Goal: Task Accomplishment & Management: Manage account settings

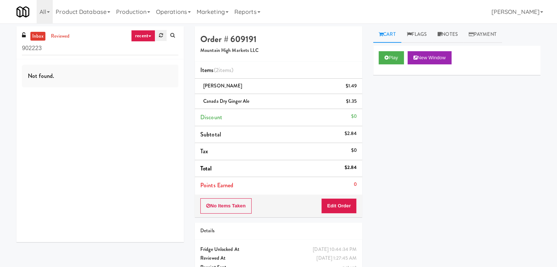
click at [163, 36] on link at bounding box center [160, 35] width 11 height 11
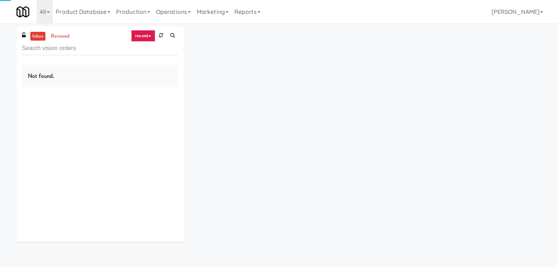
click at [149, 36] on icon at bounding box center [149, 36] width 3 height 1
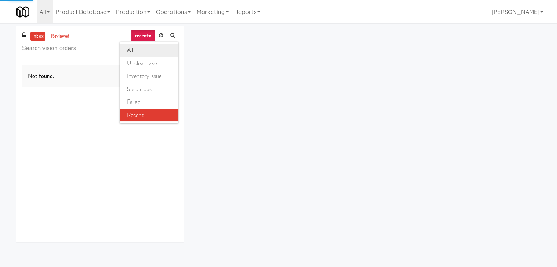
click at [144, 50] on link "all" at bounding box center [149, 50] width 59 height 13
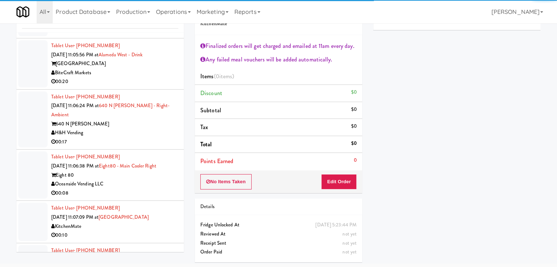
scroll to position [3434, 0]
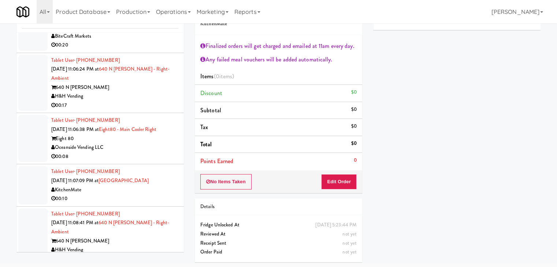
click at [140, 143] on div "Oceanside Vending LLC" at bounding box center [114, 147] width 127 height 9
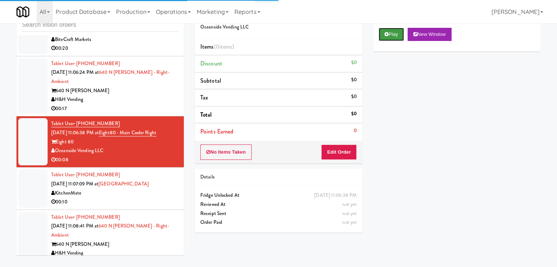
click at [389, 32] on button "Play" at bounding box center [391, 34] width 25 height 13
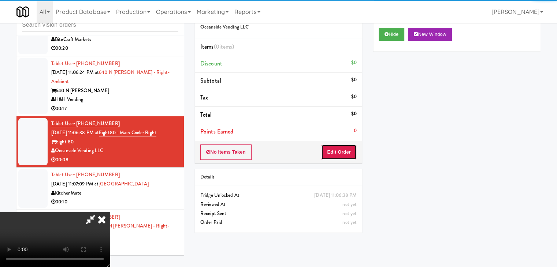
click at [344, 153] on button "Edit Order" at bounding box center [339, 152] width 36 height 15
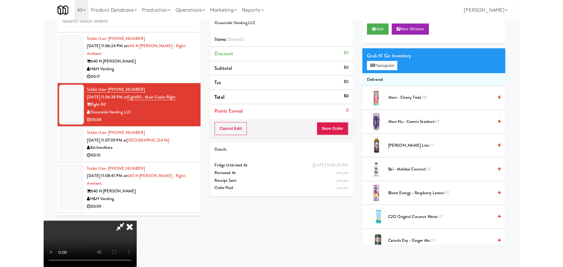
scroll to position [0, 0]
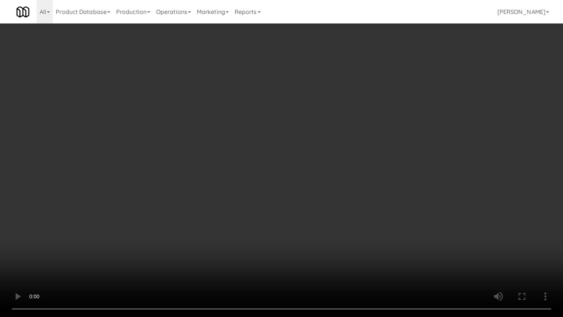
click at [329, 233] on video at bounding box center [281, 158] width 563 height 317
click at [333, 224] on video at bounding box center [281, 158] width 563 height 317
drag, startPoint x: 333, startPoint y: 224, endPoint x: 382, endPoint y: 119, distance: 115.5
click at [333, 223] on video at bounding box center [281, 158] width 563 height 317
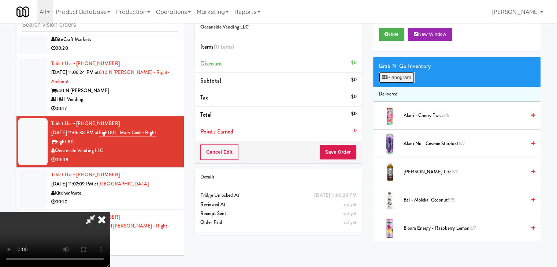
click at [404, 75] on button "Planogram" at bounding box center [397, 77] width 36 height 11
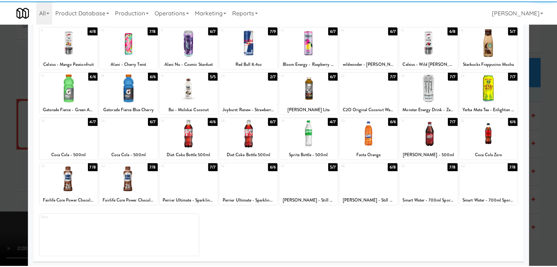
scroll to position [92, 0]
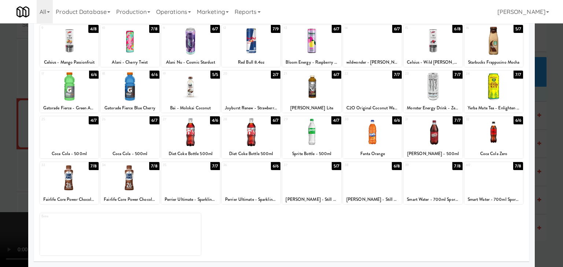
click at [496, 134] on div at bounding box center [493, 132] width 59 height 28
click at [544, 140] on div at bounding box center [281, 133] width 563 height 267
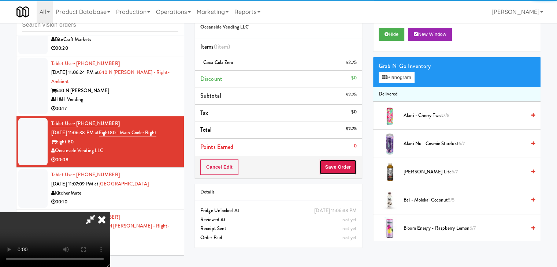
click at [344, 162] on button "Save Order" at bounding box center [337, 167] width 37 height 15
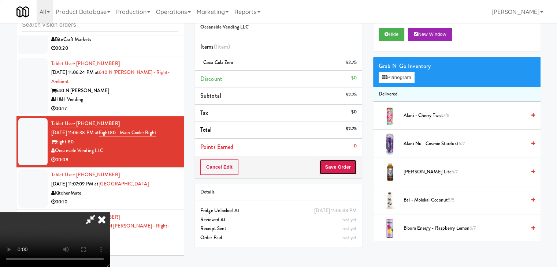
click at [343, 165] on button "Save Order" at bounding box center [337, 167] width 37 height 15
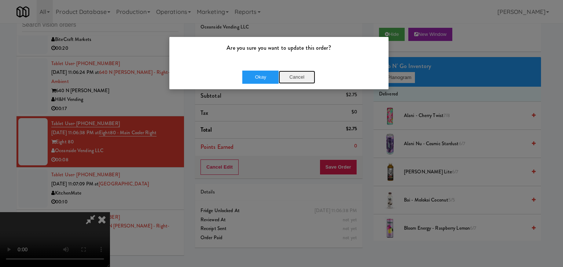
click at [295, 76] on button "Cancel" at bounding box center [296, 77] width 37 height 13
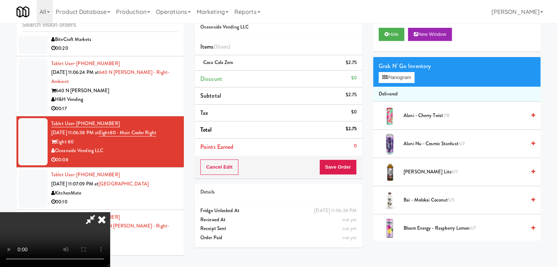
click at [110, 212] on video at bounding box center [55, 239] width 110 height 55
click at [110, 260] on video at bounding box center [55, 239] width 110 height 55
click at [110, 212] on video at bounding box center [55, 239] width 110 height 55
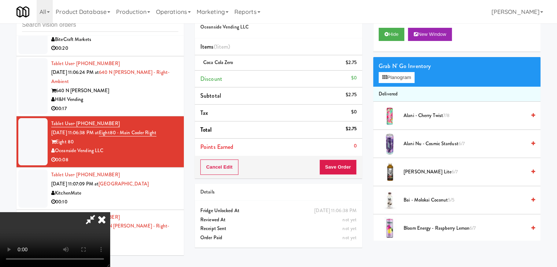
drag, startPoint x: 230, startPoint y: 207, endPoint x: 276, endPoint y: 194, distance: 47.6
click at [110, 212] on video at bounding box center [55, 239] width 110 height 55
click at [348, 164] on button "Save Order" at bounding box center [337, 167] width 37 height 15
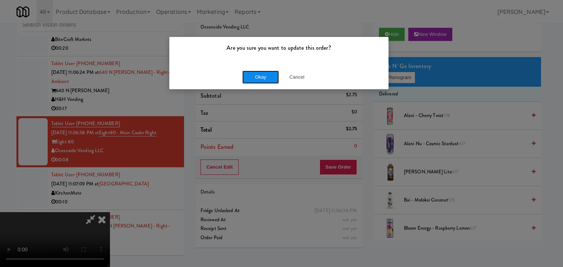
click at [268, 73] on button "Okay" at bounding box center [260, 77] width 37 height 13
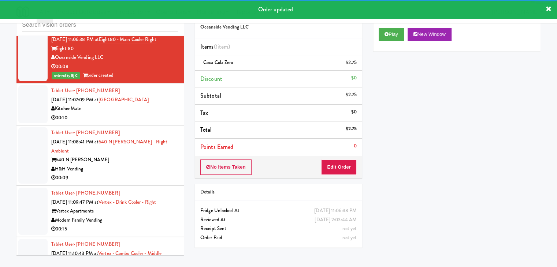
scroll to position [3543, 0]
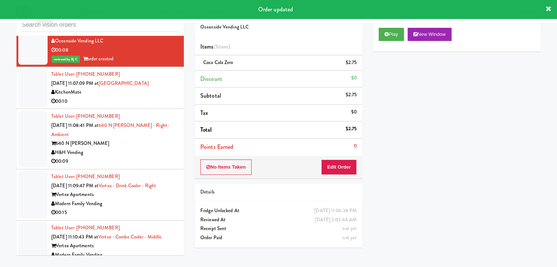
click at [151, 97] on div "00:10" at bounding box center [114, 101] width 127 height 9
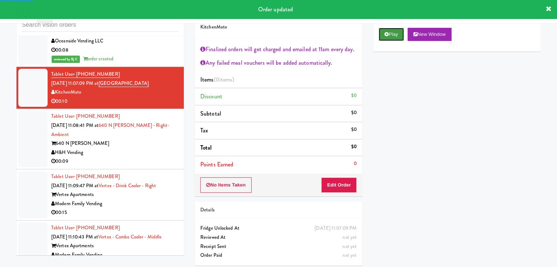
click at [394, 40] on button "Play" at bounding box center [391, 34] width 25 height 13
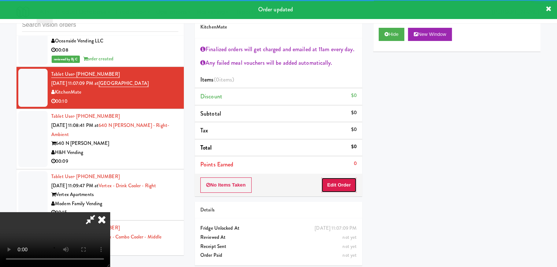
click at [337, 184] on button "Edit Order" at bounding box center [339, 185] width 36 height 15
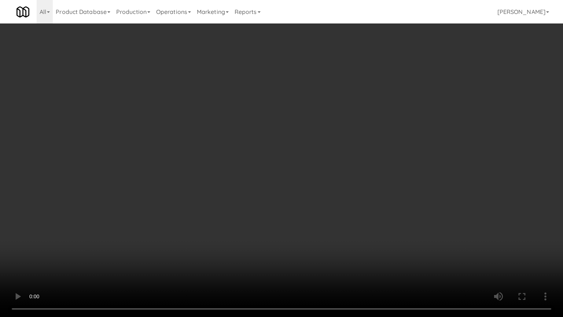
click at [326, 218] on video at bounding box center [281, 158] width 563 height 317
click at [325, 212] on video at bounding box center [281, 158] width 563 height 317
click at [326, 212] on video at bounding box center [281, 158] width 563 height 317
click at [329, 211] on video at bounding box center [281, 158] width 563 height 317
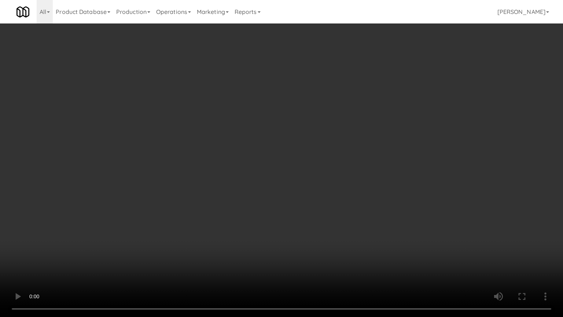
drag, startPoint x: 329, startPoint y: 211, endPoint x: 322, endPoint y: 210, distance: 6.2
click at [326, 211] on video at bounding box center [281, 158] width 563 height 317
click at [329, 203] on video at bounding box center [281, 158] width 563 height 317
click at [331, 195] on video at bounding box center [281, 158] width 563 height 317
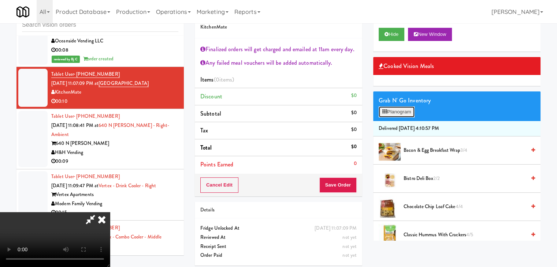
click at [395, 117] on button "Planogram" at bounding box center [397, 112] width 36 height 11
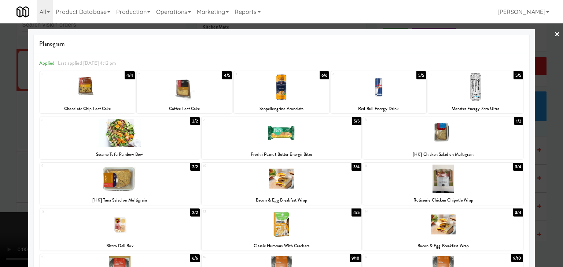
drag, startPoint x: 460, startPoint y: 180, endPoint x: 494, endPoint y: 181, distance: 33.8
click at [466, 180] on div at bounding box center [443, 179] width 160 height 28
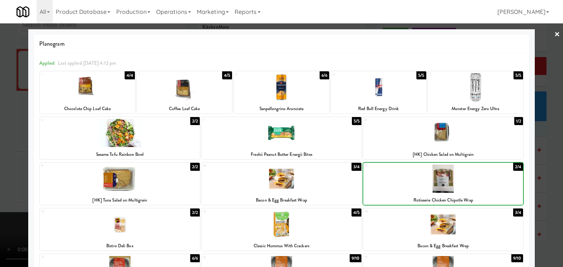
click at [552, 184] on div at bounding box center [281, 133] width 563 height 267
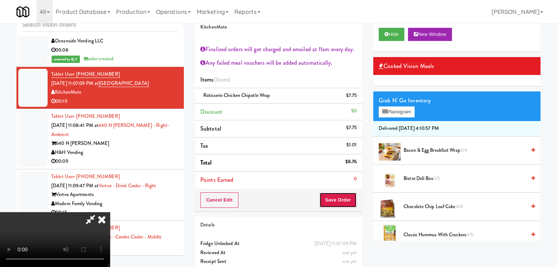
click at [348, 198] on button "Save Order" at bounding box center [337, 200] width 37 height 15
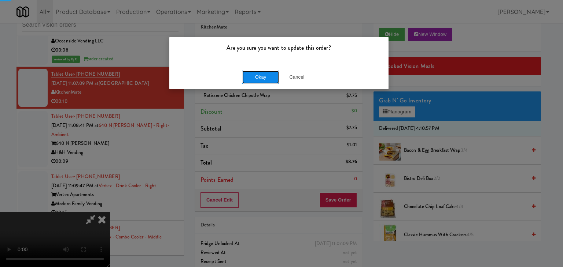
click at [262, 75] on button "Okay" at bounding box center [260, 77] width 37 height 13
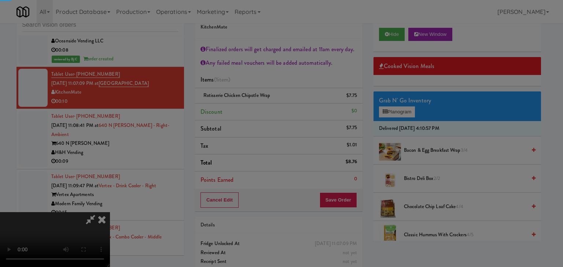
click at [262, 70] on button "Okay" at bounding box center [260, 63] width 37 height 13
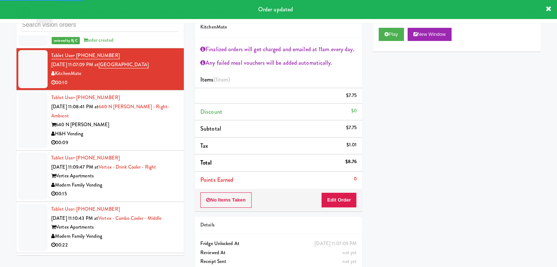
scroll to position [3580, 0]
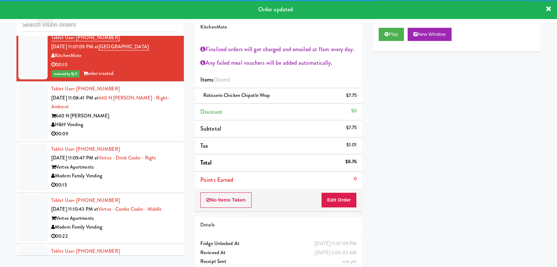
click at [147, 104] on div "Tablet User · (312) 586-5419 [DATE] 11:08:41 PM at [GEOGRAPHIC_DATA][PERSON_NAM…" at bounding box center [114, 112] width 127 height 54
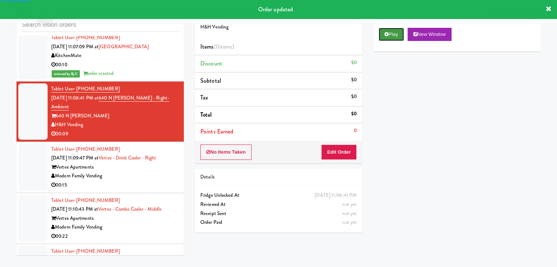
click at [398, 34] on button "Play" at bounding box center [391, 34] width 25 height 13
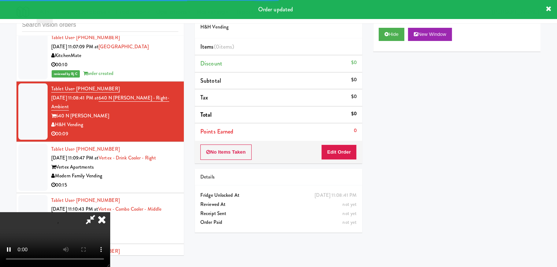
click at [342, 140] on li "Points Earned 0" at bounding box center [278, 131] width 167 height 17
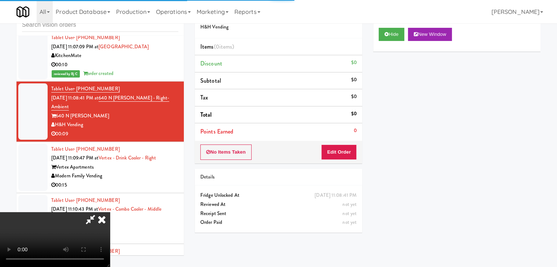
click at [341, 143] on div "No Items Taken Edit Order" at bounding box center [278, 152] width 167 height 23
click at [341, 145] on button "Edit Order" at bounding box center [339, 152] width 36 height 15
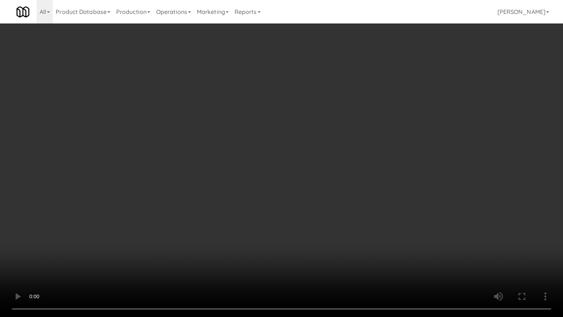
click at [320, 215] on video at bounding box center [281, 158] width 563 height 317
click at [322, 215] on video at bounding box center [281, 158] width 563 height 317
click at [323, 215] on video at bounding box center [281, 158] width 563 height 317
click at [323, 214] on video at bounding box center [281, 158] width 563 height 317
click at [322, 209] on video at bounding box center [281, 158] width 563 height 317
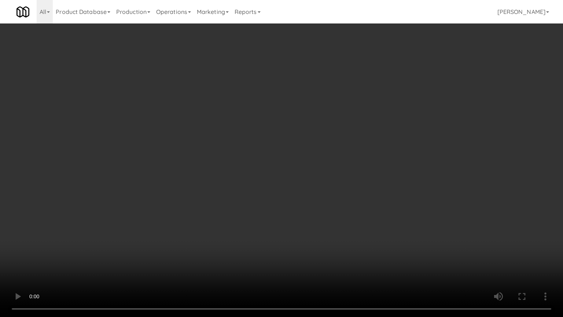
click at [322, 209] on video at bounding box center [281, 158] width 563 height 317
click at [323, 208] on video at bounding box center [281, 158] width 563 height 317
drag, startPoint x: 323, startPoint y: 208, endPoint x: 377, endPoint y: 114, distance: 108.5
click at [324, 208] on video at bounding box center [281, 158] width 563 height 317
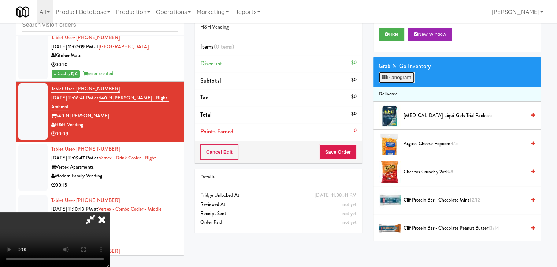
click at [407, 79] on button "Planogram" at bounding box center [397, 77] width 36 height 11
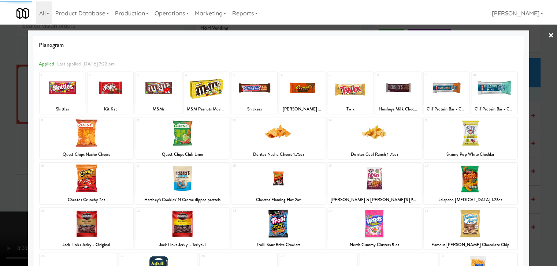
scroll to position [37, 0]
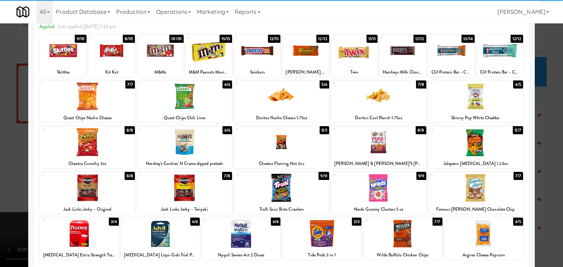
click at [484, 141] on div at bounding box center [475, 142] width 95 height 28
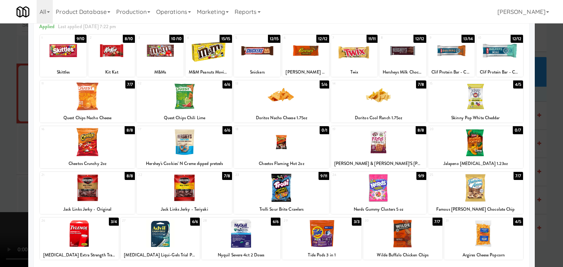
drag, startPoint x: 541, startPoint y: 151, endPoint x: 466, endPoint y: 183, distance: 80.8
click at [541, 151] on div at bounding box center [281, 133] width 563 height 267
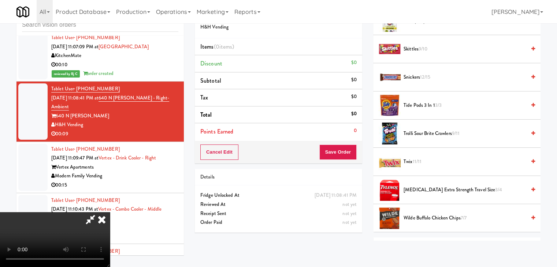
scroll to position [761, 0]
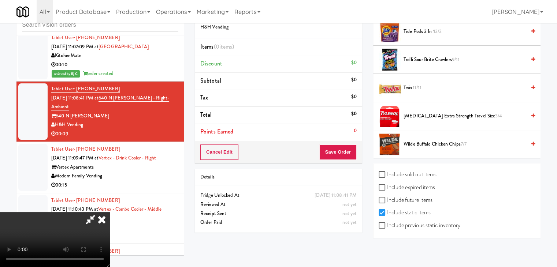
click at [424, 222] on label "Include previous static inventory" at bounding box center [420, 225] width 82 height 11
click at [387, 223] on input "Include previous static inventory" at bounding box center [383, 226] width 8 height 6
checkbox input "true"
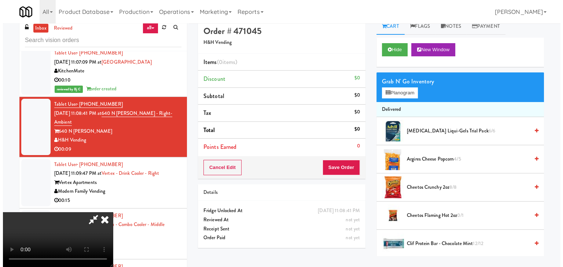
scroll to position [0, 0]
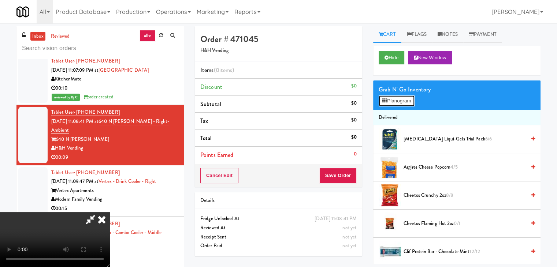
click at [405, 105] on button "Planogram" at bounding box center [397, 101] width 36 height 11
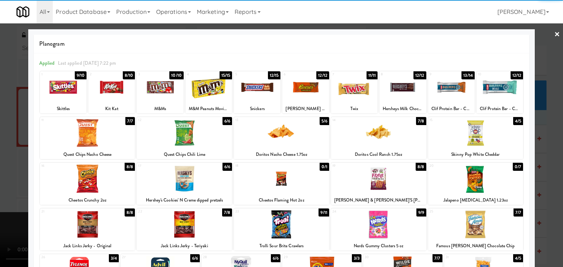
drag, startPoint x: 480, startPoint y: 188, endPoint x: 534, endPoint y: 191, distance: 54.7
click at [481, 188] on div at bounding box center [475, 179] width 95 height 28
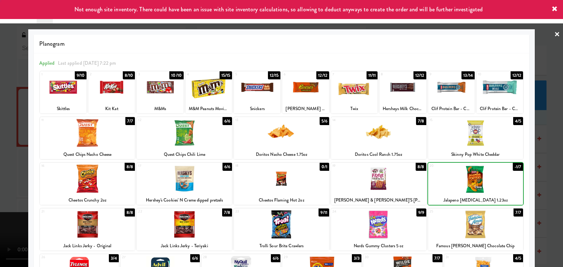
drag, startPoint x: 539, startPoint y: 191, endPoint x: 414, endPoint y: 193, distance: 125.3
click at [536, 191] on div at bounding box center [281, 133] width 563 height 267
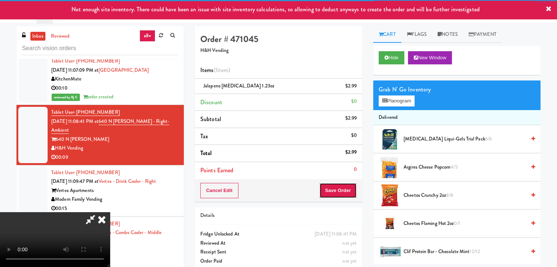
click at [343, 195] on button "Save Order" at bounding box center [337, 190] width 37 height 15
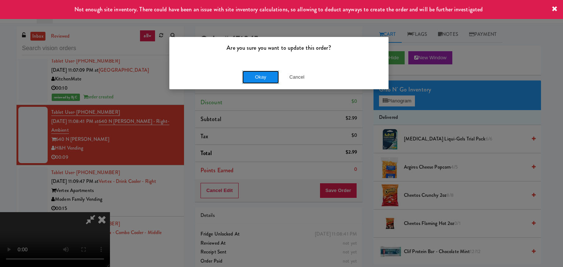
click at [260, 81] on button "Okay" at bounding box center [260, 77] width 37 height 13
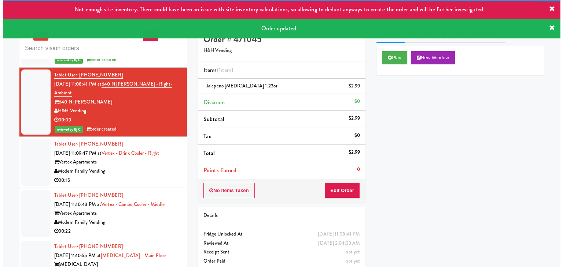
scroll to position [3653, 0]
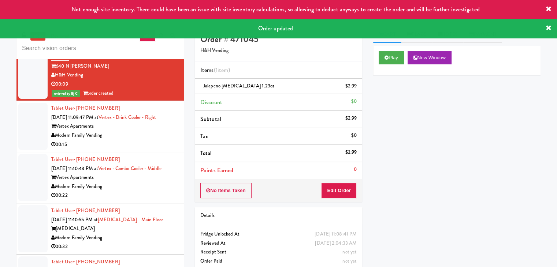
click at [155, 140] on div "00:15" at bounding box center [114, 144] width 127 height 9
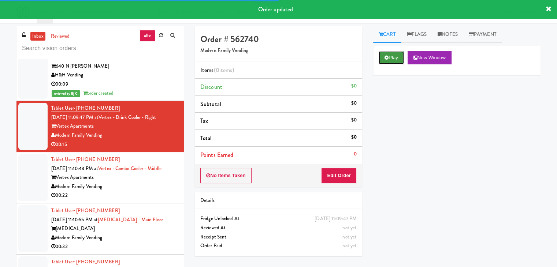
click at [388, 57] on icon at bounding box center [387, 57] width 4 height 5
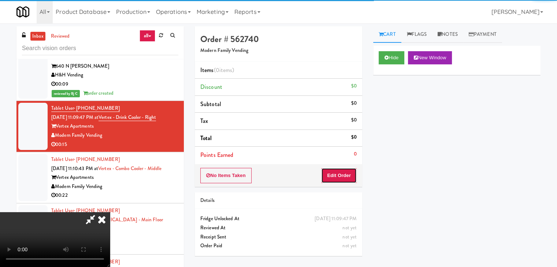
click at [334, 170] on button "Edit Order" at bounding box center [339, 175] width 36 height 15
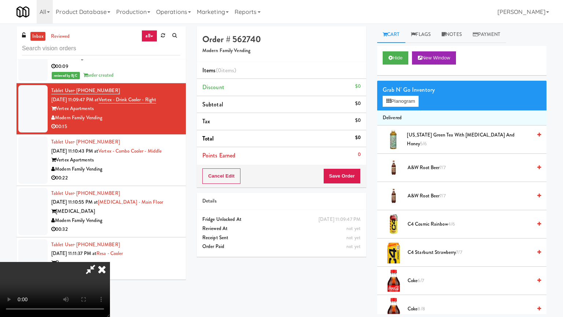
click at [110, 262] on video at bounding box center [55, 289] width 110 height 55
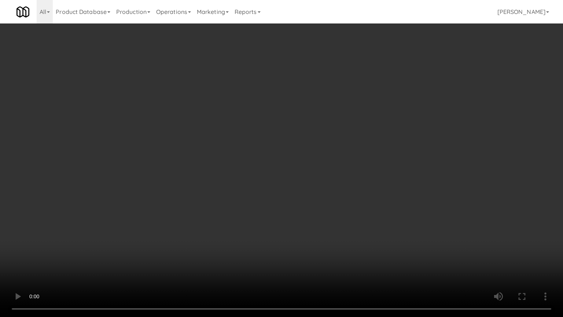
click at [312, 220] on video at bounding box center [281, 158] width 563 height 317
click at [314, 223] on video at bounding box center [281, 158] width 563 height 317
drag, startPoint x: 314, startPoint y: 223, endPoint x: 381, endPoint y: 119, distance: 123.1
click at [316, 218] on video at bounding box center [281, 158] width 563 height 317
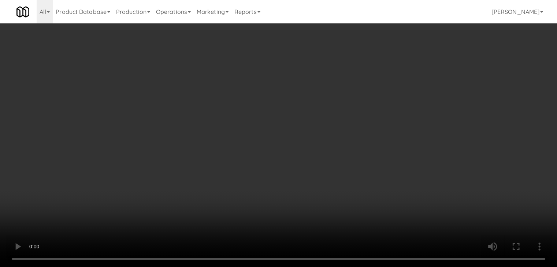
click at [293, 129] on video at bounding box center [278, 133] width 557 height 267
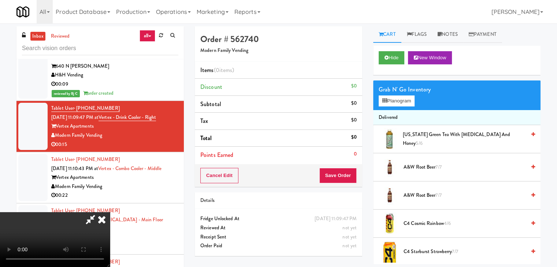
click at [110, 212] on video at bounding box center [55, 239] width 110 height 55
click at [399, 102] on button "Planogram" at bounding box center [397, 101] width 36 height 11
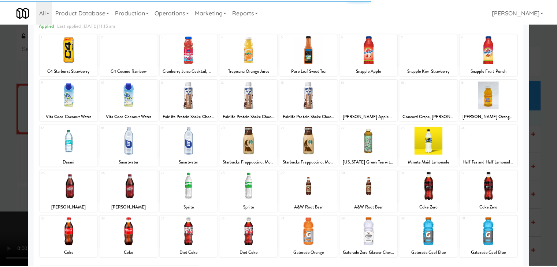
scroll to position [92, 0]
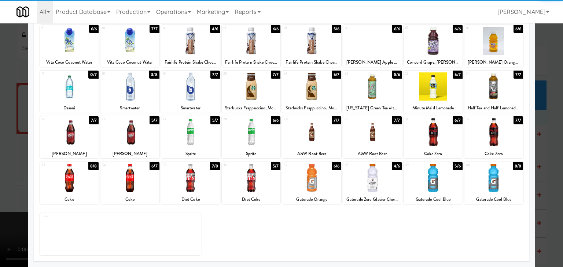
click at [367, 182] on div at bounding box center [372, 178] width 59 height 28
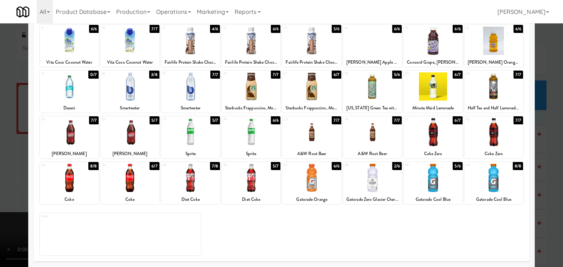
click at [0, 185] on div at bounding box center [281, 133] width 563 height 267
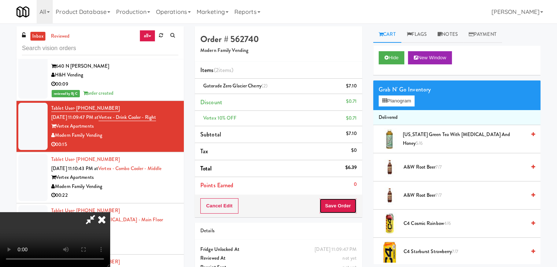
click at [352, 201] on button "Save Order" at bounding box center [337, 206] width 37 height 15
click at [352, 203] on button "Save Order" at bounding box center [337, 206] width 37 height 15
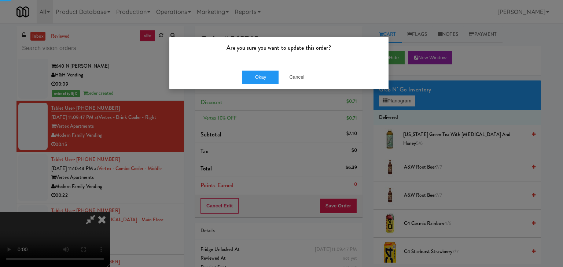
click at [261, 84] on div "Okay Cancel" at bounding box center [278, 77] width 219 height 25
click at [264, 78] on button "Okay" at bounding box center [260, 77] width 37 height 13
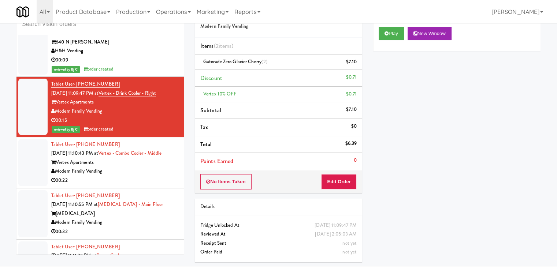
click at [139, 176] on div "00:22" at bounding box center [114, 180] width 127 height 9
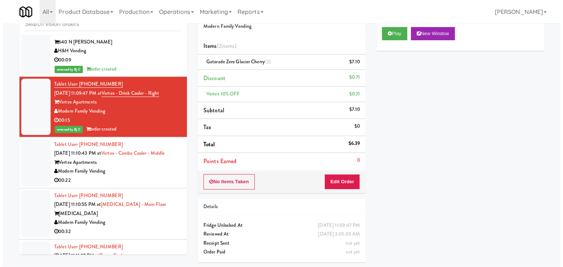
scroll to position [23, 0]
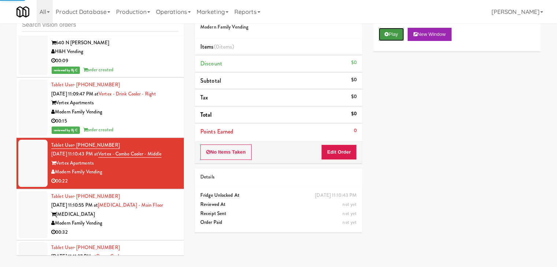
click at [396, 30] on button "Play" at bounding box center [391, 34] width 25 height 13
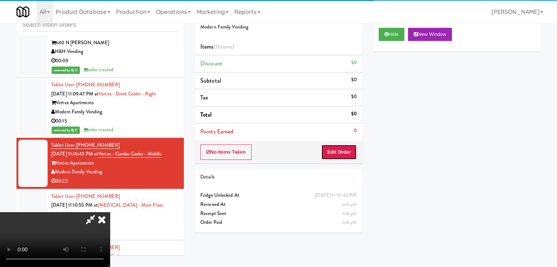
click at [332, 156] on button "Edit Order" at bounding box center [339, 152] width 36 height 15
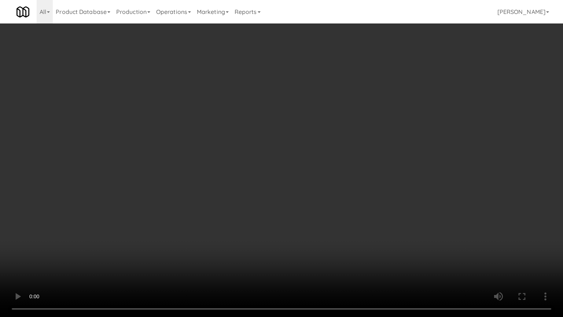
click at [330, 246] on video at bounding box center [281, 158] width 563 height 317
click at [321, 215] on video at bounding box center [281, 158] width 563 height 317
click at [314, 216] on video at bounding box center [281, 158] width 563 height 317
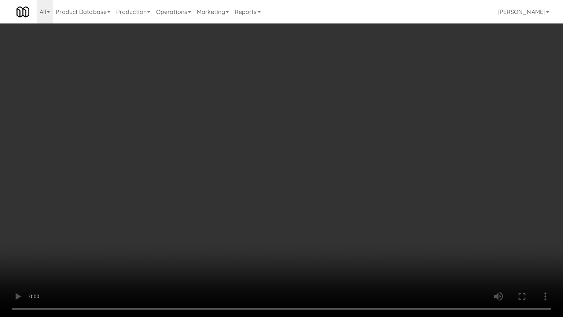
click at [314, 216] on video at bounding box center [281, 158] width 563 height 317
click at [316, 215] on video at bounding box center [281, 158] width 563 height 317
drag, startPoint x: 314, startPoint y: 215, endPoint x: 334, endPoint y: 153, distance: 65.6
click at [314, 212] on video at bounding box center [281, 158] width 563 height 317
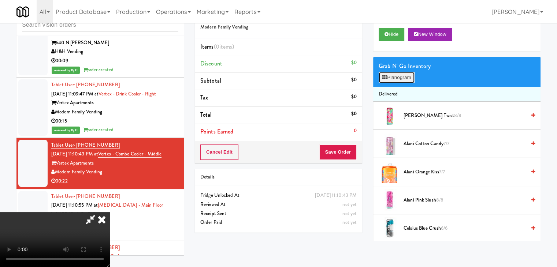
click at [408, 76] on button "Planogram" at bounding box center [397, 77] width 36 height 11
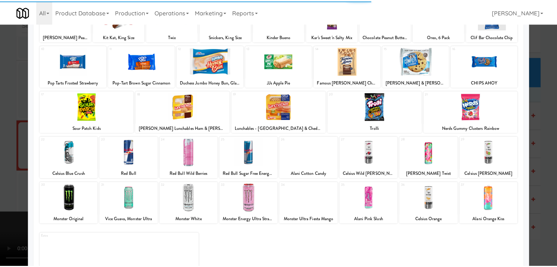
scroll to position [73, 0]
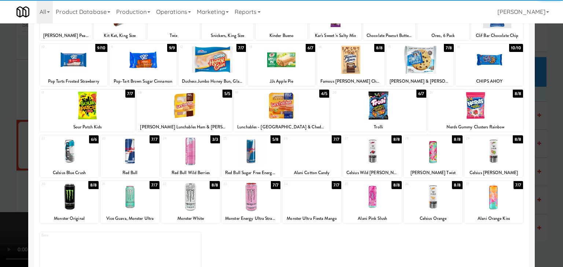
click at [250, 157] on div at bounding box center [251, 151] width 59 height 28
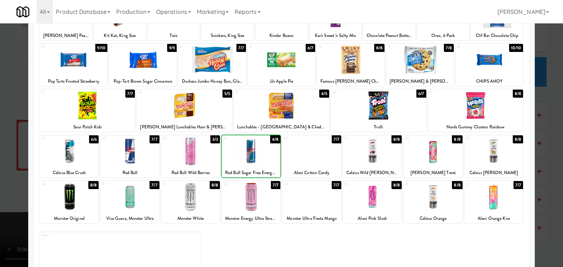
click at [3, 173] on div at bounding box center [281, 133] width 563 height 267
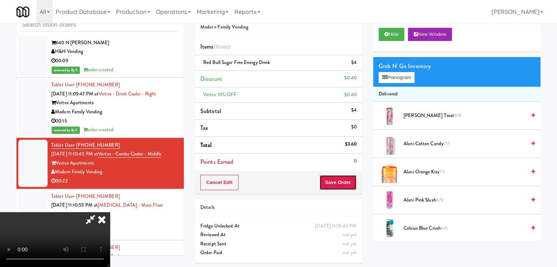
click at [352, 183] on button "Save Order" at bounding box center [337, 182] width 37 height 15
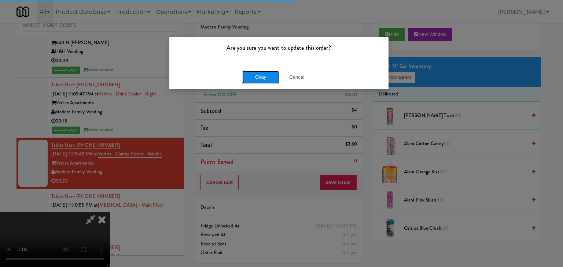
click at [266, 78] on button "Okay" at bounding box center [260, 77] width 37 height 13
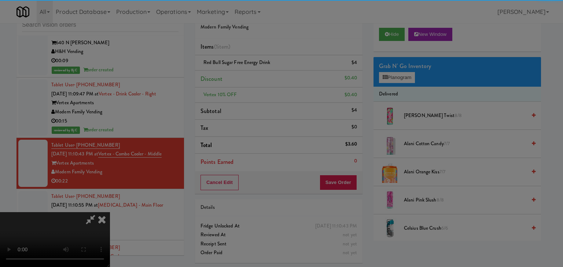
drag, startPoint x: 266, startPoint y: 78, endPoint x: 265, endPoint y: 82, distance: 4.8
click at [265, 76] on div "Okay Cancel" at bounding box center [278, 63] width 219 height 25
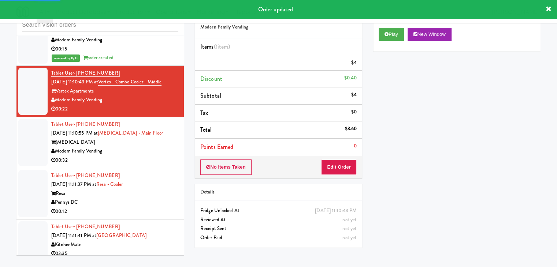
scroll to position [3727, 0]
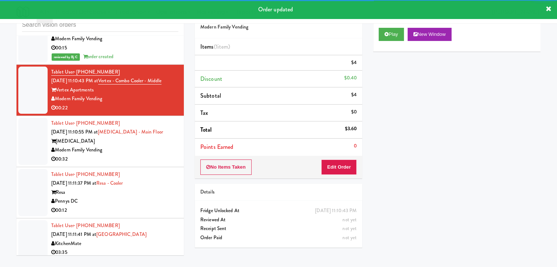
click at [160, 138] on div "Tablet User · (303) 947-3621 [DATE] 11:10:55 PM at [MEDICAL_DATA][GEOGRAPHIC_DA…" at bounding box center [114, 141] width 127 height 45
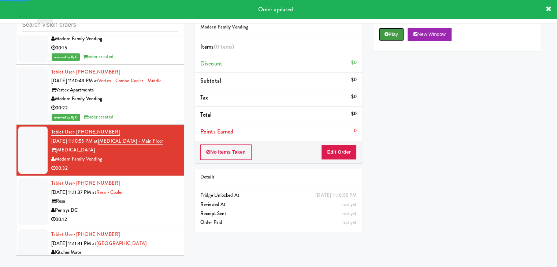
click at [398, 36] on button "Play" at bounding box center [391, 34] width 25 height 13
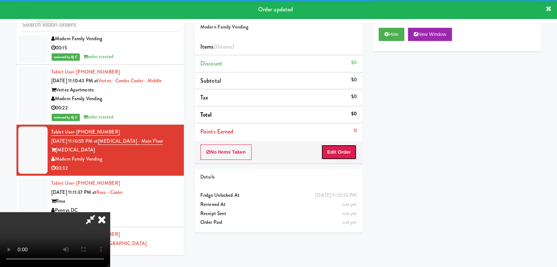
click at [337, 153] on button "Edit Order" at bounding box center [339, 152] width 36 height 15
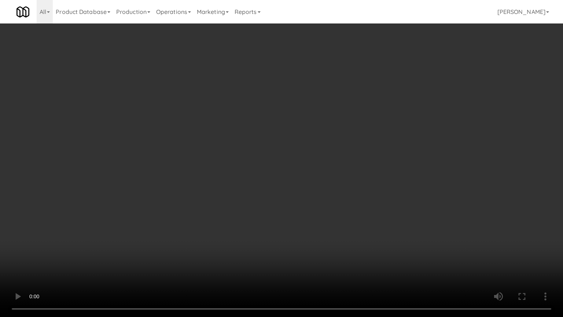
click at [337, 210] on video at bounding box center [281, 158] width 563 height 317
drag, startPoint x: 337, startPoint y: 210, endPoint x: 335, endPoint y: 216, distance: 6.3
click at [336, 214] on video at bounding box center [281, 158] width 563 height 317
click at [338, 210] on video at bounding box center [281, 158] width 563 height 317
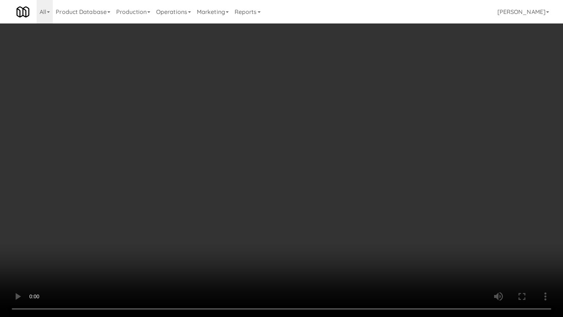
click at [375, 168] on video at bounding box center [281, 158] width 563 height 317
click at [372, 168] on video at bounding box center [281, 158] width 563 height 317
drag, startPoint x: 373, startPoint y: 167, endPoint x: 401, endPoint y: 89, distance: 83.6
click at [374, 162] on video at bounding box center [281, 158] width 563 height 317
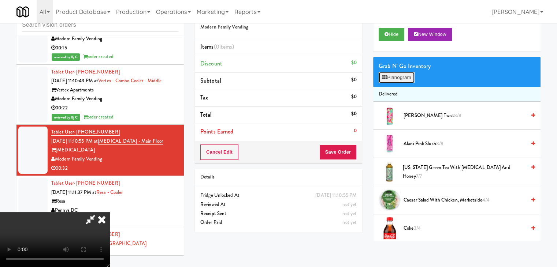
click at [404, 77] on button "Planogram" at bounding box center [397, 77] width 36 height 11
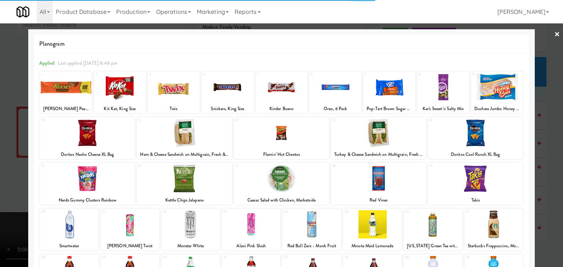
click at [190, 174] on div at bounding box center [184, 179] width 95 height 28
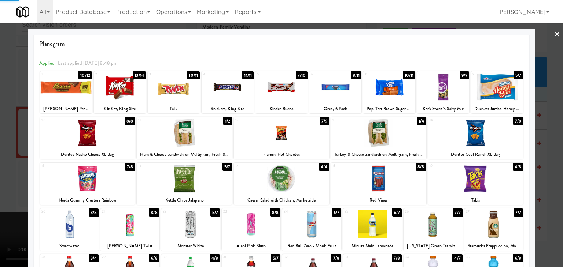
click at [274, 137] on div at bounding box center [281, 133] width 95 height 28
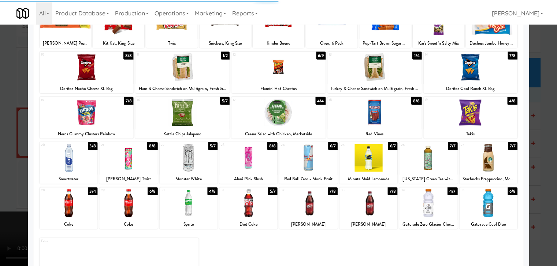
scroll to position [92, 0]
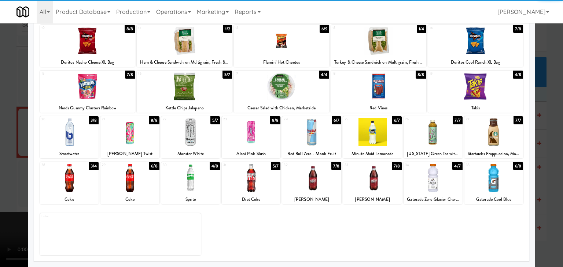
drag, startPoint x: 256, startPoint y: 175, endPoint x: 249, endPoint y: 176, distance: 7.4
click at [256, 175] on div at bounding box center [251, 178] width 59 height 28
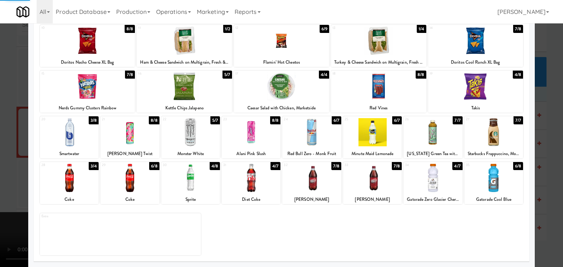
click at [0, 178] on div at bounding box center [281, 133] width 563 height 267
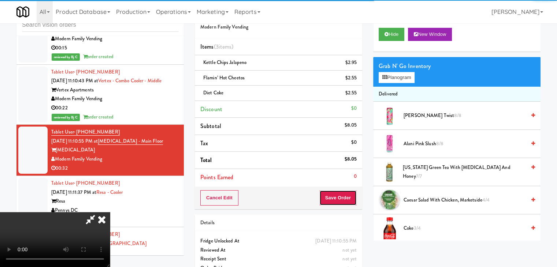
click at [347, 190] on button "Save Order" at bounding box center [337, 197] width 37 height 15
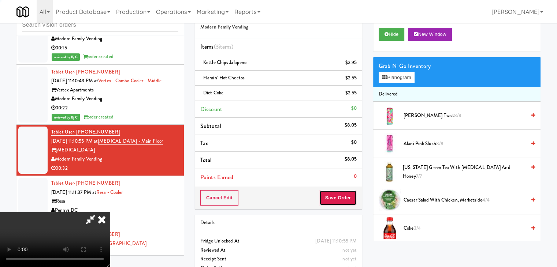
click at [345, 192] on button "Save Order" at bounding box center [337, 197] width 37 height 15
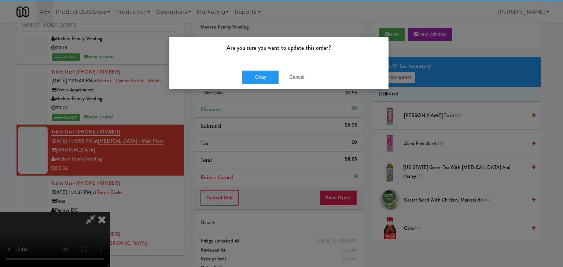
drag, startPoint x: 259, startPoint y: 88, endPoint x: 262, endPoint y: 84, distance: 4.3
click at [261, 85] on div "Okay Cancel" at bounding box center [278, 77] width 219 height 25
click at [262, 83] on div "Okay Cancel" at bounding box center [278, 77] width 219 height 25
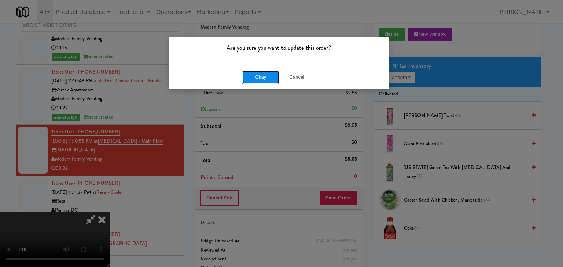
click at [263, 81] on button "Okay" at bounding box center [260, 77] width 37 height 13
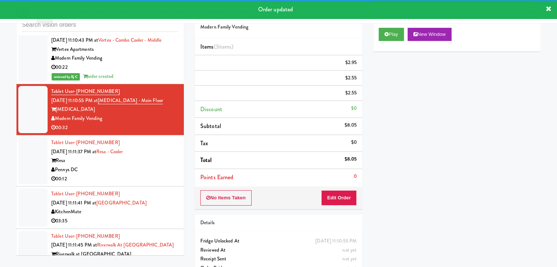
scroll to position [3800, 0]
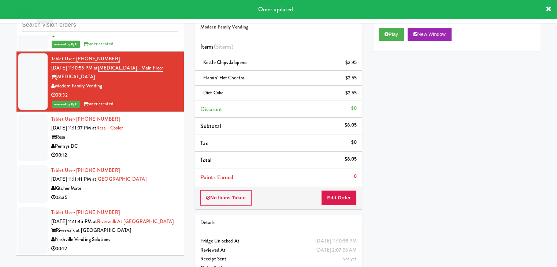
click at [161, 142] on div "Pennys DC" at bounding box center [114, 146] width 127 height 9
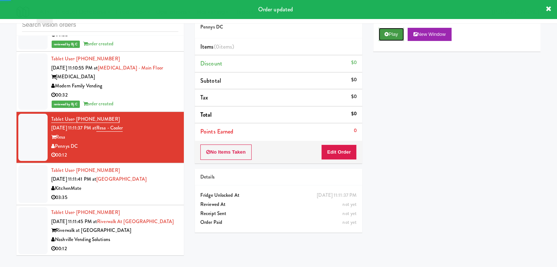
click at [392, 38] on button "Play" at bounding box center [391, 34] width 25 height 13
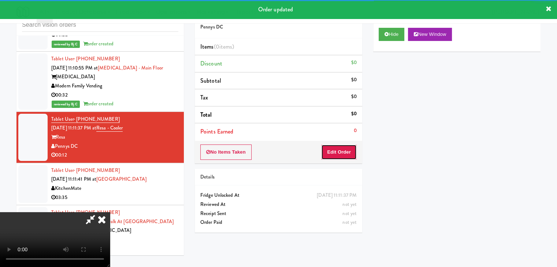
click at [344, 149] on button "Edit Order" at bounding box center [339, 152] width 36 height 15
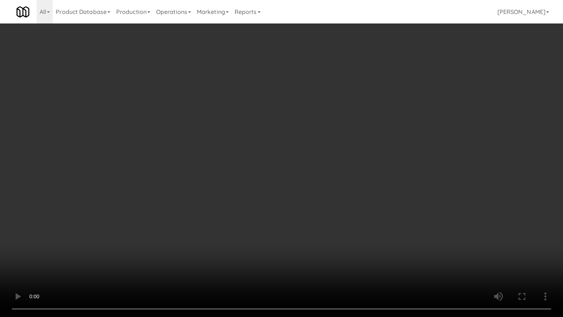
click at [332, 218] on video at bounding box center [281, 158] width 563 height 317
click at [328, 215] on video at bounding box center [281, 158] width 563 height 317
click at [346, 257] on video at bounding box center [281, 158] width 563 height 317
click at [352, 251] on video at bounding box center [281, 158] width 563 height 317
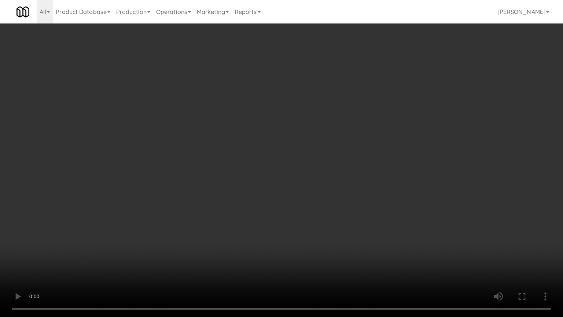
drag, startPoint x: 352, startPoint y: 251, endPoint x: 372, endPoint y: 175, distance: 77.8
click at [353, 246] on video at bounding box center [281, 158] width 563 height 317
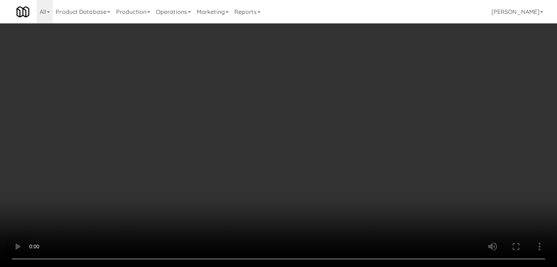
click at [402, 82] on div "Grab N' Go Inventory Planogram" at bounding box center [456, 72] width 167 height 30
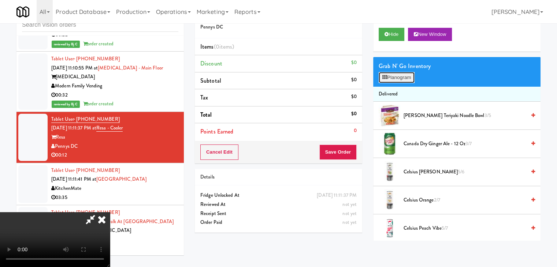
click at [404, 79] on button "Planogram" at bounding box center [397, 77] width 36 height 11
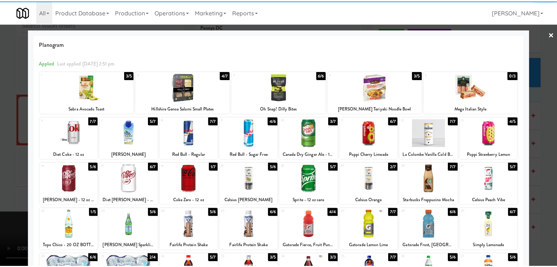
scroll to position [92, 0]
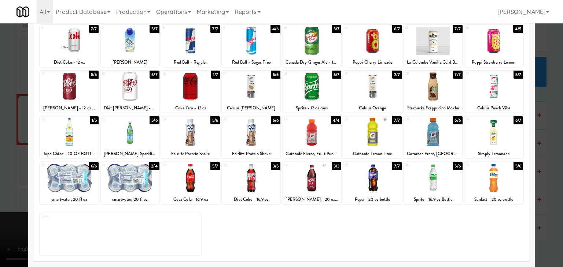
click at [337, 181] on div at bounding box center [311, 178] width 59 height 28
drag, startPoint x: 0, startPoint y: 174, endPoint x: 204, endPoint y: 173, distance: 204.4
click at [3, 172] on div at bounding box center [281, 133] width 563 height 267
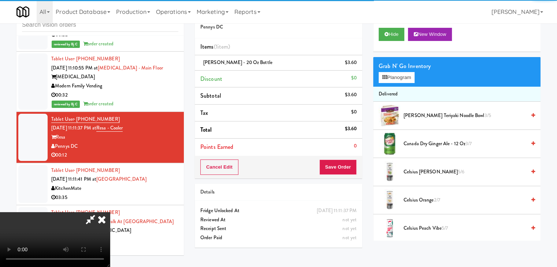
scroll to position [103, 0]
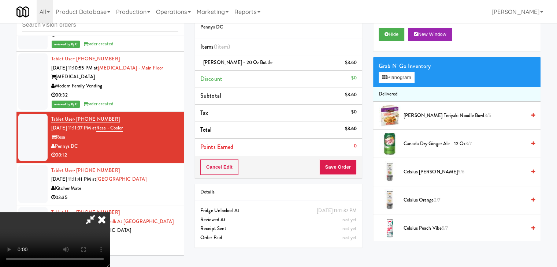
drag, startPoint x: 283, startPoint y: 180, endPoint x: 333, endPoint y: 163, distance: 52.5
click at [110, 212] on video at bounding box center [55, 239] width 110 height 55
click at [344, 166] on button "Save Order" at bounding box center [337, 167] width 37 height 15
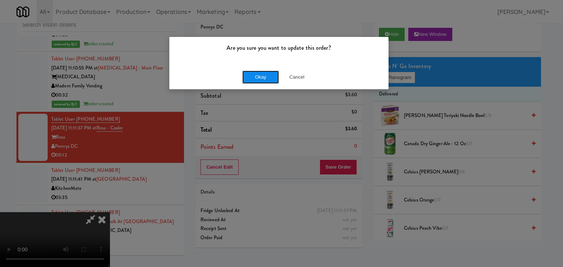
click at [268, 78] on button "Okay" at bounding box center [260, 77] width 37 height 13
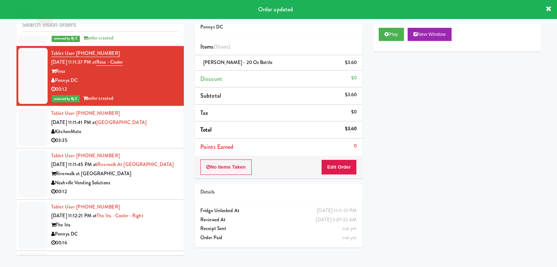
scroll to position [3873, 0]
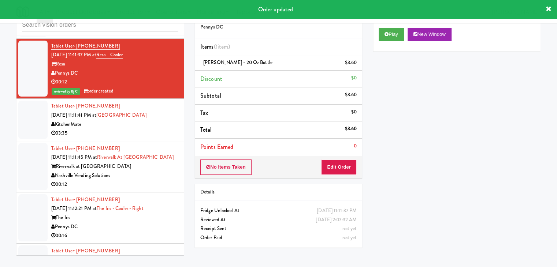
click at [164, 180] on div "00:12" at bounding box center [114, 184] width 127 height 9
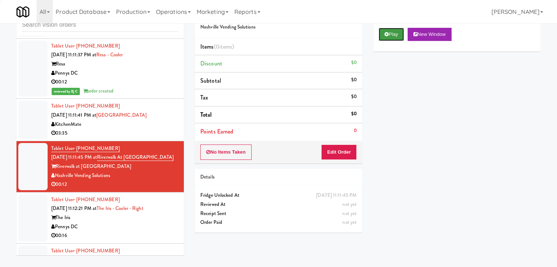
drag, startPoint x: 399, startPoint y: 34, endPoint x: 400, endPoint y: 37, distance: 3.9
click at [399, 34] on button "Play" at bounding box center [391, 34] width 25 height 13
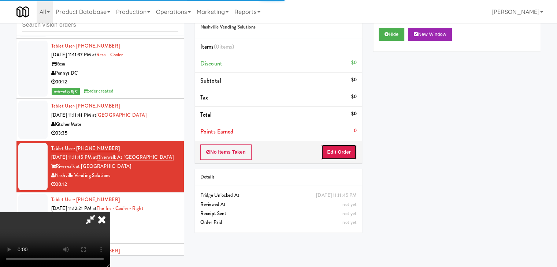
click at [342, 155] on button "Edit Order" at bounding box center [339, 152] width 36 height 15
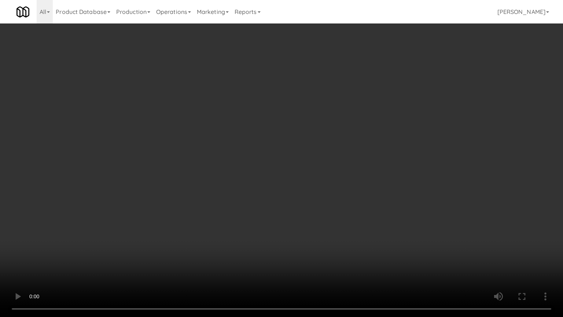
click at [333, 201] on video at bounding box center [281, 158] width 563 height 317
click at [334, 201] on video at bounding box center [281, 158] width 563 height 317
click at [345, 200] on video at bounding box center [281, 158] width 563 height 317
click at [343, 199] on video at bounding box center [281, 158] width 563 height 317
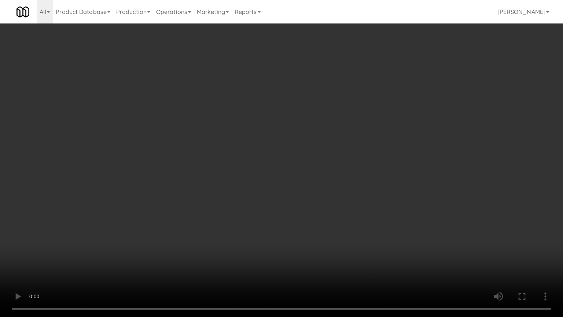
click at [344, 199] on video at bounding box center [281, 158] width 563 height 317
click at [345, 198] on video at bounding box center [281, 158] width 563 height 317
click at [346, 197] on video at bounding box center [281, 158] width 563 height 317
click at [348, 194] on video at bounding box center [281, 158] width 563 height 317
drag, startPoint x: 348, startPoint y: 194, endPoint x: 401, endPoint y: 65, distance: 139.9
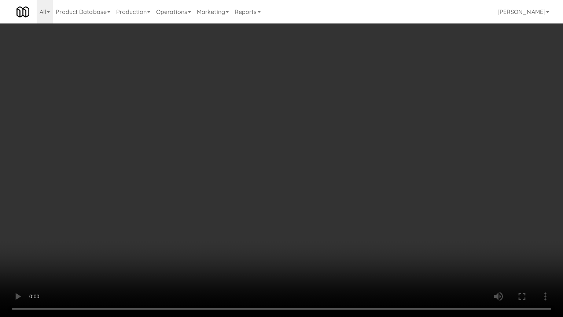
click at [349, 189] on video at bounding box center [281, 158] width 563 height 317
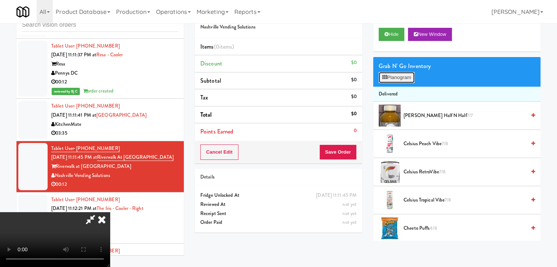
click at [403, 81] on button "Planogram" at bounding box center [397, 77] width 36 height 11
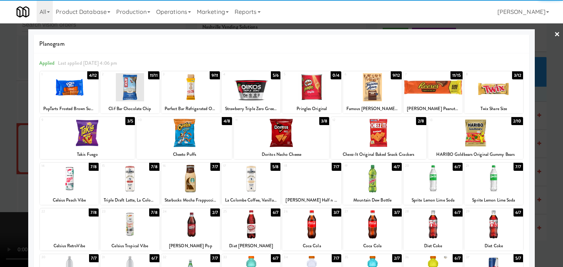
click at [264, 131] on div at bounding box center [281, 133] width 95 height 28
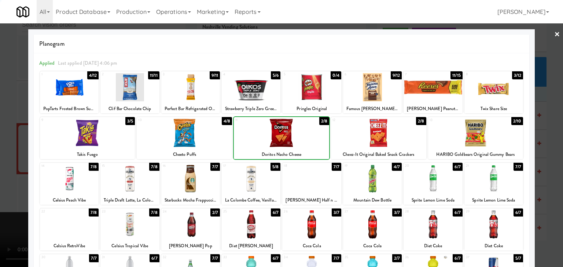
click at [264, 131] on div at bounding box center [281, 133] width 95 height 28
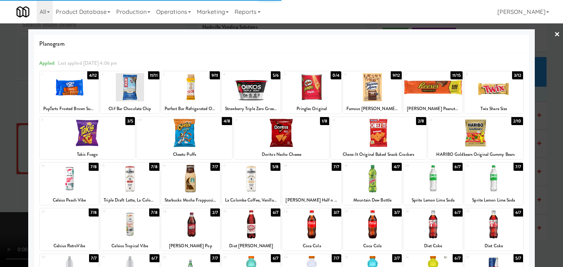
click at [64, 92] on div at bounding box center [69, 87] width 59 height 28
drag, startPoint x: 0, startPoint y: 110, endPoint x: 106, endPoint y: 125, distance: 106.9
click at [1, 111] on div at bounding box center [281, 133] width 563 height 267
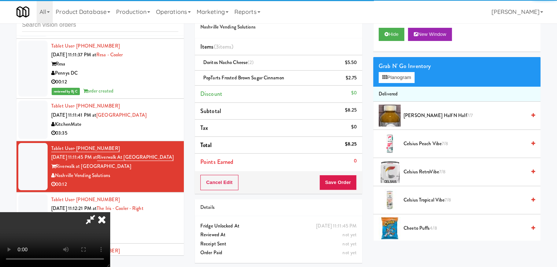
scroll to position [103, 0]
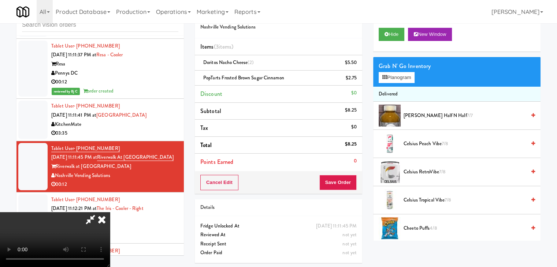
click at [110, 212] on video at bounding box center [55, 239] width 110 height 55
click at [350, 187] on button "Save Order" at bounding box center [337, 182] width 37 height 15
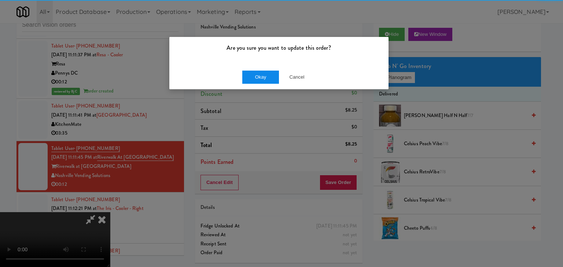
drag, startPoint x: 264, startPoint y: 67, endPoint x: 261, endPoint y: 73, distance: 6.6
click at [261, 72] on div "Okay Cancel" at bounding box center [278, 77] width 219 height 25
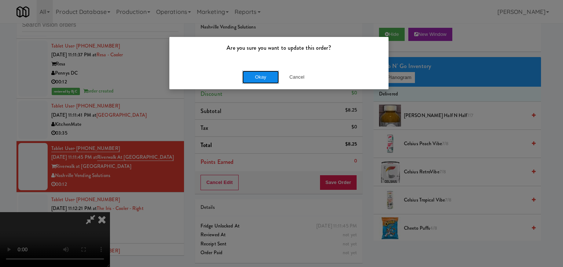
click at [261, 74] on button "Okay" at bounding box center [260, 77] width 37 height 13
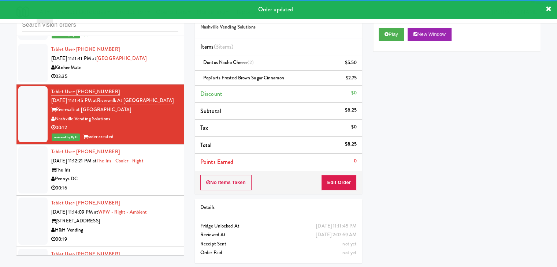
scroll to position [3946, 0]
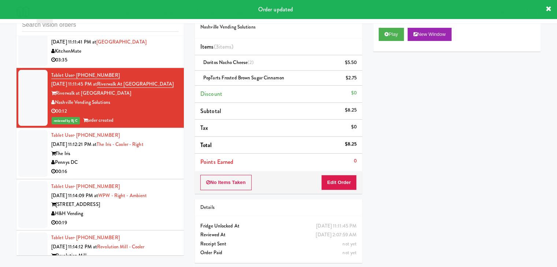
click at [155, 158] on div "Pennys DC" at bounding box center [114, 162] width 127 height 9
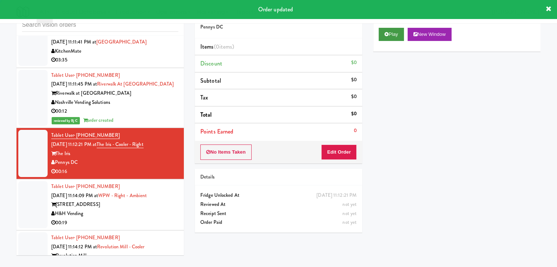
drag, startPoint x: 367, startPoint y: 37, endPoint x: 385, endPoint y: 37, distance: 18.0
click at [385, 27] on div "Play New Window" at bounding box center [456, 36] width 167 height 29
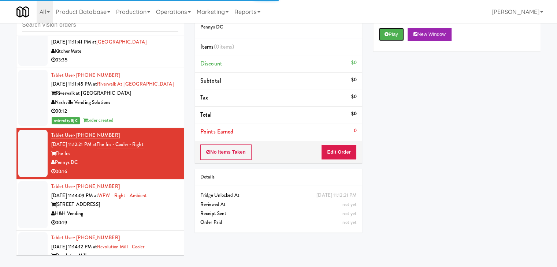
drag, startPoint x: 393, startPoint y: 37, endPoint x: 381, endPoint y: 79, distance: 44.3
click at [394, 39] on button "Play" at bounding box center [391, 34] width 25 height 13
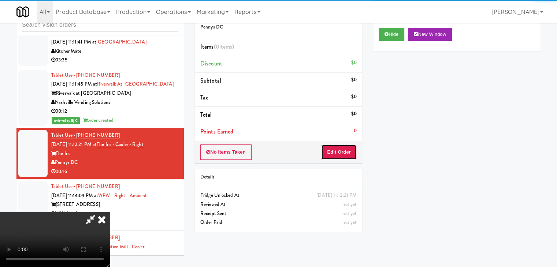
click at [344, 152] on button "Edit Order" at bounding box center [339, 152] width 36 height 15
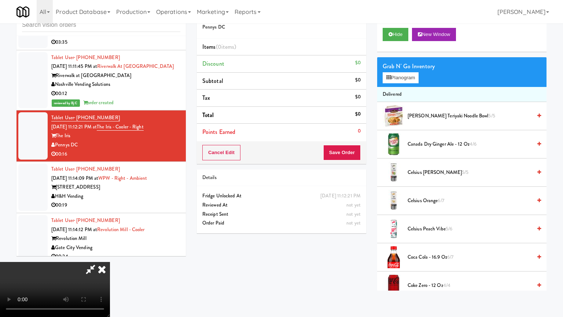
click at [110, 262] on video at bounding box center [55, 289] width 110 height 55
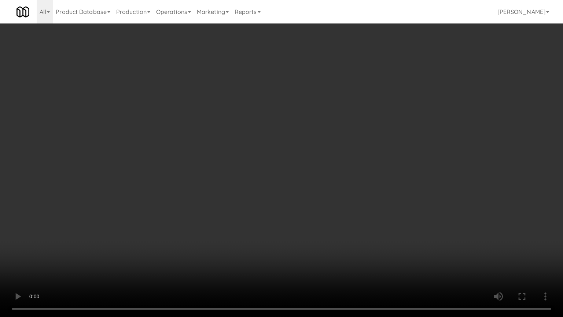
click at [326, 185] on video at bounding box center [281, 158] width 563 height 317
click at [328, 183] on video at bounding box center [281, 158] width 563 height 317
click at [329, 182] on video at bounding box center [281, 158] width 563 height 317
click at [335, 176] on video at bounding box center [281, 158] width 563 height 317
drag, startPoint x: 335, startPoint y: 176, endPoint x: 345, endPoint y: 124, distance: 53.0
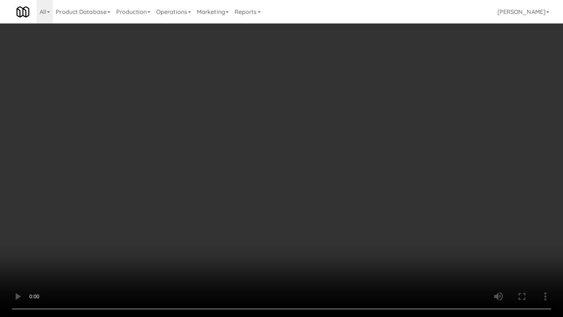
click at [335, 175] on video at bounding box center [281, 158] width 563 height 317
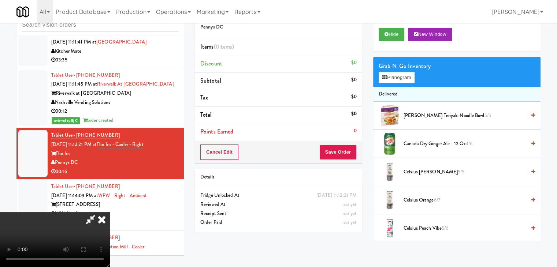
click at [401, 114] on div "[PERSON_NAME] Teriyaki Noodle Bowl 5/5" at bounding box center [468, 115] width 134 height 9
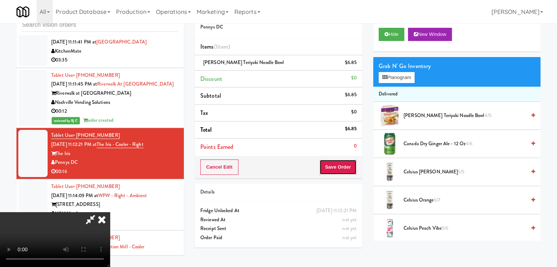
click at [343, 166] on button "Save Order" at bounding box center [337, 167] width 37 height 15
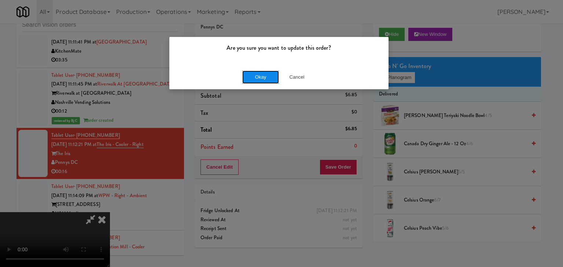
click at [267, 71] on button "Okay" at bounding box center [260, 77] width 37 height 13
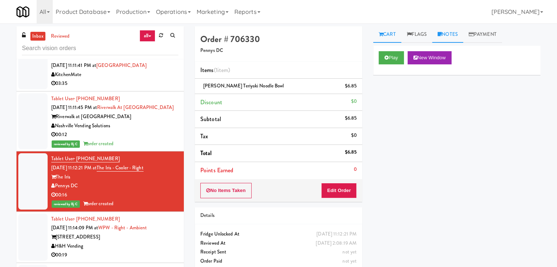
click at [442, 36] on icon at bounding box center [440, 34] width 4 height 5
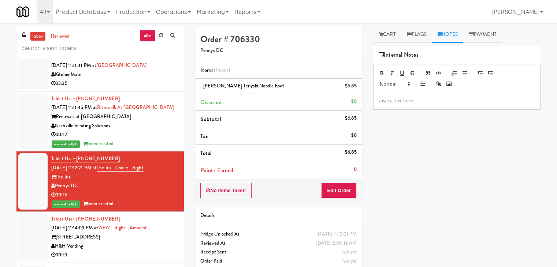
click at [407, 104] on p at bounding box center [457, 101] width 156 height 8
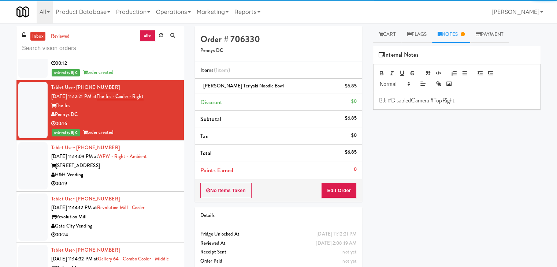
scroll to position [4020, 0]
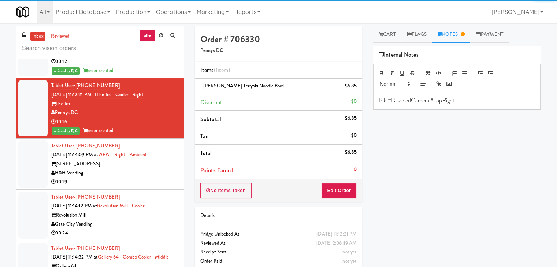
drag, startPoint x: 153, startPoint y: 165, endPoint x: 144, endPoint y: 166, distance: 9.2
click at [153, 178] on div "00:19" at bounding box center [114, 182] width 127 height 9
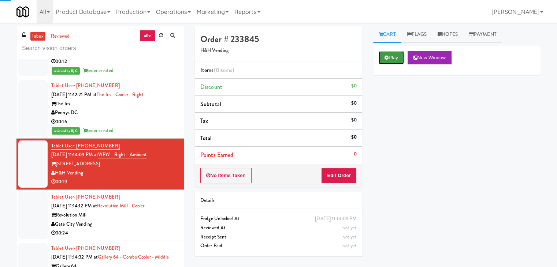
click at [388, 56] on icon at bounding box center [387, 57] width 4 height 5
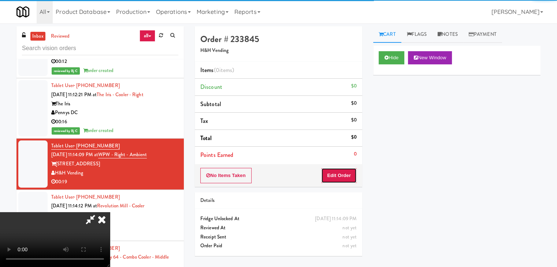
click at [340, 176] on button "Edit Order" at bounding box center [339, 175] width 36 height 15
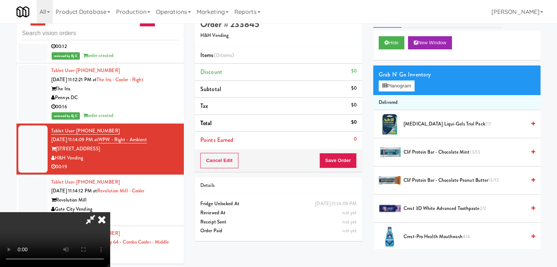
scroll to position [23, 0]
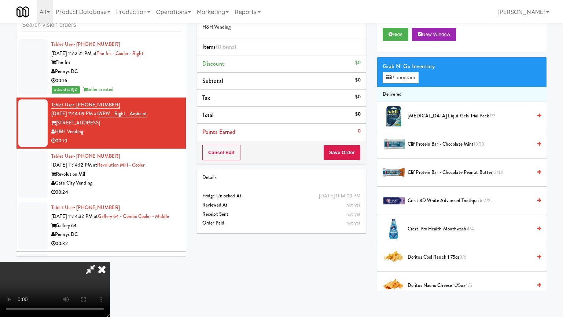
click at [110, 262] on video at bounding box center [55, 289] width 110 height 55
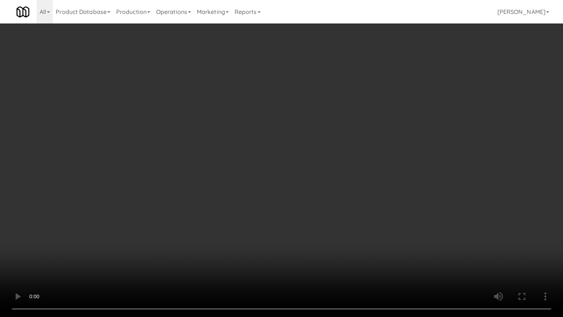
click at [334, 242] on video at bounding box center [281, 158] width 563 height 317
click at [338, 239] on video at bounding box center [281, 158] width 563 height 317
click at [340, 238] on video at bounding box center [281, 158] width 563 height 317
click at [342, 236] on video at bounding box center [281, 158] width 563 height 317
click at [343, 236] on video at bounding box center [281, 158] width 563 height 317
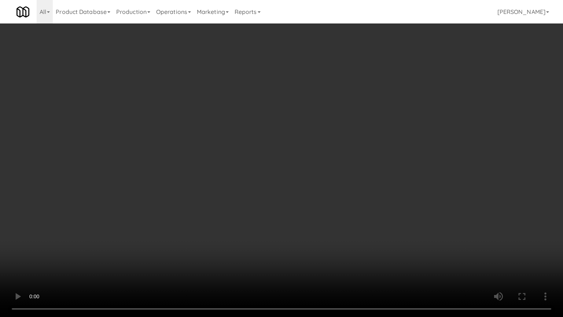
click at [372, 229] on video at bounding box center [281, 158] width 563 height 317
drag, startPoint x: 372, startPoint y: 229, endPoint x: 364, endPoint y: 229, distance: 8.1
click at [371, 229] on video at bounding box center [281, 158] width 563 height 317
click at [375, 218] on video at bounding box center [281, 158] width 563 height 317
click at [377, 202] on video at bounding box center [281, 158] width 563 height 317
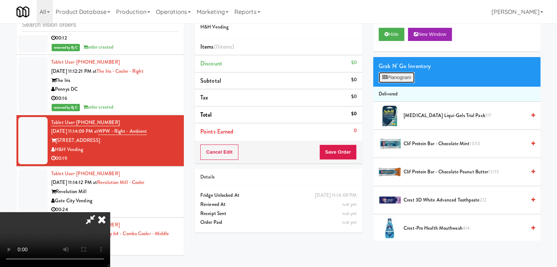
click at [402, 73] on button "Planogram" at bounding box center [397, 77] width 36 height 11
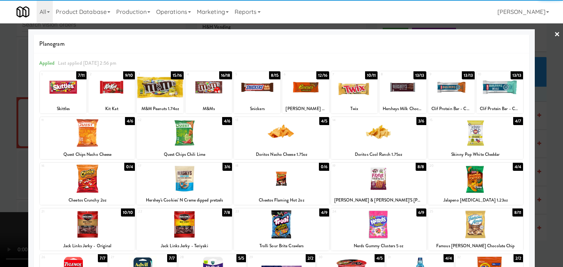
click at [173, 88] on div at bounding box center [160, 87] width 47 height 28
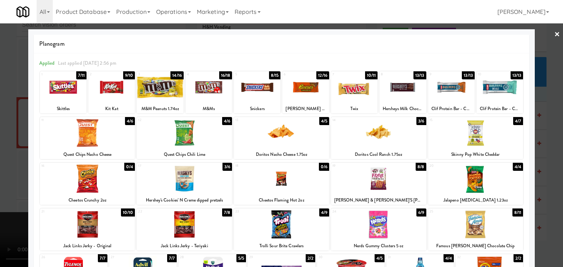
click at [464, 222] on div at bounding box center [475, 225] width 95 height 28
drag, startPoint x: 528, startPoint y: 214, endPoint x: 535, endPoint y: 214, distance: 7.3
click at [533, 214] on div "× Planogram Applied Last applied [DATE] 2:56 pm 1 7/11 Skittles 2 9/10 Kit Kat …" at bounding box center [281, 133] width 563 height 267
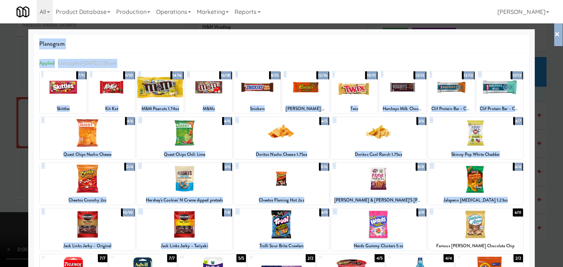
click at [536, 214] on div at bounding box center [281, 133] width 563 height 267
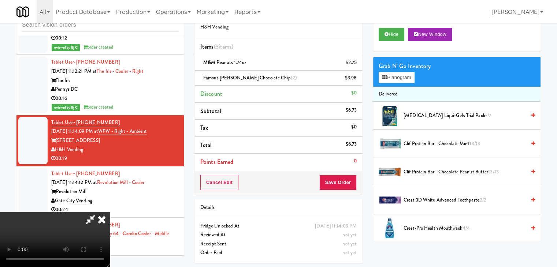
click at [336, 184] on div "Order # 233845 H&H Vending Items (3 items ) M&M Peanuts 1.74oz $2.75 Famous [PE…" at bounding box center [368, 136] width 346 height 266
click at [344, 176] on button "Save Order" at bounding box center [337, 182] width 37 height 15
click at [344, 177] on button "Save Order" at bounding box center [337, 182] width 37 height 15
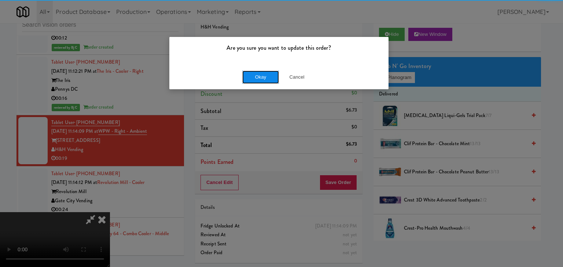
click at [252, 76] on button "Okay" at bounding box center [260, 77] width 37 height 13
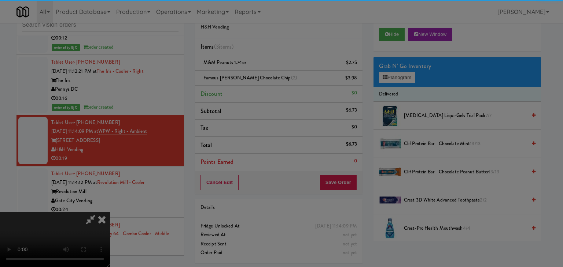
click at [252, 70] on button "Okay" at bounding box center [260, 63] width 37 height 13
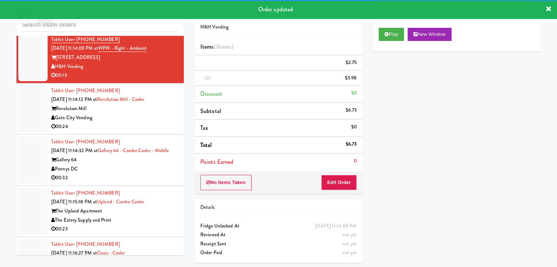
scroll to position [4130, 0]
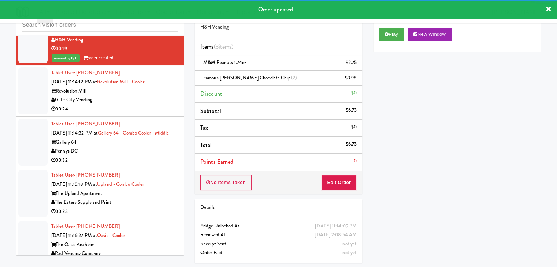
click at [174, 86] on li "Tablet User · (336) 965-3017 [DATE] 11:14:12 PM at Revolution Mill - Cooler Rev…" at bounding box center [99, 91] width 167 height 51
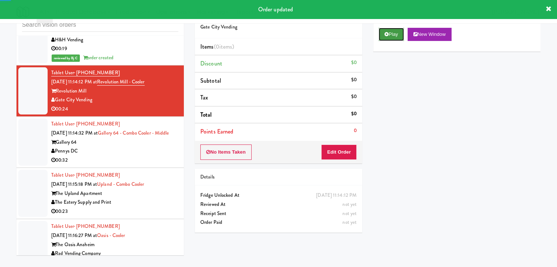
click at [396, 34] on button "Play" at bounding box center [391, 34] width 25 height 13
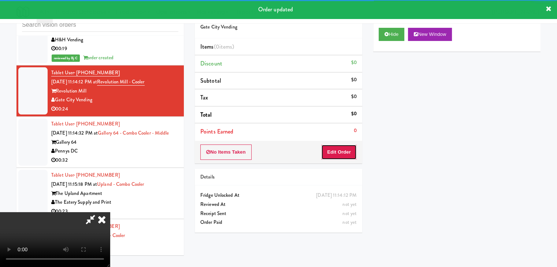
click at [335, 150] on button "Edit Order" at bounding box center [339, 152] width 36 height 15
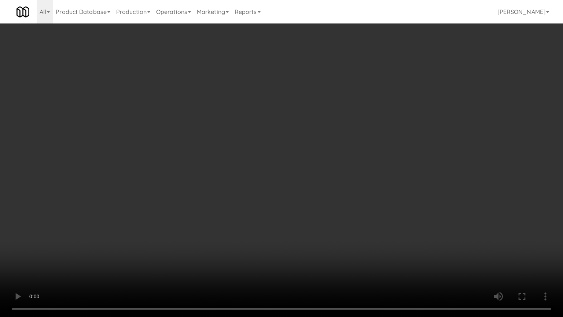
click at [319, 229] on video at bounding box center [281, 158] width 563 height 317
click at [321, 233] on video at bounding box center [281, 158] width 563 height 317
click at [321, 232] on video at bounding box center [281, 158] width 563 height 317
click at [326, 227] on video at bounding box center [281, 158] width 563 height 317
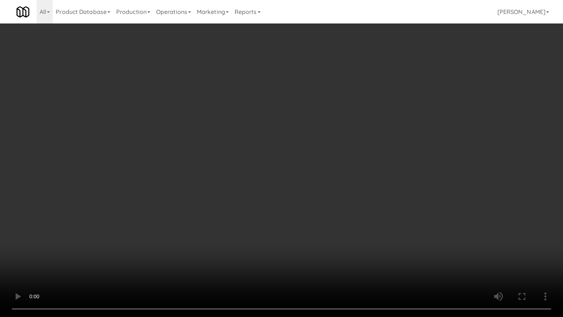
click at [326, 227] on video at bounding box center [281, 158] width 563 height 317
click at [331, 218] on video at bounding box center [281, 158] width 563 height 317
drag, startPoint x: 331, startPoint y: 218, endPoint x: 391, endPoint y: 91, distance: 140.3
click at [332, 217] on video at bounding box center [281, 158] width 563 height 317
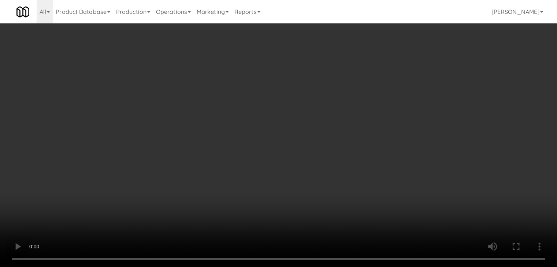
click at [243, 106] on video at bounding box center [278, 133] width 557 height 267
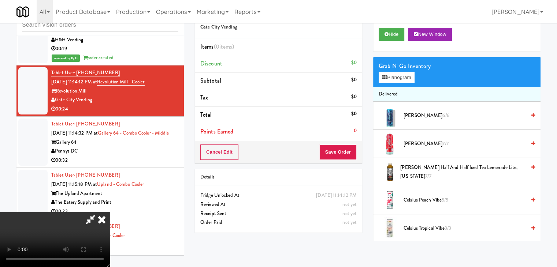
click at [110, 212] on video at bounding box center [55, 239] width 110 height 55
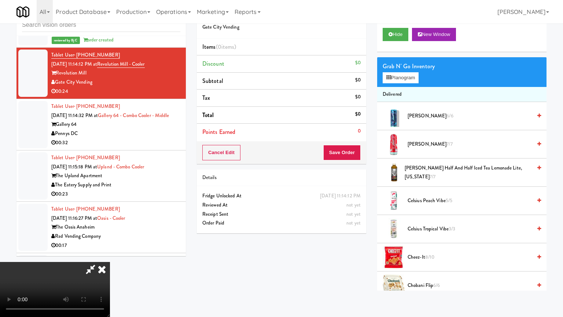
click at [110, 262] on video at bounding box center [55, 289] width 110 height 55
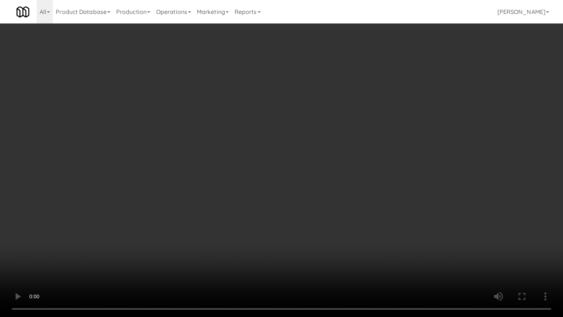
click at [316, 135] on video at bounding box center [281, 158] width 563 height 317
click at [322, 132] on video at bounding box center [281, 158] width 563 height 317
click at [333, 139] on video at bounding box center [281, 158] width 563 height 317
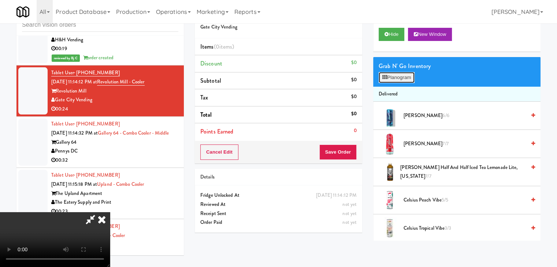
click at [405, 72] on button "Planogram" at bounding box center [397, 77] width 36 height 11
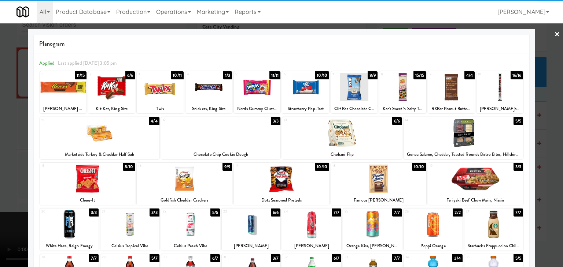
click at [256, 84] on div at bounding box center [257, 87] width 47 height 28
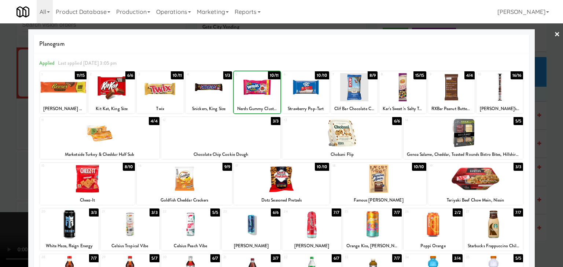
click at [1, 154] on div at bounding box center [281, 133] width 563 height 267
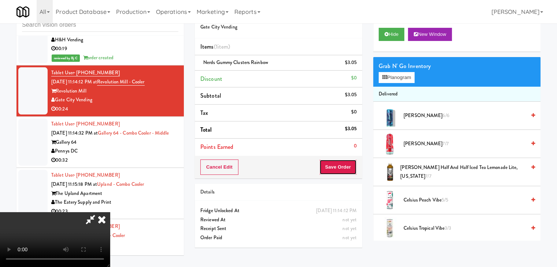
click at [349, 167] on button "Save Order" at bounding box center [337, 167] width 37 height 15
drag, startPoint x: 349, startPoint y: 167, endPoint x: 338, endPoint y: 158, distance: 14.3
click at [349, 167] on button "Save Order" at bounding box center [337, 167] width 37 height 15
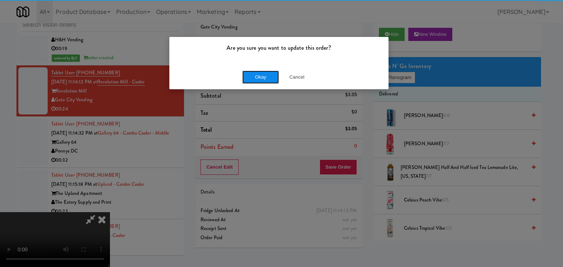
click at [256, 74] on button "Okay" at bounding box center [260, 77] width 37 height 13
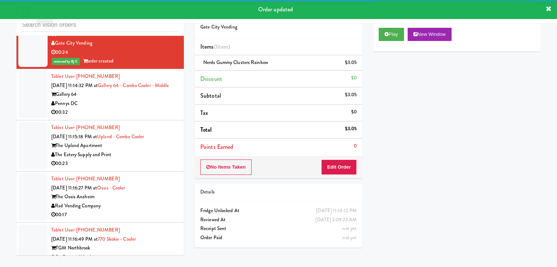
scroll to position [4203, 0]
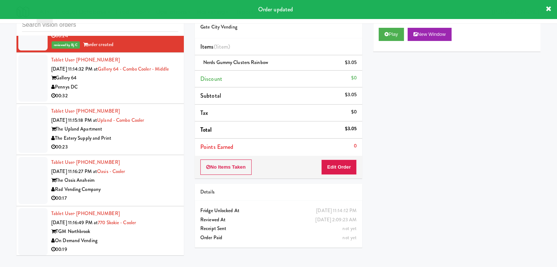
click at [167, 92] on div "00:32" at bounding box center [114, 96] width 127 height 9
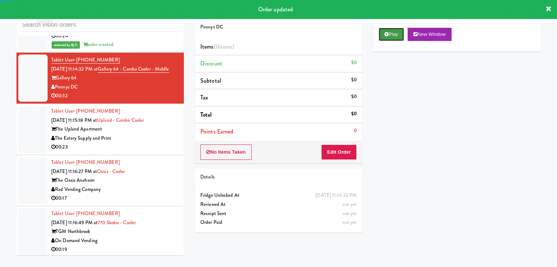
click at [393, 30] on button "Play" at bounding box center [391, 34] width 25 height 13
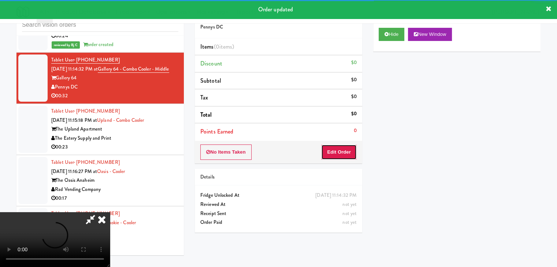
click at [343, 148] on button "Edit Order" at bounding box center [339, 152] width 36 height 15
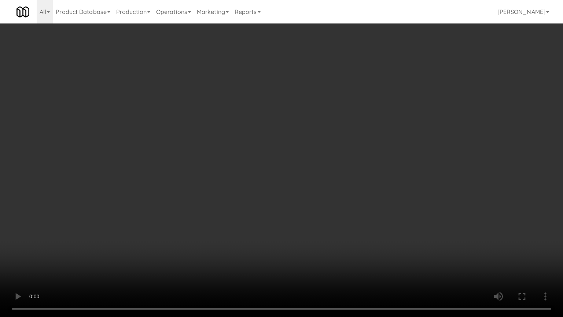
click at [337, 213] on video at bounding box center [281, 158] width 563 height 317
click at [336, 214] on video at bounding box center [281, 158] width 563 height 317
click at [349, 215] on video at bounding box center [281, 158] width 563 height 317
drag, startPoint x: 350, startPoint y: 215, endPoint x: 347, endPoint y: 216, distance: 3.8
click at [349, 216] on video at bounding box center [281, 158] width 563 height 317
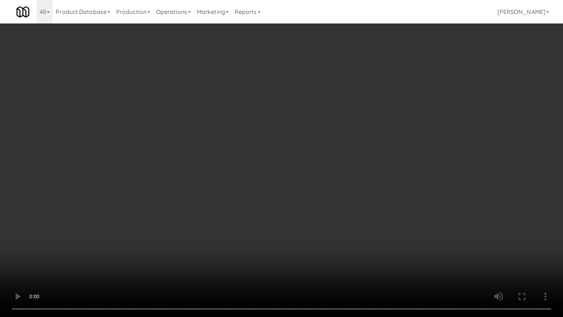
click at [382, 195] on video at bounding box center [281, 158] width 563 height 317
click at [388, 195] on video at bounding box center [281, 158] width 563 height 317
click at [393, 196] on video at bounding box center [281, 158] width 563 height 317
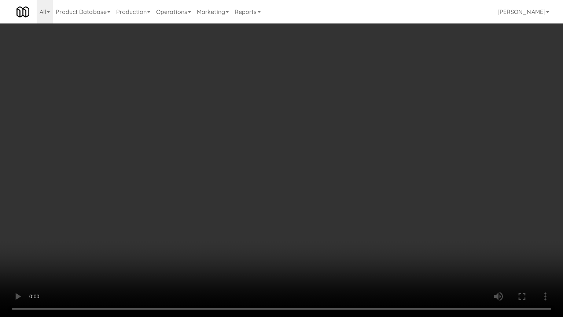
click at [393, 197] on video at bounding box center [281, 158] width 563 height 317
click at [411, 182] on video at bounding box center [281, 158] width 563 height 317
drag, startPoint x: 411, startPoint y: 182, endPoint x: 413, endPoint y: 134, distance: 47.3
click at [411, 181] on video at bounding box center [281, 158] width 563 height 317
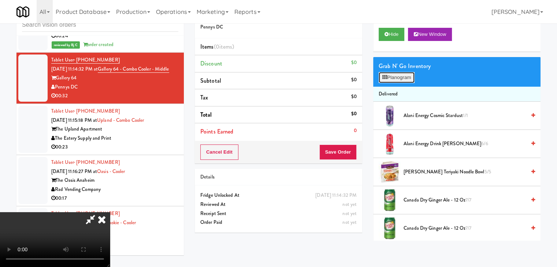
click at [409, 76] on button "Planogram" at bounding box center [397, 77] width 36 height 11
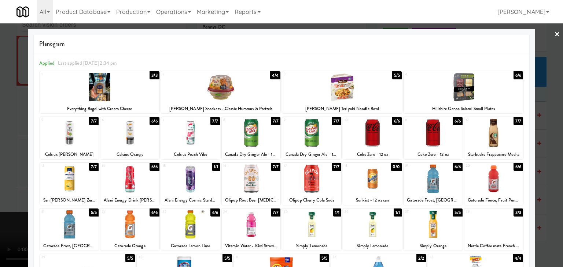
click at [195, 135] on div at bounding box center [190, 133] width 59 height 28
drag, startPoint x: 310, startPoint y: 180, endPoint x: 198, endPoint y: 180, distance: 111.7
click at [309, 180] on div at bounding box center [311, 179] width 59 height 28
click at [0, 180] on div at bounding box center [281, 133] width 563 height 267
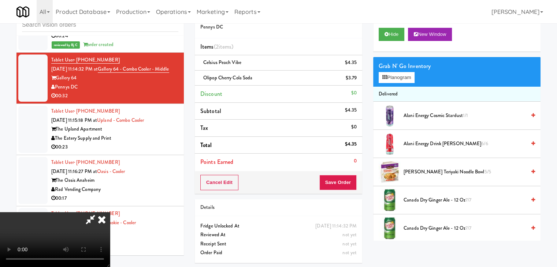
click at [110, 212] on video at bounding box center [55, 239] width 110 height 55
click at [348, 181] on button "Save Order" at bounding box center [337, 182] width 37 height 15
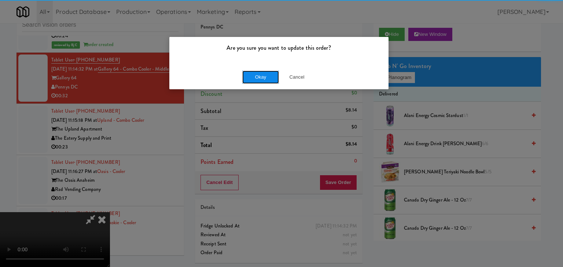
drag, startPoint x: 263, startPoint y: 81, endPoint x: 260, endPoint y: 79, distance: 4.1
click at [260, 79] on button "Okay" at bounding box center [260, 77] width 37 height 13
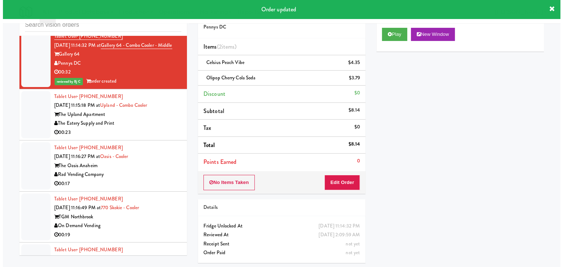
scroll to position [4239, 0]
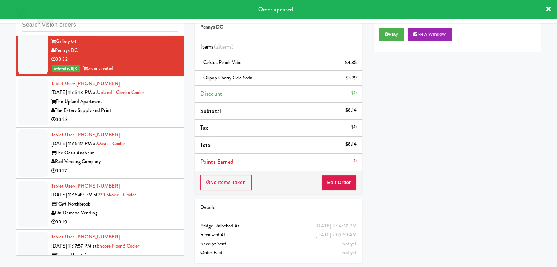
click at [169, 116] on div "00:23" at bounding box center [114, 119] width 127 height 9
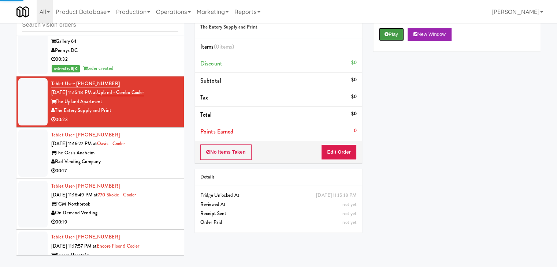
click at [382, 37] on button "Play" at bounding box center [391, 34] width 25 height 13
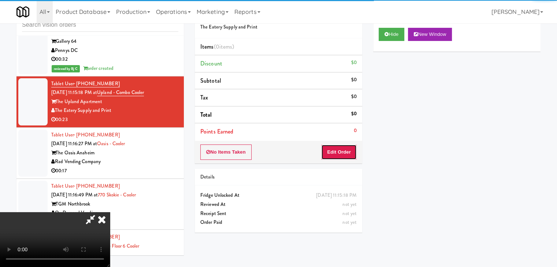
click at [347, 152] on button "Edit Order" at bounding box center [339, 152] width 36 height 15
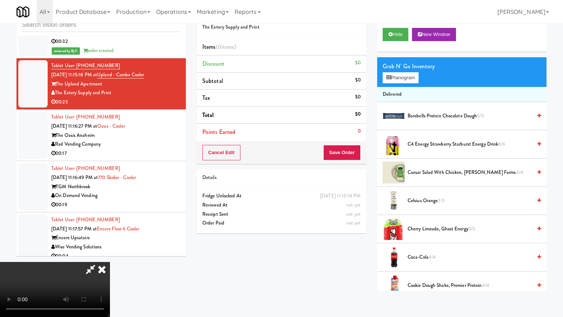
click at [110, 262] on video at bounding box center [55, 289] width 110 height 55
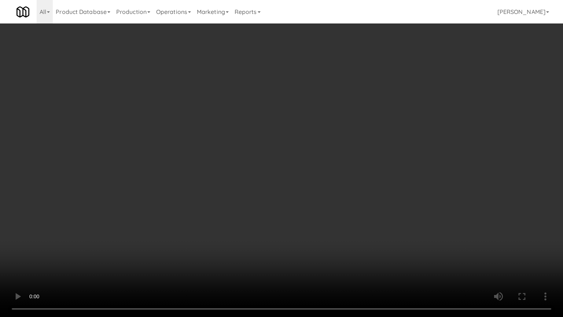
click at [340, 231] on video at bounding box center [281, 158] width 563 height 317
click at [338, 234] on video at bounding box center [281, 158] width 563 height 317
drag, startPoint x: 336, startPoint y: 227, endPoint x: 336, endPoint y: 220, distance: 6.6
click at [336, 226] on video at bounding box center [281, 158] width 563 height 317
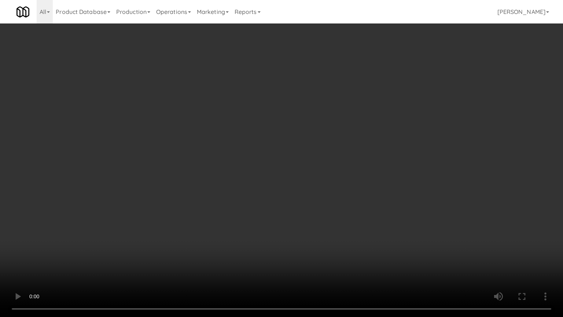
drag, startPoint x: 336, startPoint y: 220, endPoint x: 338, endPoint y: 215, distance: 5.8
click at [338, 215] on video at bounding box center [281, 158] width 563 height 317
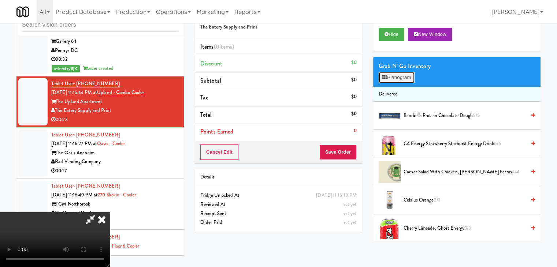
click at [399, 77] on button "Planogram" at bounding box center [397, 77] width 36 height 11
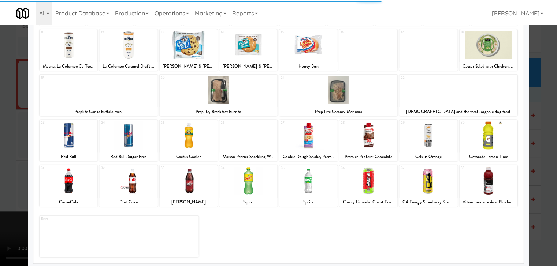
scroll to position [92, 0]
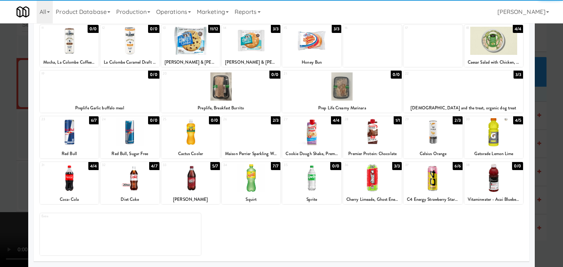
click at [484, 182] on div at bounding box center [493, 178] width 59 height 28
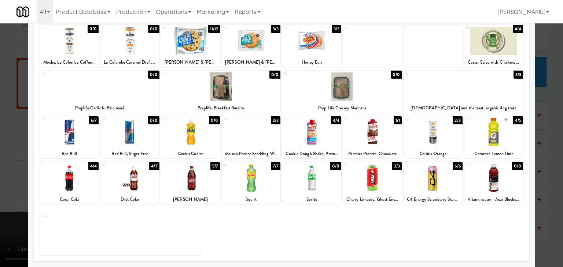
click at [255, 184] on div at bounding box center [251, 178] width 59 height 28
click at [0, 181] on div at bounding box center [281, 133] width 563 height 267
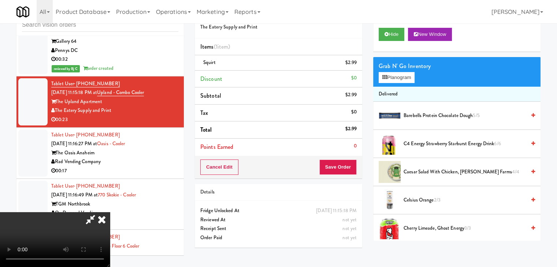
click at [110, 259] on video at bounding box center [55, 239] width 110 height 55
click at [110, 212] on video at bounding box center [55, 239] width 110 height 55
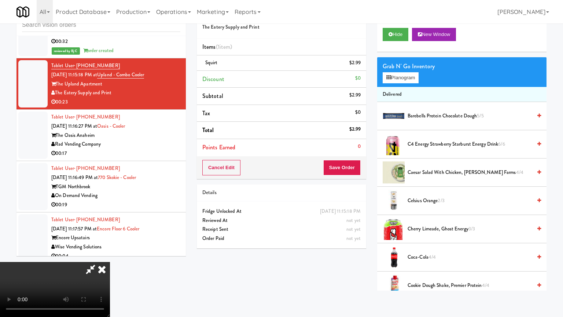
click at [110, 262] on video at bounding box center [55, 289] width 110 height 55
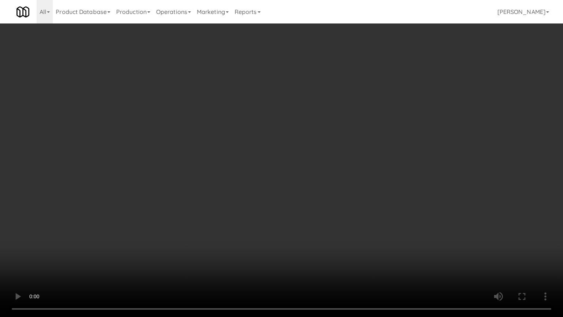
drag, startPoint x: 345, startPoint y: 199, endPoint x: 345, endPoint y: 195, distance: 4.0
click at [345, 198] on video at bounding box center [281, 158] width 563 height 317
click at [345, 195] on video at bounding box center [281, 158] width 563 height 317
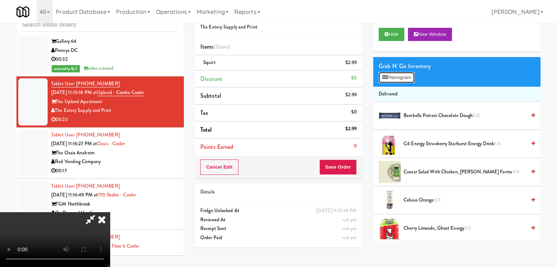
click at [399, 78] on button "Planogram" at bounding box center [397, 77] width 36 height 11
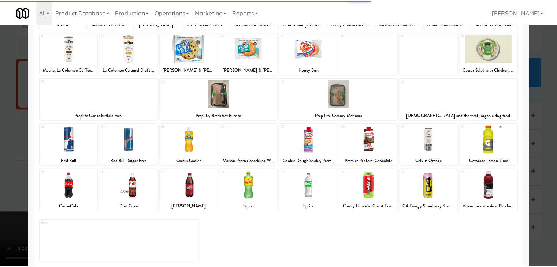
scroll to position [92, 0]
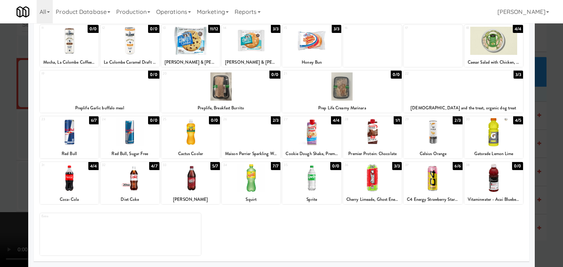
click at [187, 184] on div at bounding box center [190, 178] width 59 height 28
click at [0, 177] on div at bounding box center [281, 133] width 563 height 267
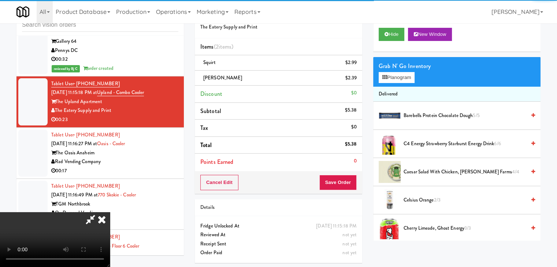
click at [110, 212] on video at bounding box center [55, 239] width 110 height 55
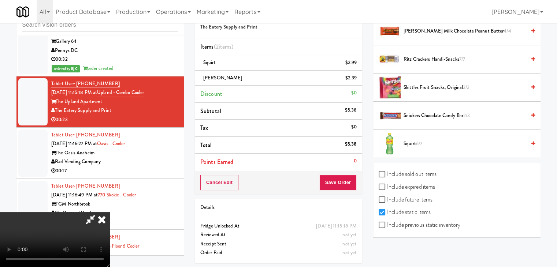
scroll to position [24, 0]
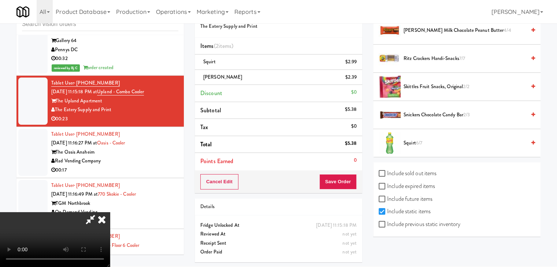
click at [437, 225] on label "Include previous static inventory" at bounding box center [420, 224] width 82 height 11
click at [387, 225] on input "Include previous static inventory" at bounding box center [383, 225] width 8 height 6
checkbox input "true"
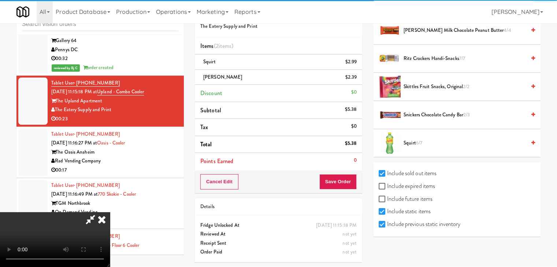
click at [110, 212] on video at bounding box center [55, 239] width 110 height 55
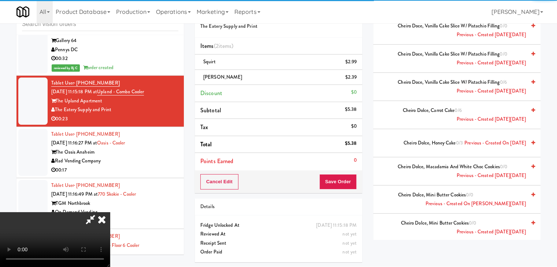
click at [110, 212] on video at bounding box center [55, 239] width 110 height 55
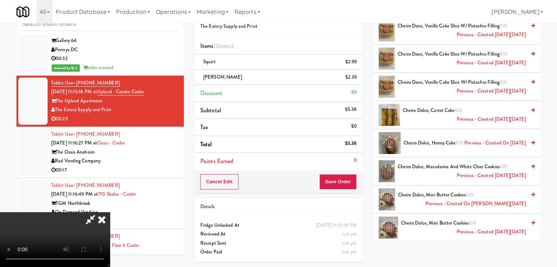
click at [110, 212] on video at bounding box center [55, 239] width 110 height 55
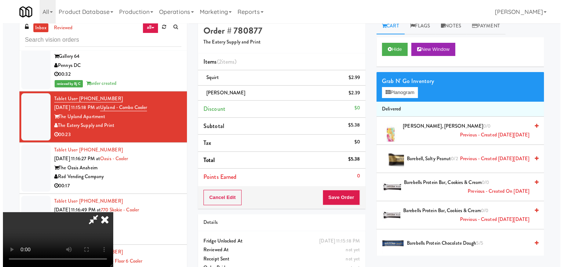
scroll to position [0, 0]
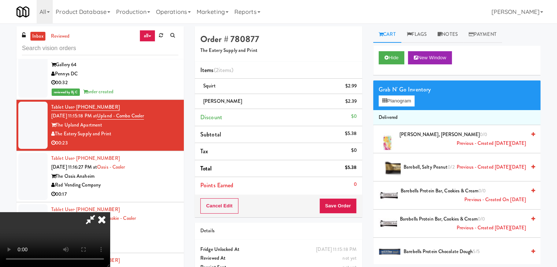
click at [415, 95] on div "Grab N' Go Inventory Planogram" at bounding box center [456, 96] width 167 height 30
click at [413, 99] on button "Planogram" at bounding box center [397, 101] width 36 height 11
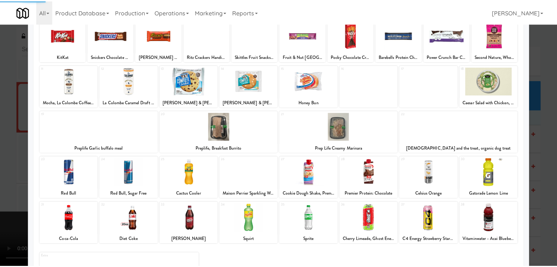
scroll to position [92, 0]
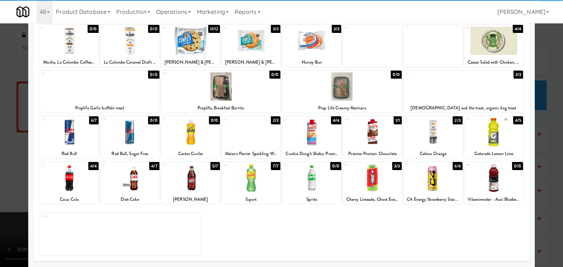
click at [508, 190] on div at bounding box center [493, 178] width 59 height 28
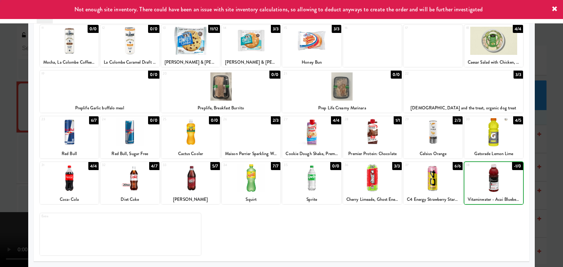
drag, startPoint x: 536, startPoint y: 185, endPoint x: 526, endPoint y: 185, distance: 9.5
click at [536, 185] on div at bounding box center [281, 133] width 563 height 267
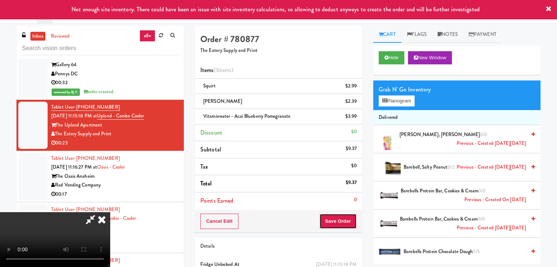
click at [337, 216] on button "Save Order" at bounding box center [337, 221] width 37 height 15
click at [336, 217] on button "Save Order" at bounding box center [337, 221] width 37 height 15
click at [336, 218] on button "Save Order" at bounding box center [337, 221] width 37 height 15
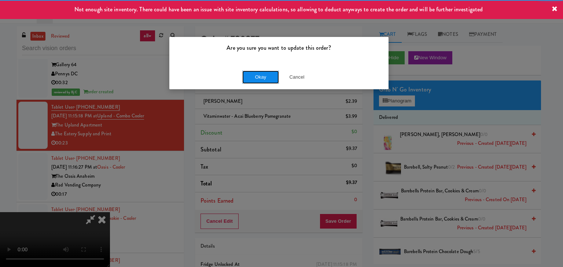
click at [259, 79] on button "Okay" at bounding box center [260, 77] width 37 height 13
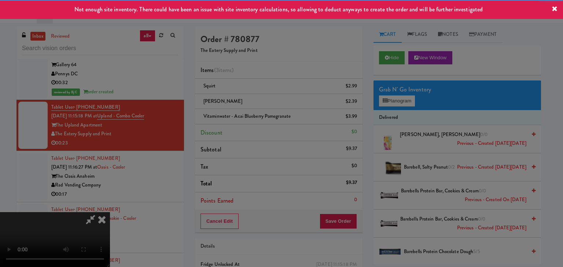
click at [259, 76] on div "Okay Cancel" at bounding box center [278, 63] width 219 height 25
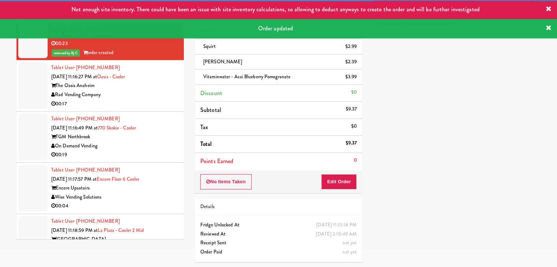
scroll to position [4313, 0]
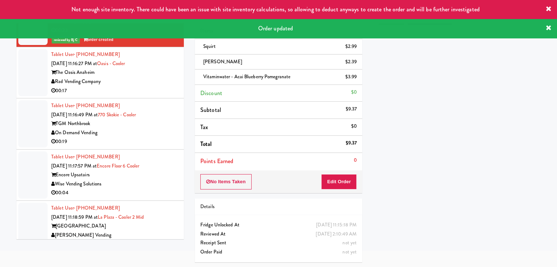
drag, startPoint x: 154, startPoint y: 85, endPoint x: 155, endPoint y: 89, distance: 4.5
click at [156, 86] on div "00:17" at bounding box center [114, 90] width 127 height 9
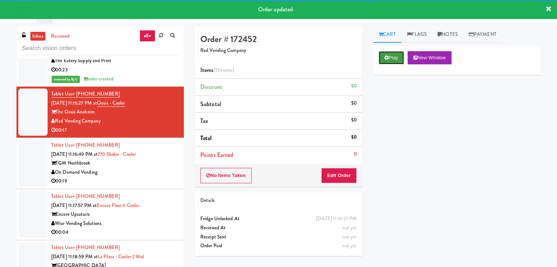
click at [394, 59] on button "Play" at bounding box center [391, 57] width 25 height 13
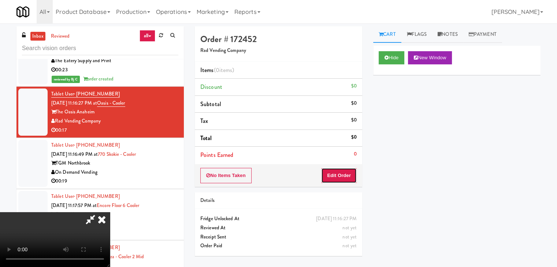
click at [341, 178] on button "Edit Order" at bounding box center [339, 175] width 36 height 15
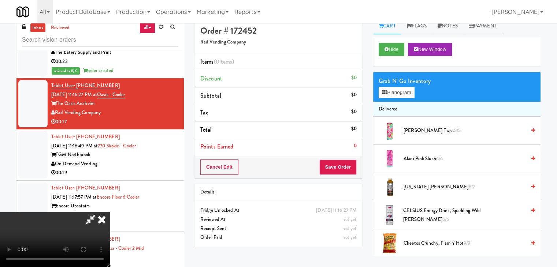
scroll to position [23, 0]
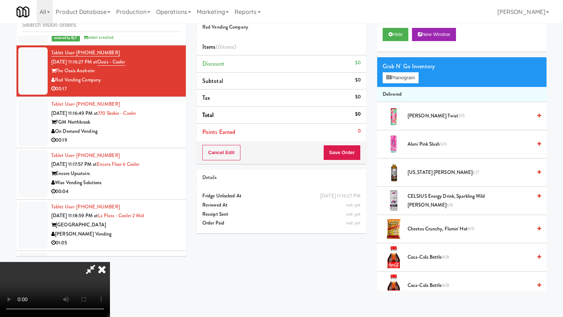
click at [110, 262] on video at bounding box center [55, 289] width 110 height 55
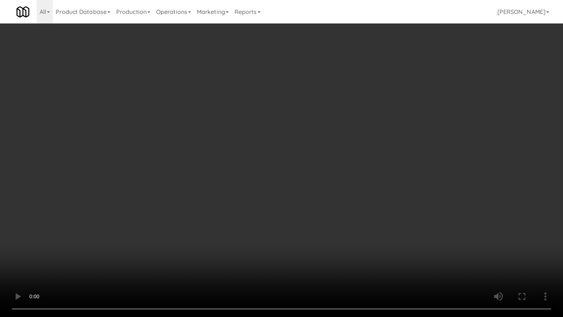
click at [319, 216] on video at bounding box center [281, 158] width 563 height 317
click at [317, 216] on video at bounding box center [281, 158] width 563 height 317
click at [322, 216] on video at bounding box center [281, 158] width 563 height 317
click at [385, 218] on video at bounding box center [281, 158] width 563 height 317
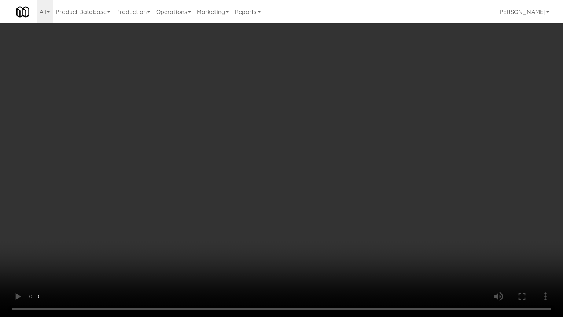
click at [385, 218] on video at bounding box center [281, 158] width 563 height 317
click at [385, 220] on video at bounding box center [281, 158] width 563 height 317
click at [384, 219] on video at bounding box center [281, 158] width 563 height 317
click at [380, 219] on video at bounding box center [281, 158] width 563 height 317
click at [382, 215] on video at bounding box center [281, 158] width 563 height 317
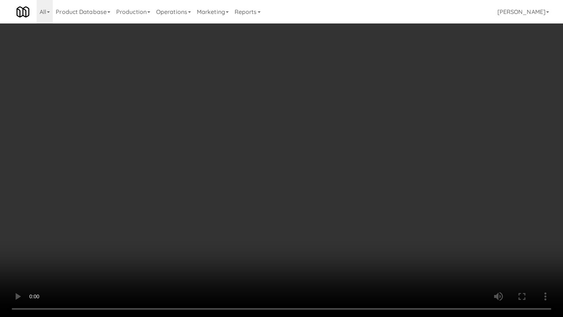
drag, startPoint x: 382, startPoint y: 215, endPoint x: 380, endPoint y: 218, distance: 3.9
click at [382, 216] on video at bounding box center [281, 158] width 563 height 317
click at [387, 214] on video at bounding box center [281, 158] width 563 height 317
drag, startPoint x: 387, startPoint y: 214, endPoint x: 418, endPoint y: 115, distance: 103.8
click at [387, 214] on video at bounding box center [281, 158] width 563 height 317
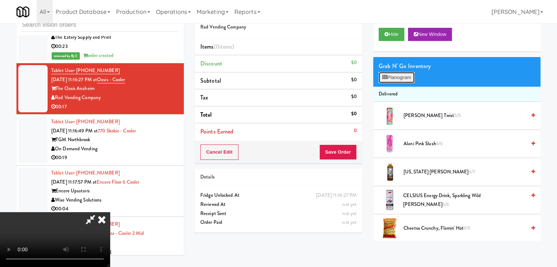
click at [410, 75] on button "Planogram" at bounding box center [397, 77] width 36 height 11
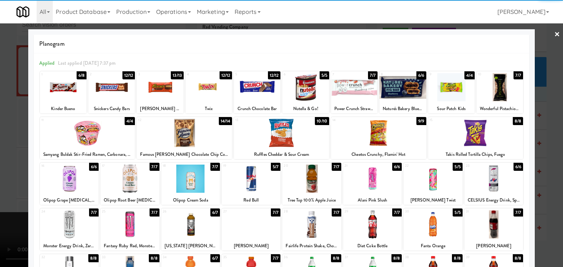
click at [195, 181] on div at bounding box center [190, 179] width 59 height 28
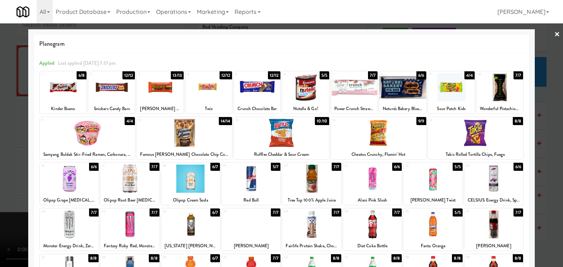
drag, startPoint x: 418, startPoint y: 90, endPoint x: 407, endPoint y: 92, distance: 10.8
click at [417, 90] on div at bounding box center [402, 87] width 47 height 28
drag, startPoint x: 0, startPoint y: 175, endPoint x: 261, endPoint y: 182, distance: 260.9
click at [4, 175] on div at bounding box center [281, 133] width 563 height 267
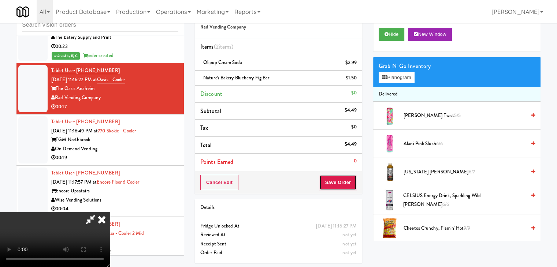
click at [347, 178] on button "Save Order" at bounding box center [337, 182] width 37 height 15
click at [345, 179] on button "Save Order" at bounding box center [337, 182] width 37 height 15
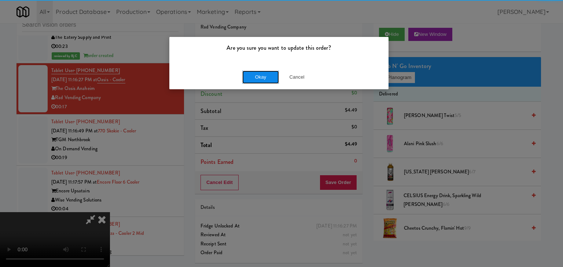
click at [262, 74] on button "Okay" at bounding box center [260, 77] width 37 height 13
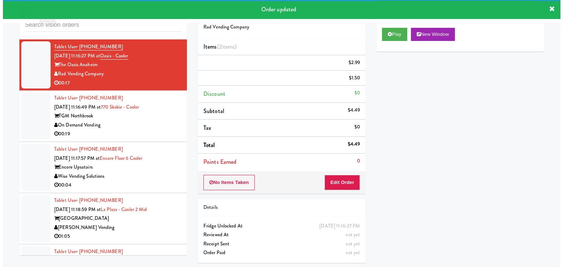
scroll to position [4349, 0]
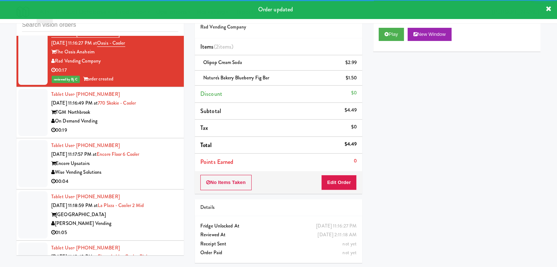
drag, startPoint x: 139, startPoint y: 116, endPoint x: 142, endPoint y: 119, distance: 3.9
click at [142, 118] on div "On Demand Vending" at bounding box center [114, 121] width 127 height 9
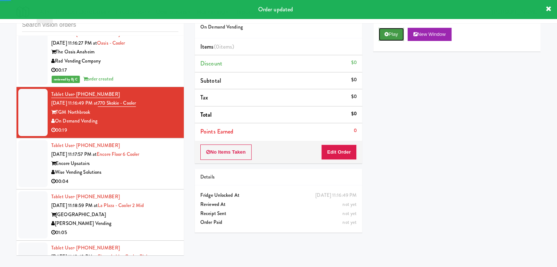
click at [388, 28] on button "Play" at bounding box center [391, 34] width 25 height 13
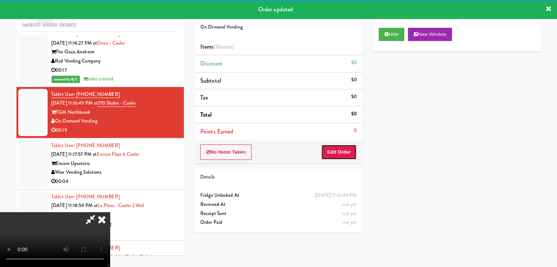
click at [343, 148] on button "Edit Order" at bounding box center [339, 152] width 36 height 15
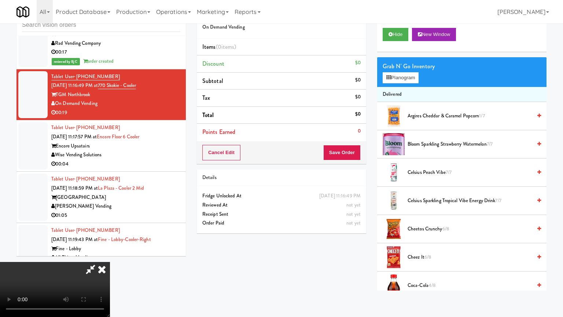
click at [110, 262] on video at bounding box center [55, 289] width 110 height 55
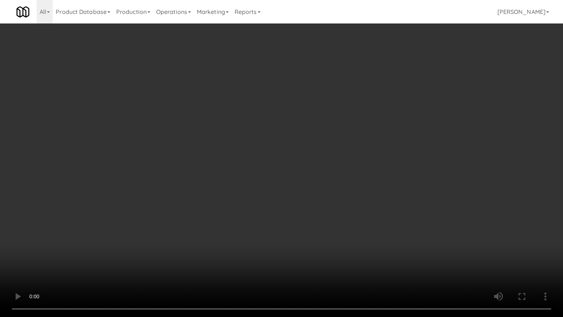
drag, startPoint x: 378, startPoint y: 245, endPoint x: 374, endPoint y: 247, distance: 4.8
click at [378, 246] on video at bounding box center [281, 158] width 563 height 317
click at [395, 236] on video at bounding box center [281, 158] width 563 height 317
click at [393, 239] on video at bounding box center [281, 158] width 563 height 317
click at [387, 238] on video at bounding box center [281, 158] width 563 height 317
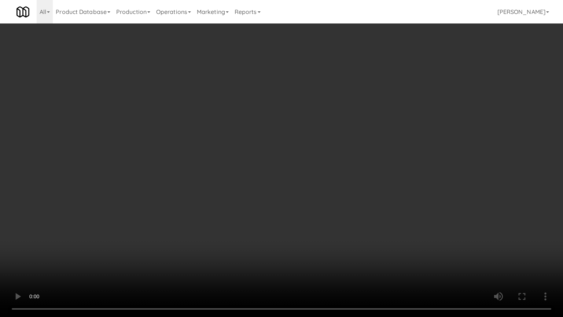
click at [388, 238] on video at bounding box center [281, 158] width 563 height 317
click at [377, 227] on video at bounding box center [281, 158] width 563 height 317
click at [381, 227] on video at bounding box center [281, 158] width 563 height 317
click at [383, 230] on video at bounding box center [281, 158] width 563 height 317
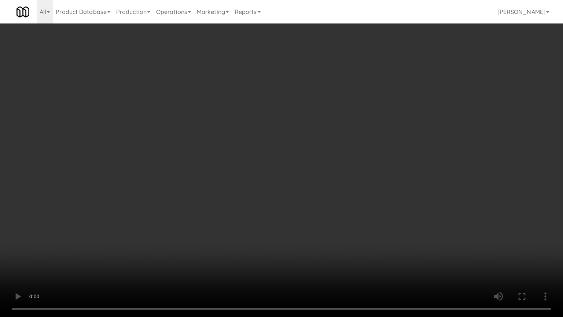
click at [391, 214] on video at bounding box center [281, 158] width 563 height 317
click at [392, 197] on video at bounding box center [281, 158] width 563 height 317
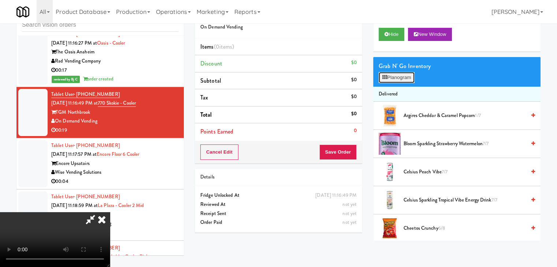
click at [407, 80] on button "Planogram" at bounding box center [397, 77] width 36 height 11
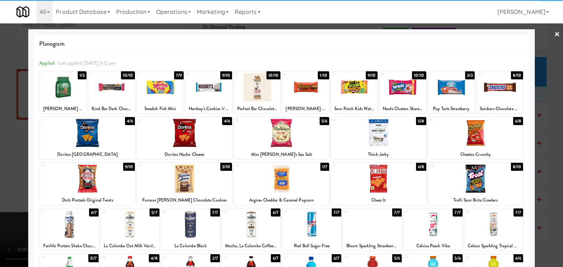
click at [496, 91] on div at bounding box center [499, 87] width 47 height 28
drag, startPoint x: 256, startPoint y: 81, endPoint x: 261, endPoint y: 82, distance: 5.2
click at [256, 81] on div at bounding box center [257, 87] width 47 height 28
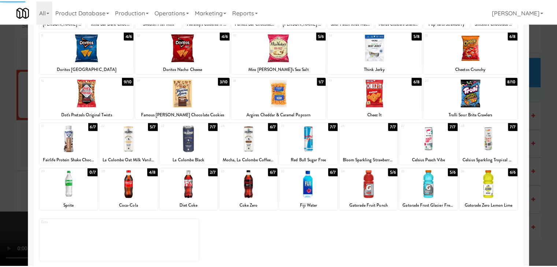
scroll to position [92, 0]
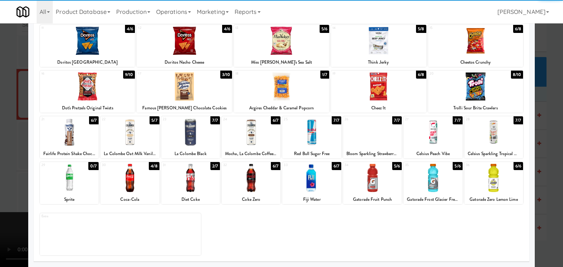
click at [195, 101] on div "17 3/10 Famous [PERSON_NAME] Chocolate Cookies" at bounding box center [184, 92] width 95 height 42
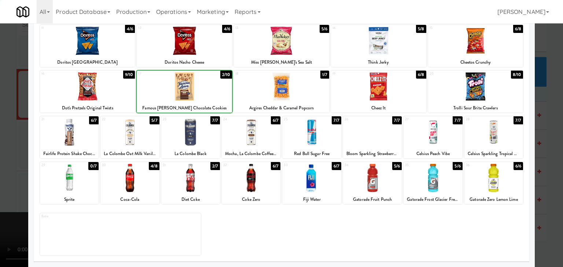
click at [10, 118] on div at bounding box center [281, 133] width 563 height 267
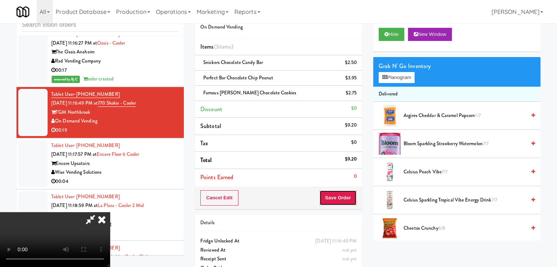
click at [336, 200] on button "Save Order" at bounding box center [337, 197] width 37 height 15
click at [335, 197] on button "Save Order" at bounding box center [337, 197] width 37 height 15
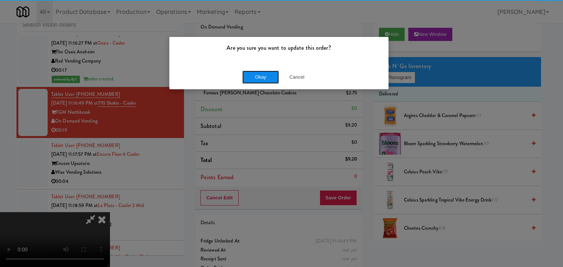
click at [265, 79] on button "Okay" at bounding box center [260, 77] width 37 height 13
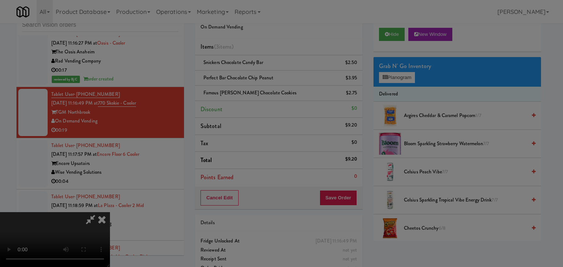
click at [265, 76] on div "Okay Cancel" at bounding box center [278, 63] width 219 height 25
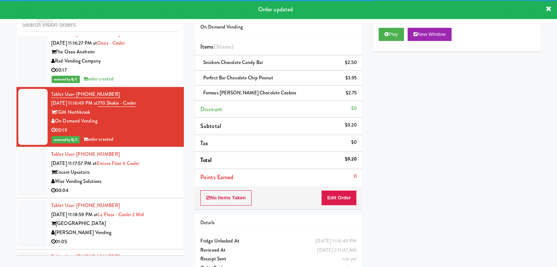
scroll to position [4423, 0]
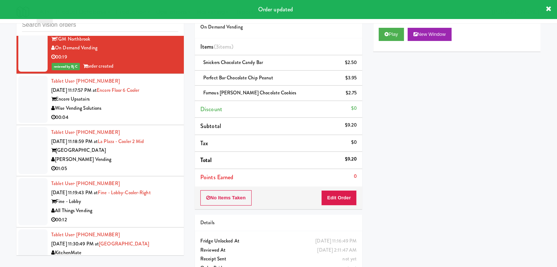
click at [159, 109] on div "Wise Vending Solutions" at bounding box center [114, 108] width 127 height 9
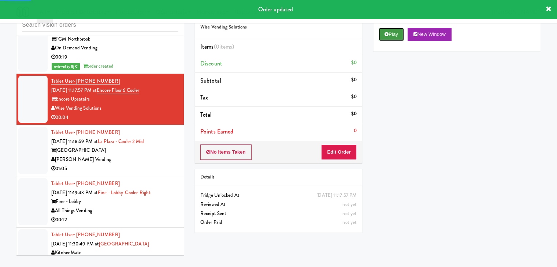
click at [397, 38] on button "Play" at bounding box center [391, 34] width 25 height 13
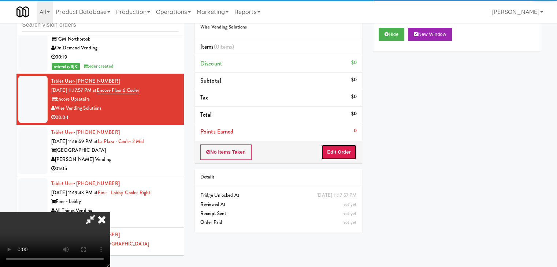
click at [347, 147] on button "Edit Order" at bounding box center [339, 152] width 36 height 15
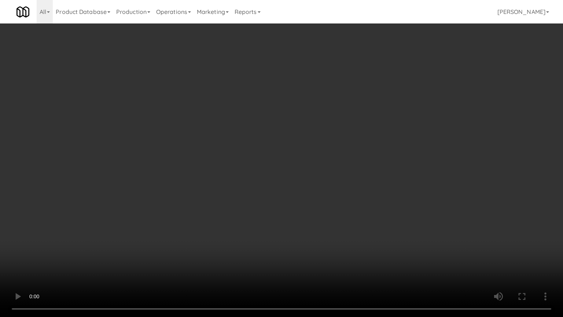
click at [339, 217] on video at bounding box center [281, 158] width 563 height 317
drag, startPoint x: 339, startPoint y: 215, endPoint x: 330, endPoint y: 219, distance: 9.7
click at [336, 217] on video at bounding box center [281, 158] width 563 height 317
click at [334, 215] on video at bounding box center [281, 158] width 563 height 317
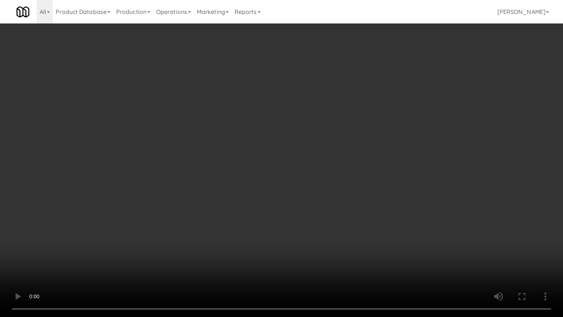
click at [353, 204] on video at bounding box center [281, 158] width 563 height 317
click at [355, 196] on video at bounding box center [281, 158] width 563 height 317
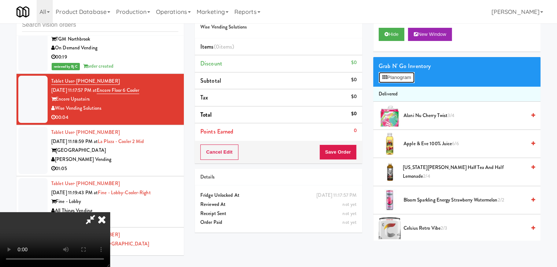
click at [395, 76] on button "Planogram" at bounding box center [397, 77] width 36 height 11
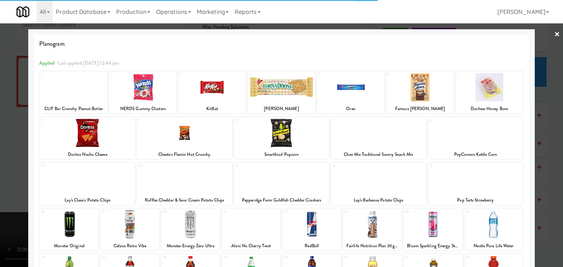
click at [93, 179] on div at bounding box center [87, 179] width 95 height 28
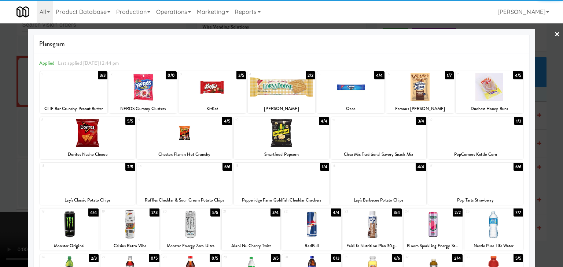
click at [93, 179] on div at bounding box center [87, 179] width 95 height 28
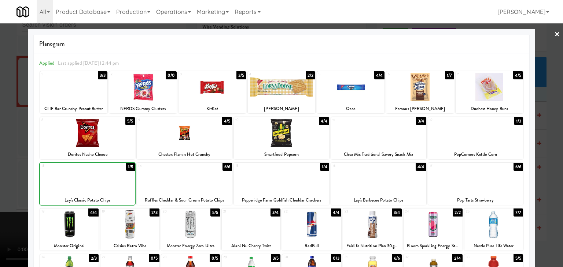
click at [93, 179] on div at bounding box center [87, 179] width 95 height 28
drag, startPoint x: 0, startPoint y: 180, endPoint x: 141, endPoint y: 165, distance: 141.9
click at [0, 180] on div at bounding box center [281, 133] width 563 height 267
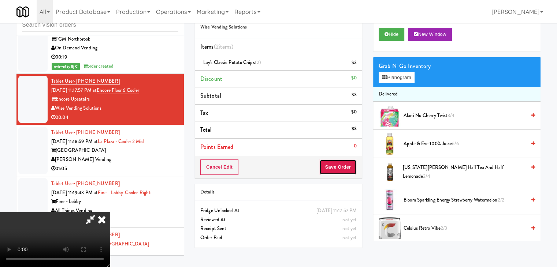
click at [344, 171] on button "Save Order" at bounding box center [337, 167] width 37 height 15
click at [338, 164] on button "Save Order" at bounding box center [337, 167] width 37 height 15
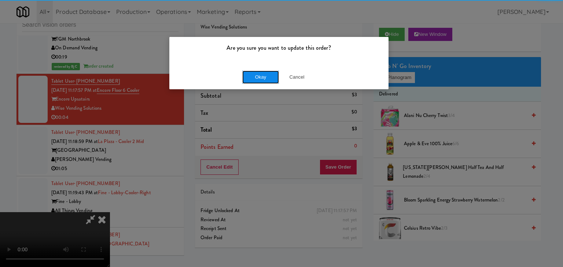
click at [265, 78] on button "Okay" at bounding box center [260, 77] width 37 height 13
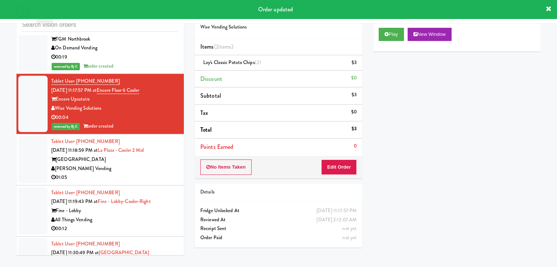
click at [145, 164] on div "[PERSON_NAME] Vending" at bounding box center [114, 168] width 127 height 9
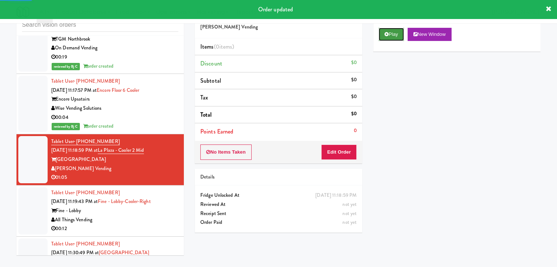
click at [397, 37] on button "Play" at bounding box center [391, 34] width 25 height 13
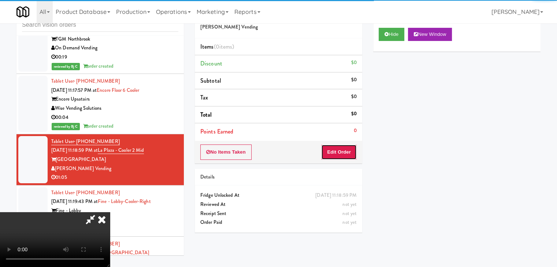
click at [342, 152] on button "Edit Order" at bounding box center [339, 152] width 36 height 15
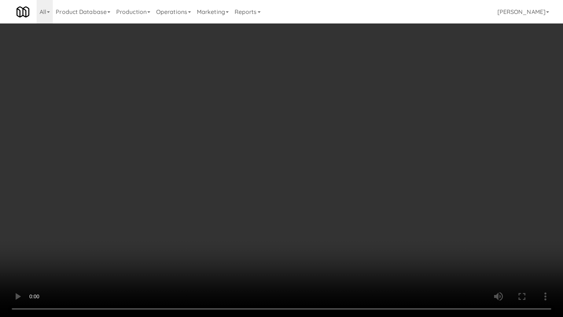
drag, startPoint x: 302, startPoint y: 238, endPoint x: 302, endPoint y: 234, distance: 4.4
click at [302, 238] on video at bounding box center [281, 158] width 563 height 317
click at [302, 234] on video at bounding box center [281, 158] width 563 height 317
click at [304, 233] on video at bounding box center [281, 158] width 563 height 317
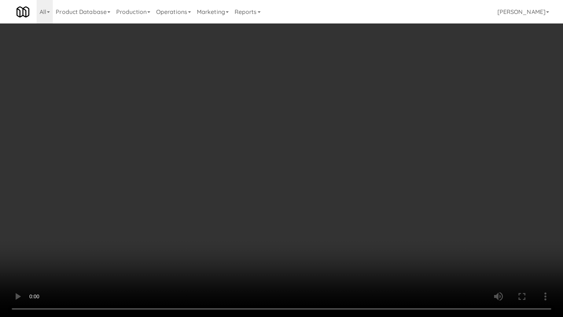
click at [359, 218] on video at bounding box center [281, 158] width 563 height 317
click at [359, 217] on video at bounding box center [281, 158] width 563 height 317
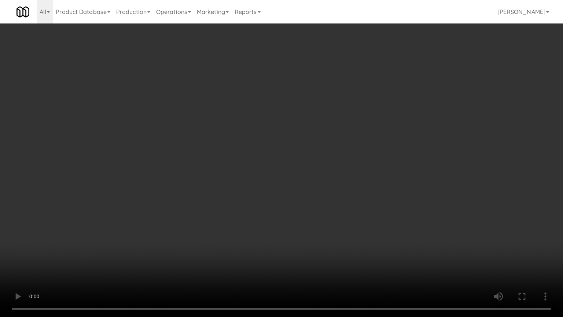
click at [359, 217] on video at bounding box center [281, 158] width 563 height 317
click at [359, 218] on video at bounding box center [281, 158] width 563 height 317
click at [366, 211] on video at bounding box center [281, 158] width 563 height 317
click at [345, 210] on video at bounding box center [281, 158] width 563 height 317
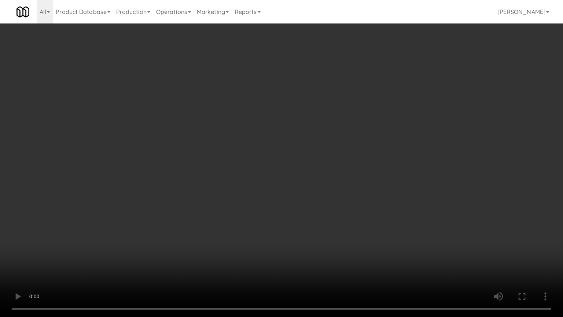
drag, startPoint x: 345, startPoint y: 210, endPoint x: 405, endPoint y: 104, distance: 122.0
click at [345, 210] on video at bounding box center [281, 158] width 563 height 317
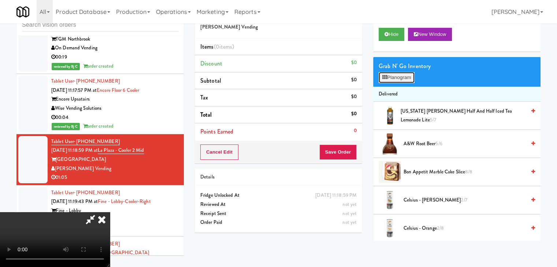
click at [403, 77] on button "Planogram" at bounding box center [397, 77] width 36 height 11
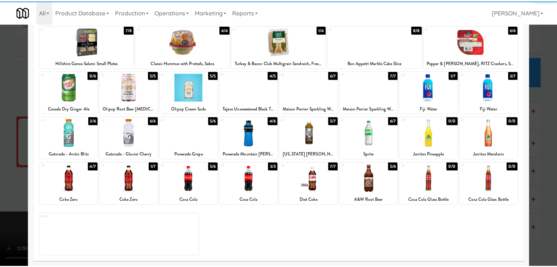
scroll to position [92, 0]
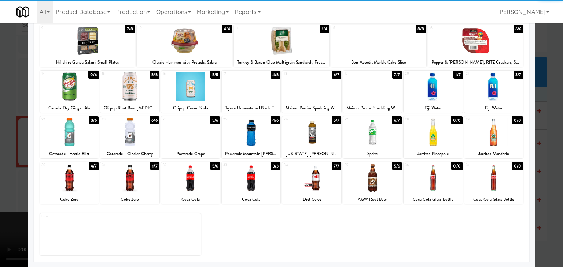
drag, startPoint x: 369, startPoint y: 183, endPoint x: 321, endPoint y: 185, distance: 48.4
click at [367, 183] on div at bounding box center [372, 178] width 59 height 28
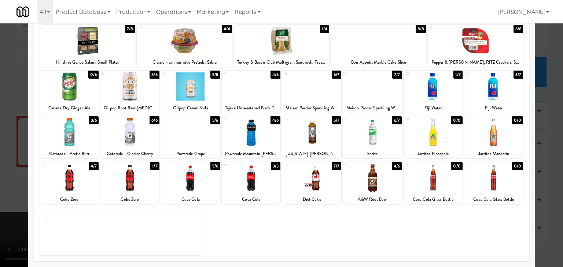
drag, startPoint x: 0, startPoint y: 181, endPoint x: 182, endPoint y: 182, distance: 181.7
click at [9, 181] on div at bounding box center [281, 133] width 563 height 267
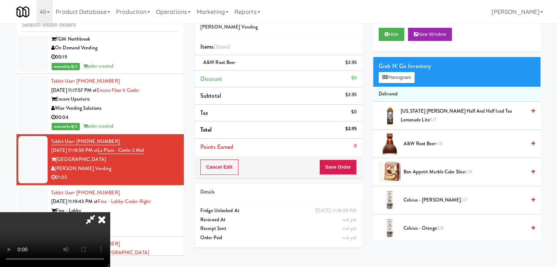
drag, startPoint x: 286, startPoint y: 182, endPoint x: 300, endPoint y: 183, distance: 13.2
click at [110, 212] on video at bounding box center [55, 239] width 110 height 55
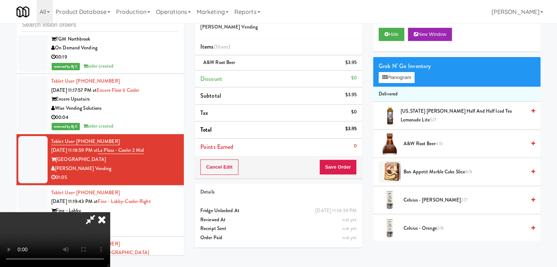
drag, startPoint x: 301, startPoint y: 180, endPoint x: 345, endPoint y: 125, distance: 69.9
click at [110, 212] on video at bounding box center [55, 239] width 110 height 55
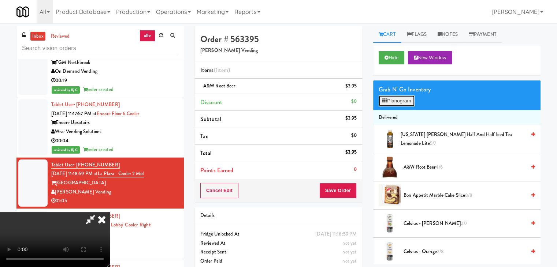
click at [406, 96] on button "Planogram" at bounding box center [397, 101] width 36 height 11
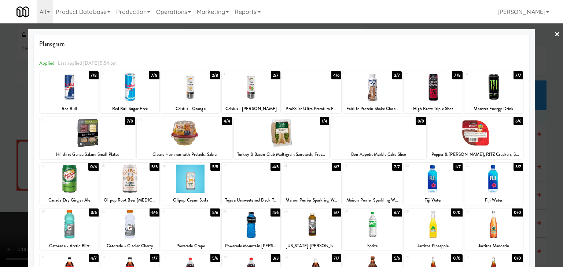
click at [314, 222] on div at bounding box center [311, 225] width 59 height 28
click at [18, 166] on div at bounding box center [281, 133] width 563 height 267
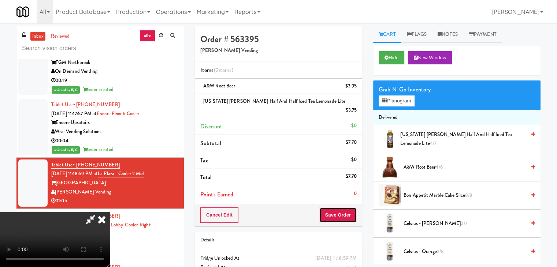
click at [349, 208] on button "Save Order" at bounding box center [337, 215] width 37 height 15
click at [348, 208] on button "Save Order" at bounding box center [337, 215] width 37 height 15
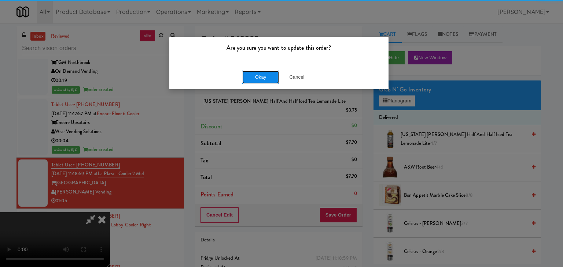
click at [256, 73] on button "Okay" at bounding box center [260, 77] width 37 height 13
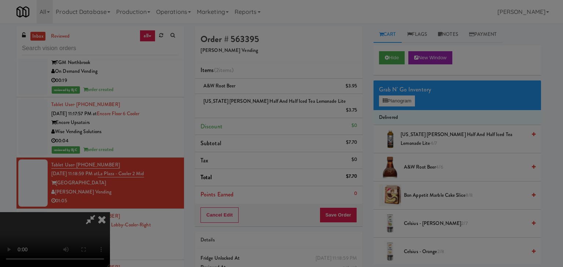
click at [256, 70] on button "Okay" at bounding box center [260, 63] width 37 height 13
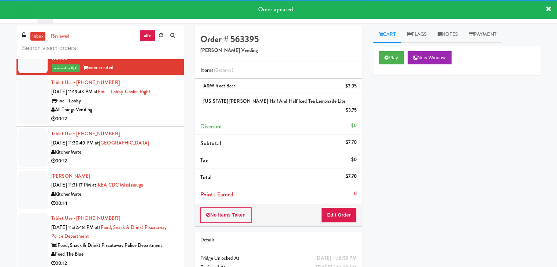
scroll to position [4569, 0]
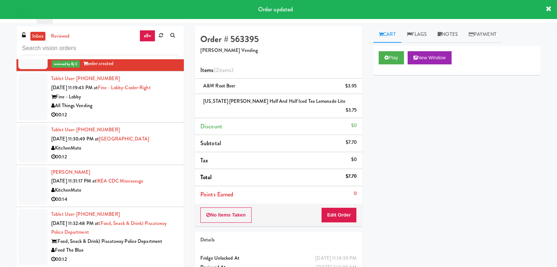
drag, startPoint x: 167, startPoint y: 110, endPoint x: 172, endPoint y: 113, distance: 6.0
click at [170, 111] on div "00:12" at bounding box center [114, 115] width 127 height 9
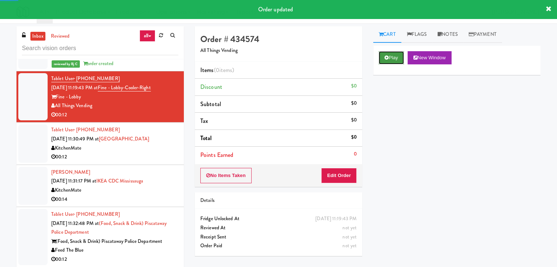
click at [394, 58] on button "Play" at bounding box center [391, 57] width 25 height 13
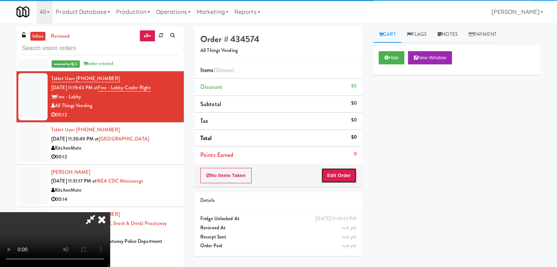
click at [349, 173] on button "Edit Order" at bounding box center [339, 175] width 36 height 15
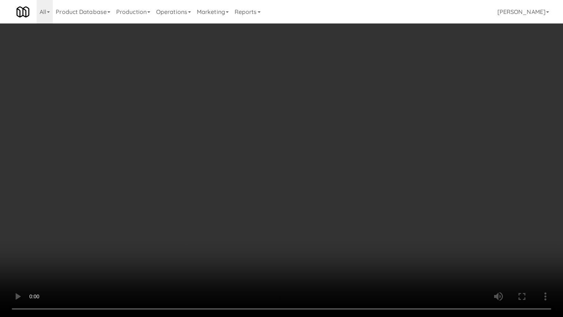
click at [293, 235] on video at bounding box center [281, 158] width 563 height 317
drag, startPoint x: 291, startPoint y: 237, endPoint x: 287, endPoint y: 240, distance: 5.2
click at [291, 237] on video at bounding box center [281, 158] width 563 height 317
drag, startPoint x: 291, startPoint y: 237, endPoint x: 346, endPoint y: 134, distance: 116.7
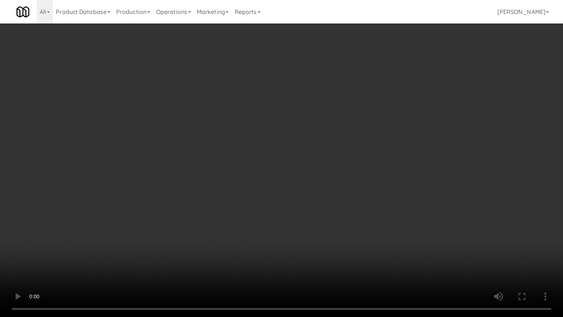
click at [295, 229] on video at bounding box center [281, 158] width 563 height 317
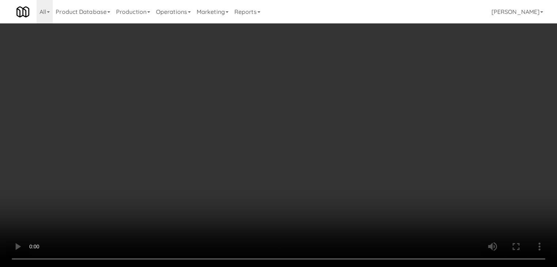
click at [277, 121] on video at bounding box center [278, 133] width 557 height 267
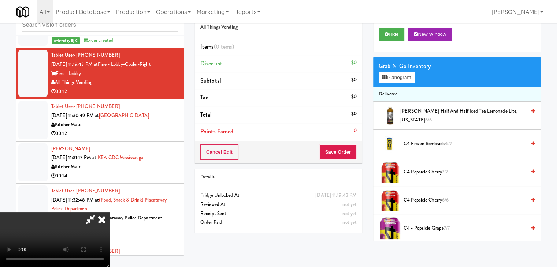
click at [110, 212] on video at bounding box center [55, 239] width 110 height 55
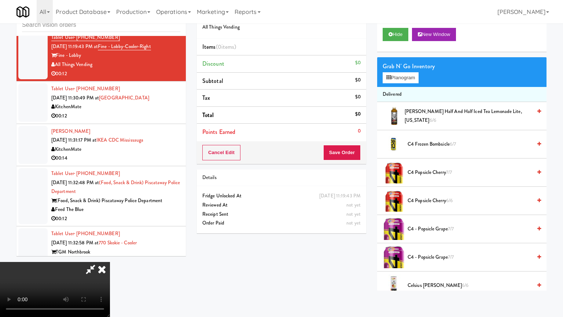
click at [110, 262] on video at bounding box center [55, 289] width 110 height 55
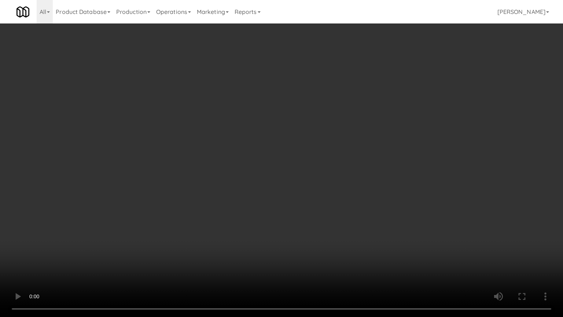
click at [277, 153] on video at bounding box center [281, 158] width 563 height 317
click at [278, 158] on video at bounding box center [281, 158] width 563 height 317
click at [280, 158] on video at bounding box center [281, 158] width 563 height 317
click at [344, 139] on video at bounding box center [281, 158] width 563 height 317
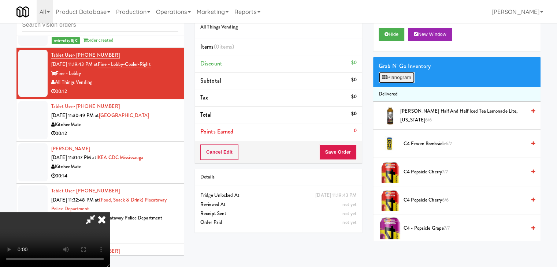
click at [393, 77] on button "Planogram" at bounding box center [397, 77] width 36 height 11
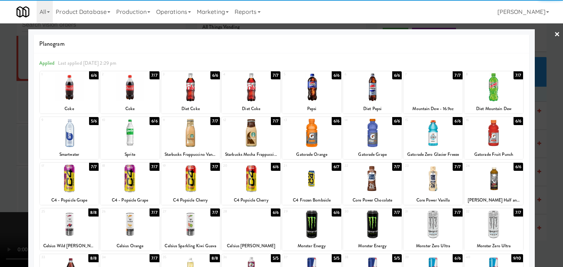
click at [181, 96] on div at bounding box center [190, 87] width 59 height 28
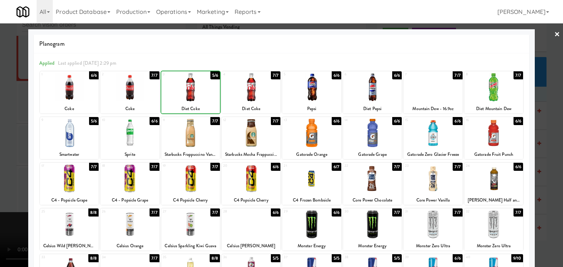
drag, startPoint x: 123, startPoint y: 93, endPoint x: 113, endPoint y: 97, distance: 10.9
click at [122, 94] on div at bounding box center [129, 87] width 59 height 28
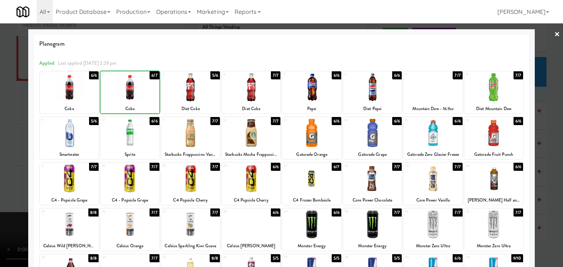
click at [0, 110] on div at bounding box center [281, 133] width 563 height 267
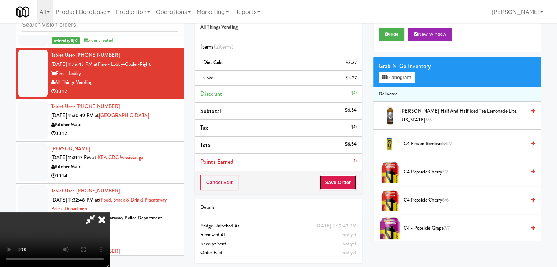
click at [348, 182] on button "Save Order" at bounding box center [337, 182] width 37 height 15
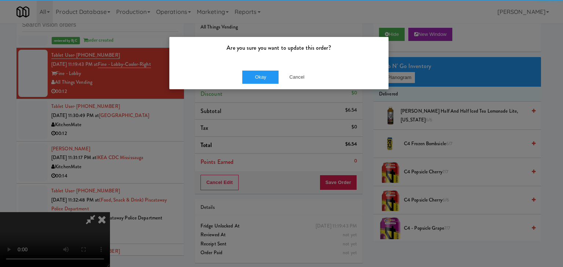
click at [245, 67] on div "Okay Cancel" at bounding box center [278, 77] width 219 height 25
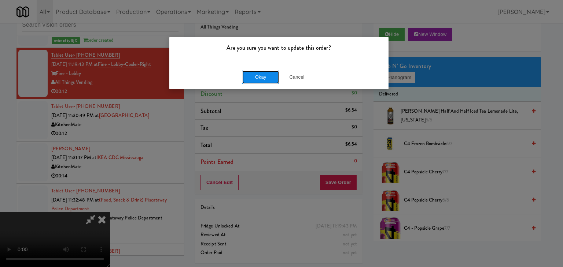
click at [254, 76] on button "Okay" at bounding box center [260, 77] width 37 height 13
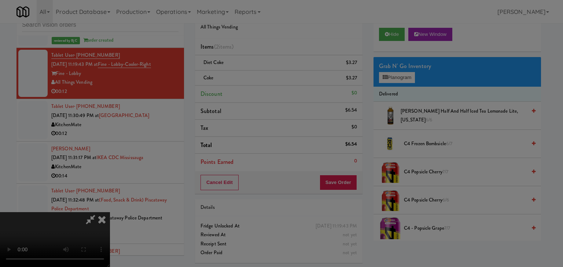
click at [255, 70] on button "Okay" at bounding box center [260, 63] width 37 height 13
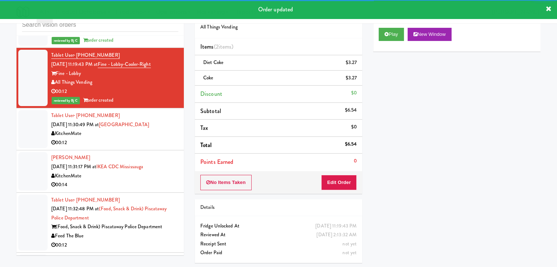
click at [164, 138] on div "00:12" at bounding box center [114, 142] width 127 height 9
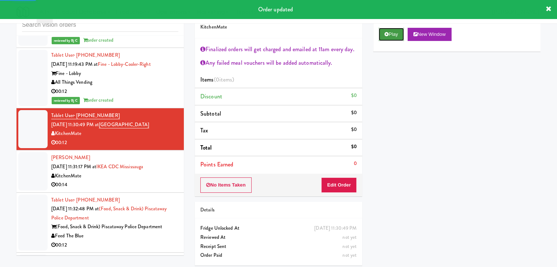
drag, startPoint x: 384, startPoint y: 37, endPoint x: 364, endPoint y: 116, distance: 81.2
click at [384, 37] on button "Play" at bounding box center [391, 34] width 25 height 13
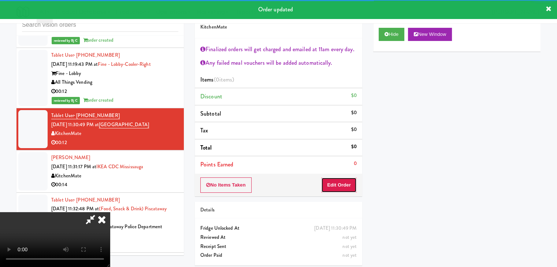
click at [344, 185] on button "Edit Order" at bounding box center [339, 185] width 36 height 15
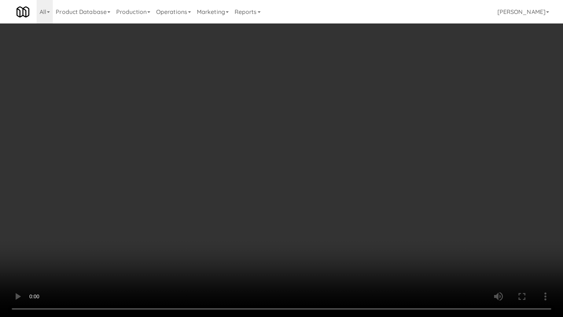
click at [349, 235] on video at bounding box center [281, 158] width 563 height 317
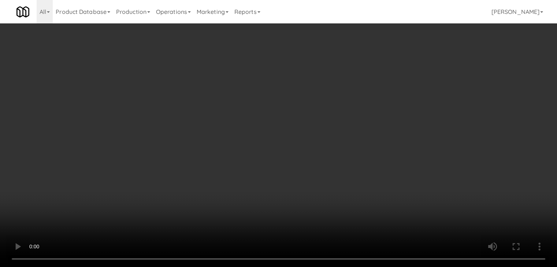
scroll to position [16, 0]
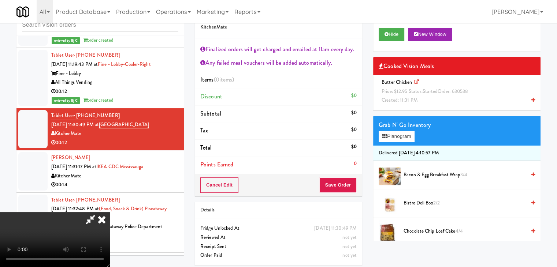
click at [110, 212] on video at bounding box center [55, 239] width 110 height 55
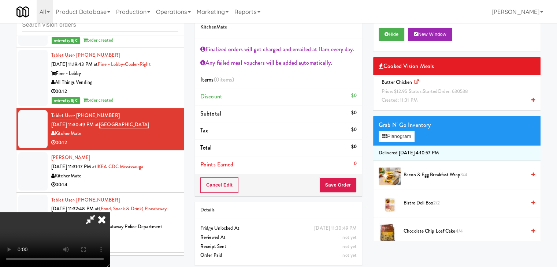
click at [110, 212] on video at bounding box center [55, 239] width 110 height 55
click at [110, 258] on video at bounding box center [55, 239] width 110 height 55
click at [110, 212] on video at bounding box center [55, 239] width 110 height 55
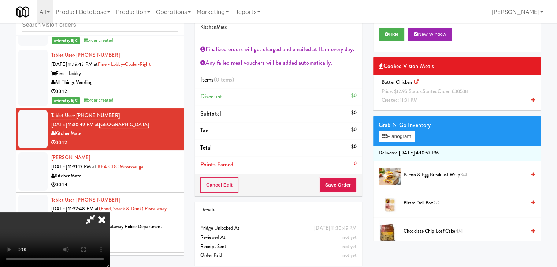
click at [110, 226] on video at bounding box center [55, 239] width 110 height 55
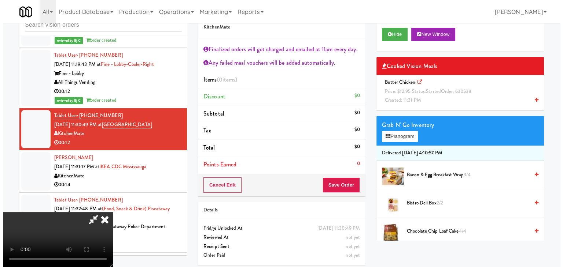
scroll to position [0, 0]
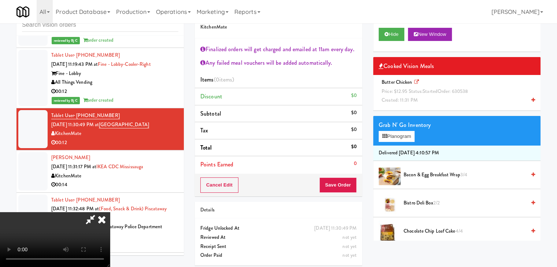
click at [110, 212] on video at bounding box center [55, 239] width 110 height 55
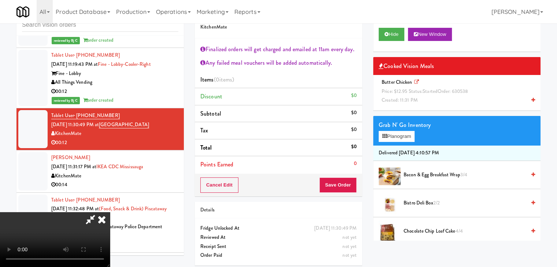
click at [110, 212] on video at bounding box center [55, 239] width 110 height 55
click at [408, 140] on button "Planogram" at bounding box center [397, 136] width 36 height 11
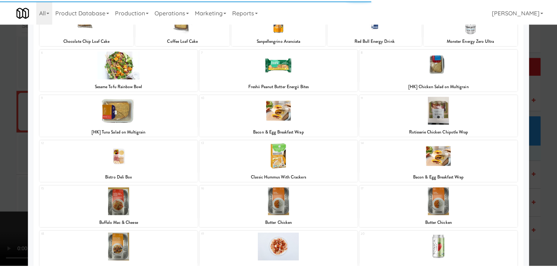
scroll to position [73, 0]
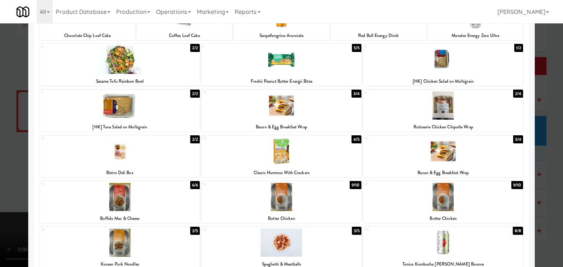
click at [246, 151] on div at bounding box center [281, 151] width 160 height 28
click at [0, 164] on div at bounding box center [281, 133] width 563 height 267
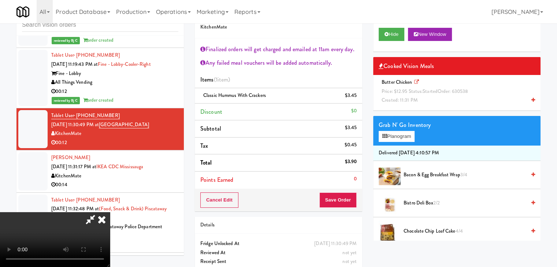
click at [110, 212] on video at bounding box center [55, 239] width 110 height 55
drag, startPoint x: 252, startPoint y: 167, endPoint x: 246, endPoint y: 170, distance: 6.9
click at [110, 212] on video at bounding box center [55, 239] width 110 height 55
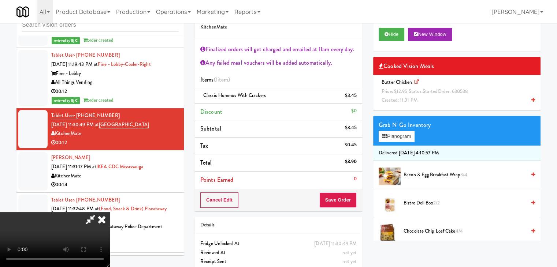
click at [110, 222] on video at bounding box center [55, 239] width 110 height 55
click at [110, 215] on video at bounding box center [55, 239] width 110 height 55
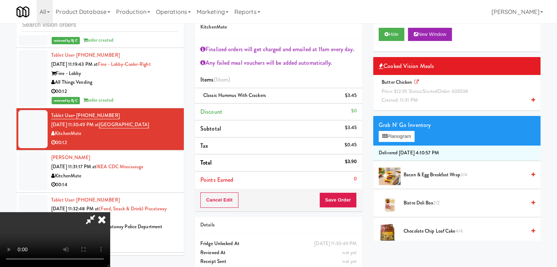
click at [110, 212] on video at bounding box center [55, 239] width 110 height 55
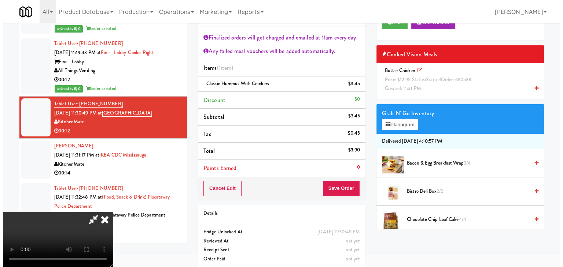
scroll to position [42, 0]
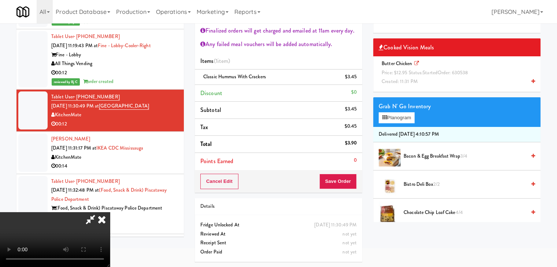
click at [110, 212] on video at bounding box center [55, 239] width 110 height 55
click at [410, 119] on button "Planogram" at bounding box center [397, 117] width 36 height 11
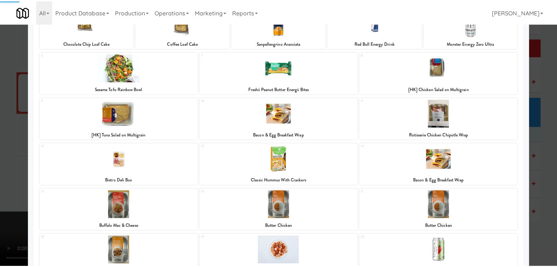
scroll to position [138, 0]
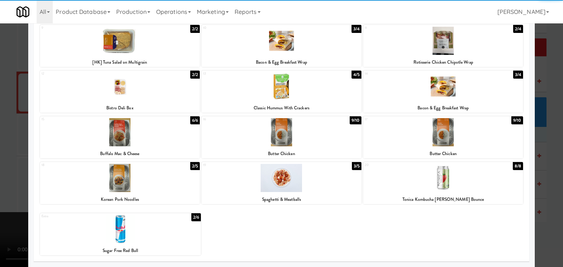
click at [427, 188] on div at bounding box center [443, 178] width 160 height 28
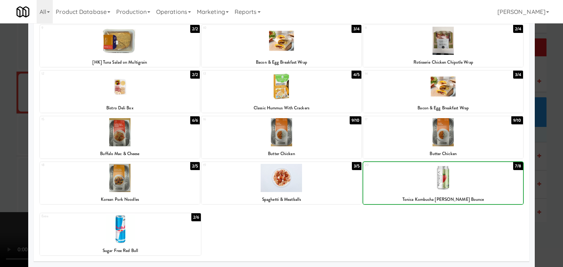
drag, startPoint x: 0, startPoint y: 188, endPoint x: 112, endPoint y: 188, distance: 112.5
click at [1, 188] on div at bounding box center [281, 133] width 563 height 267
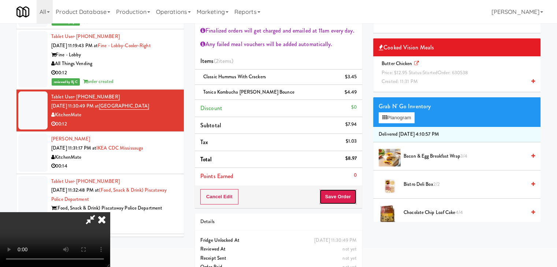
drag, startPoint x: 344, startPoint y: 197, endPoint x: 347, endPoint y: 199, distance: 4.2
click at [344, 197] on button "Save Order" at bounding box center [337, 196] width 37 height 15
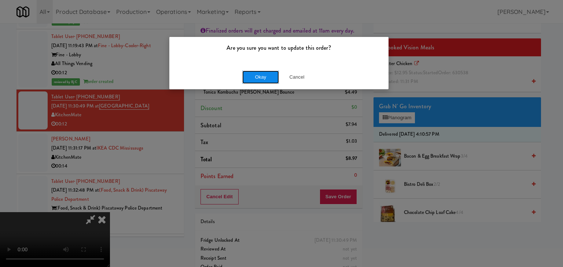
click at [260, 81] on button "Okay" at bounding box center [260, 77] width 37 height 13
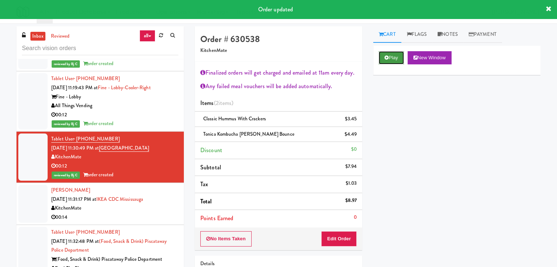
click at [399, 53] on button "Play" at bounding box center [391, 57] width 25 height 13
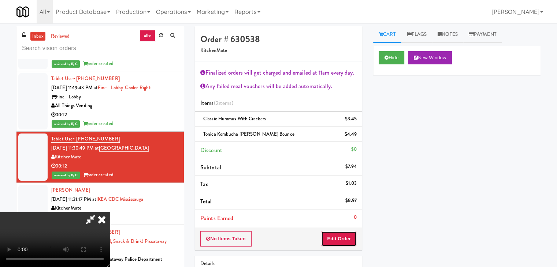
click at [340, 237] on button "Edit Order" at bounding box center [339, 239] width 36 height 15
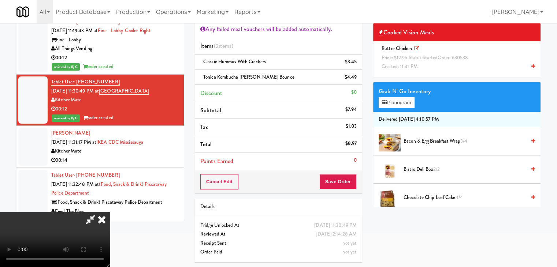
scroll to position [126, 0]
click at [445, 68] on div "Butter Chicken Price: $12.95 Status: started Order: 630538 Created: 11:31 PM" at bounding box center [457, 57] width 156 height 27
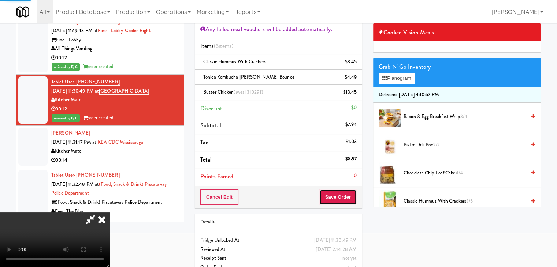
click at [345, 197] on button "Save Order" at bounding box center [337, 197] width 37 height 15
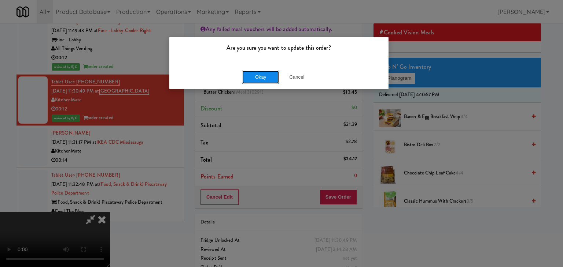
click at [256, 75] on button "Okay" at bounding box center [260, 77] width 37 height 13
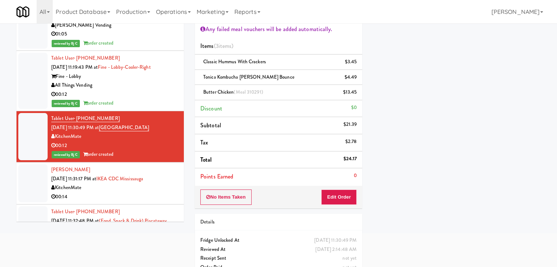
scroll to position [4569, 0]
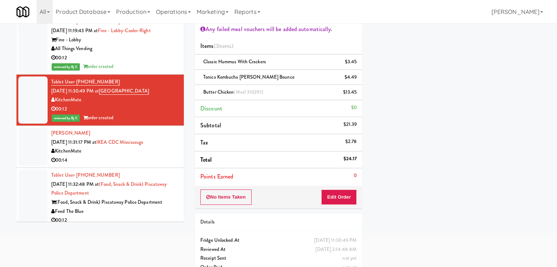
click at [129, 150] on div "KitchenMate" at bounding box center [114, 151] width 127 height 9
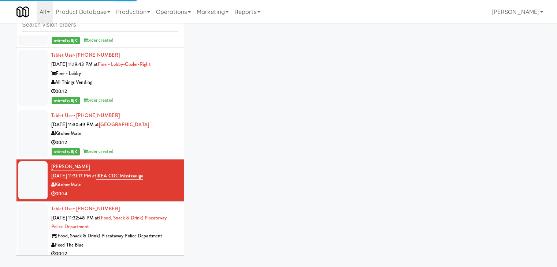
scroll to position [27, 0]
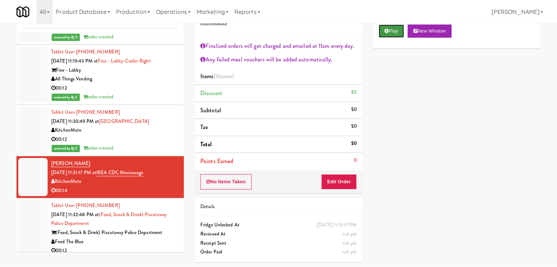
click at [397, 26] on button "Play" at bounding box center [391, 31] width 25 height 13
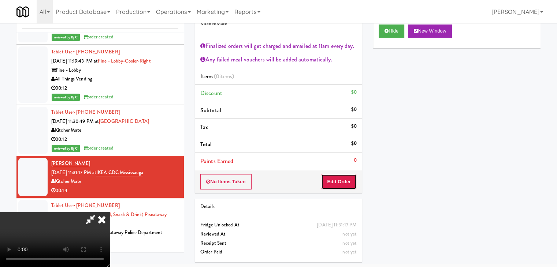
click at [340, 179] on button "Edit Order" at bounding box center [339, 181] width 36 height 15
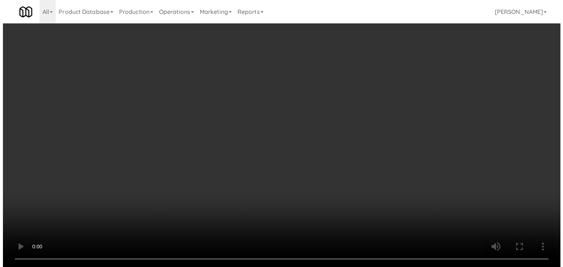
scroll to position [0, 0]
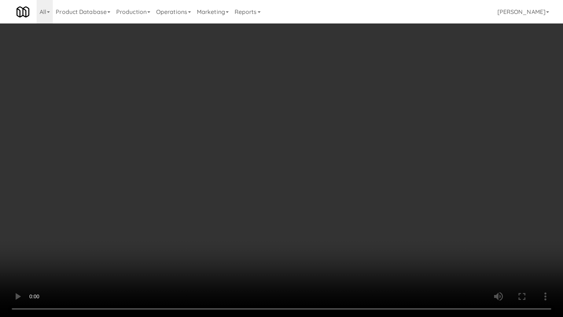
click at [310, 241] on video at bounding box center [281, 158] width 563 height 317
click at [304, 243] on video at bounding box center [281, 158] width 563 height 317
click at [306, 243] on video at bounding box center [281, 158] width 563 height 317
click at [342, 236] on video at bounding box center [281, 158] width 563 height 317
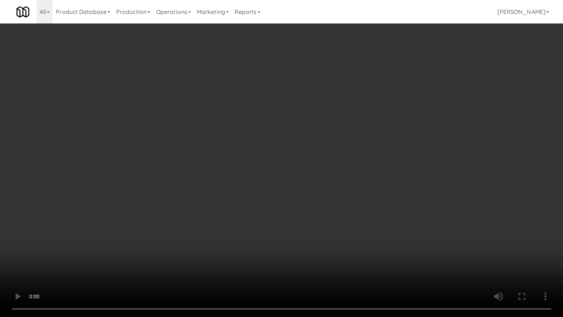
drag, startPoint x: 341, startPoint y: 236, endPoint x: 337, endPoint y: 238, distance: 5.1
click at [340, 237] on video at bounding box center [281, 158] width 563 height 317
click at [337, 238] on video at bounding box center [281, 158] width 563 height 317
click at [338, 230] on video at bounding box center [281, 158] width 563 height 317
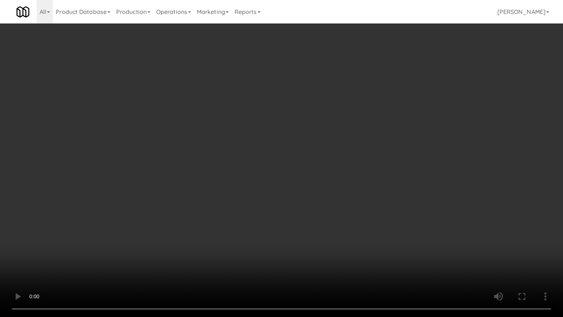
drag, startPoint x: 338, startPoint y: 230, endPoint x: 364, endPoint y: 118, distance: 115.6
click at [339, 228] on video at bounding box center [281, 158] width 563 height 317
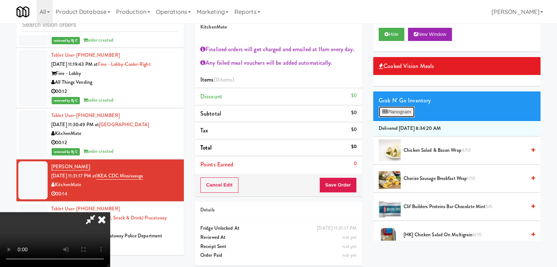
click at [395, 112] on button "Planogram" at bounding box center [397, 112] width 36 height 11
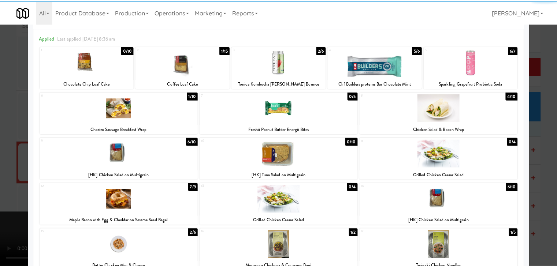
scroll to position [73, 0]
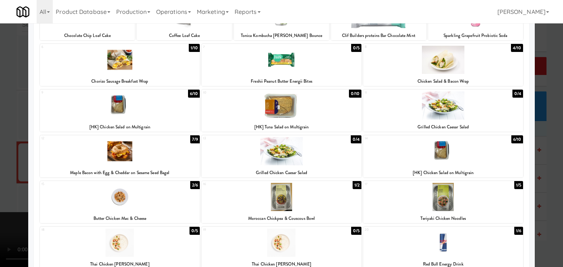
click at [150, 104] on div at bounding box center [120, 106] width 160 height 28
click at [0, 142] on div at bounding box center [281, 133] width 563 height 267
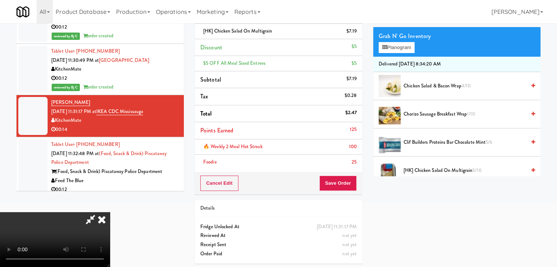
scroll to position [89, 0]
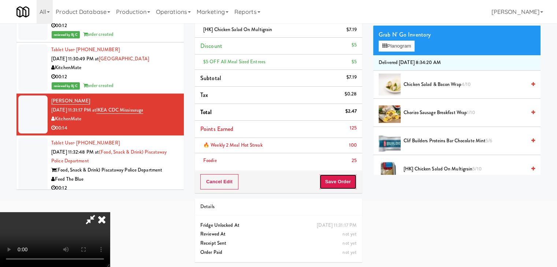
click at [340, 185] on button "Save Order" at bounding box center [337, 181] width 37 height 15
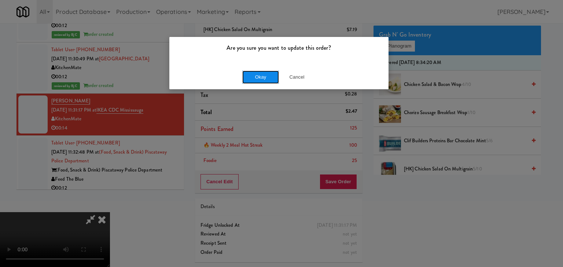
click at [261, 78] on button "Okay" at bounding box center [260, 77] width 37 height 13
click at [261, 78] on div "Okay Cancel" at bounding box center [278, 77] width 219 height 25
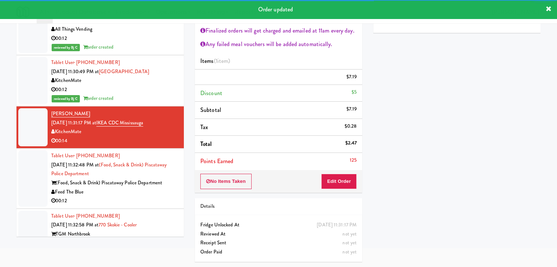
scroll to position [4642, 0]
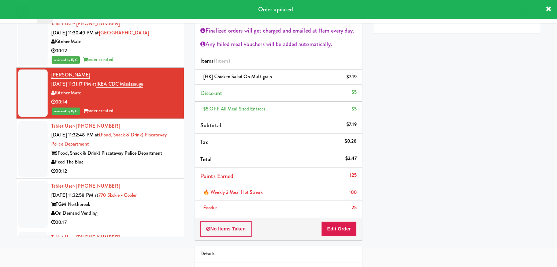
click at [164, 167] on div "00:12" at bounding box center [114, 171] width 127 height 9
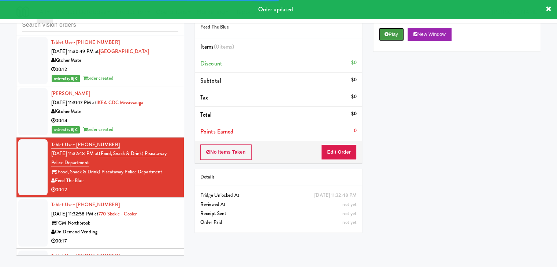
drag, startPoint x: 389, startPoint y: 34, endPoint x: 366, endPoint y: 103, distance: 73.1
click at [389, 34] on button "Play" at bounding box center [391, 34] width 25 height 13
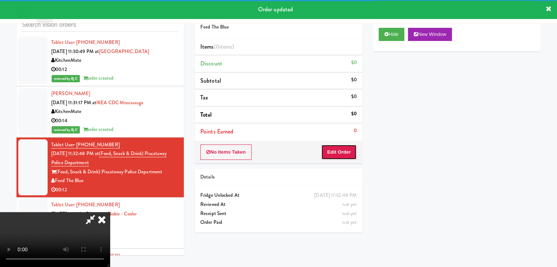
click at [344, 154] on button "Edit Order" at bounding box center [339, 152] width 36 height 15
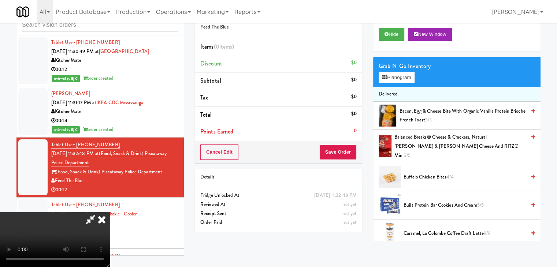
scroll to position [0, 0]
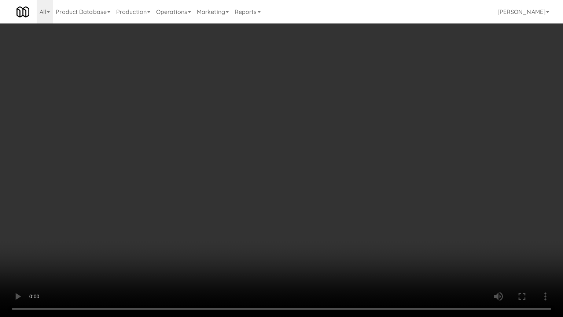
click at [311, 256] on video at bounding box center [281, 158] width 563 height 317
click at [313, 252] on video at bounding box center [281, 158] width 563 height 317
click at [312, 247] on video at bounding box center [281, 158] width 563 height 317
drag, startPoint x: 321, startPoint y: 244, endPoint x: 326, endPoint y: 244, distance: 5.1
click at [321, 244] on video at bounding box center [281, 158] width 563 height 317
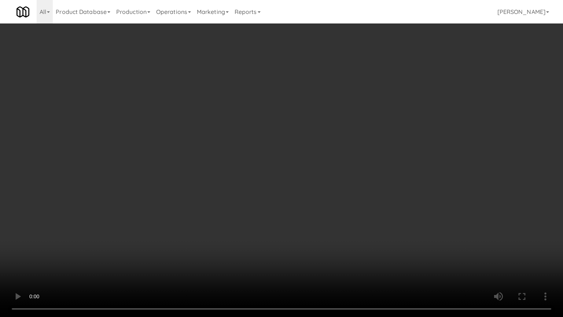
click at [331, 223] on video at bounding box center [281, 158] width 563 height 317
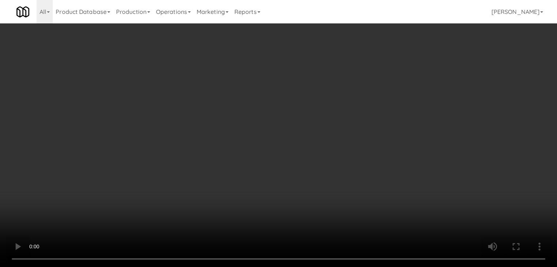
click at [287, 123] on video at bounding box center [278, 133] width 557 height 267
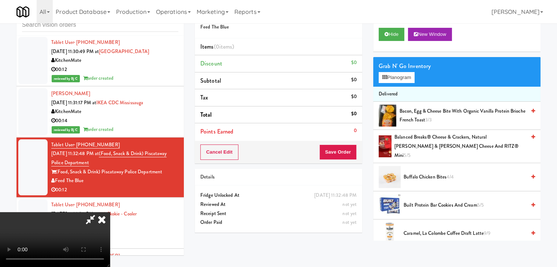
click at [110, 212] on video at bounding box center [55, 239] width 110 height 55
click at [404, 74] on button "Planogram" at bounding box center [397, 77] width 36 height 11
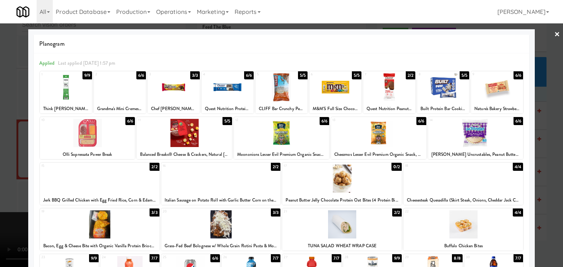
click at [434, 177] on div at bounding box center [462, 179] width 119 height 28
click at [0, 166] on div at bounding box center [281, 133] width 563 height 267
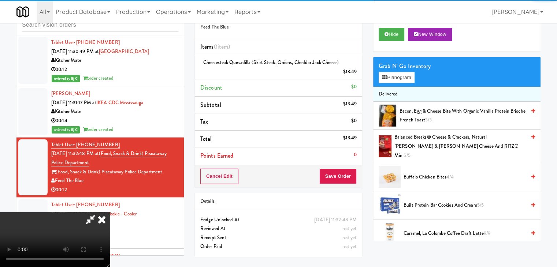
drag, startPoint x: 266, startPoint y: 179, endPoint x: 345, endPoint y: 178, distance: 79.1
click at [110, 212] on video at bounding box center [55, 239] width 110 height 55
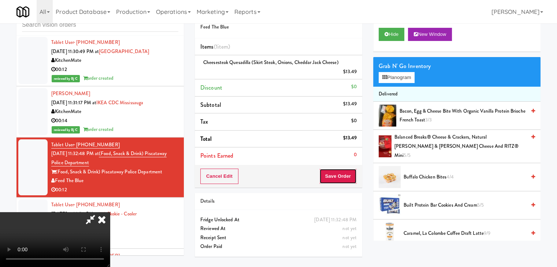
click at [351, 175] on button "Save Order" at bounding box center [337, 176] width 37 height 15
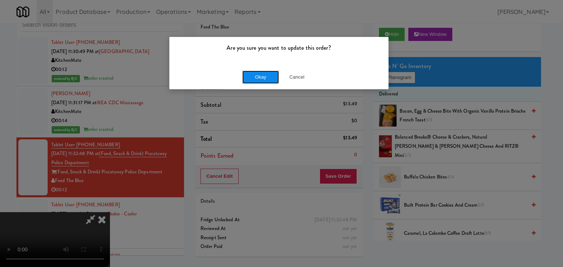
click at [260, 74] on button "Okay" at bounding box center [260, 77] width 37 height 13
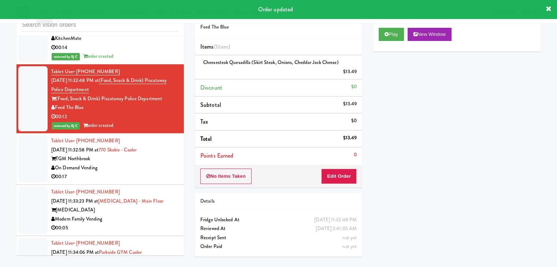
scroll to position [4752, 0]
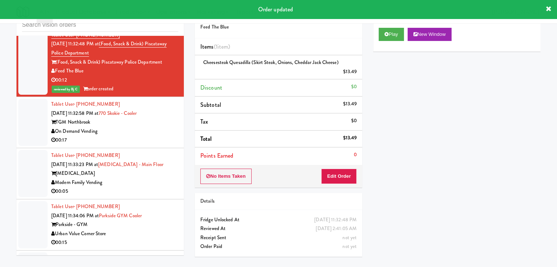
click at [150, 127] on div "On Demand Vending" at bounding box center [114, 131] width 127 height 9
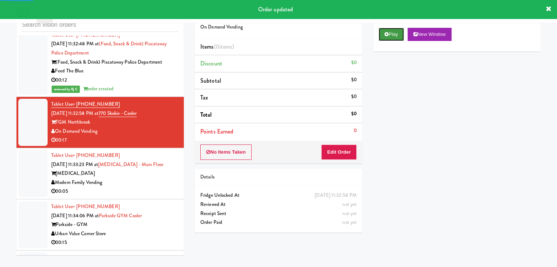
click at [381, 36] on button "Play" at bounding box center [391, 34] width 25 height 13
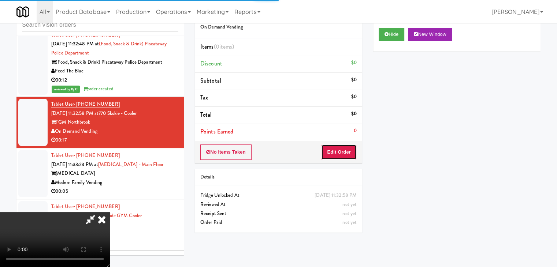
click at [344, 149] on button "Edit Order" at bounding box center [339, 152] width 36 height 15
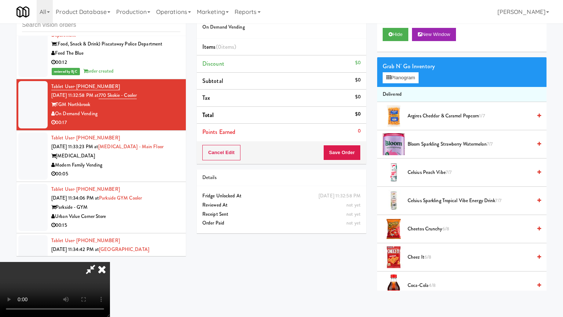
click at [110, 262] on video at bounding box center [55, 289] width 110 height 55
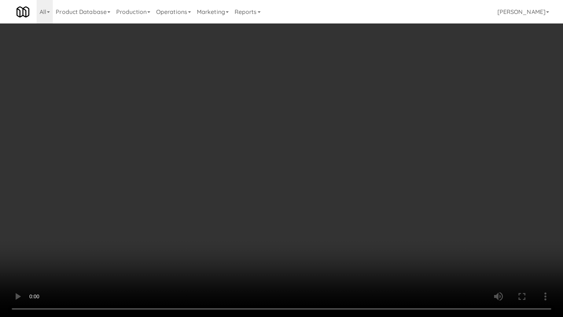
click at [338, 226] on video at bounding box center [281, 158] width 563 height 317
click at [339, 229] on video at bounding box center [281, 158] width 563 height 317
click at [339, 231] on video at bounding box center [281, 158] width 563 height 317
click at [338, 231] on video at bounding box center [281, 158] width 563 height 317
click at [338, 232] on video at bounding box center [281, 158] width 563 height 317
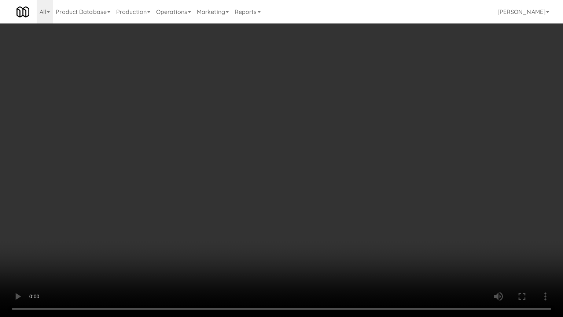
click at [338, 232] on video at bounding box center [281, 158] width 563 height 317
click at [338, 230] on video at bounding box center [281, 158] width 563 height 317
click at [335, 226] on video at bounding box center [281, 158] width 563 height 317
click at [336, 225] on video at bounding box center [281, 158] width 563 height 317
click at [337, 207] on video at bounding box center [281, 158] width 563 height 317
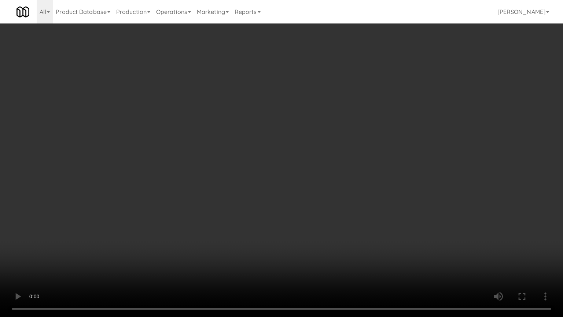
click at [337, 207] on video at bounding box center [281, 158] width 563 height 317
click at [343, 205] on video at bounding box center [281, 158] width 563 height 317
click at [344, 205] on video at bounding box center [281, 158] width 563 height 317
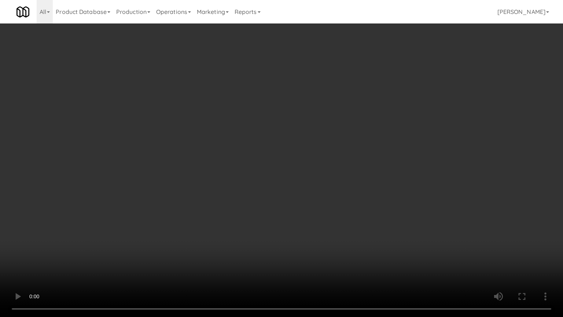
click at [344, 204] on video at bounding box center [281, 158] width 563 height 317
click at [347, 200] on video at bounding box center [281, 158] width 563 height 317
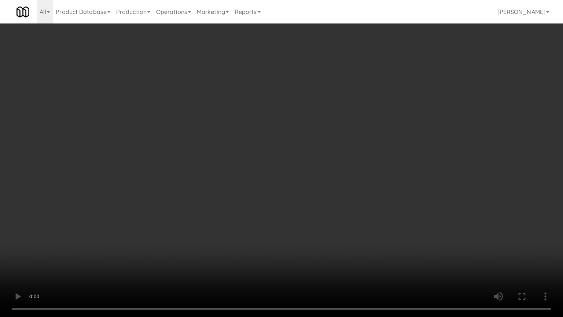
click at [348, 199] on video at bounding box center [281, 158] width 563 height 317
click at [346, 199] on video at bounding box center [281, 158] width 563 height 317
click at [347, 201] on video at bounding box center [281, 158] width 563 height 317
click at [348, 196] on video at bounding box center [281, 158] width 563 height 317
click at [347, 193] on video at bounding box center [281, 158] width 563 height 317
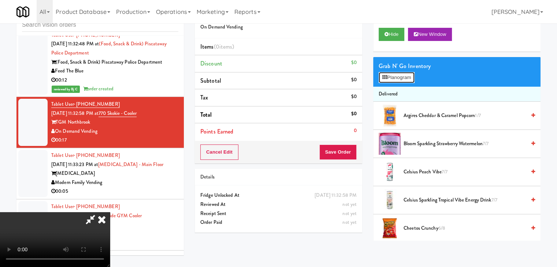
drag, startPoint x: 400, startPoint y: 79, endPoint x: 404, endPoint y: 77, distance: 4.4
click at [400, 79] on button "Planogram" at bounding box center [397, 77] width 36 height 11
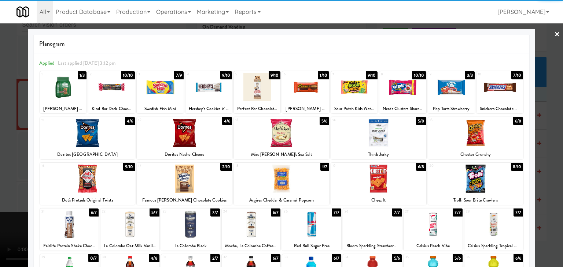
click at [185, 133] on div at bounding box center [184, 133] width 95 height 28
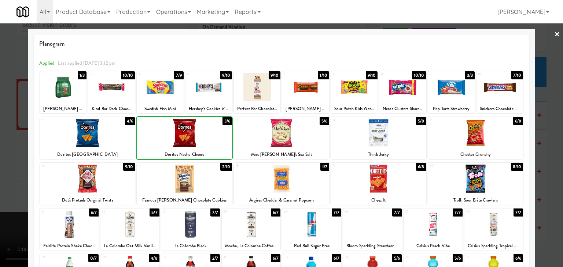
drag, startPoint x: 3, startPoint y: 135, endPoint x: 33, endPoint y: 136, distance: 30.8
click at [4, 135] on div at bounding box center [281, 133] width 563 height 267
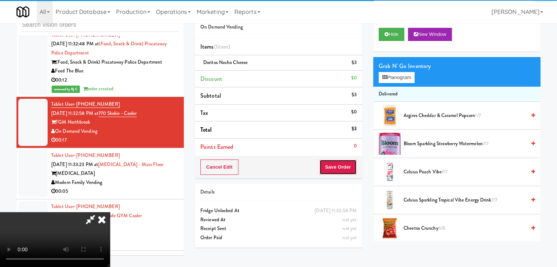
click at [344, 166] on button "Save Order" at bounding box center [337, 167] width 37 height 15
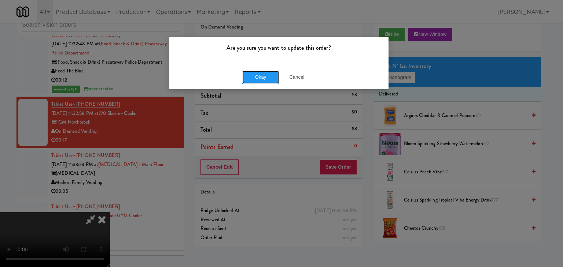
click at [261, 77] on button "Okay" at bounding box center [260, 77] width 37 height 13
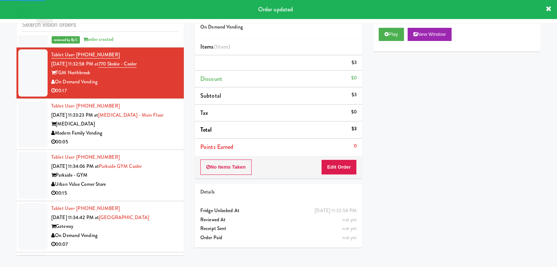
scroll to position [4826, 0]
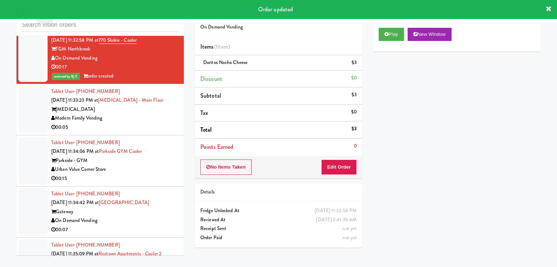
drag, startPoint x: 140, startPoint y: 119, endPoint x: 154, endPoint y: 122, distance: 13.9
click at [145, 123] on div "00:05" at bounding box center [114, 127] width 127 height 9
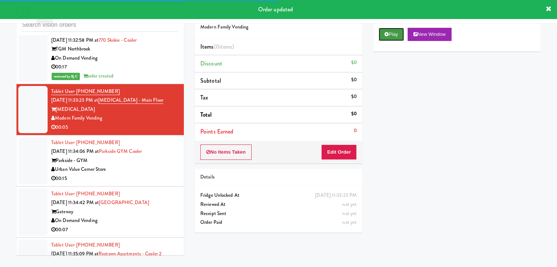
click at [384, 30] on button "Play" at bounding box center [391, 34] width 25 height 13
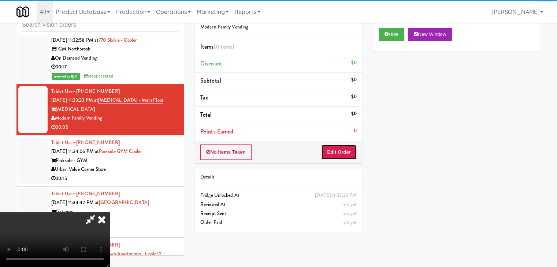
click at [342, 149] on button "Edit Order" at bounding box center [339, 152] width 36 height 15
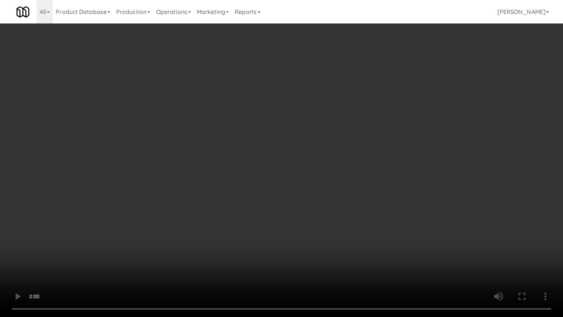
click at [303, 235] on video at bounding box center [281, 158] width 563 height 317
click at [297, 232] on video at bounding box center [281, 158] width 563 height 317
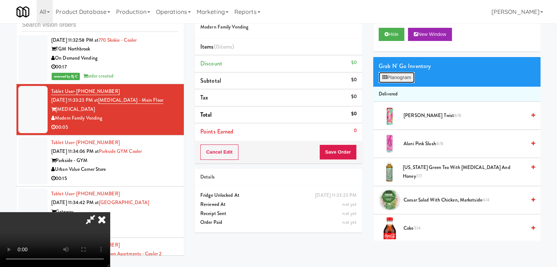
click at [391, 77] on button "Planogram" at bounding box center [397, 77] width 36 height 11
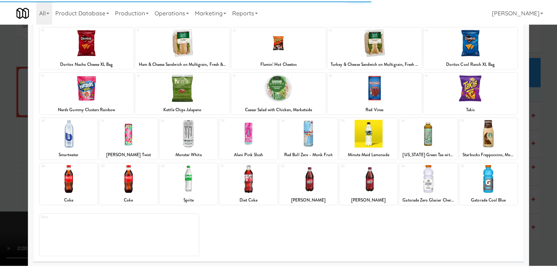
scroll to position [92, 0]
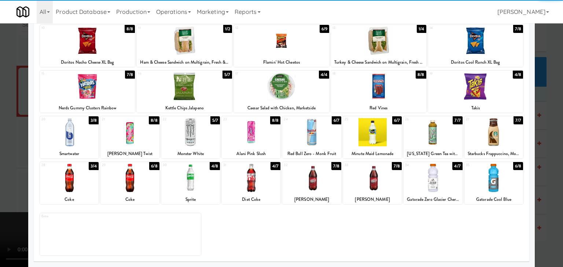
click at [183, 176] on div at bounding box center [190, 178] width 59 height 28
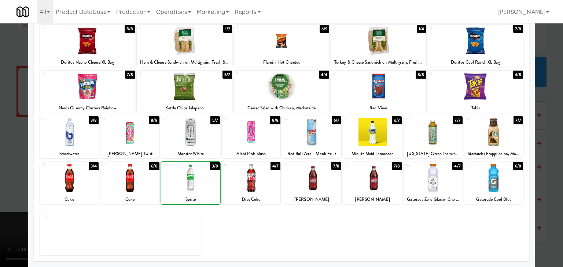
click at [0, 175] on div at bounding box center [281, 133] width 563 height 267
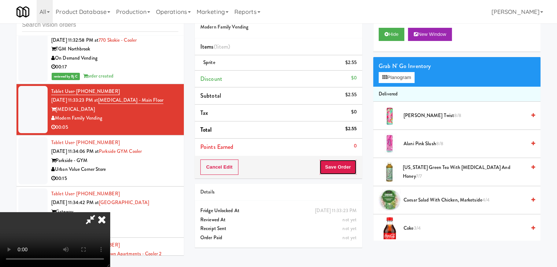
click at [348, 169] on button "Save Order" at bounding box center [337, 167] width 37 height 15
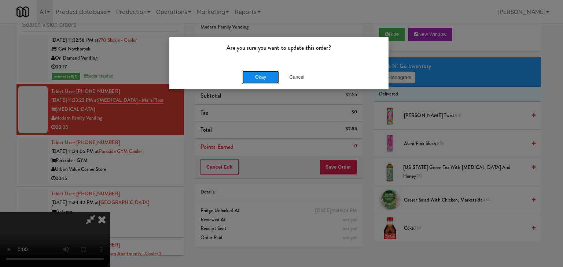
click at [264, 79] on button "Okay" at bounding box center [260, 77] width 37 height 13
click at [264, 79] on div "Are you sure you want to update this order? Okay Cancel" at bounding box center [279, 63] width 220 height 53
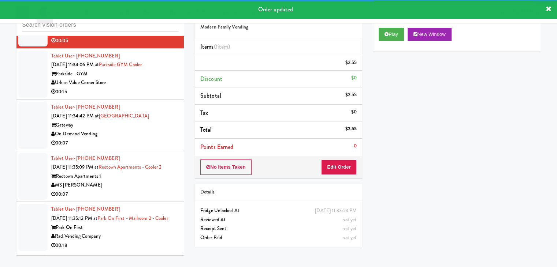
scroll to position [4945, 0]
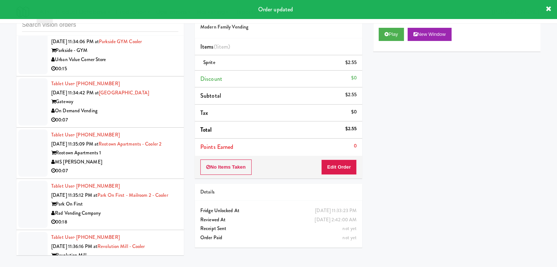
drag, startPoint x: 153, startPoint y: 62, endPoint x: 153, endPoint y: 66, distance: 3.7
click at [154, 64] on div "00:15" at bounding box center [114, 68] width 127 height 9
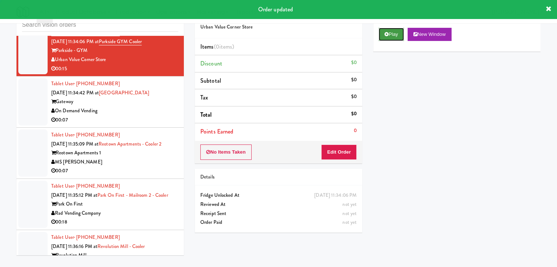
click at [396, 35] on button "Play" at bounding box center [391, 34] width 25 height 13
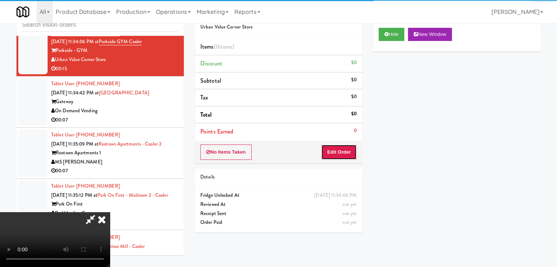
click at [340, 157] on button "Edit Order" at bounding box center [339, 152] width 36 height 15
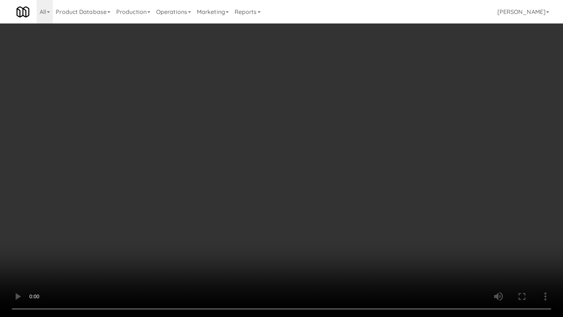
click at [317, 220] on video at bounding box center [281, 158] width 563 height 317
click at [319, 223] on video at bounding box center [281, 158] width 563 height 317
click at [331, 201] on video at bounding box center [281, 158] width 563 height 317
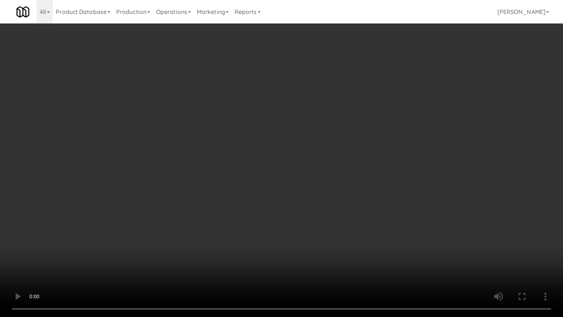
click at [331, 201] on video at bounding box center [281, 158] width 563 height 317
click at [333, 193] on video at bounding box center [281, 158] width 563 height 317
click at [333, 188] on video at bounding box center [281, 158] width 563 height 317
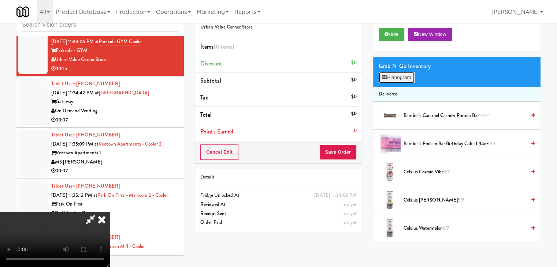
click at [405, 80] on button "Planogram" at bounding box center [397, 77] width 36 height 11
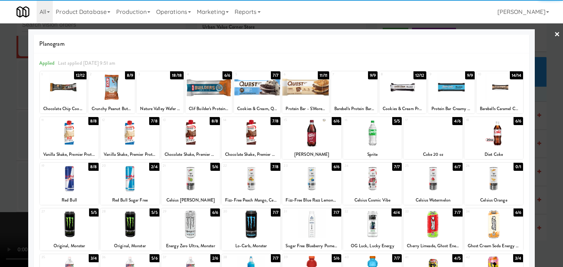
click at [422, 133] on div at bounding box center [432, 133] width 59 height 28
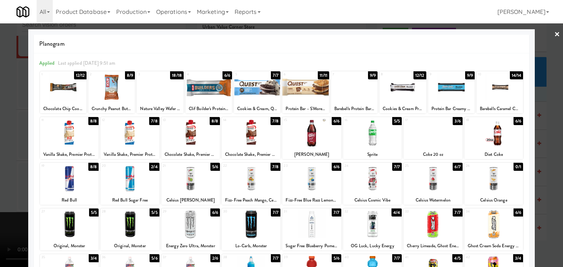
click at [316, 132] on div at bounding box center [311, 133] width 59 height 28
drag, startPoint x: 0, startPoint y: 135, endPoint x: 228, endPoint y: 169, distance: 230.3
click at [2, 135] on div at bounding box center [281, 133] width 563 height 267
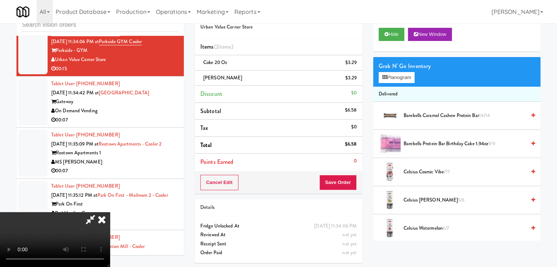
click at [338, 194] on div "Order # 615325 Urban Value Corner Store Items (2 items ) Coke 20 oz $3.29 [PERS…" at bounding box center [278, 136] width 178 height 266
click at [346, 187] on button "Save Order" at bounding box center [337, 182] width 37 height 15
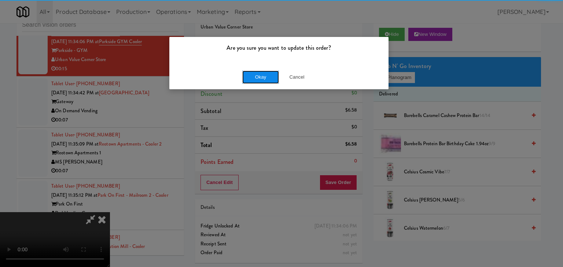
click at [255, 73] on button "Okay" at bounding box center [260, 77] width 37 height 13
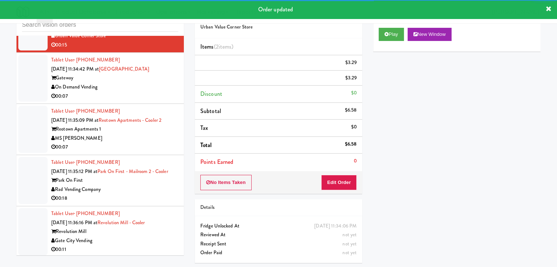
scroll to position [4981, 0]
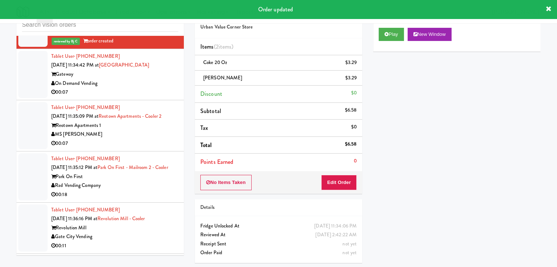
drag, startPoint x: 152, startPoint y: 79, endPoint x: 156, endPoint y: 84, distance: 6.5
click at [156, 84] on div "Tablet User · (586) 246-0838 [DATE] 11:34:42 PM at [GEOGRAPHIC_DATA] On Demand …" at bounding box center [114, 74] width 127 height 45
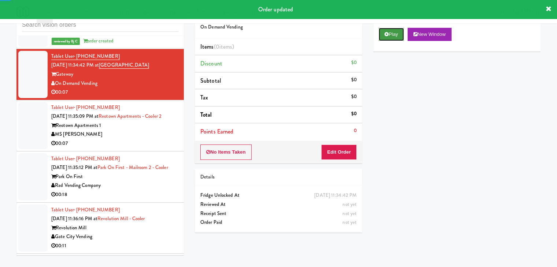
click at [391, 34] on button "Play" at bounding box center [391, 34] width 25 height 13
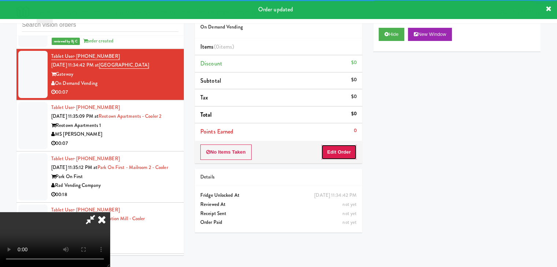
click at [344, 148] on button "Edit Order" at bounding box center [339, 152] width 36 height 15
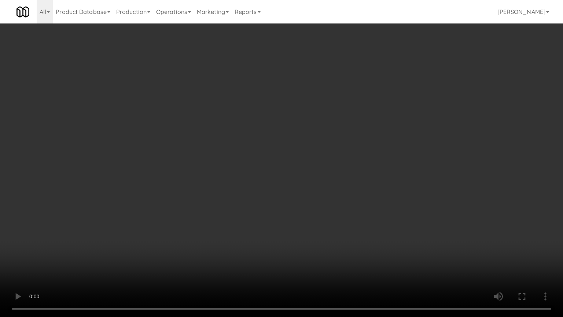
click at [361, 218] on video at bounding box center [281, 158] width 563 height 317
click at [362, 218] on video at bounding box center [281, 158] width 563 height 317
click at [362, 217] on video at bounding box center [281, 158] width 563 height 317
click at [363, 218] on video at bounding box center [281, 158] width 563 height 317
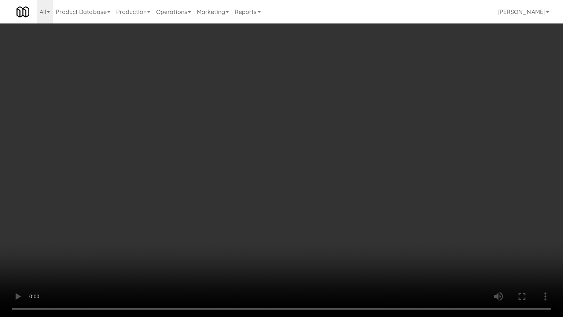
click at [363, 218] on video at bounding box center [281, 158] width 563 height 317
click at [362, 218] on video at bounding box center [281, 158] width 563 height 317
click at [372, 204] on video at bounding box center [281, 158] width 563 height 317
drag, startPoint x: 372, startPoint y: 203, endPoint x: 418, endPoint y: 90, distance: 122.2
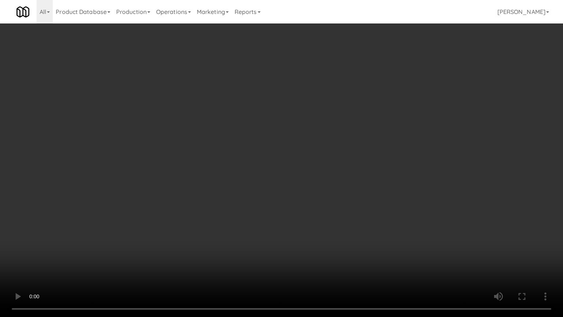
click at [376, 196] on video at bounding box center [281, 158] width 563 height 317
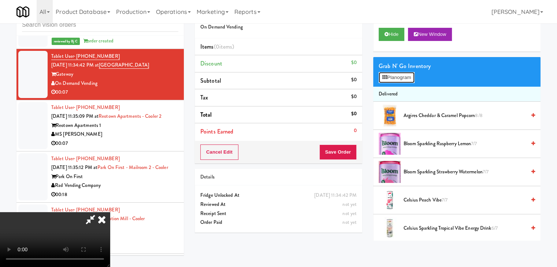
drag, startPoint x: 404, startPoint y: 77, endPoint x: 409, endPoint y: 82, distance: 7.3
click at [404, 77] on button "Planogram" at bounding box center [397, 77] width 36 height 11
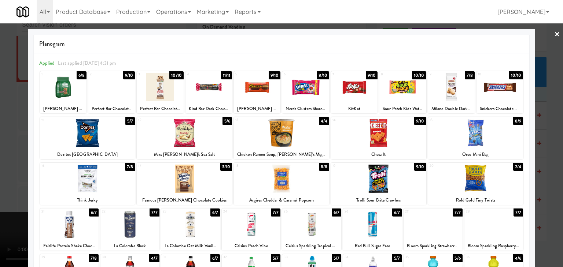
drag, startPoint x: 465, startPoint y: 131, endPoint x: 423, endPoint y: 126, distance: 41.3
click at [465, 131] on div at bounding box center [475, 133] width 95 height 28
click at [290, 93] on div at bounding box center [305, 87] width 47 height 28
drag, startPoint x: 0, startPoint y: 149, endPoint x: 104, endPoint y: 163, distance: 104.9
click at [2, 149] on div at bounding box center [281, 133] width 563 height 267
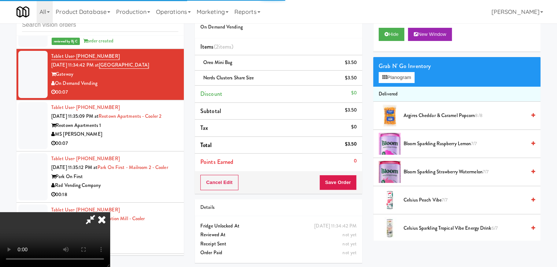
click at [110, 212] on video at bounding box center [55, 239] width 110 height 55
click at [339, 193] on div "Cancel Edit Save Order" at bounding box center [278, 182] width 167 height 23
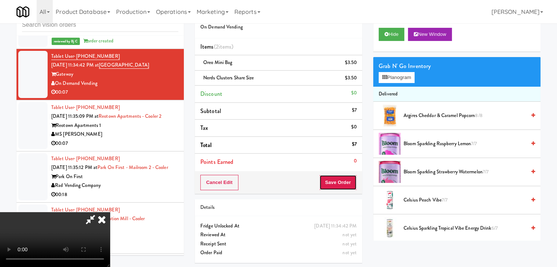
click at [344, 182] on button "Save Order" at bounding box center [337, 182] width 37 height 15
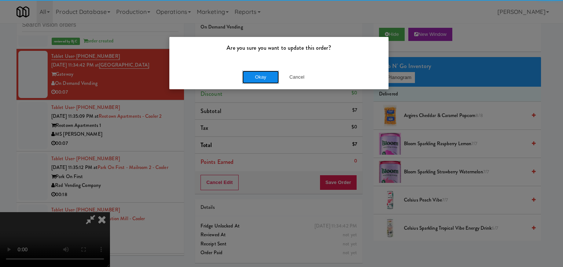
click at [260, 76] on button "Okay" at bounding box center [260, 77] width 37 height 13
click at [260, 76] on div "Okay Cancel" at bounding box center [278, 77] width 219 height 25
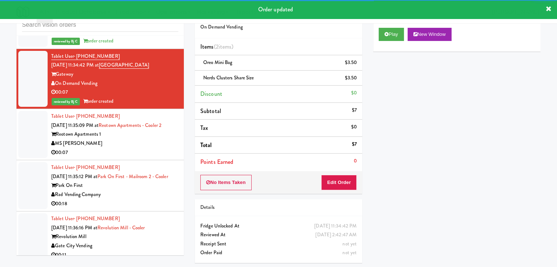
drag, startPoint x: 126, startPoint y: 140, endPoint x: 129, endPoint y: 144, distance: 4.7
click at [126, 140] on div "MS [PERSON_NAME]" at bounding box center [114, 143] width 127 height 9
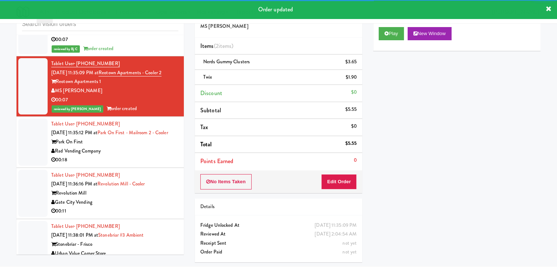
scroll to position [5055, 0]
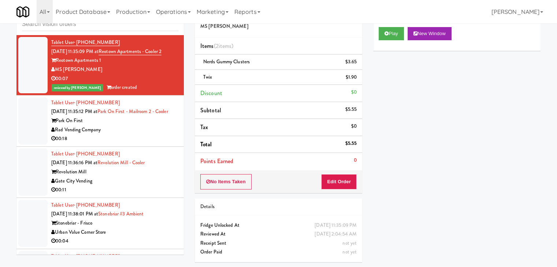
click at [143, 134] on div "Rad Vending Company" at bounding box center [114, 130] width 127 height 9
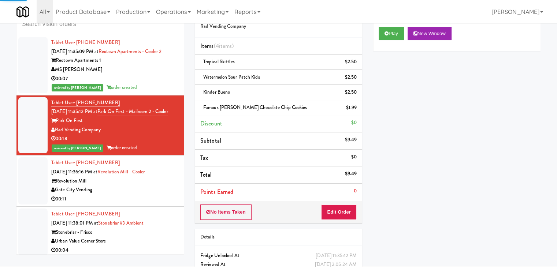
click at [151, 186] on div "Revolution Mill" at bounding box center [114, 181] width 127 height 9
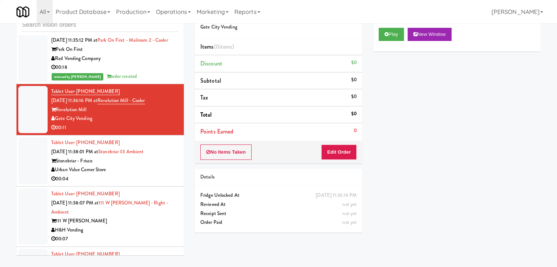
scroll to position [5128, 0]
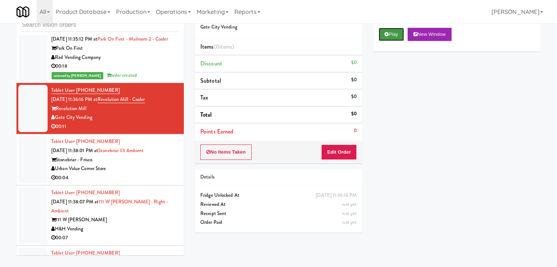
click at [392, 37] on button "Play" at bounding box center [391, 34] width 25 height 13
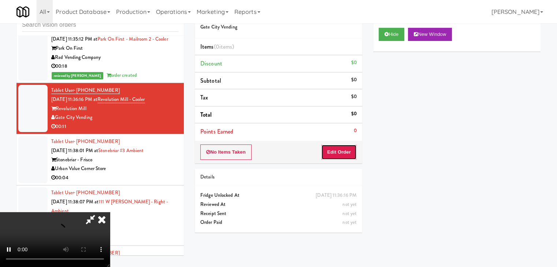
click at [339, 154] on button "Edit Order" at bounding box center [339, 152] width 36 height 15
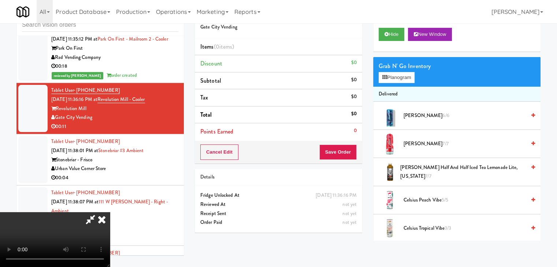
scroll to position [0, 0]
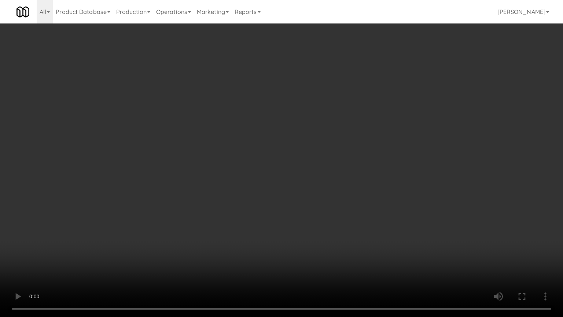
click at [346, 218] on video at bounding box center [281, 158] width 563 height 317
click at [345, 218] on video at bounding box center [281, 158] width 563 height 317
click at [347, 216] on video at bounding box center [281, 158] width 563 height 317
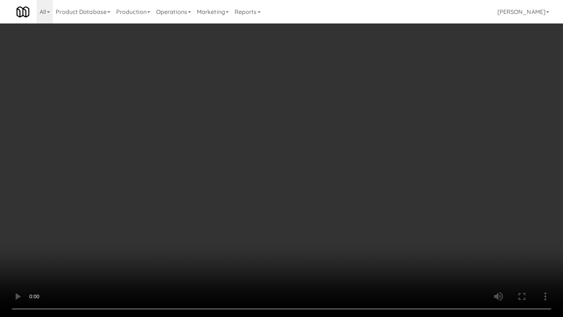
click at [347, 217] on video at bounding box center [281, 158] width 563 height 317
click at [341, 220] on video at bounding box center [281, 158] width 563 height 317
click at [318, 227] on video at bounding box center [281, 158] width 563 height 317
click at [319, 226] on video at bounding box center [281, 158] width 563 height 317
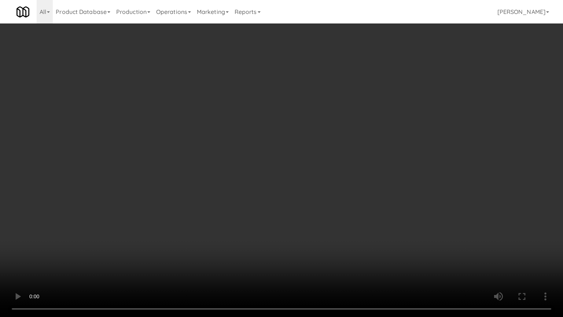
click at [319, 223] on video at bounding box center [281, 158] width 563 height 317
click at [320, 223] on video at bounding box center [281, 158] width 563 height 317
click at [325, 221] on video at bounding box center [281, 158] width 563 height 317
click at [327, 218] on video at bounding box center [281, 158] width 563 height 317
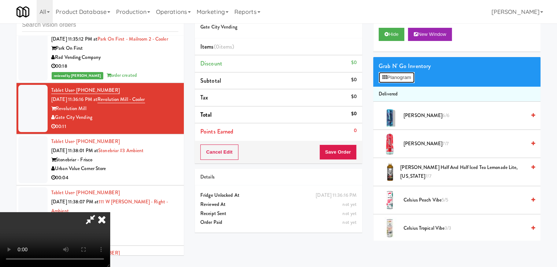
click at [399, 75] on button "Planogram" at bounding box center [397, 77] width 36 height 11
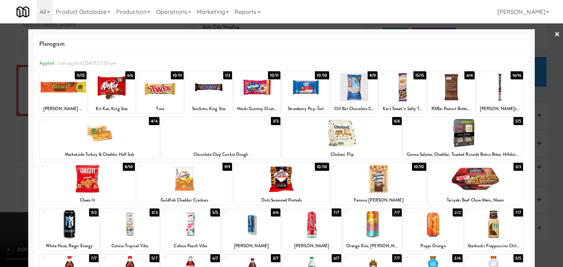
drag, startPoint x: 74, startPoint y: 91, endPoint x: 113, endPoint y: 91, distance: 39.2
click at [75, 91] on div at bounding box center [63, 87] width 47 height 28
click at [121, 91] on div at bounding box center [111, 87] width 47 height 28
click at [0, 136] on div at bounding box center [281, 133] width 563 height 267
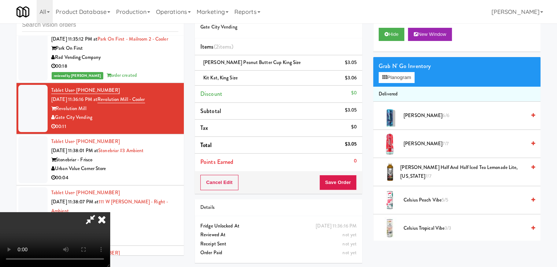
click at [110, 212] on video at bounding box center [55, 239] width 110 height 55
click at [345, 182] on button "Save Order" at bounding box center [337, 182] width 37 height 15
drag, startPoint x: 345, startPoint y: 182, endPoint x: 341, endPoint y: 181, distance: 4.2
click at [343, 182] on button "Save Order" at bounding box center [337, 182] width 37 height 15
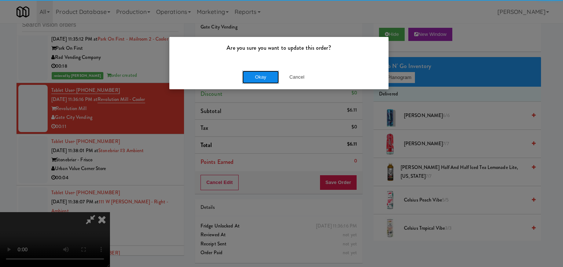
click at [265, 73] on button "Okay" at bounding box center [260, 77] width 37 height 13
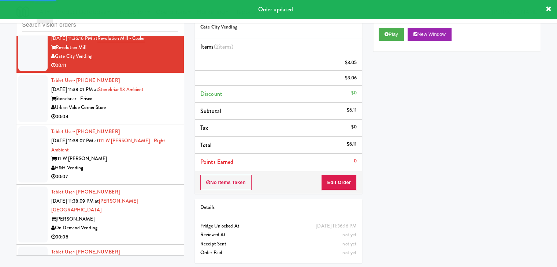
scroll to position [5201, 0]
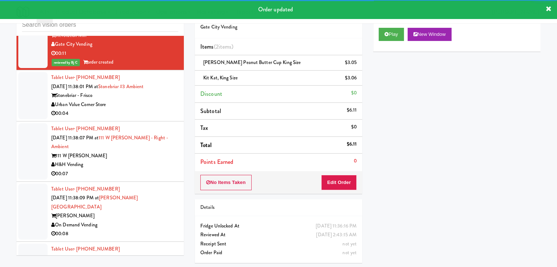
click at [162, 106] on div "Urban Value Corner Store" at bounding box center [114, 104] width 127 height 9
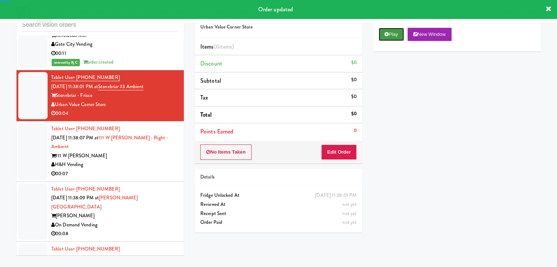
click at [392, 33] on button "Play" at bounding box center [391, 34] width 25 height 13
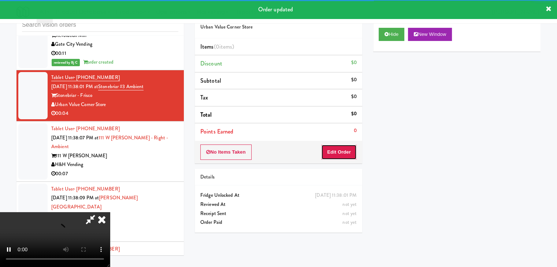
click at [329, 151] on button "Edit Order" at bounding box center [339, 152] width 36 height 15
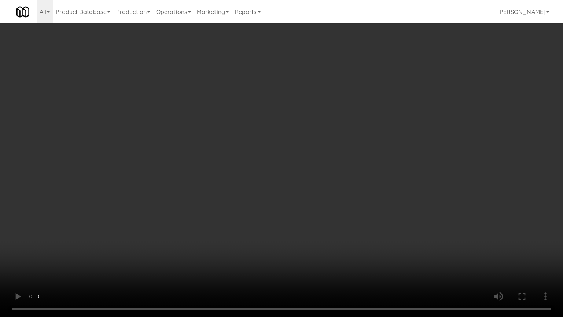
drag, startPoint x: 354, startPoint y: 249, endPoint x: 363, endPoint y: 249, distance: 9.2
click at [354, 249] on video at bounding box center [281, 158] width 563 height 317
click at [363, 251] on video at bounding box center [281, 158] width 563 height 317
drag, startPoint x: 363, startPoint y: 251, endPoint x: 368, endPoint y: 251, distance: 4.4
click at [364, 251] on video at bounding box center [281, 158] width 563 height 317
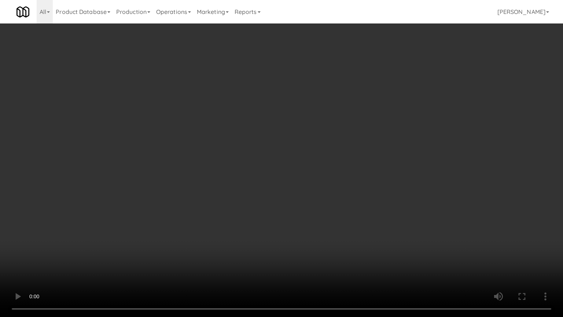
click at [379, 248] on video at bounding box center [281, 158] width 563 height 317
click at [378, 247] on video at bounding box center [281, 158] width 563 height 317
click at [378, 237] on video at bounding box center [281, 158] width 563 height 317
drag, startPoint x: 378, startPoint y: 237, endPoint x: 416, endPoint y: 120, distance: 122.9
click at [381, 223] on video at bounding box center [281, 158] width 563 height 317
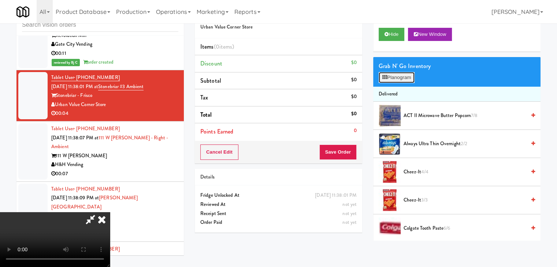
click at [407, 78] on button "Planogram" at bounding box center [397, 77] width 36 height 11
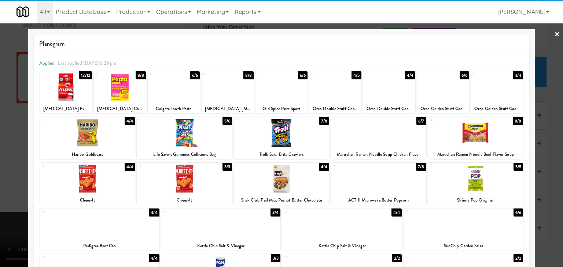
click at [181, 130] on div at bounding box center [184, 133] width 95 height 28
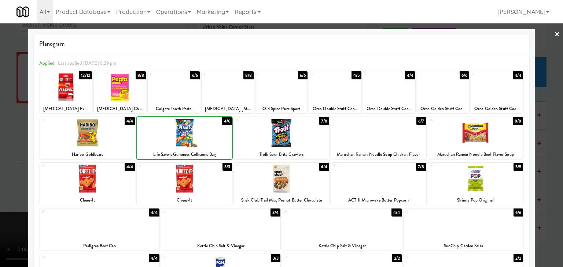
click at [6, 139] on div at bounding box center [281, 133] width 563 height 267
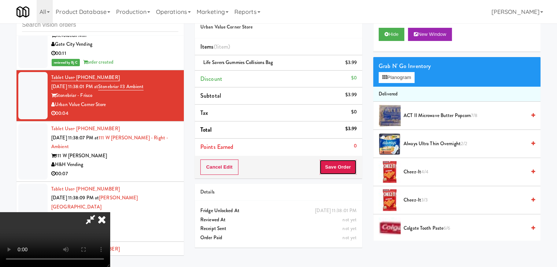
click at [354, 170] on button "Save Order" at bounding box center [337, 167] width 37 height 15
drag, startPoint x: 354, startPoint y: 170, endPoint x: 346, endPoint y: 164, distance: 9.2
click at [352, 170] on button "Save Order" at bounding box center [337, 167] width 37 height 15
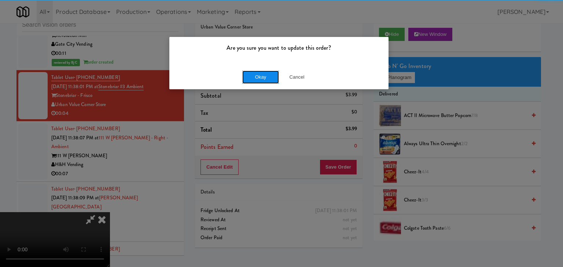
click at [248, 72] on button "Okay" at bounding box center [260, 77] width 37 height 13
click at [248, 74] on button "Okay" at bounding box center [260, 77] width 37 height 13
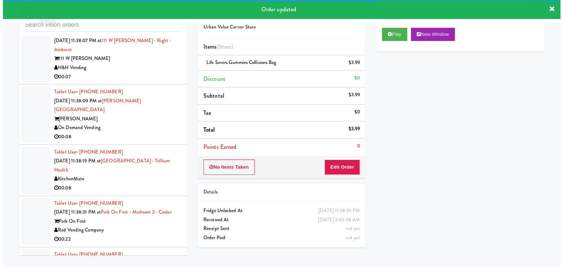
scroll to position [5320, 0]
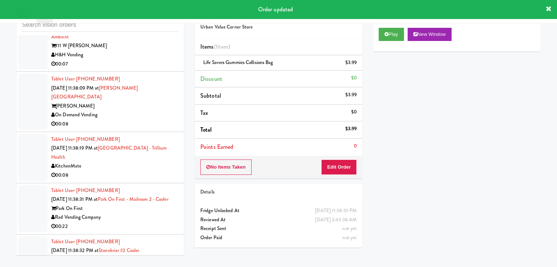
drag, startPoint x: 145, startPoint y: 54, endPoint x: 139, endPoint y: 60, distance: 8.0
click at [146, 54] on div "H&H Vending" at bounding box center [114, 55] width 127 height 9
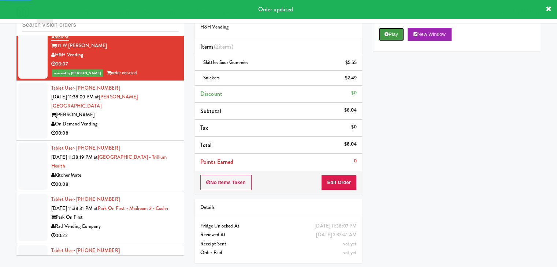
click at [381, 34] on button "Play" at bounding box center [391, 34] width 25 height 13
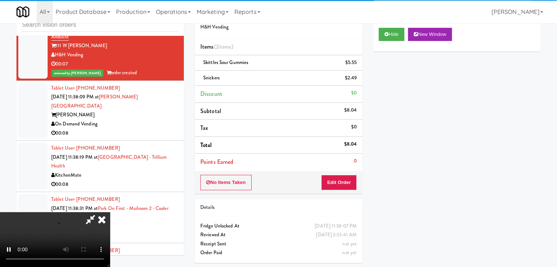
click at [147, 120] on div "On Demand Vending" at bounding box center [114, 124] width 127 height 9
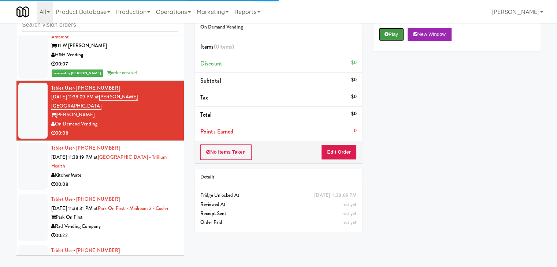
click at [394, 39] on button "Play" at bounding box center [391, 34] width 25 height 13
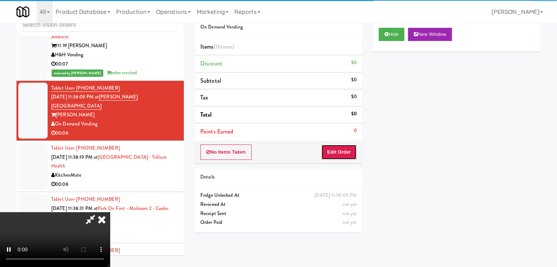
click at [344, 153] on button "Edit Order" at bounding box center [339, 152] width 36 height 15
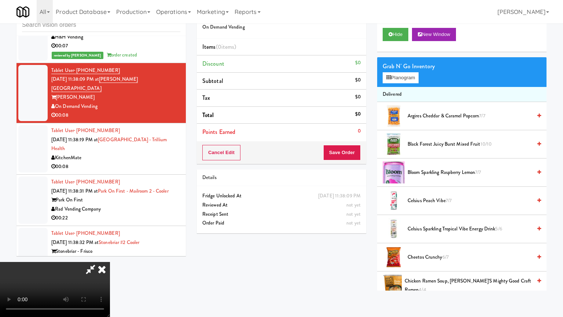
click at [110, 262] on video at bounding box center [55, 289] width 110 height 55
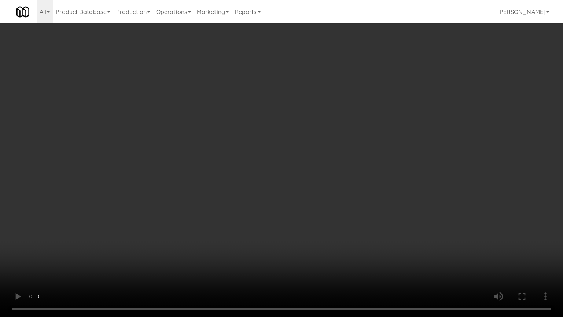
click at [329, 218] on video at bounding box center [281, 158] width 563 height 317
click at [336, 218] on video at bounding box center [281, 158] width 563 height 317
click at [338, 216] on video at bounding box center [281, 158] width 563 height 317
click at [337, 216] on video at bounding box center [281, 158] width 563 height 317
click at [338, 215] on video at bounding box center [281, 158] width 563 height 317
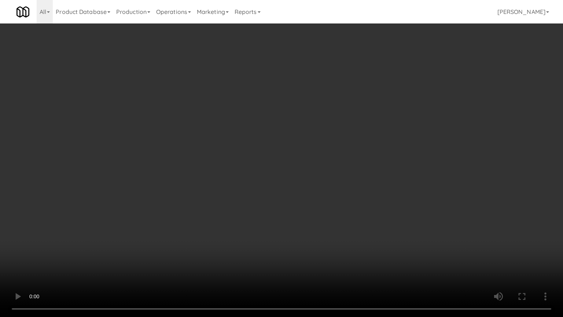
click at [338, 215] on video at bounding box center [281, 158] width 563 height 317
click at [336, 214] on video at bounding box center [281, 158] width 563 height 317
click at [346, 200] on video at bounding box center [281, 158] width 563 height 317
click at [347, 201] on video at bounding box center [281, 158] width 563 height 317
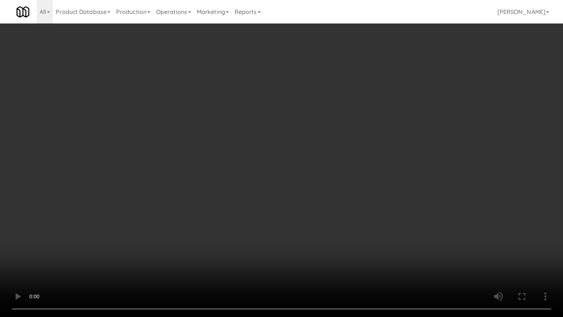
click at [346, 202] on video at bounding box center [281, 158] width 563 height 317
click at [322, 233] on video at bounding box center [281, 158] width 563 height 317
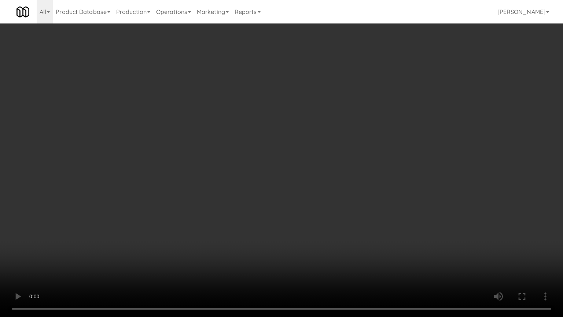
click at [329, 234] on video at bounding box center [281, 158] width 563 height 317
click at [328, 234] on video at bounding box center [281, 158] width 563 height 317
click at [326, 236] on video at bounding box center [281, 158] width 563 height 317
click at [325, 237] on video at bounding box center [281, 158] width 563 height 317
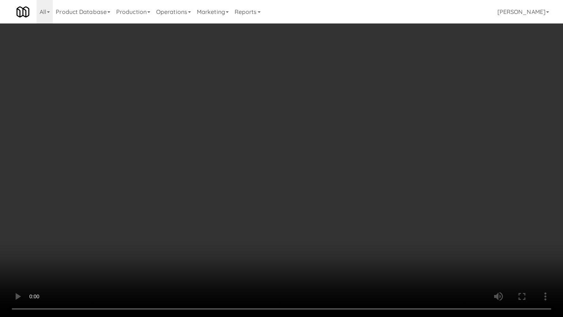
click at [321, 231] on video at bounding box center [281, 158] width 563 height 317
click at [326, 231] on video at bounding box center [281, 158] width 563 height 317
click at [325, 233] on video at bounding box center [281, 158] width 563 height 317
click at [328, 230] on video at bounding box center [281, 158] width 563 height 317
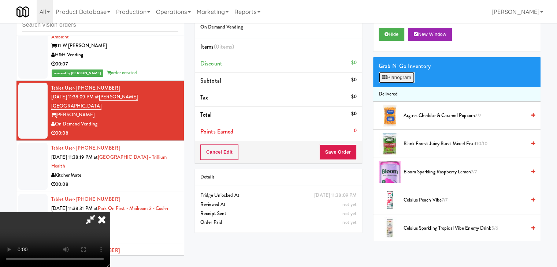
click at [400, 76] on button "Planogram" at bounding box center [397, 77] width 36 height 11
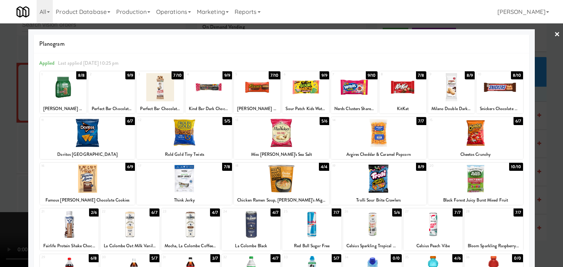
click at [297, 181] on div at bounding box center [281, 179] width 95 height 28
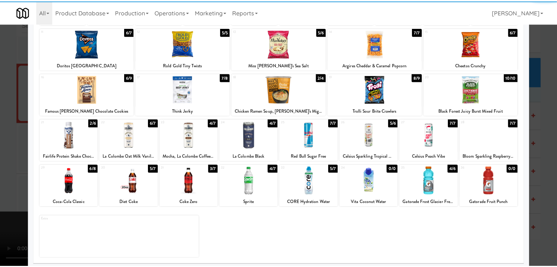
scroll to position [92, 0]
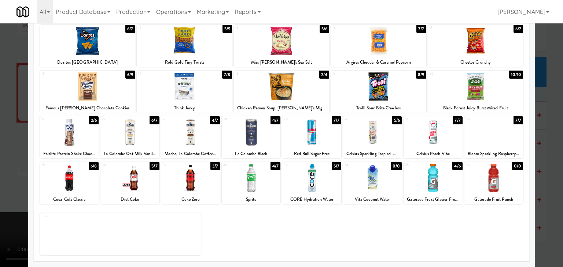
click at [2, 161] on div at bounding box center [281, 133] width 563 height 267
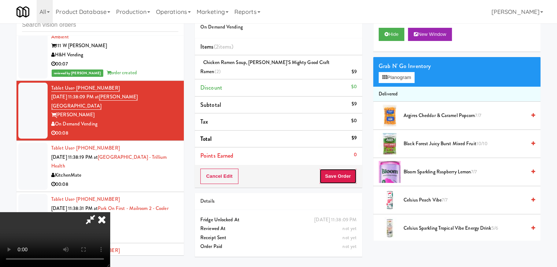
click at [347, 169] on button "Save Order" at bounding box center [337, 176] width 37 height 15
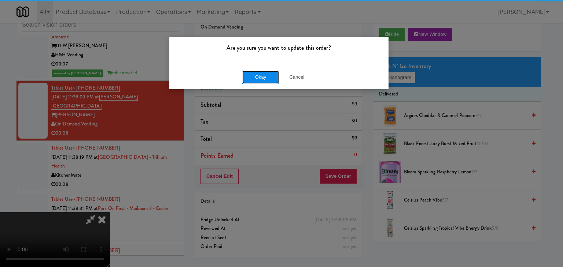
click at [252, 75] on button "Okay" at bounding box center [260, 77] width 37 height 13
click at [253, 75] on button "Okay" at bounding box center [260, 77] width 37 height 13
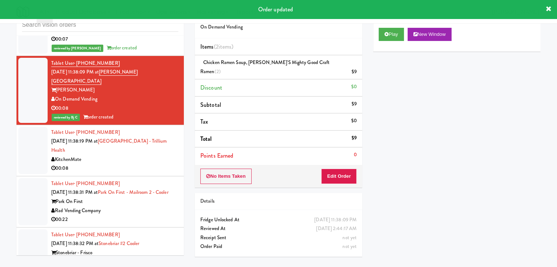
scroll to position [5357, 0]
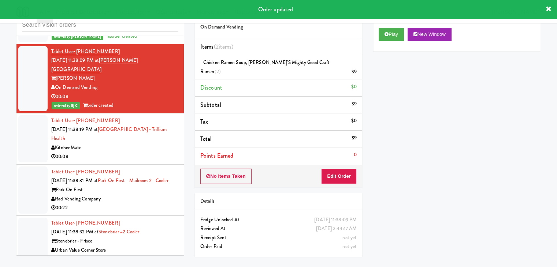
click at [140, 152] on div "00:08" at bounding box center [114, 156] width 127 height 9
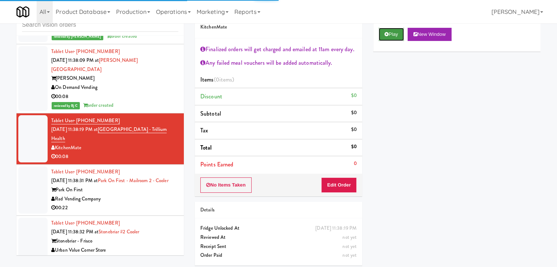
click at [387, 37] on button "Play" at bounding box center [391, 34] width 25 height 13
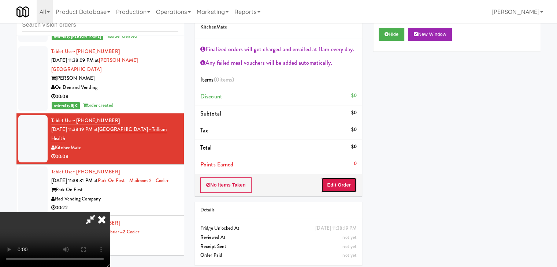
click at [343, 188] on button "Edit Order" at bounding box center [339, 185] width 36 height 15
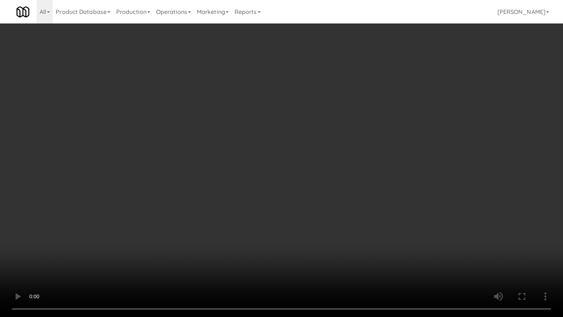
click at [340, 234] on video at bounding box center [281, 158] width 563 height 317
click at [339, 234] on video at bounding box center [281, 158] width 563 height 317
click at [339, 230] on video at bounding box center [281, 158] width 563 height 317
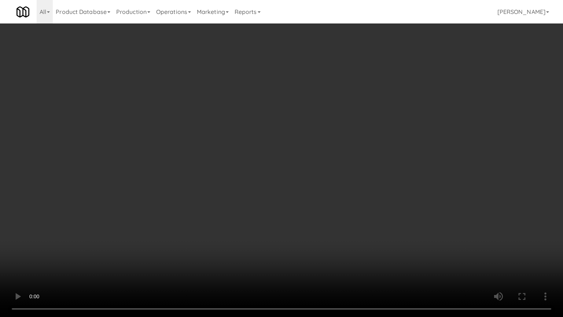
click at [339, 230] on video at bounding box center [281, 158] width 563 height 317
click at [339, 231] on video at bounding box center [281, 158] width 563 height 317
click at [342, 224] on video at bounding box center [281, 158] width 563 height 317
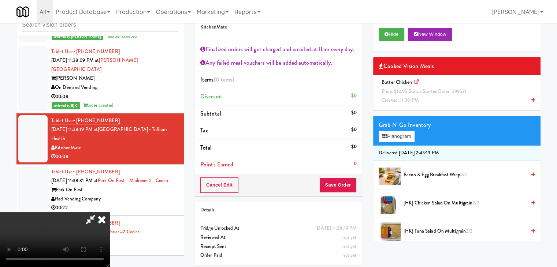
click at [450, 96] on div "Butter Chicken Price: $12.95 Status: started Order: 299521 Created: 11:38 PM" at bounding box center [457, 91] width 156 height 27
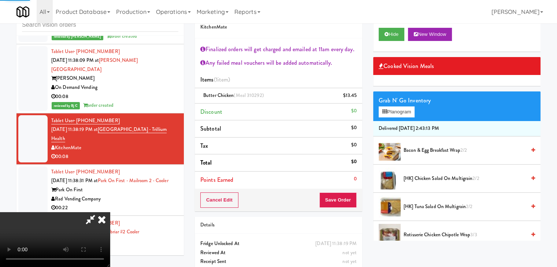
scroll to position [110, 0]
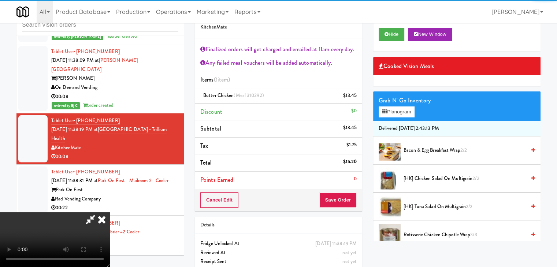
click at [344, 196] on div "Cancel Edit Save Order" at bounding box center [278, 200] width 167 height 23
click at [344, 198] on button "Save Order" at bounding box center [337, 200] width 37 height 15
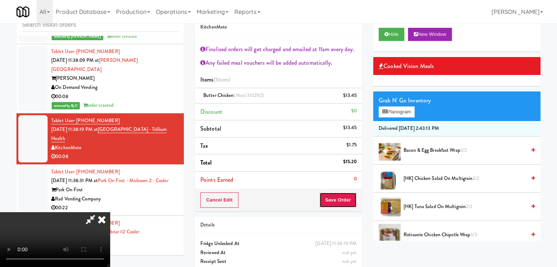
click at [344, 198] on button "Save Order" at bounding box center [337, 200] width 37 height 15
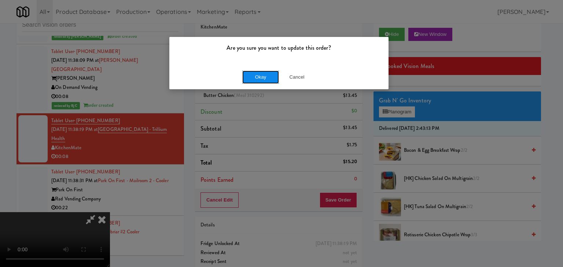
drag, startPoint x: 270, startPoint y: 81, endPoint x: 266, endPoint y: 76, distance: 6.3
click at [267, 78] on button "Okay" at bounding box center [260, 77] width 37 height 13
click at [266, 76] on div "Okay Cancel" at bounding box center [278, 77] width 219 height 25
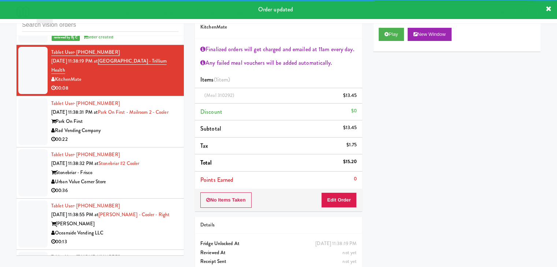
scroll to position [5430, 0]
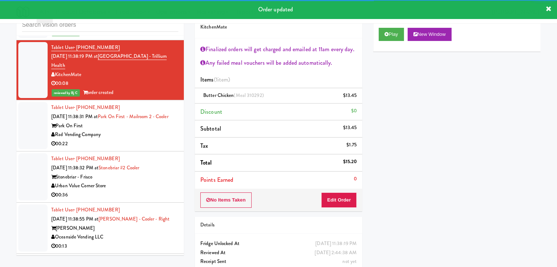
click at [154, 140] on div "00:22" at bounding box center [114, 144] width 127 height 9
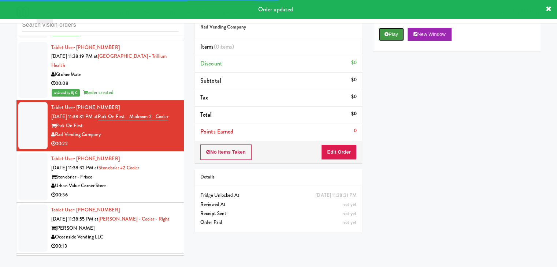
click at [389, 34] on button "Play" at bounding box center [391, 34] width 25 height 13
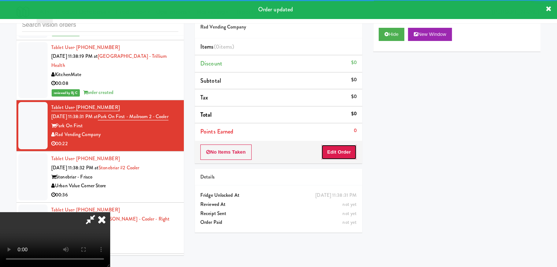
click at [337, 154] on button "Edit Order" at bounding box center [339, 152] width 36 height 15
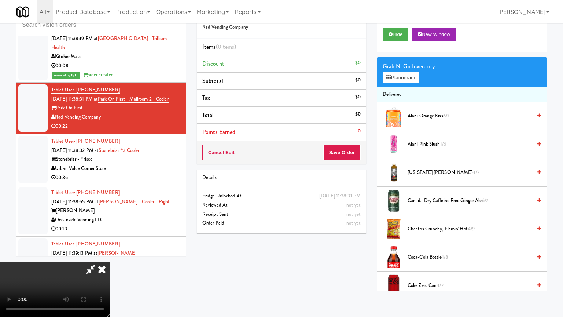
click at [110, 262] on video at bounding box center [55, 289] width 110 height 55
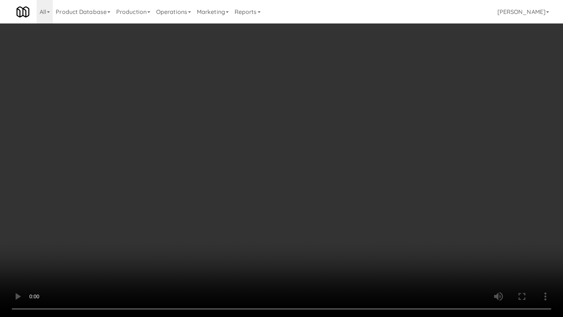
click at [347, 243] on video at bounding box center [281, 158] width 563 height 317
click at [346, 244] on video at bounding box center [281, 158] width 563 height 317
click at [346, 245] on video at bounding box center [281, 158] width 563 height 317
drag, startPoint x: 346, startPoint y: 245, endPoint x: 346, endPoint y: 214, distance: 30.4
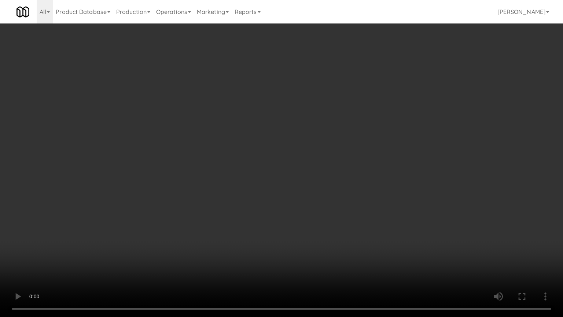
click at [346, 245] on video at bounding box center [281, 158] width 563 height 317
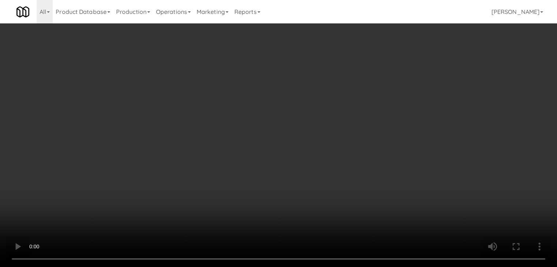
click at [299, 208] on video at bounding box center [278, 133] width 557 height 267
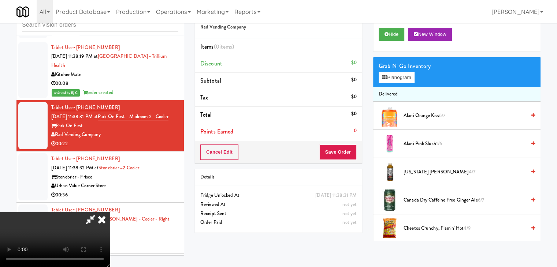
click at [110, 212] on video at bounding box center [55, 239] width 110 height 55
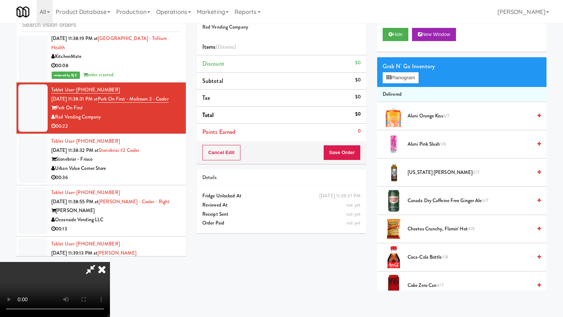
click at [110, 262] on video at bounding box center [55, 289] width 110 height 55
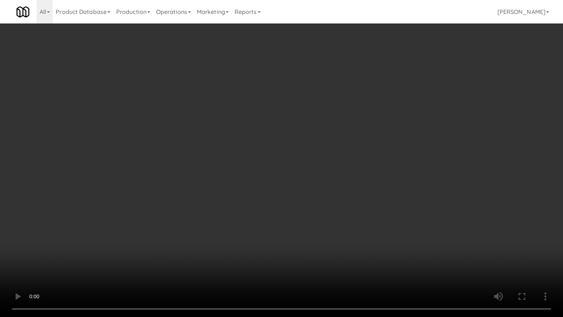
click at [301, 237] on video at bounding box center [281, 158] width 563 height 317
click at [344, 216] on video at bounding box center [281, 158] width 563 height 317
click at [343, 218] on video at bounding box center [281, 158] width 563 height 317
click at [344, 217] on video at bounding box center [281, 158] width 563 height 317
drag, startPoint x: 344, startPoint y: 217, endPoint x: 432, endPoint y: 119, distance: 131.3
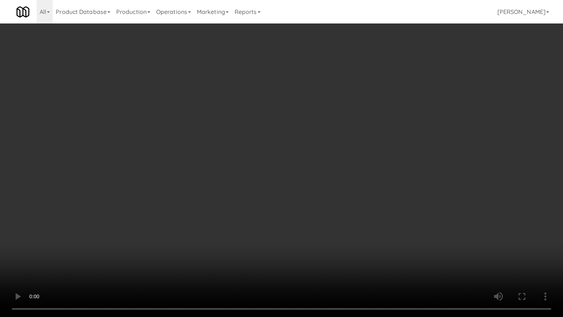
click at [344, 216] on video at bounding box center [281, 158] width 563 height 317
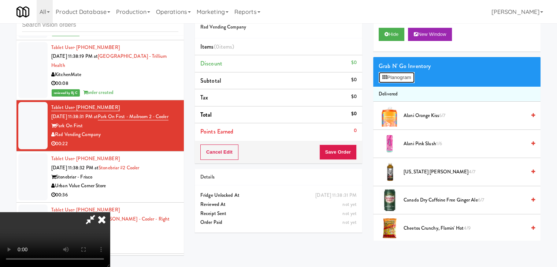
click at [413, 78] on button "Planogram" at bounding box center [397, 77] width 36 height 11
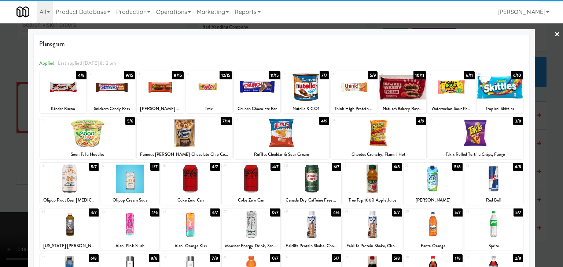
click at [307, 224] on div at bounding box center [311, 225] width 59 height 28
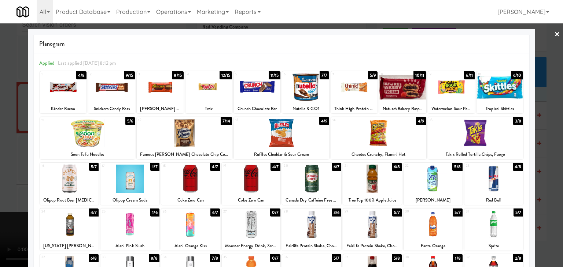
click at [421, 181] on div at bounding box center [432, 179] width 59 height 28
drag, startPoint x: 0, startPoint y: 200, endPoint x: 120, endPoint y: 202, distance: 119.8
click at [6, 201] on div at bounding box center [281, 133] width 563 height 267
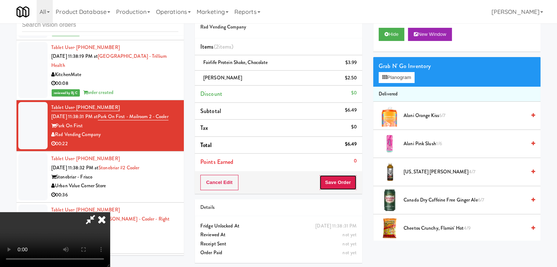
click at [351, 184] on button "Save Order" at bounding box center [337, 182] width 37 height 15
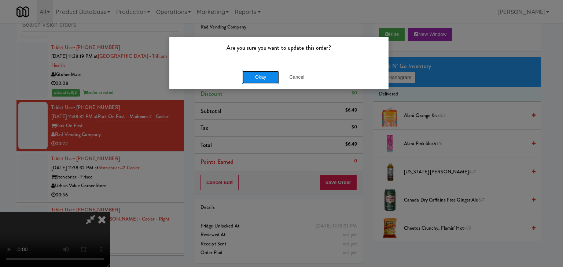
click at [268, 76] on button "Okay" at bounding box center [260, 77] width 37 height 13
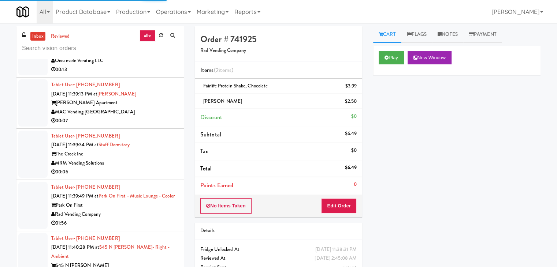
scroll to position [5652, 0]
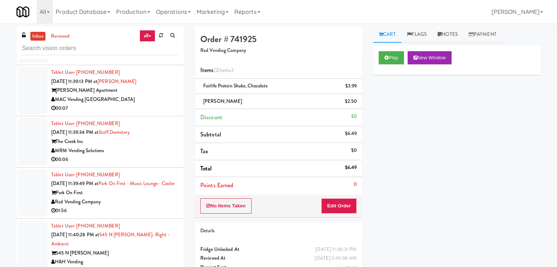
click at [150, 97] on div "Tablet User · (650) 743-8249 [DATE] 11:39:13 PM at [PERSON_NAME] [PERSON_NAME] …" at bounding box center [114, 90] width 127 height 45
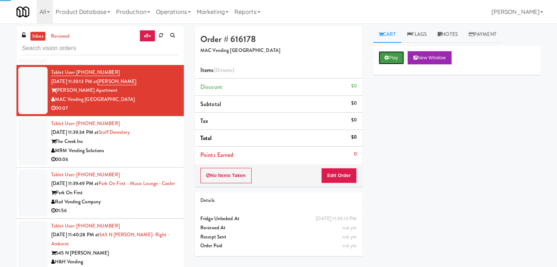
click at [385, 58] on icon at bounding box center [387, 57] width 4 height 5
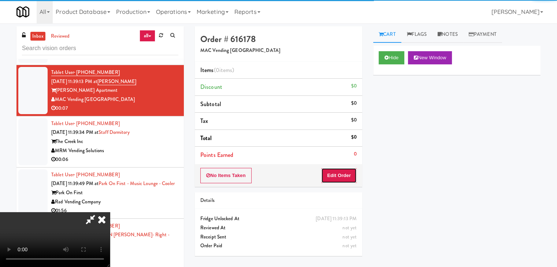
click at [333, 175] on button "Edit Order" at bounding box center [339, 175] width 36 height 15
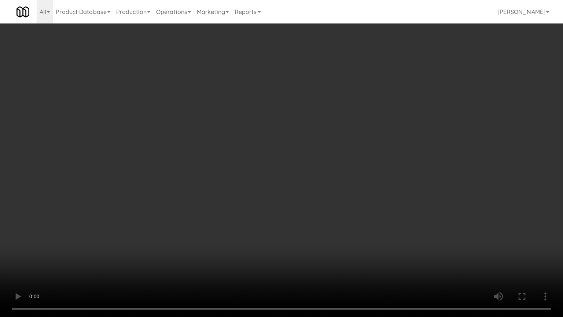
click at [333, 204] on video at bounding box center [281, 158] width 563 height 317
click at [332, 204] on video at bounding box center [281, 158] width 563 height 317
click at [337, 201] on video at bounding box center [281, 158] width 563 height 317
click at [337, 197] on video at bounding box center [281, 158] width 563 height 317
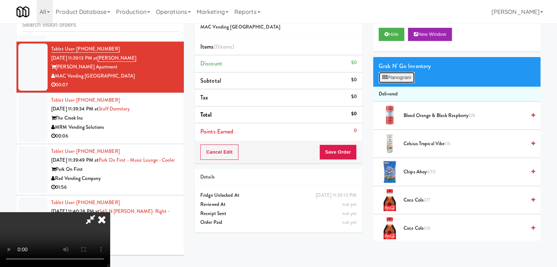
click at [401, 74] on button "Planogram" at bounding box center [397, 77] width 36 height 11
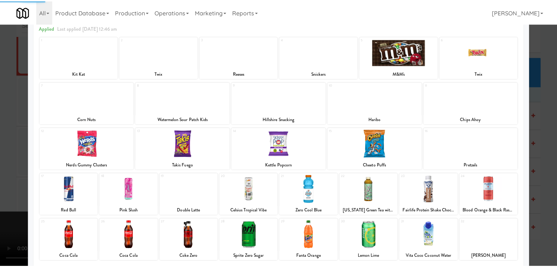
scroll to position [92, 0]
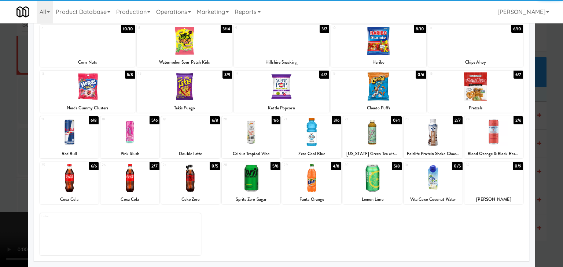
click at [249, 177] on div at bounding box center [251, 178] width 59 height 28
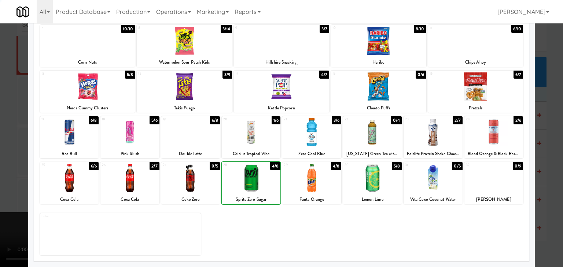
click at [12, 163] on div at bounding box center [281, 133] width 563 height 267
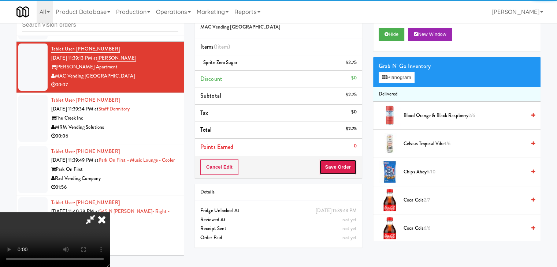
click at [345, 164] on button "Save Order" at bounding box center [337, 167] width 37 height 15
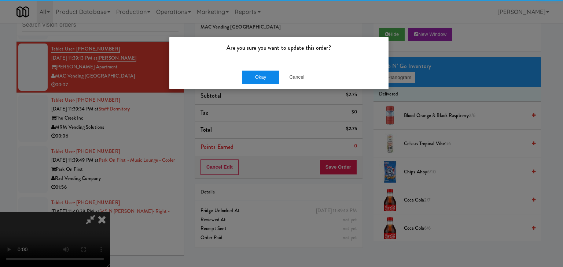
click at [264, 72] on div "Okay Cancel" at bounding box center [278, 77] width 219 height 25
click at [262, 74] on button "Okay" at bounding box center [260, 77] width 37 height 13
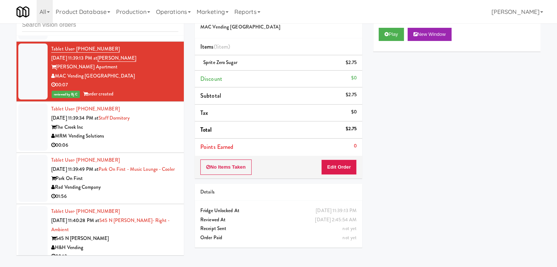
click at [167, 132] on div "MRM Vending Solutions" at bounding box center [114, 136] width 127 height 9
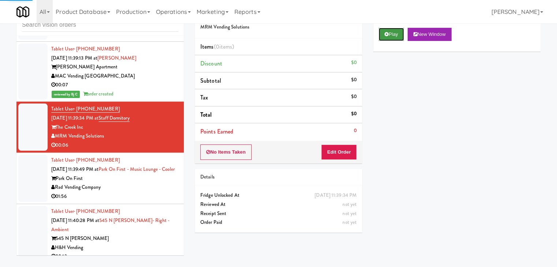
click at [396, 32] on button "Play" at bounding box center [391, 34] width 25 height 13
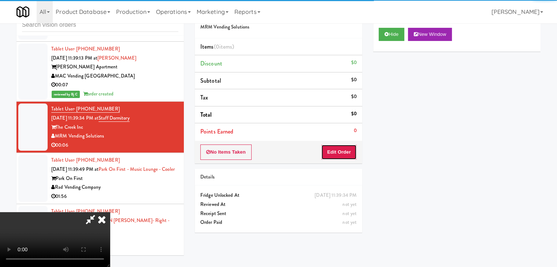
click at [347, 147] on button "Edit Order" at bounding box center [339, 152] width 36 height 15
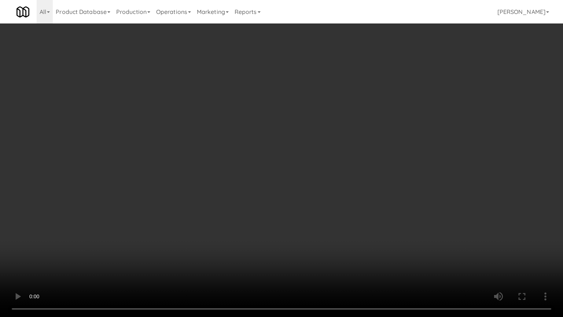
click at [319, 186] on video at bounding box center [281, 158] width 563 height 317
click at [318, 186] on video at bounding box center [281, 158] width 563 height 317
click at [321, 171] on video at bounding box center [281, 158] width 563 height 317
drag, startPoint x: 321, startPoint y: 171, endPoint x: 338, endPoint y: 101, distance: 71.5
click at [321, 170] on video at bounding box center [281, 158] width 563 height 317
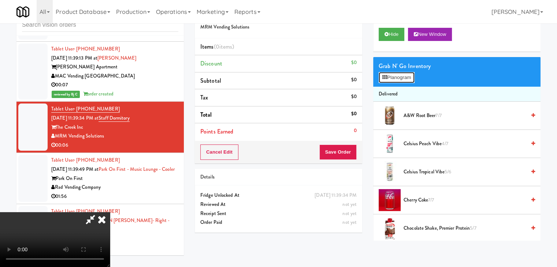
click at [411, 77] on button "Planogram" at bounding box center [397, 77] width 36 height 11
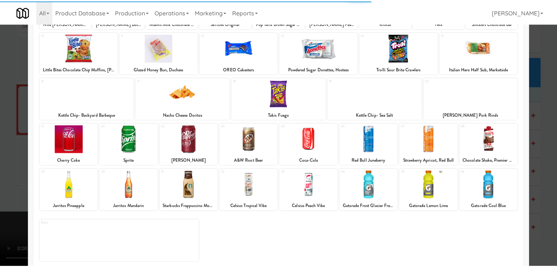
scroll to position [92, 0]
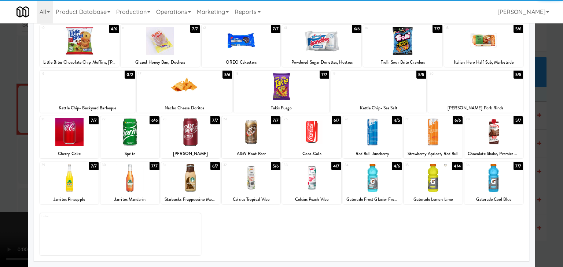
drag, startPoint x: 498, startPoint y: 177, endPoint x: 528, endPoint y: 175, distance: 29.7
click at [499, 178] on div at bounding box center [493, 178] width 59 height 28
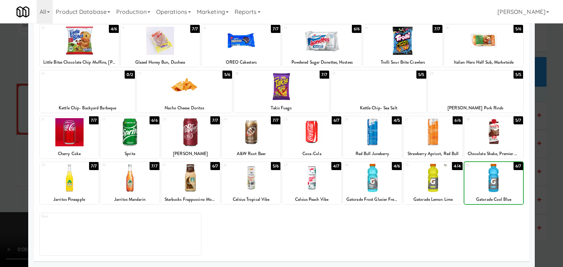
click at [543, 172] on div at bounding box center [281, 133] width 563 height 267
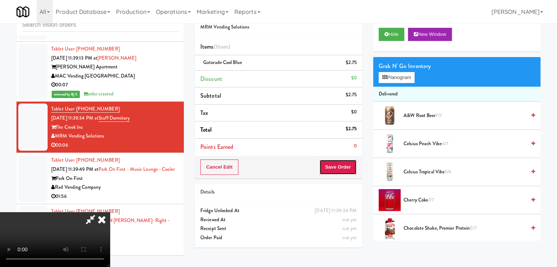
click at [343, 170] on button "Save Order" at bounding box center [337, 167] width 37 height 15
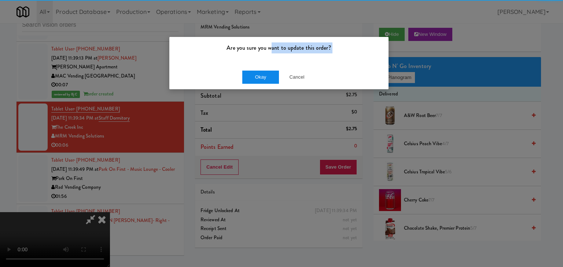
drag, startPoint x: 273, startPoint y: 65, endPoint x: 262, endPoint y: 78, distance: 16.7
click at [269, 69] on div "Are you sure you want to update this order? Okay Cancel" at bounding box center [279, 63] width 220 height 53
click at [262, 78] on button "Okay" at bounding box center [260, 77] width 37 height 13
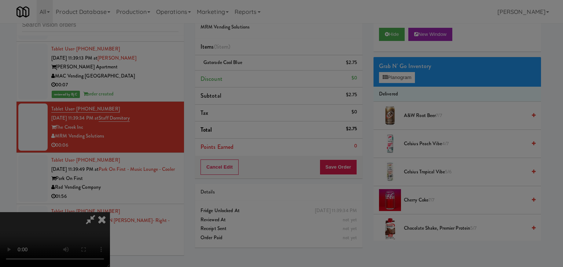
click at [262, 76] on div "Okay Cancel" at bounding box center [278, 63] width 219 height 25
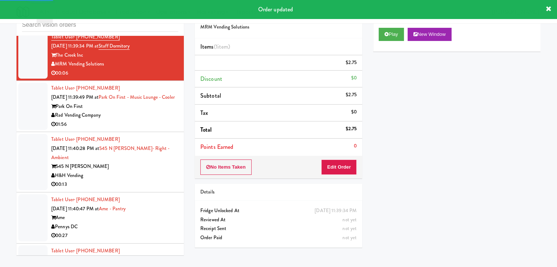
scroll to position [5725, 0]
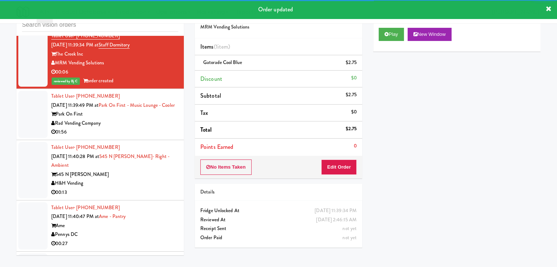
click at [157, 125] on div "Rad Vending Company" at bounding box center [114, 123] width 127 height 9
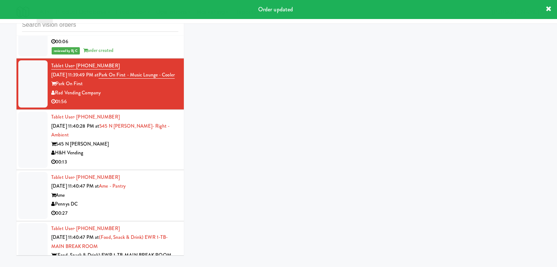
scroll to position [5798, 0]
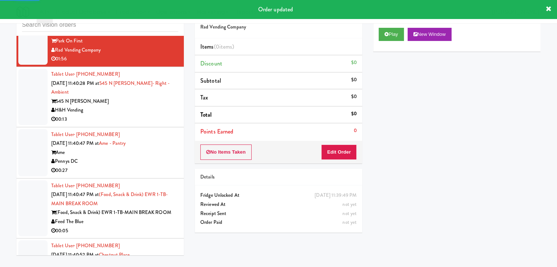
click at [154, 115] on div "H&H Vending" at bounding box center [114, 110] width 127 height 9
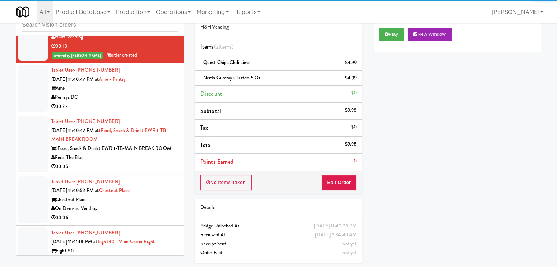
drag, startPoint x: 148, startPoint y: 104, endPoint x: 145, endPoint y: 107, distance: 4.4
click at [148, 102] on div "Pennys DC" at bounding box center [114, 97] width 127 height 9
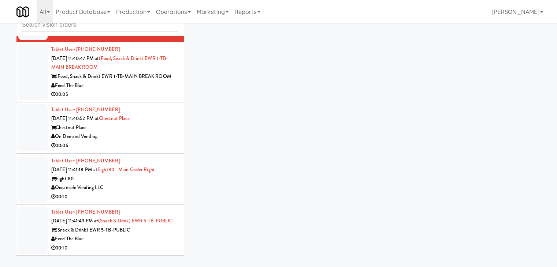
scroll to position [5945, 0]
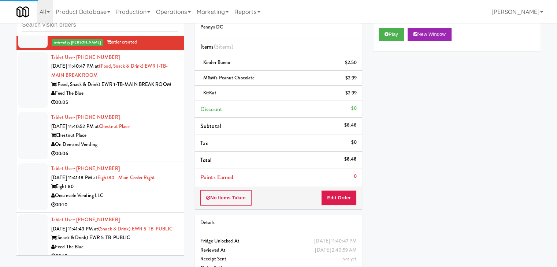
click at [152, 98] on div "Feed The Blue" at bounding box center [114, 93] width 127 height 9
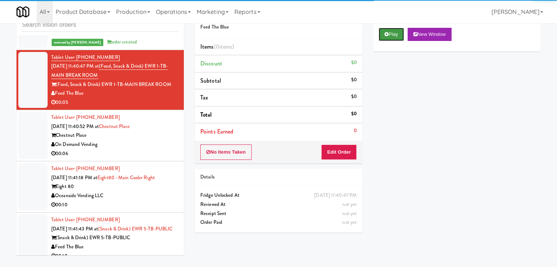
click at [398, 33] on button "Play" at bounding box center [391, 34] width 25 height 13
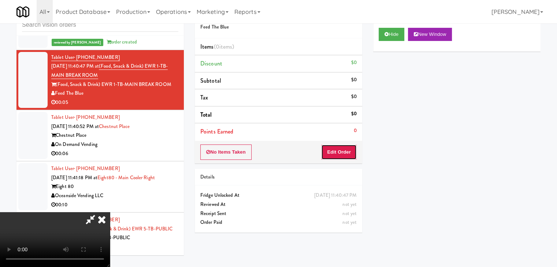
click at [339, 149] on button "Edit Order" at bounding box center [339, 152] width 36 height 15
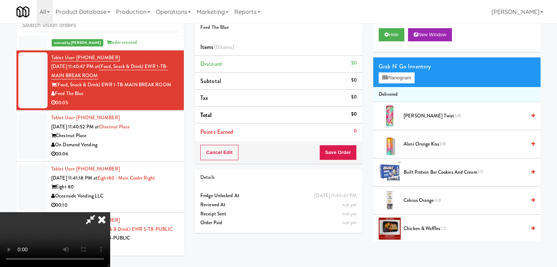
scroll to position [23, 0]
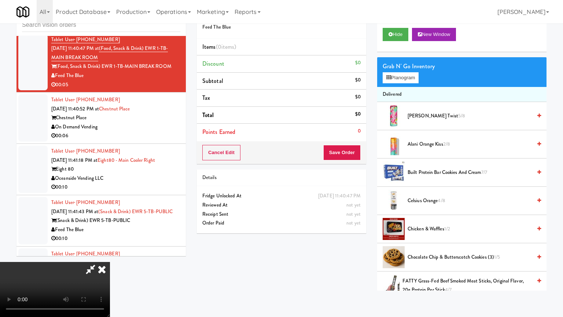
click at [110, 262] on video at bounding box center [55, 289] width 110 height 55
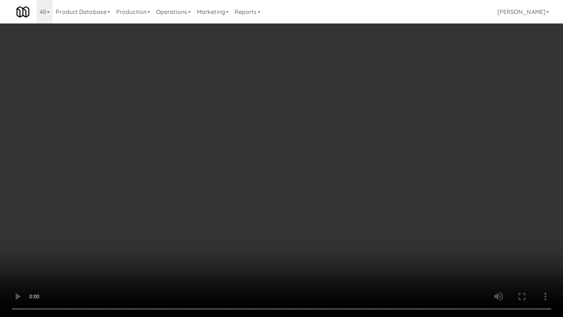
click at [344, 234] on video at bounding box center [281, 158] width 563 height 317
click at [347, 226] on video at bounding box center [281, 158] width 563 height 317
click at [354, 223] on video at bounding box center [281, 158] width 563 height 317
drag, startPoint x: 352, startPoint y: 222, endPoint x: 366, endPoint y: 154, distance: 69.5
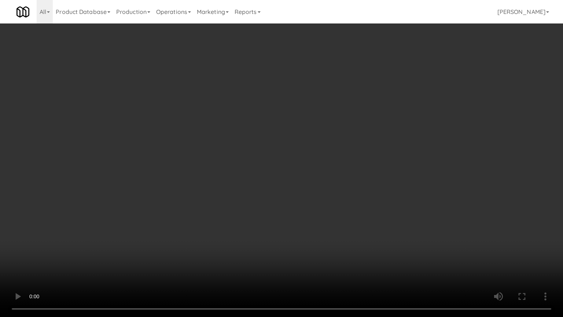
click at [352, 221] on video at bounding box center [281, 158] width 563 height 317
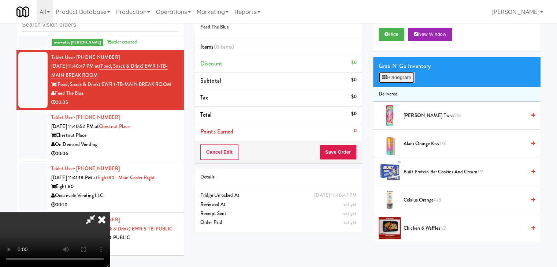
click at [401, 74] on button "Planogram" at bounding box center [397, 77] width 36 height 11
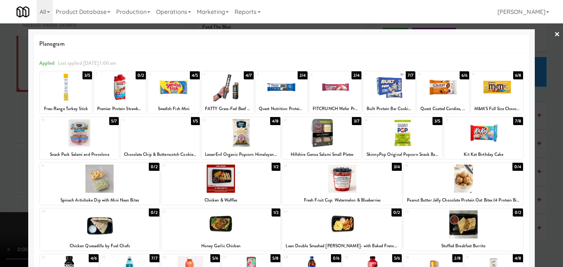
click at [227, 140] on div at bounding box center [240, 133] width 79 height 28
drag, startPoint x: 0, startPoint y: 170, endPoint x: 224, endPoint y: 156, distance: 224.6
click at [6, 170] on div at bounding box center [281, 133] width 563 height 267
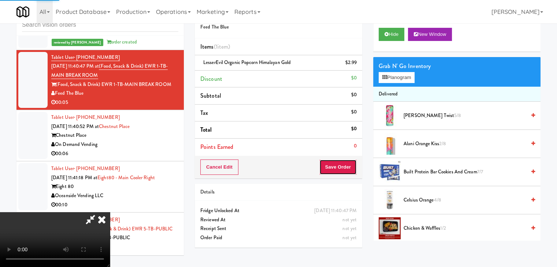
click at [335, 167] on button "Save Order" at bounding box center [337, 167] width 37 height 15
click at [338, 167] on button "Save Order" at bounding box center [337, 167] width 37 height 15
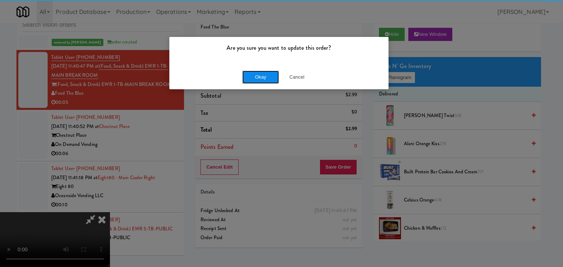
click at [261, 74] on button "Okay" at bounding box center [260, 77] width 37 height 13
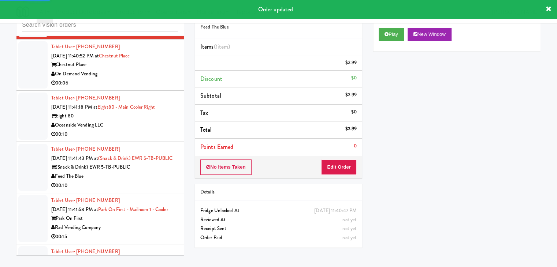
scroll to position [6018, 0]
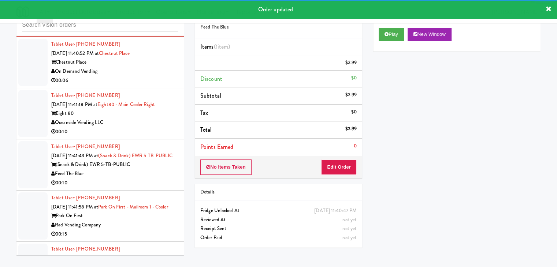
click at [158, 83] on div "00:06" at bounding box center [114, 80] width 127 height 9
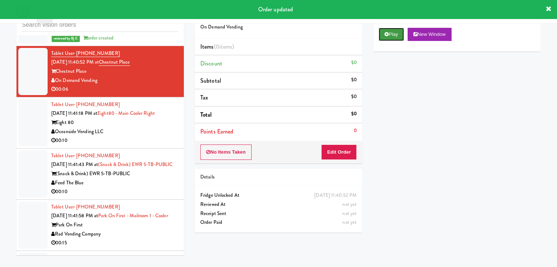
click at [391, 36] on button "Play" at bounding box center [391, 34] width 25 height 13
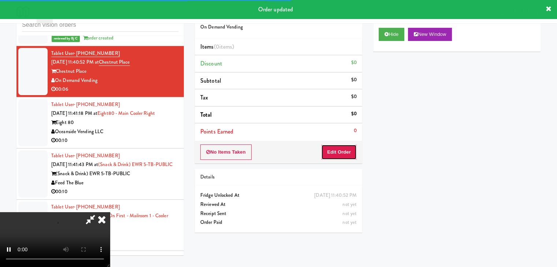
click at [346, 155] on button "Edit Order" at bounding box center [339, 152] width 36 height 15
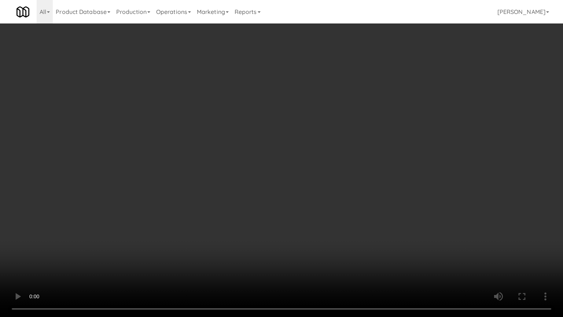
click at [320, 245] on video at bounding box center [281, 158] width 563 height 317
click at [319, 243] on video at bounding box center [281, 158] width 563 height 317
click at [334, 184] on video at bounding box center [281, 158] width 563 height 317
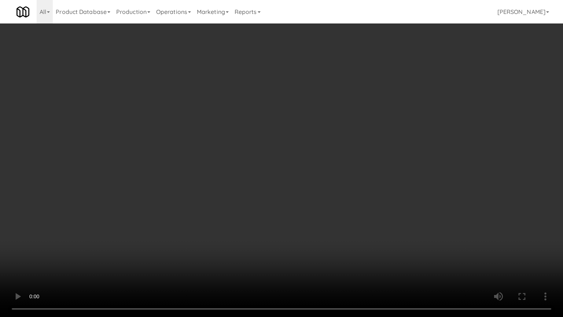
click at [333, 184] on video at bounding box center [281, 158] width 563 height 317
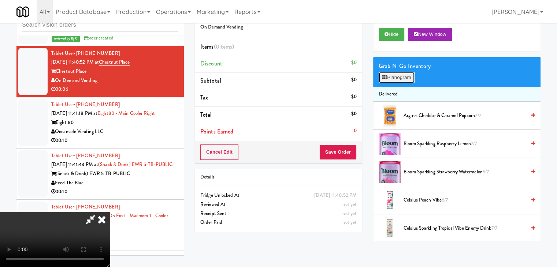
click at [408, 78] on button "Planogram" at bounding box center [397, 77] width 36 height 11
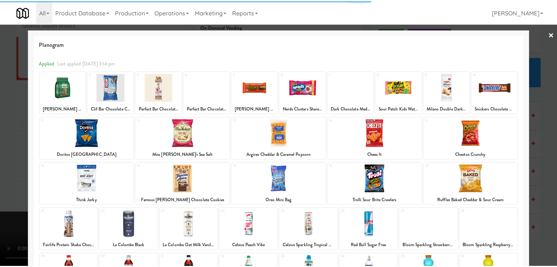
scroll to position [92, 0]
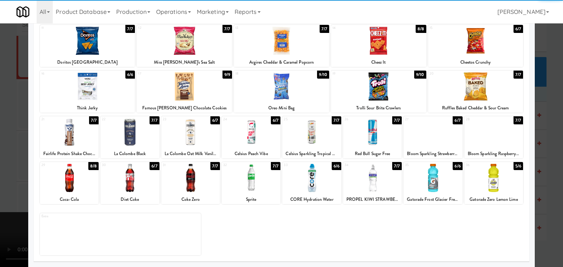
click at [372, 178] on div at bounding box center [372, 178] width 59 height 28
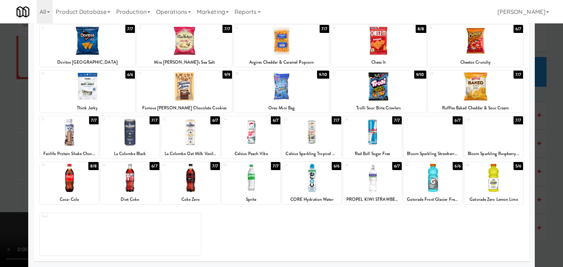
drag, startPoint x: 0, startPoint y: 185, endPoint x: 334, endPoint y: 174, distance: 334.2
click at [7, 184] on div at bounding box center [281, 133] width 563 height 267
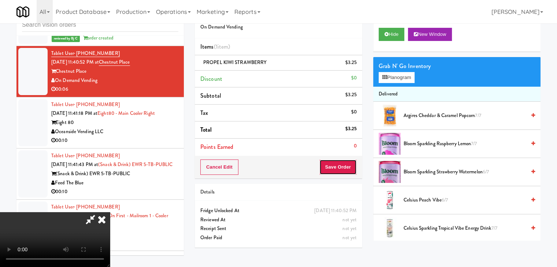
click at [352, 164] on button "Save Order" at bounding box center [337, 167] width 37 height 15
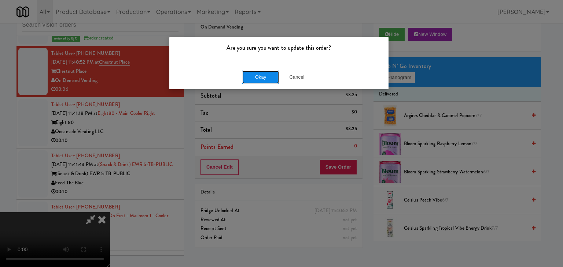
click at [260, 72] on button "Okay" at bounding box center [260, 77] width 37 height 13
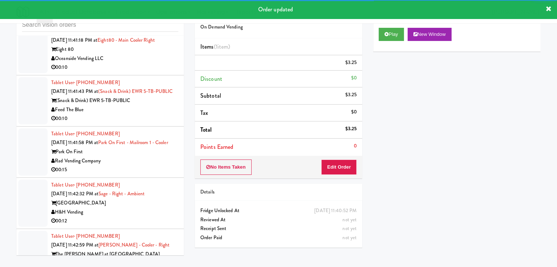
scroll to position [6100, 0]
click at [163, 63] on div "Oceanside Vending LLC" at bounding box center [114, 58] width 127 height 9
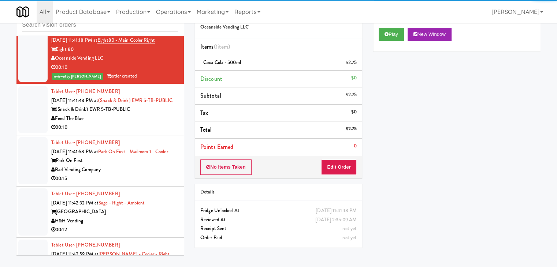
drag, startPoint x: 151, startPoint y: 131, endPoint x: 159, endPoint y: 129, distance: 8.8
click at [152, 123] on div "Feed The Blue" at bounding box center [114, 118] width 127 height 9
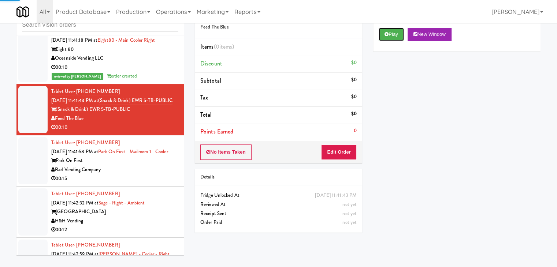
drag, startPoint x: 400, startPoint y: 32, endPoint x: 395, endPoint y: 42, distance: 11.2
click at [400, 32] on button "Play" at bounding box center [391, 34] width 25 height 13
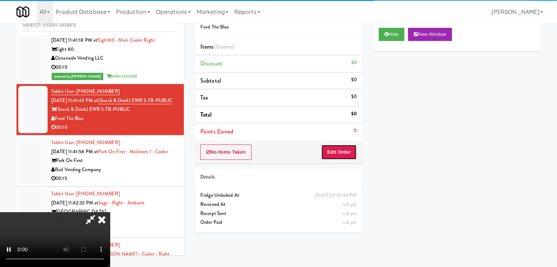
click at [347, 159] on button "Edit Order" at bounding box center [339, 152] width 36 height 15
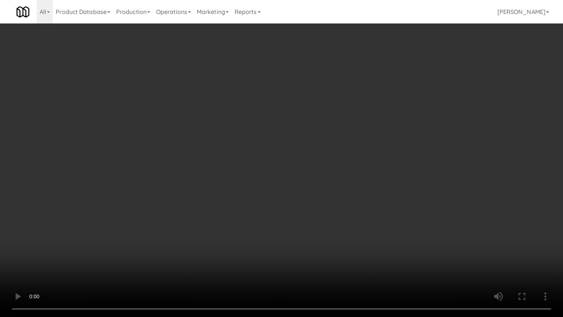
click at [319, 241] on video at bounding box center [281, 158] width 563 height 317
drag, startPoint x: 323, startPoint y: 240, endPoint x: 326, endPoint y: 239, distance: 3.8
click at [325, 240] on video at bounding box center [281, 158] width 563 height 317
click at [331, 239] on video at bounding box center [281, 158] width 563 height 317
click at [333, 237] on video at bounding box center [281, 158] width 563 height 317
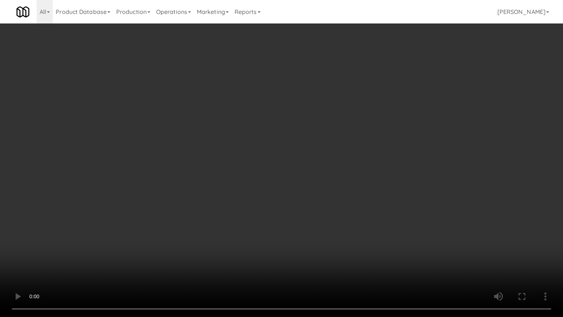
click at [327, 237] on video at bounding box center [281, 158] width 563 height 317
click at [322, 234] on video at bounding box center [281, 158] width 563 height 317
click at [323, 234] on video at bounding box center [281, 158] width 563 height 317
click at [328, 226] on video at bounding box center [281, 158] width 563 height 317
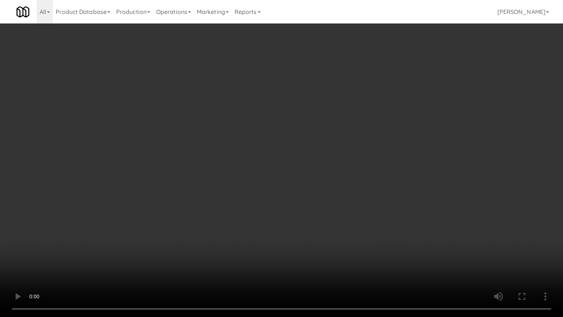
click at [329, 226] on video at bounding box center [281, 158] width 563 height 317
click at [327, 219] on video at bounding box center [281, 158] width 563 height 317
click at [317, 211] on video at bounding box center [281, 158] width 563 height 317
click at [317, 208] on video at bounding box center [281, 158] width 563 height 317
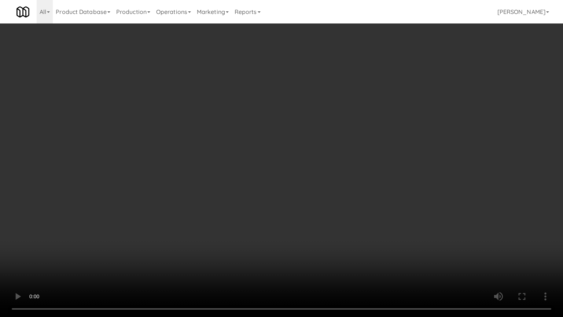
click at [317, 208] on video at bounding box center [281, 158] width 563 height 317
drag, startPoint x: 317, startPoint y: 208, endPoint x: 364, endPoint y: 54, distance: 161.0
click at [317, 207] on video at bounding box center [281, 158] width 563 height 317
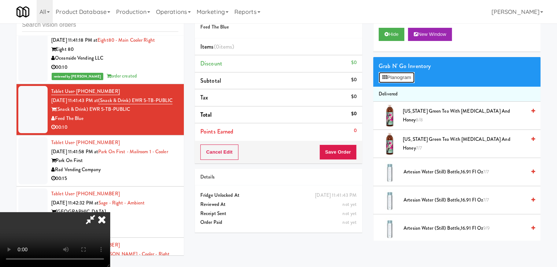
click at [393, 78] on button "Planogram" at bounding box center [397, 77] width 36 height 11
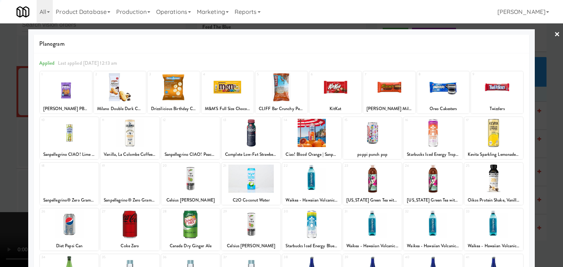
scroll to position [73, 0]
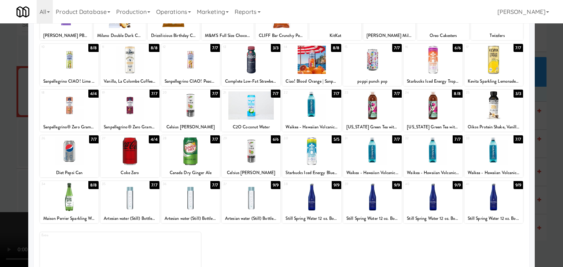
drag, startPoint x: 371, startPoint y: 107, endPoint x: 360, endPoint y: 110, distance: 11.6
click at [371, 107] on div at bounding box center [372, 106] width 59 height 28
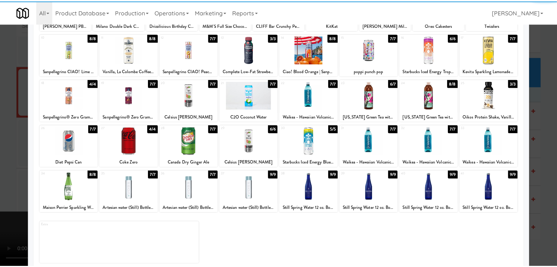
scroll to position [92, 0]
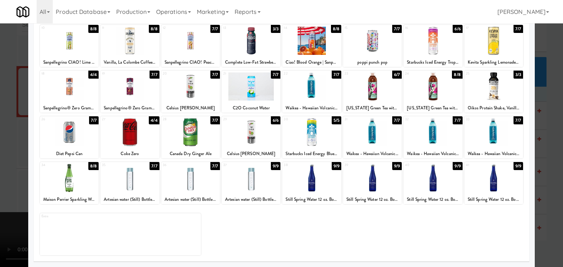
drag, startPoint x: 0, startPoint y: 201, endPoint x: 166, endPoint y: 200, distance: 166.3
click at [3, 200] on div at bounding box center [281, 133] width 563 height 267
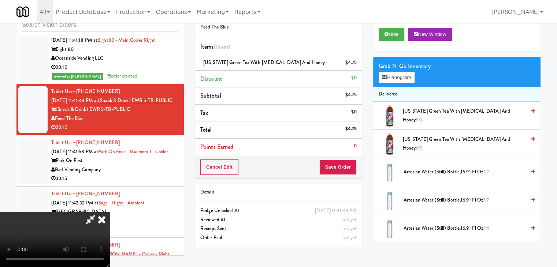
drag, startPoint x: 226, startPoint y: 205, endPoint x: 236, endPoint y: 208, distance: 10.6
click at [110, 212] on video at bounding box center [55, 239] width 110 height 55
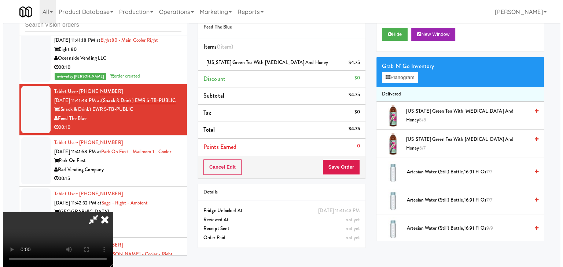
scroll to position [103, 0]
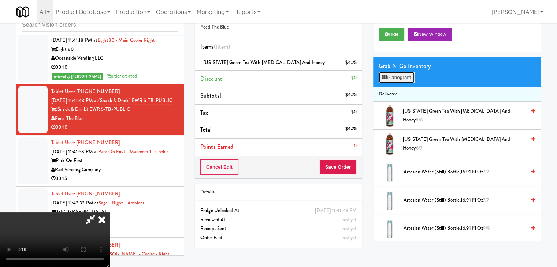
click at [398, 76] on button "Planogram" at bounding box center [397, 77] width 36 height 11
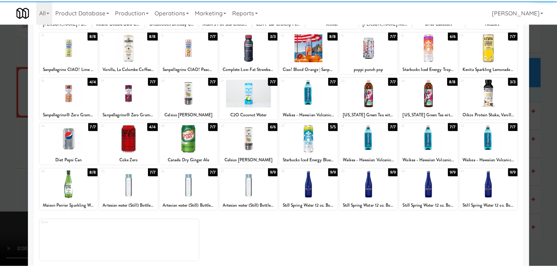
scroll to position [92, 0]
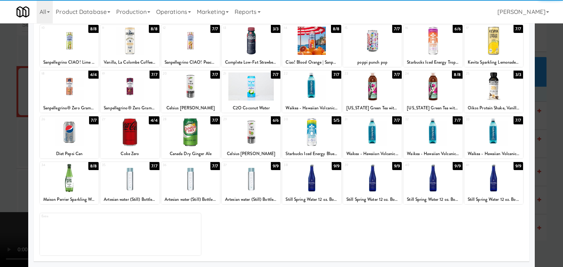
click at [194, 185] on div at bounding box center [190, 178] width 59 height 28
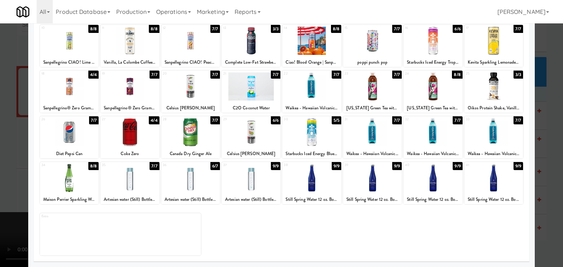
drag, startPoint x: 0, startPoint y: 182, endPoint x: 206, endPoint y: 181, distance: 205.5
click at [0, 182] on div at bounding box center [281, 133] width 563 height 267
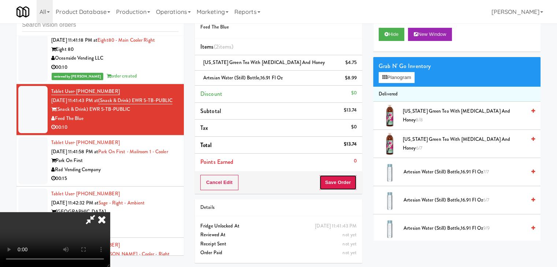
click at [338, 184] on button "Save Order" at bounding box center [337, 182] width 37 height 15
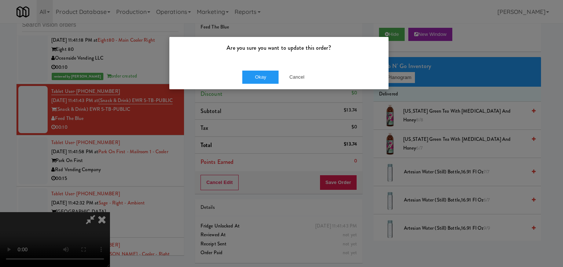
click at [252, 69] on div "Okay Cancel" at bounding box center [278, 77] width 219 height 25
click at [258, 79] on button "Okay" at bounding box center [260, 77] width 37 height 13
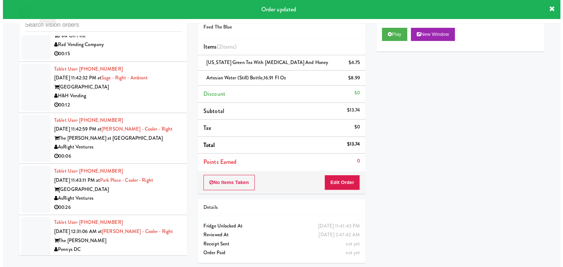
scroll to position [6247, 0]
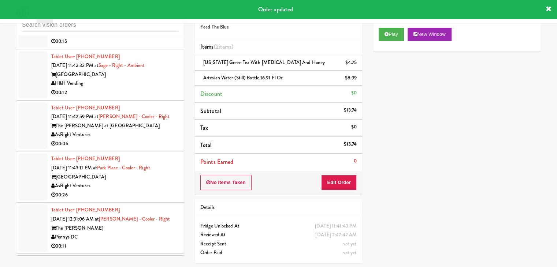
drag, startPoint x: 147, startPoint y: 52, endPoint x: 149, endPoint y: 57, distance: 5.2
click at [148, 37] on div "Rad Vending Company" at bounding box center [114, 32] width 127 height 9
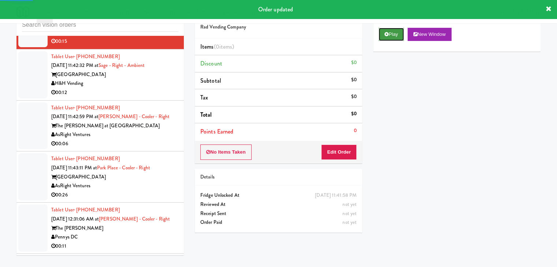
click at [396, 34] on button "Play" at bounding box center [391, 34] width 25 height 13
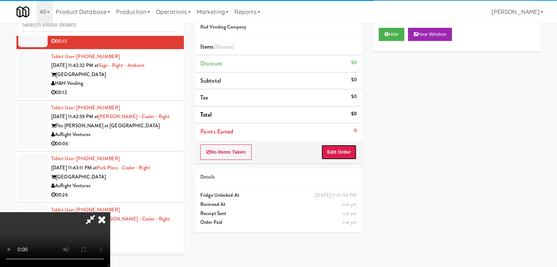
click at [343, 149] on button "Edit Order" at bounding box center [339, 152] width 36 height 15
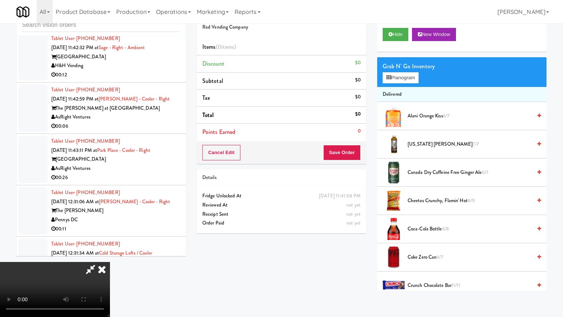
click at [110, 262] on video at bounding box center [55, 289] width 110 height 55
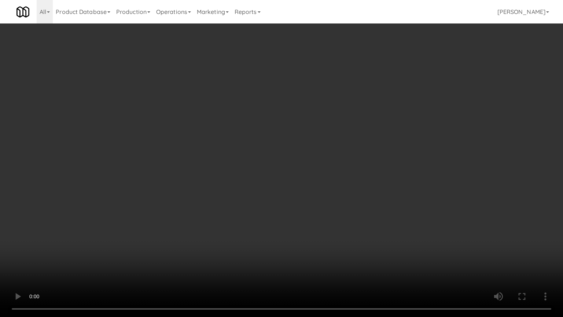
drag, startPoint x: 290, startPoint y: 221, endPoint x: 285, endPoint y: 225, distance: 6.7
click at [288, 224] on video at bounding box center [281, 158] width 563 height 317
click at [284, 224] on video at bounding box center [281, 158] width 563 height 317
click at [283, 223] on video at bounding box center [281, 158] width 563 height 317
click at [284, 223] on video at bounding box center [281, 158] width 563 height 317
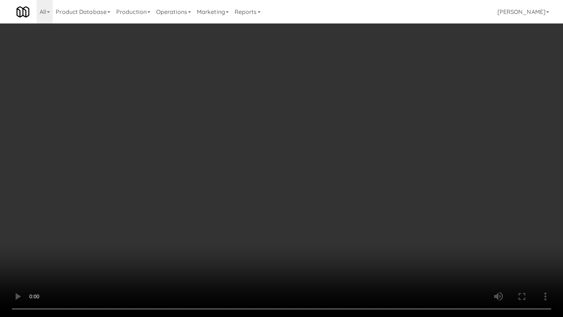
click at [284, 223] on video at bounding box center [281, 158] width 563 height 317
click at [283, 225] on video at bounding box center [281, 158] width 563 height 317
click at [280, 225] on video at bounding box center [281, 158] width 563 height 317
click at [282, 219] on video at bounding box center [281, 158] width 563 height 317
click at [283, 219] on video at bounding box center [281, 158] width 563 height 317
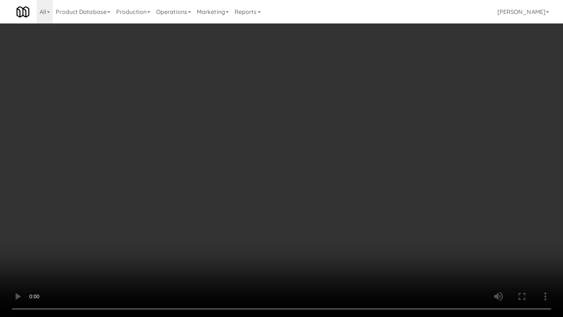
click at [283, 219] on video at bounding box center [281, 158] width 563 height 317
click at [286, 219] on video at bounding box center [281, 158] width 563 height 317
click at [287, 214] on video at bounding box center [281, 158] width 563 height 317
click at [286, 212] on video at bounding box center [281, 158] width 563 height 317
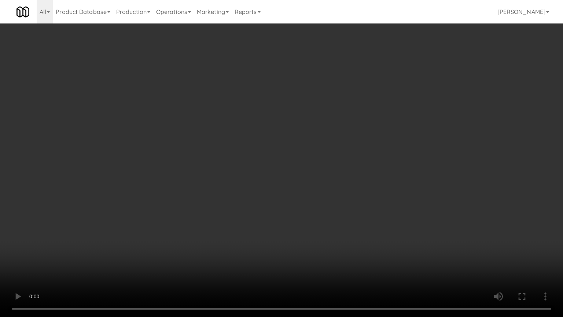
click at [286, 212] on video at bounding box center [281, 158] width 563 height 317
click at [283, 211] on video at bounding box center [281, 158] width 563 height 317
click at [283, 210] on video at bounding box center [281, 158] width 563 height 317
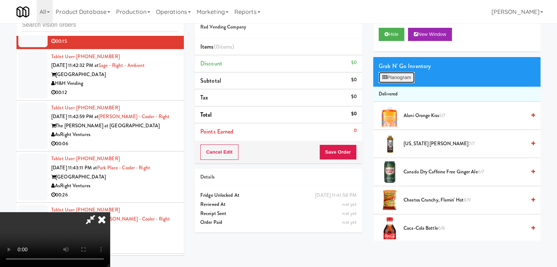
click at [396, 77] on button "Planogram" at bounding box center [397, 77] width 36 height 11
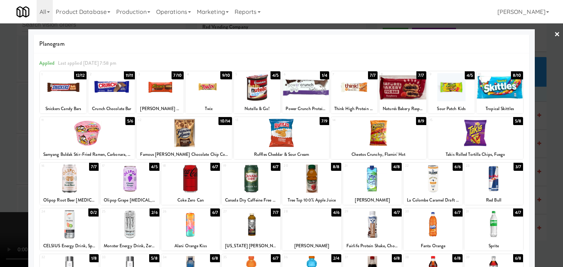
drag, startPoint x: 305, startPoint y: 90, endPoint x: 308, endPoint y: 119, distance: 28.4
click at [307, 92] on div at bounding box center [305, 87] width 47 height 28
click at [309, 183] on div at bounding box center [311, 179] width 59 height 28
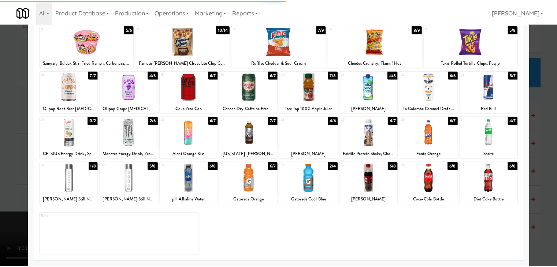
scroll to position [92, 0]
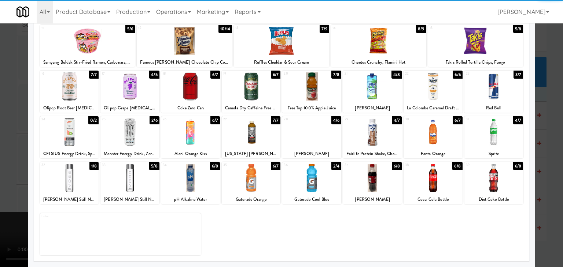
click at [78, 190] on div at bounding box center [69, 178] width 59 height 28
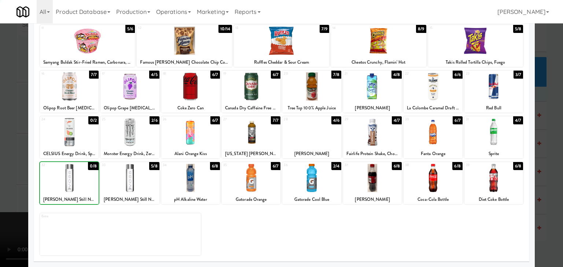
click at [0, 188] on div at bounding box center [281, 133] width 563 height 267
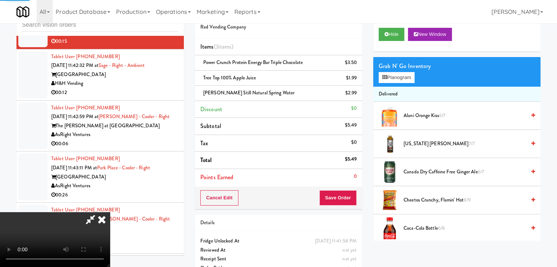
click at [110, 212] on video at bounding box center [55, 239] width 110 height 55
click at [346, 197] on button "Save Order" at bounding box center [337, 197] width 37 height 15
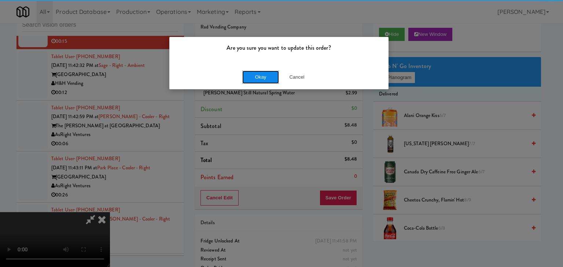
click at [263, 75] on button "Okay" at bounding box center [260, 77] width 37 height 13
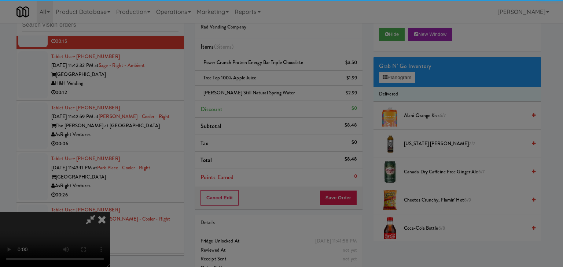
click at [263, 70] on button "Okay" at bounding box center [260, 63] width 37 height 13
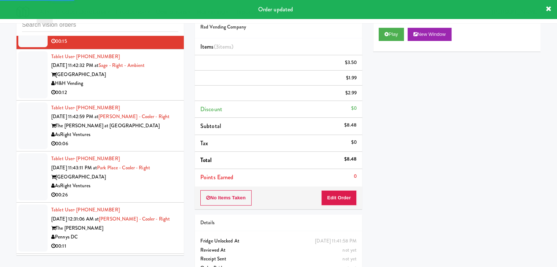
click at [147, 97] on div "00:12" at bounding box center [114, 92] width 127 height 9
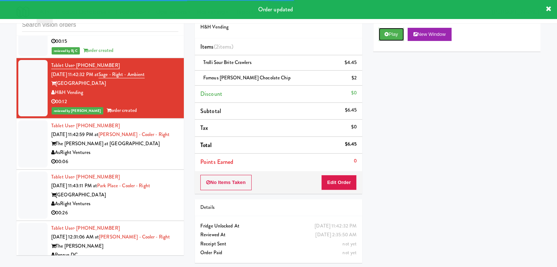
drag, startPoint x: 395, startPoint y: 37, endPoint x: 203, endPoint y: 163, distance: 229.6
click at [374, 129] on div "Play New Window Primary Flag Clear Flag if unable to determine what was taken o…" at bounding box center [456, 159] width 167 height 275
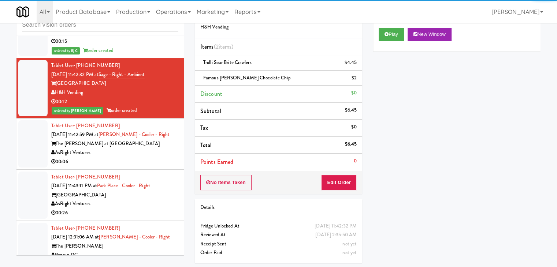
drag, startPoint x: 155, startPoint y: 176, endPoint x: 160, endPoint y: 176, distance: 5.1
click at [156, 158] on div "AsRight Ventures" at bounding box center [114, 152] width 127 height 9
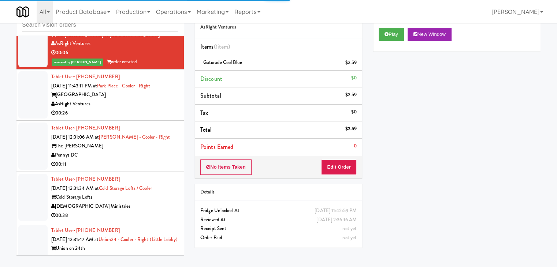
scroll to position [6357, 0]
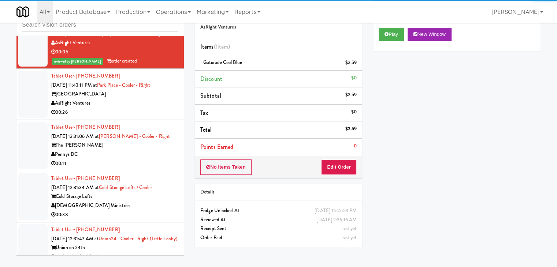
drag, startPoint x: 163, startPoint y: 133, endPoint x: 161, endPoint y: 137, distance: 3.9
click at [163, 117] on div "00:26" at bounding box center [114, 112] width 127 height 9
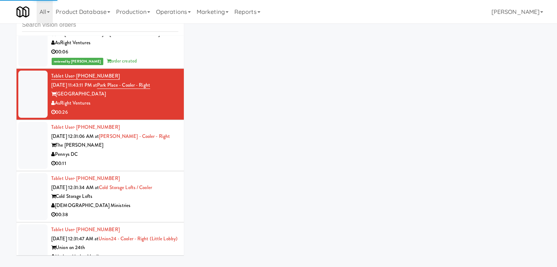
click at [166, 168] on div "Tablet User · (847) 275-5035 [DATE] 12:31:06 AM at [PERSON_NAME][GEOGRAPHIC_DAT…" at bounding box center [114, 145] width 127 height 45
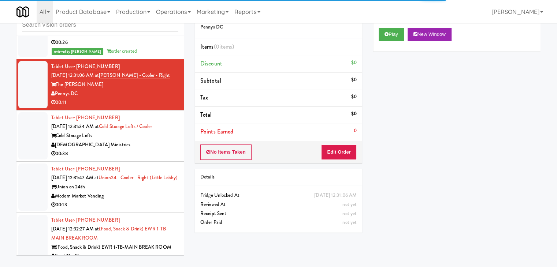
scroll to position [6430, 0]
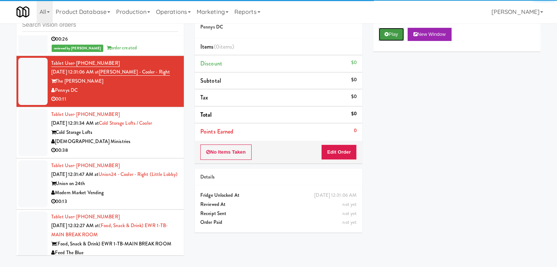
click at [394, 34] on button "Play" at bounding box center [391, 34] width 25 height 13
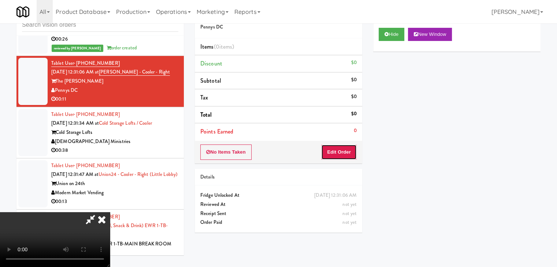
click at [331, 150] on button "Edit Order" at bounding box center [339, 152] width 36 height 15
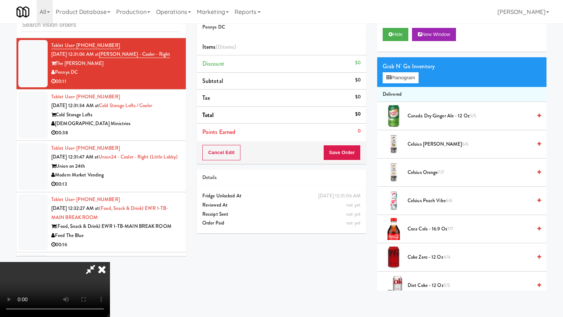
click at [110, 262] on video at bounding box center [55, 289] width 110 height 55
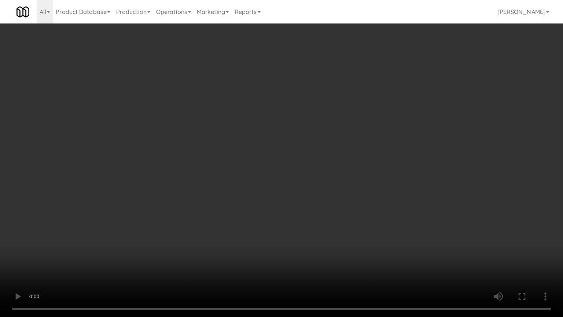
drag, startPoint x: 327, startPoint y: 240, endPoint x: 321, endPoint y: 243, distance: 6.7
click at [327, 240] on video at bounding box center [281, 158] width 563 height 317
click at [326, 239] on video at bounding box center [281, 158] width 563 height 317
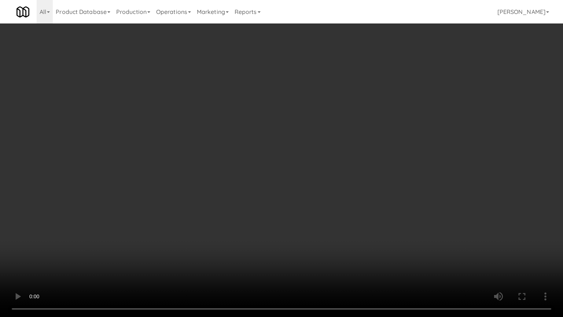
click at [326, 239] on video at bounding box center [281, 158] width 563 height 317
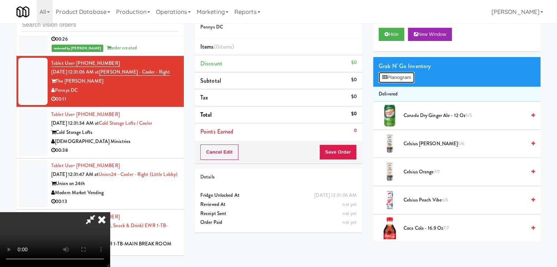
click at [407, 74] on button "Planogram" at bounding box center [397, 77] width 36 height 11
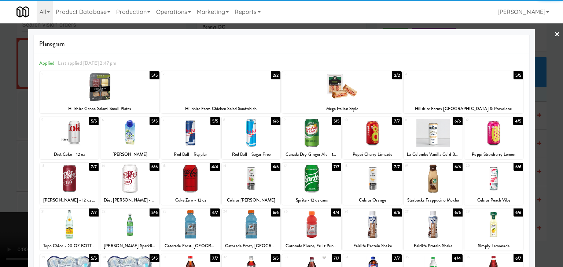
click at [377, 219] on div at bounding box center [372, 225] width 59 height 28
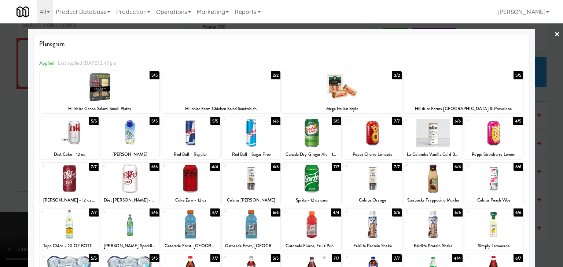
drag, startPoint x: 491, startPoint y: 138, endPoint x: 510, endPoint y: 153, distance: 24.8
click at [491, 138] on div at bounding box center [493, 133] width 59 height 28
click at [538, 158] on div at bounding box center [281, 133] width 563 height 267
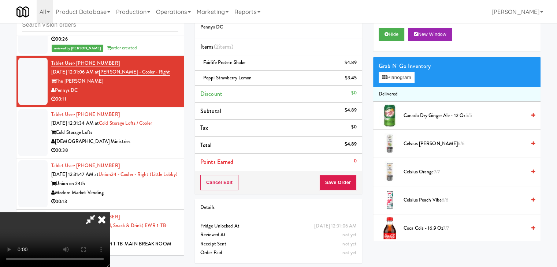
drag, startPoint x: 266, startPoint y: 200, endPoint x: 283, endPoint y: 200, distance: 17.6
click at [110, 212] on video at bounding box center [55, 239] width 110 height 55
drag, startPoint x: 342, startPoint y: 190, endPoint x: 347, endPoint y: 183, distance: 8.7
click at [343, 190] on div "Cancel Edit Save Order" at bounding box center [278, 182] width 167 height 23
click at [347, 181] on button "Save Order" at bounding box center [337, 182] width 37 height 15
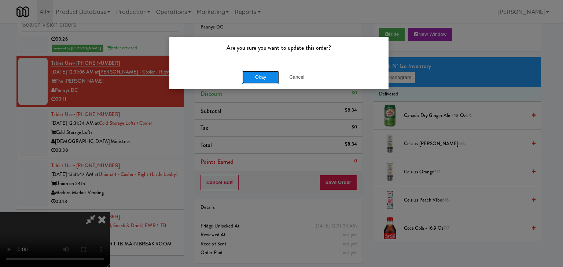
click at [252, 76] on button "Okay" at bounding box center [260, 77] width 37 height 13
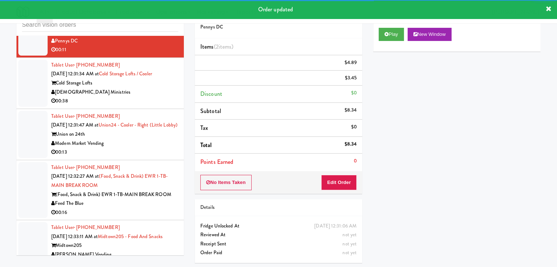
scroll to position [6503, 0]
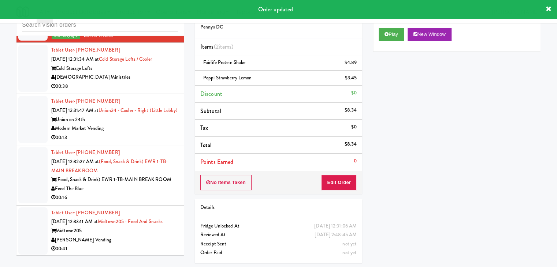
click at [144, 133] on div "Modern Market Vending" at bounding box center [114, 128] width 127 height 9
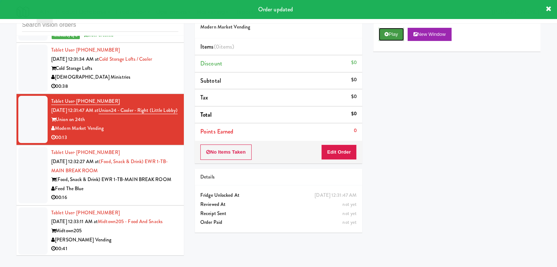
click at [389, 35] on button "Play" at bounding box center [391, 34] width 25 height 13
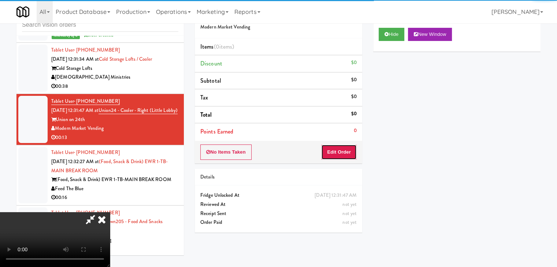
click at [341, 149] on button "Edit Order" at bounding box center [339, 152] width 36 height 15
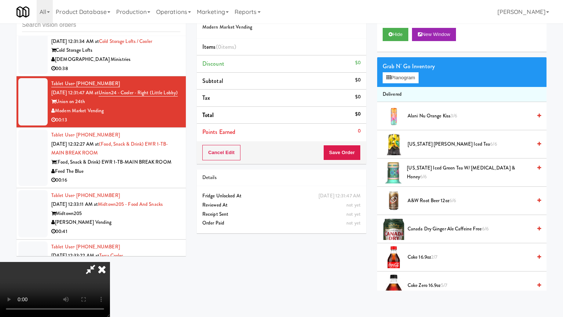
click at [110, 262] on video at bounding box center [55, 289] width 110 height 55
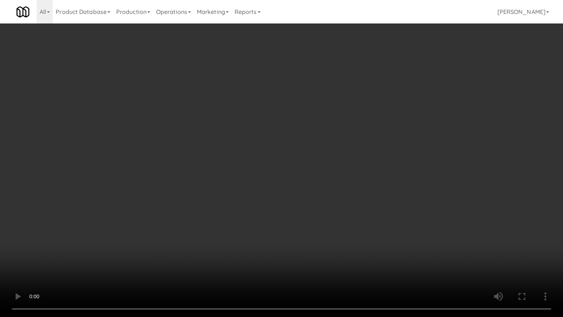
drag, startPoint x: 337, startPoint y: 221, endPoint x: 326, endPoint y: 223, distance: 11.2
click at [337, 221] on video at bounding box center [281, 158] width 563 height 317
click at [318, 223] on video at bounding box center [281, 158] width 563 height 317
drag, startPoint x: 318, startPoint y: 223, endPoint x: 363, endPoint y: 116, distance: 115.9
click at [318, 223] on video at bounding box center [281, 158] width 563 height 317
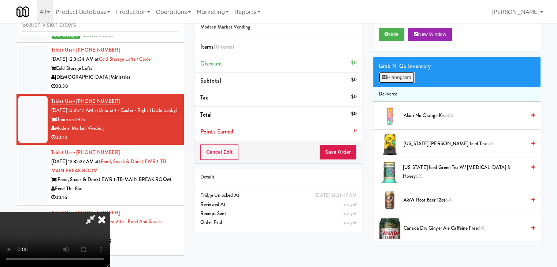
click at [406, 75] on button "Planogram" at bounding box center [397, 77] width 36 height 11
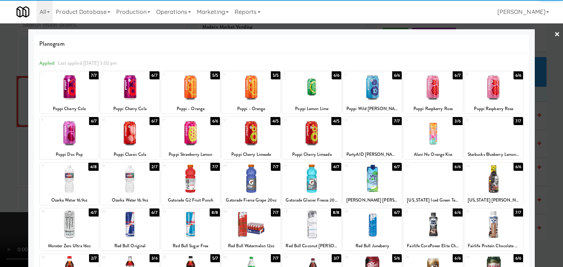
click at [137, 139] on div at bounding box center [129, 133] width 59 height 28
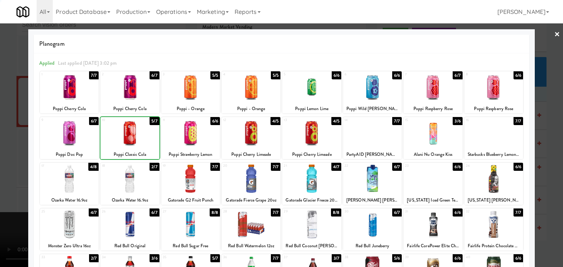
click at [129, 185] on div at bounding box center [129, 179] width 59 height 28
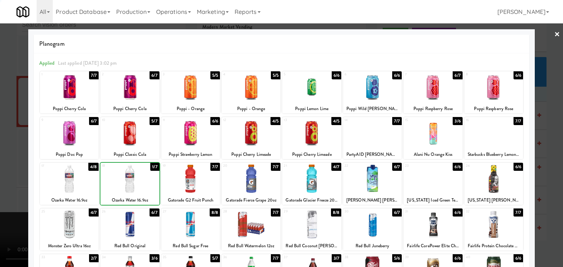
click at [0, 190] on div at bounding box center [281, 133] width 563 height 267
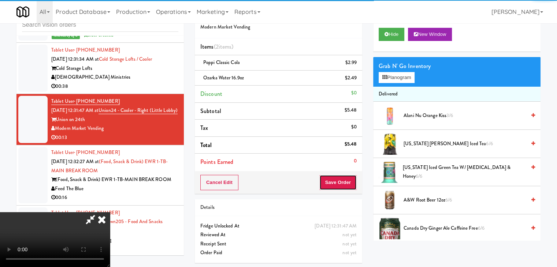
click at [349, 184] on button "Save Order" at bounding box center [337, 182] width 37 height 15
drag, startPoint x: 349, startPoint y: 184, endPoint x: 344, endPoint y: 179, distance: 7.0
click at [349, 183] on button "Save Order" at bounding box center [337, 182] width 37 height 15
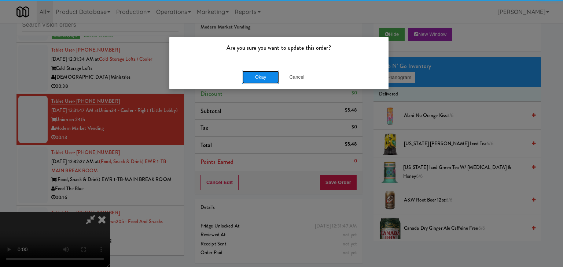
click at [249, 79] on button "Okay" at bounding box center [260, 77] width 37 height 13
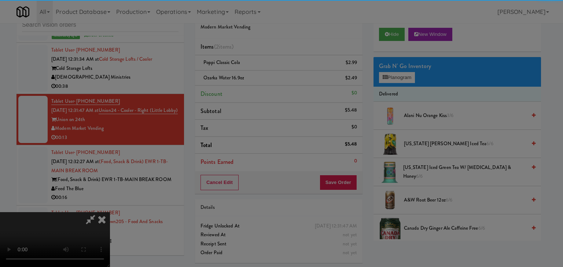
click at [249, 76] on div "Okay Cancel" at bounding box center [278, 63] width 219 height 25
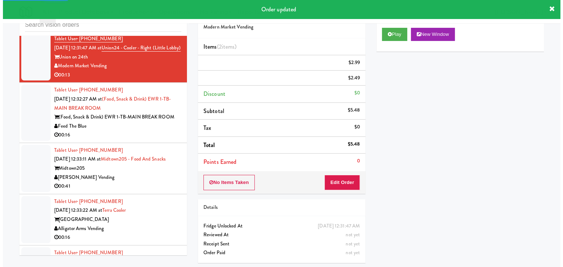
scroll to position [6577, 0]
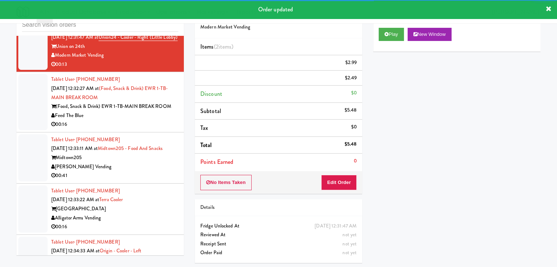
click at [153, 129] on div "00:16" at bounding box center [114, 124] width 127 height 9
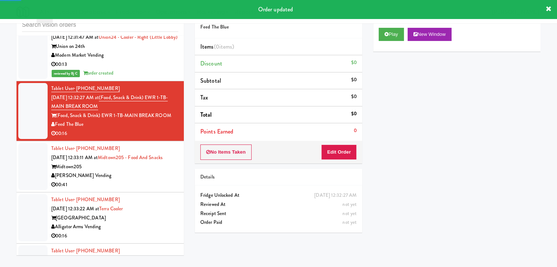
click at [390, 41] on div "Play New Window" at bounding box center [456, 36] width 167 height 29
click at [393, 40] on button "Play" at bounding box center [391, 34] width 25 height 13
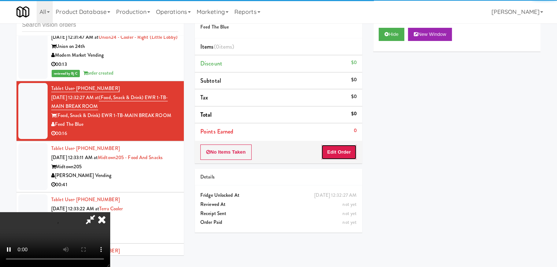
click at [338, 153] on button "Edit Order" at bounding box center [339, 152] width 36 height 15
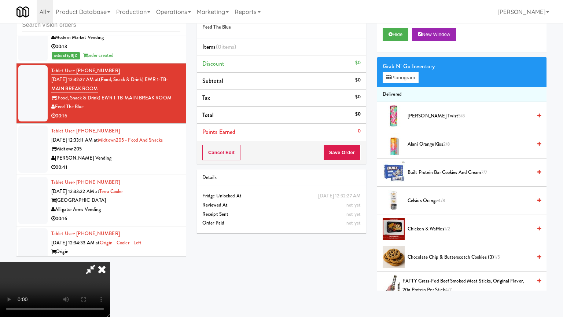
click at [110, 262] on video at bounding box center [55, 289] width 110 height 55
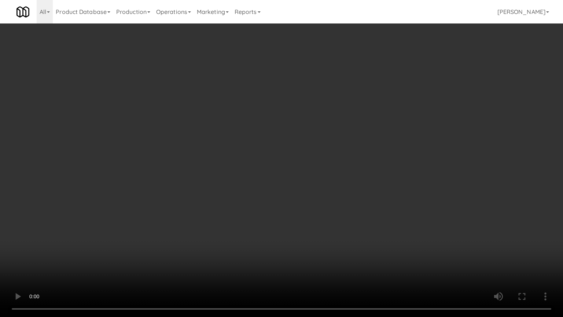
click at [287, 222] on video at bounding box center [281, 158] width 563 height 317
click at [287, 224] on video at bounding box center [281, 158] width 563 height 317
click at [288, 224] on video at bounding box center [281, 158] width 563 height 317
click at [293, 218] on video at bounding box center [281, 158] width 563 height 317
click at [292, 214] on video at bounding box center [281, 158] width 563 height 317
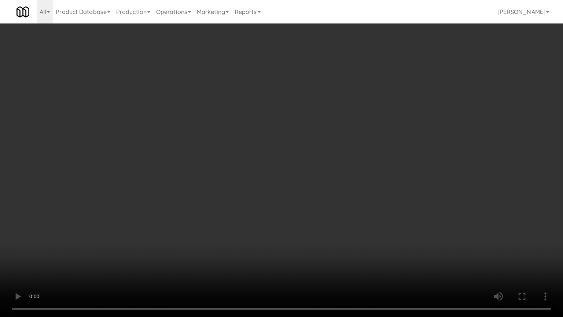
click at [292, 214] on video at bounding box center [281, 158] width 563 height 317
click at [292, 208] on video at bounding box center [281, 158] width 563 height 317
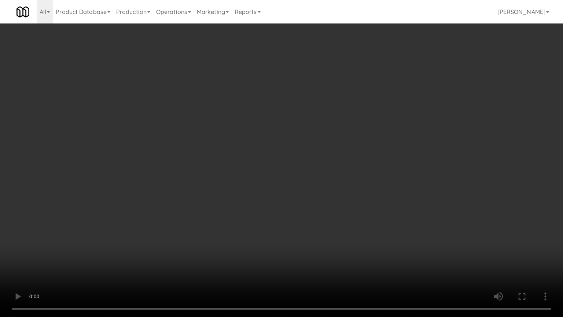
click at [292, 208] on video at bounding box center [281, 158] width 563 height 317
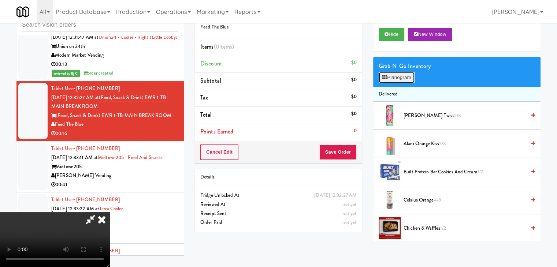
click at [385, 74] on button "Planogram" at bounding box center [397, 77] width 36 height 11
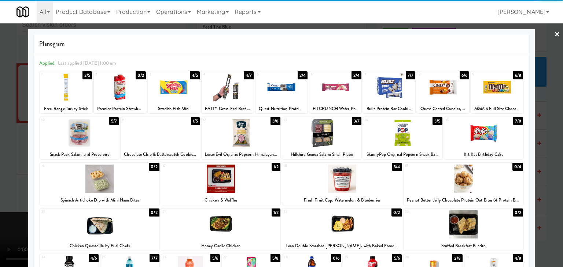
click at [88, 137] on div at bounding box center [79, 133] width 79 height 28
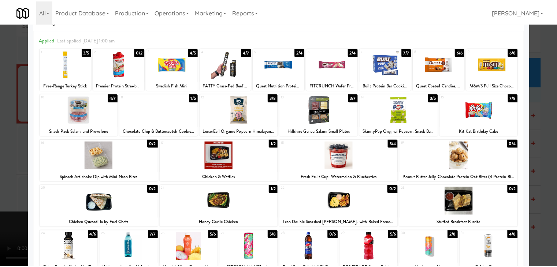
scroll to position [73, 0]
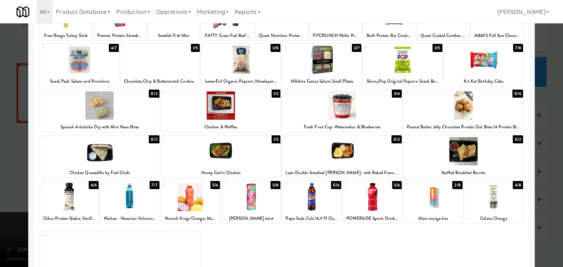
click at [262, 203] on div at bounding box center [251, 197] width 59 height 28
click at [0, 185] on div at bounding box center [281, 133] width 563 height 267
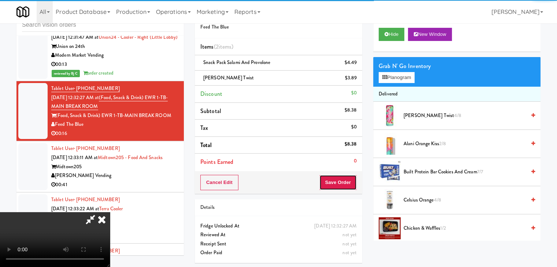
click at [342, 183] on button "Save Order" at bounding box center [337, 182] width 37 height 15
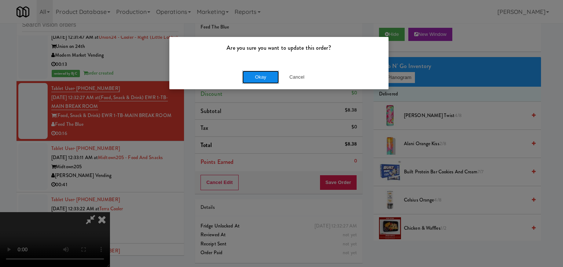
click at [260, 75] on button "Okay" at bounding box center [260, 77] width 37 height 13
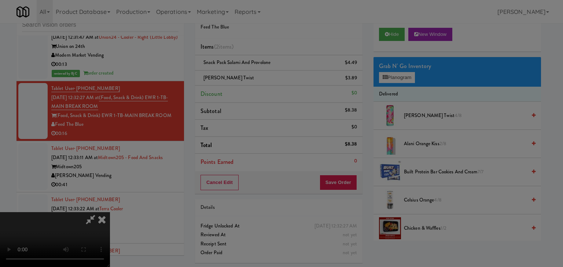
click at [260, 70] on button "Okay" at bounding box center [260, 63] width 37 height 13
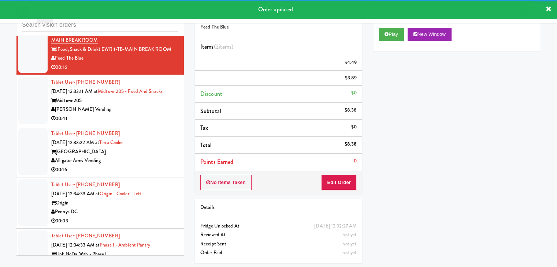
scroll to position [6650, 0]
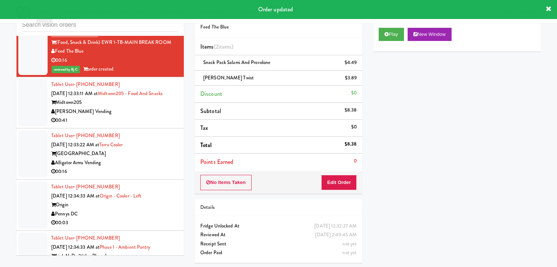
click at [143, 116] on div "[PERSON_NAME] Vending" at bounding box center [114, 111] width 127 height 9
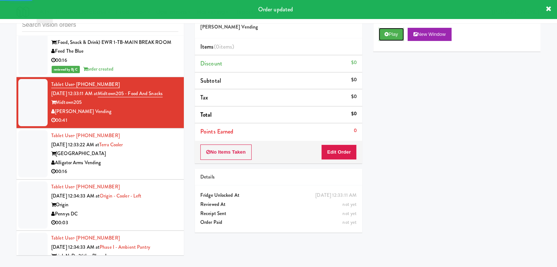
drag, startPoint x: 384, startPoint y: 35, endPoint x: 375, endPoint y: 56, distance: 22.7
click at [385, 36] on icon at bounding box center [387, 34] width 4 height 5
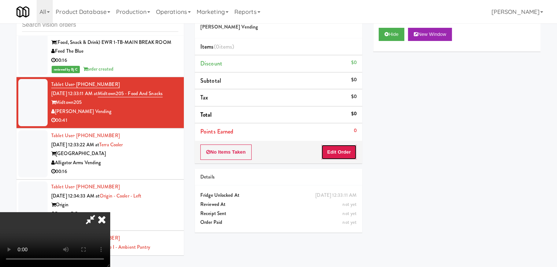
click at [335, 150] on button "Edit Order" at bounding box center [339, 152] width 36 height 15
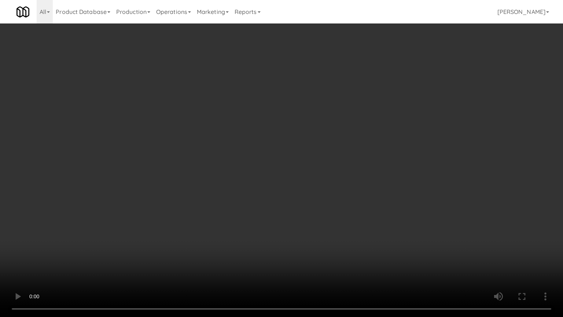
click at [297, 231] on video at bounding box center [281, 158] width 563 height 317
click at [293, 234] on video at bounding box center [281, 158] width 563 height 317
click at [288, 234] on video at bounding box center [281, 158] width 563 height 317
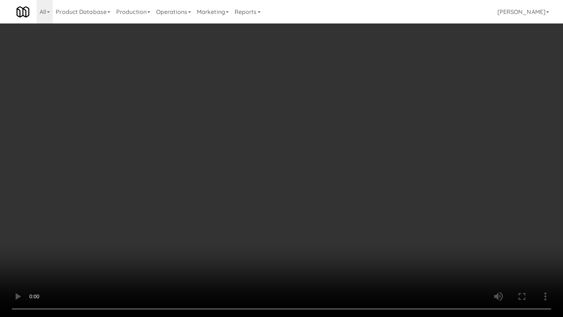
click at [288, 234] on video at bounding box center [281, 158] width 563 height 317
click at [295, 236] on video at bounding box center [281, 158] width 563 height 317
click at [296, 236] on video at bounding box center [281, 158] width 563 height 317
click at [295, 233] on video at bounding box center [281, 158] width 563 height 317
click at [295, 234] on video at bounding box center [281, 158] width 563 height 317
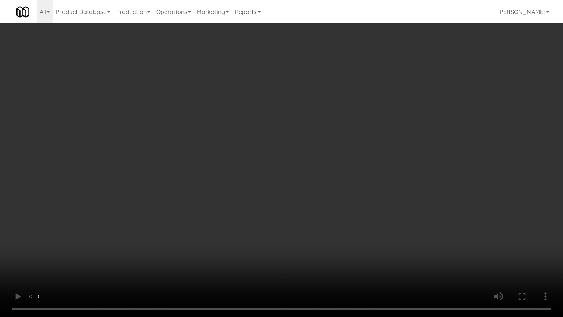
click at [300, 229] on video at bounding box center [281, 158] width 563 height 317
drag, startPoint x: 301, startPoint y: 229, endPoint x: 299, endPoint y: 198, distance: 30.8
click at [301, 229] on video at bounding box center [281, 158] width 563 height 317
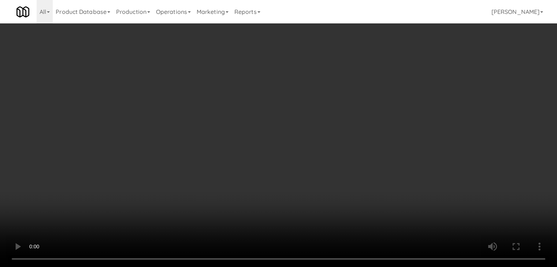
click at [308, 140] on video at bounding box center [278, 133] width 557 height 267
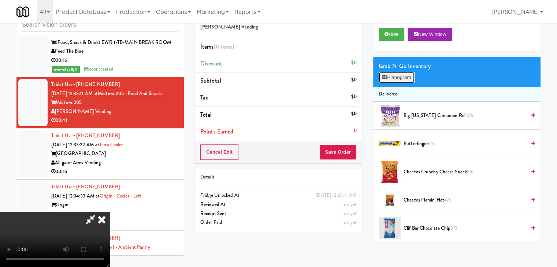
click at [402, 78] on button "Planogram" at bounding box center [397, 77] width 36 height 11
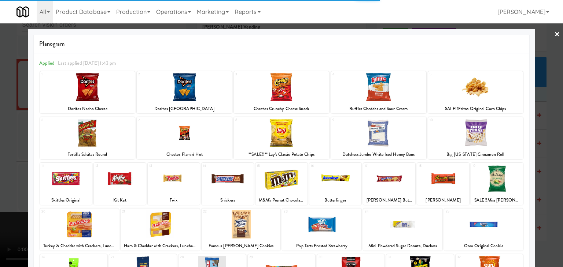
click at [495, 179] on div at bounding box center [497, 179] width 52 height 28
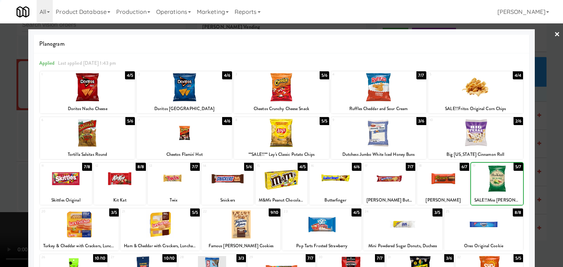
drag, startPoint x: 495, startPoint y: 179, endPoint x: 501, endPoint y: 180, distance: 6.6
click at [495, 179] on div at bounding box center [497, 179] width 52 height 28
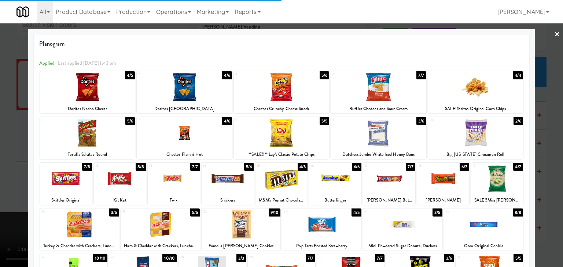
drag, startPoint x: 553, startPoint y: 176, endPoint x: 343, endPoint y: 175, distance: 210.3
click at [551, 176] on div at bounding box center [281, 133] width 563 height 267
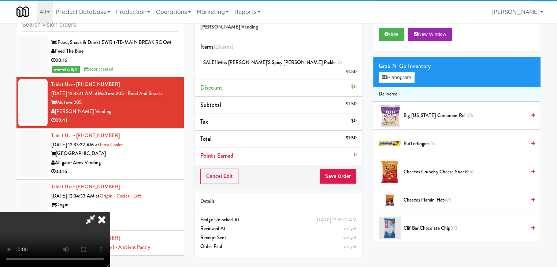
click at [110, 212] on video at bounding box center [55, 239] width 110 height 55
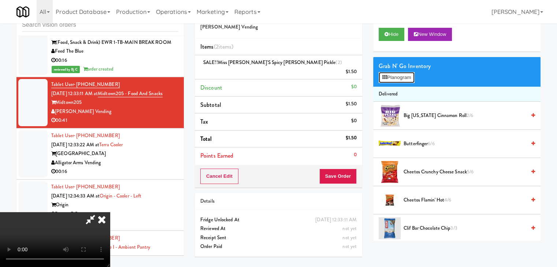
drag, startPoint x: 406, startPoint y: 80, endPoint x: 384, endPoint y: 96, distance: 27.8
click at [406, 80] on button "Planogram" at bounding box center [397, 77] width 36 height 11
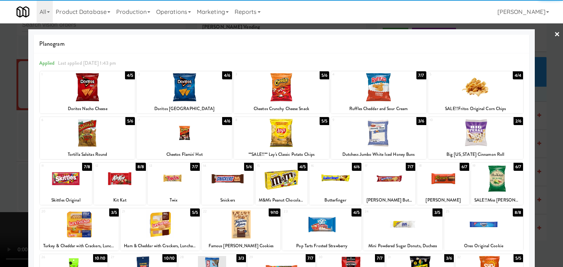
click at [278, 141] on div at bounding box center [281, 133] width 95 height 28
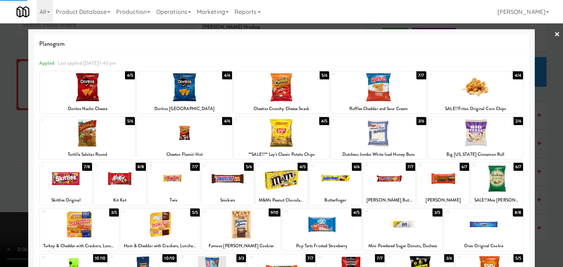
drag, startPoint x: 0, startPoint y: 177, endPoint x: 184, endPoint y: 185, distance: 183.7
click at [3, 177] on div at bounding box center [281, 133] width 563 height 267
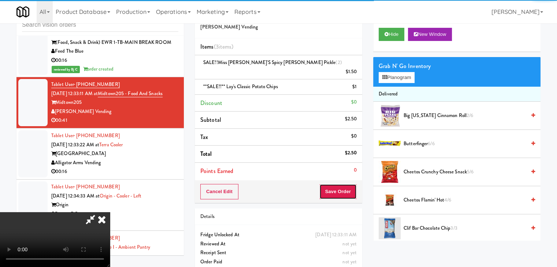
click at [344, 184] on button "Save Order" at bounding box center [337, 191] width 37 height 15
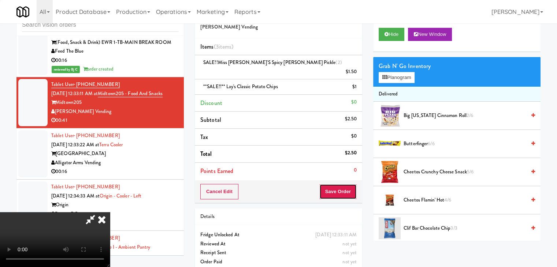
click at [344, 184] on button "Save Order" at bounding box center [337, 191] width 37 height 15
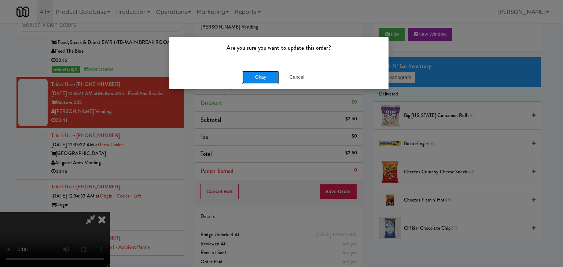
click at [252, 76] on button "Okay" at bounding box center [260, 77] width 37 height 13
click at [252, 76] on div "Okay Cancel" at bounding box center [278, 77] width 219 height 25
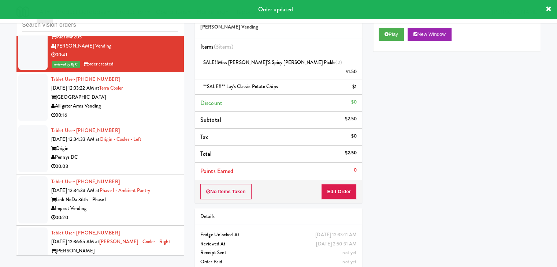
scroll to position [6723, 0]
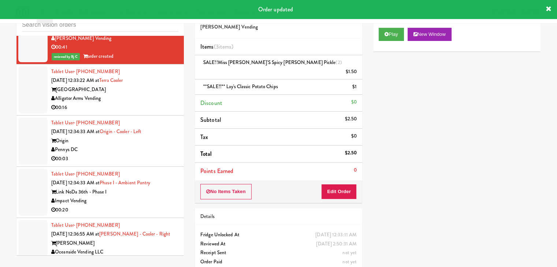
click at [155, 103] on div "Alligator Arms Vending" at bounding box center [114, 98] width 127 height 9
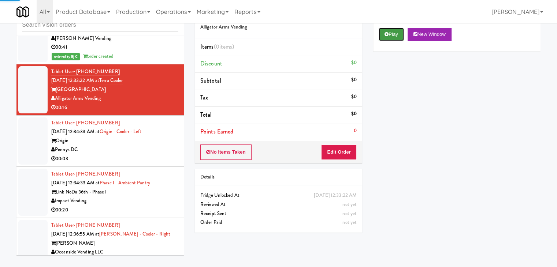
click at [392, 37] on button "Play" at bounding box center [391, 34] width 25 height 13
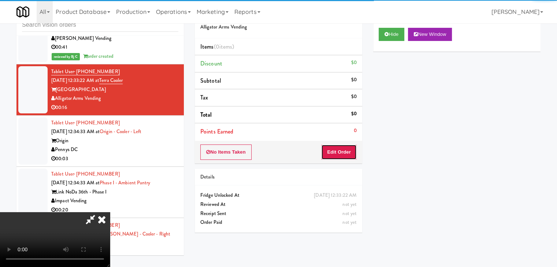
click at [331, 153] on button "Edit Order" at bounding box center [339, 152] width 36 height 15
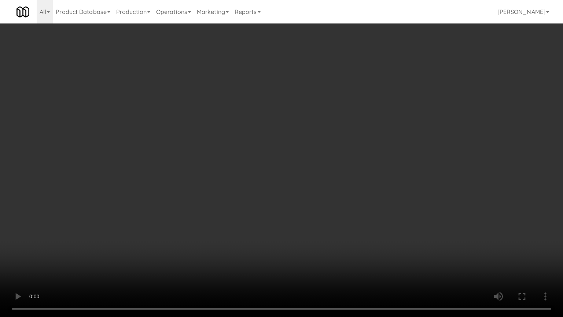
click at [320, 224] on video at bounding box center [281, 158] width 563 height 317
click at [321, 224] on video at bounding box center [281, 158] width 563 height 317
click at [324, 223] on video at bounding box center [281, 158] width 563 height 317
click at [325, 223] on video at bounding box center [281, 158] width 563 height 317
click at [325, 224] on video at bounding box center [281, 158] width 563 height 317
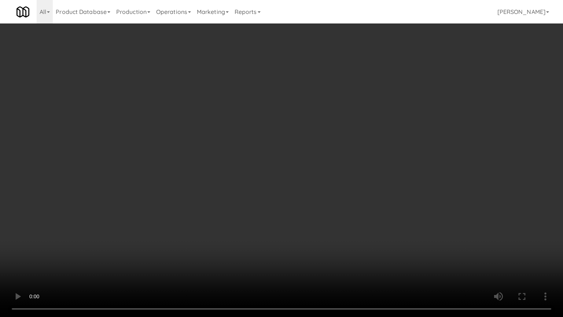
click at [325, 224] on video at bounding box center [281, 158] width 563 height 317
click at [288, 248] on video at bounding box center [281, 158] width 563 height 317
click at [293, 246] on video at bounding box center [281, 158] width 563 height 317
click at [295, 246] on video at bounding box center [281, 158] width 563 height 317
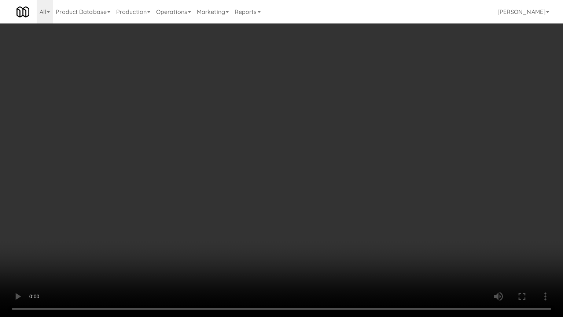
click at [295, 246] on video at bounding box center [281, 158] width 563 height 317
click at [296, 246] on video at bounding box center [281, 158] width 563 height 317
click at [297, 246] on video at bounding box center [281, 158] width 563 height 317
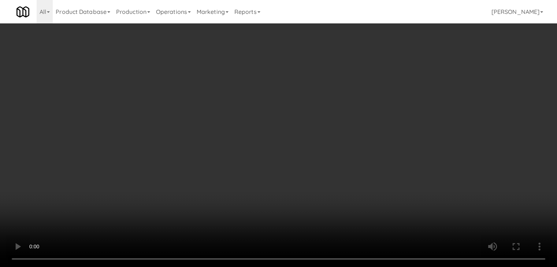
click at [415, 71] on div "Grab N' Go Inventory" at bounding box center [457, 66] width 156 height 11
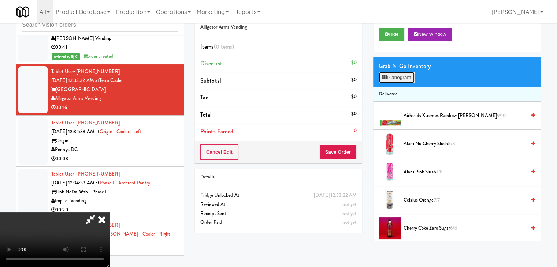
click at [406, 77] on button "Planogram" at bounding box center [397, 77] width 36 height 11
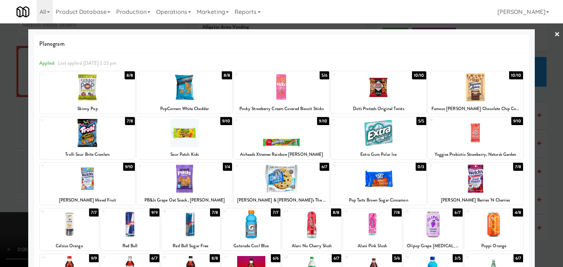
click at [176, 176] on div at bounding box center [184, 179] width 95 height 28
drag, startPoint x: 0, startPoint y: 182, endPoint x: 76, endPoint y: 189, distance: 76.5
click at [0, 183] on div at bounding box center [281, 133] width 563 height 267
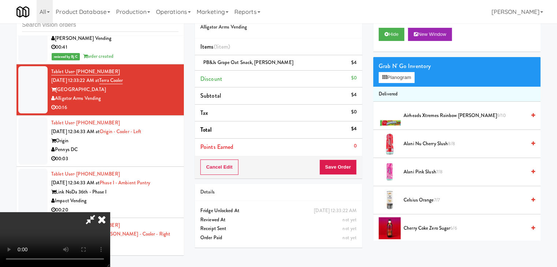
drag, startPoint x: 232, startPoint y: 199, endPoint x: 236, endPoint y: 198, distance: 4.4
click at [110, 212] on video at bounding box center [55, 239] width 110 height 55
click at [410, 77] on button "Planogram" at bounding box center [397, 77] width 36 height 11
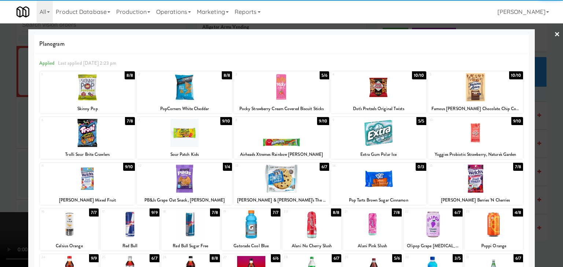
click at [477, 86] on div at bounding box center [475, 87] width 95 height 28
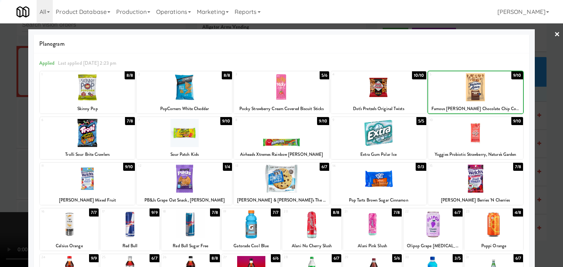
click at [432, 213] on div at bounding box center [432, 225] width 59 height 28
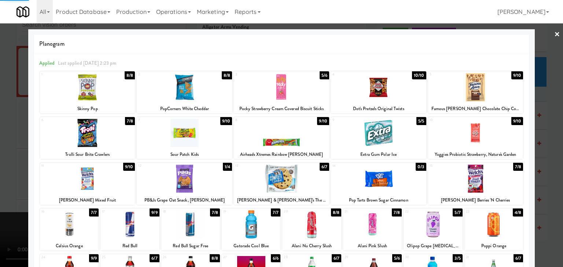
drag, startPoint x: 0, startPoint y: 180, endPoint x: 196, endPoint y: 188, distance: 195.8
click at [0, 180] on div at bounding box center [281, 133] width 563 height 267
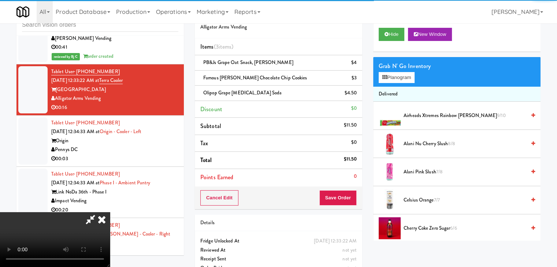
scroll to position [103, 0]
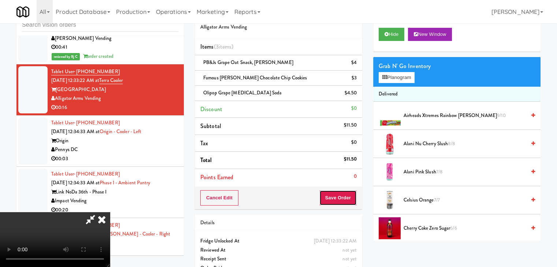
click at [352, 201] on button "Save Order" at bounding box center [337, 197] width 37 height 15
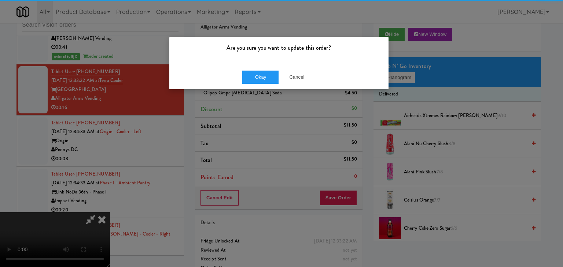
click at [261, 69] on div "Okay Cancel" at bounding box center [278, 77] width 219 height 25
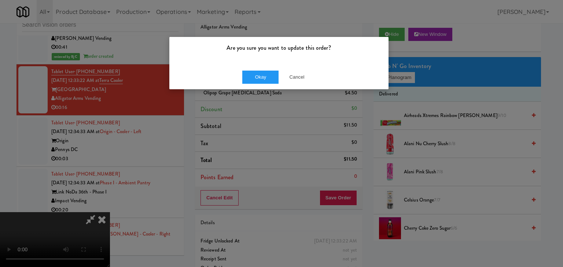
click at [261, 70] on div "Okay Cancel" at bounding box center [278, 77] width 219 height 25
click at [261, 71] on button "Okay" at bounding box center [260, 77] width 37 height 13
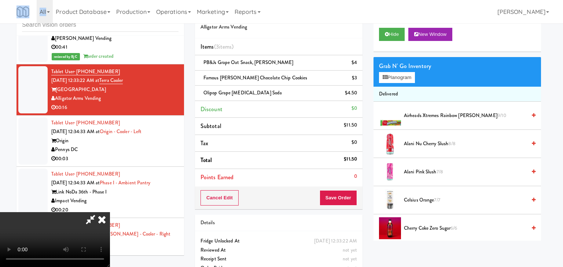
click at [262, 74] on body "Are you sure you want to update this order? Okay Cancel Okay Are you sure you w…" at bounding box center [281, 133] width 563 height 267
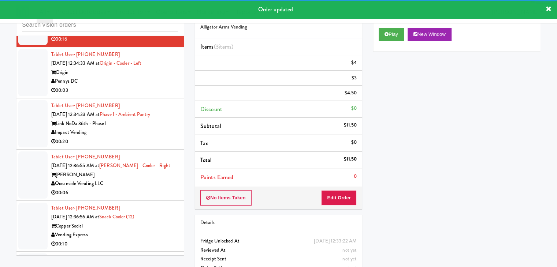
scroll to position [6796, 0]
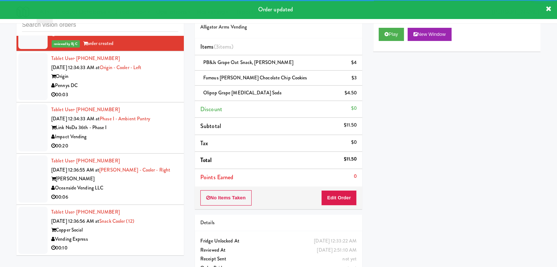
drag, startPoint x: 162, startPoint y: 120, endPoint x: 161, endPoint y: 125, distance: 5.2
click at [163, 99] on div "Tablet User · (206) 766-0905 [DATE] 12:34:33 AM at Origin - Cooler - Left Origi…" at bounding box center [114, 76] width 127 height 45
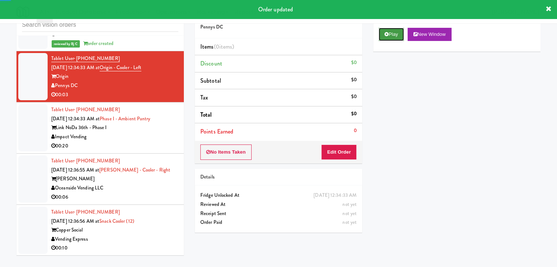
click at [394, 30] on button "Play" at bounding box center [391, 34] width 25 height 13
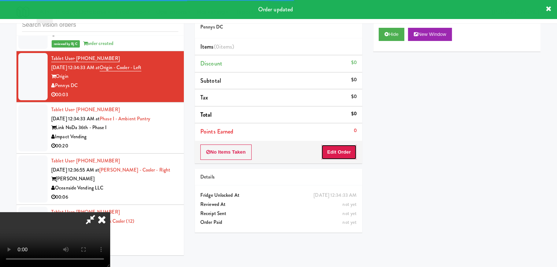
click at [348, 156] on button "Edit Order" at bounding box center [339, 152] width 36 height 15
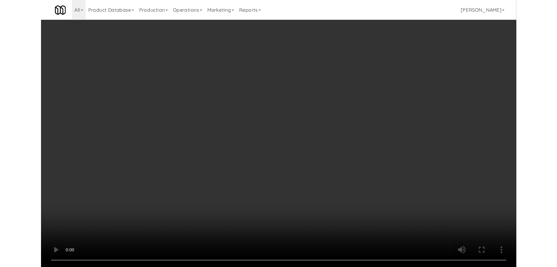
scroll to position [6788, 0]
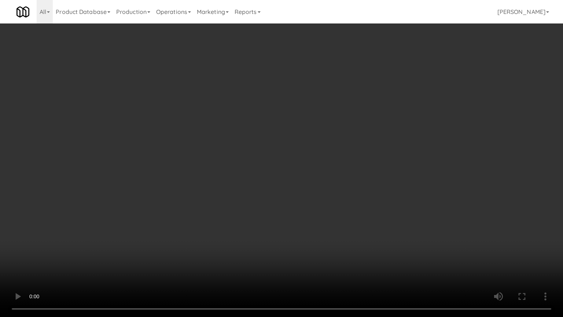
click at [314, 197] on video at bounding box center [281, 158] width 563 height 317
click at [330, 230] on video at bounding box center [281, 158] width 563 height 317
click at [334, 230] on video at bounding box center [281, 158] width 563 height 317
click at [340, 232] on video at bounding box center [281, 158] width 563 height 317
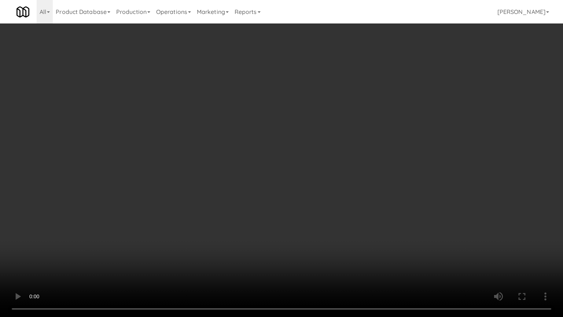
drag, startPoint x: 340, startPoint y: 233, endPoint x: 340, endPoint y: 240, distance: 6.6
click at [340, 234] on video at bounding box center [281, 158] width 563 height 317
click at [352, 232] on video at bounding box center [281, 158] width 563 height 317
drag, startPoint x: 352, startPoint y: 232, endPoint x: 382, endPoint y: 130, distance: 105.8
click at [352, 229] on video at bounding box center [281, 158] width 563 height 317
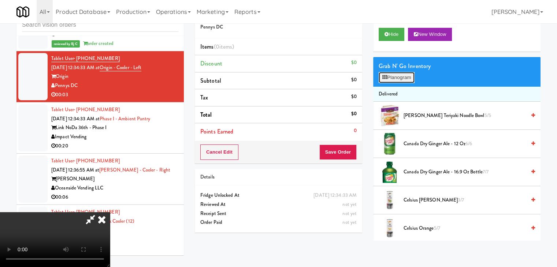
click at [399, 73] on button "Planogram" at bounding box center [397, 77] width 36 height 11
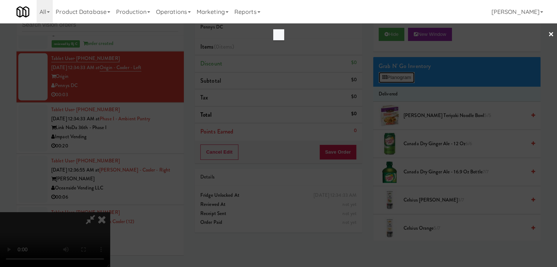
scroll to position [6788, 0]
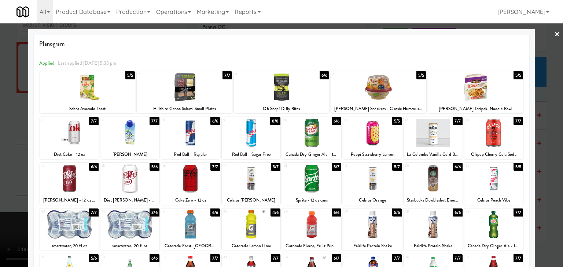
click at [371, 226] on div at bounding box center [372, 225] width 59 height 28
drag, startPoint x: 0, startPoint y: 153, endPoint x: 470, endPoint y: 149, distance: 469.7
click at [6, 153] on div at bounding box center [281, 133] width 563 height 267
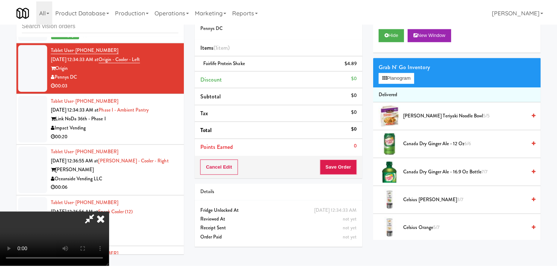
scroll to position [6796, 0]
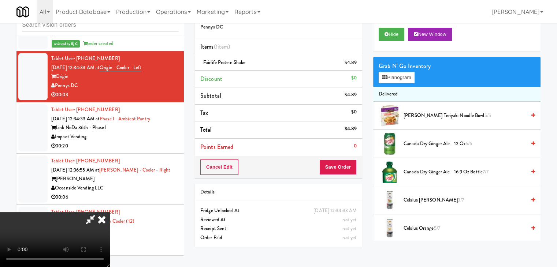
click at [354, 167] on div "Cancel Edit Save Order" at bounding box center [278, 167] width 167 height 23
click at [354, 168] on button "Save Order" at bounding box center [337, 167] width 37 height 15
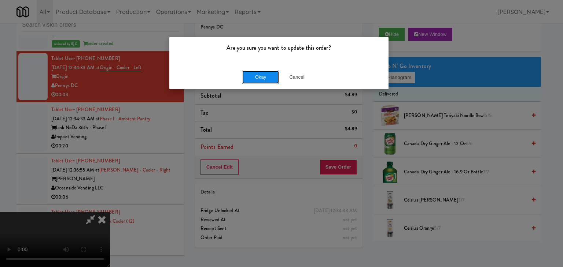
click at [267, 74] on button "Okay" at bounding box center [260, 77] width 37 height 13
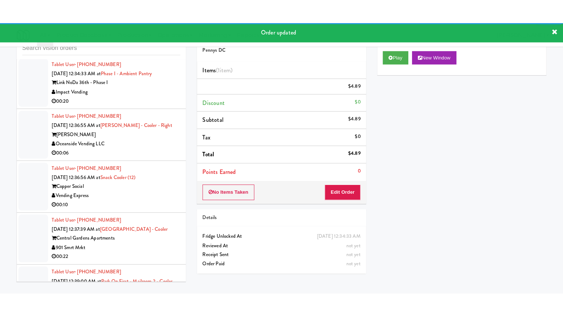
scroll to position [6870, 0]
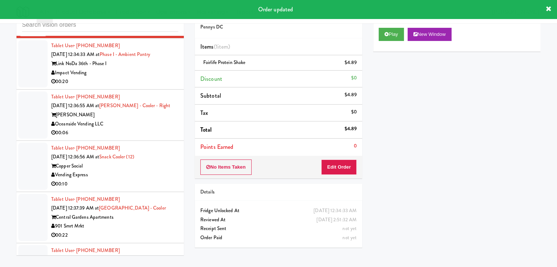
click at [163, 86] on div "00:20" at bounding box center [114, 81] width 127 height 9
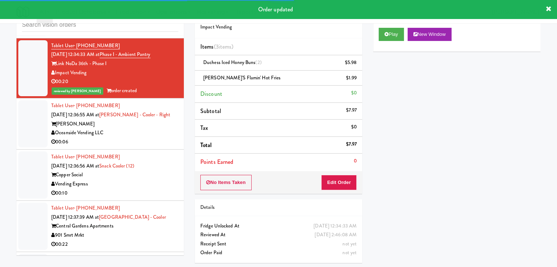
click at [160, 147] on div "00:06" at bounding box center [114, 142] width 127 height 9
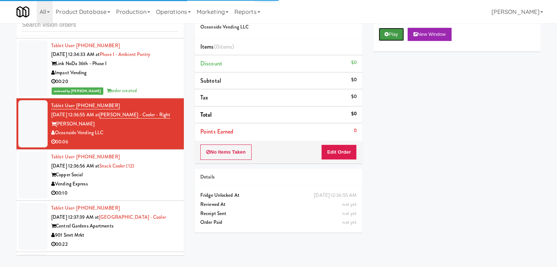
click at [391, 37] on button "Play" at bounding box center [391, 34] width 25 height 13
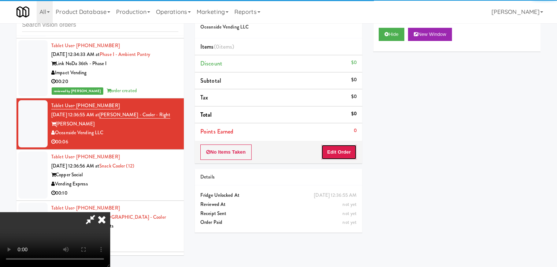
click at [351, 155] on button "Edit Order" at bounding box center [339, 152] width 36 height 15
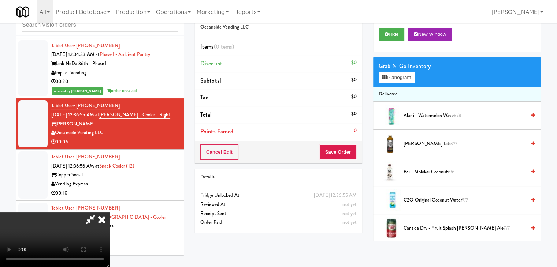
scroll to position [6861, 0]
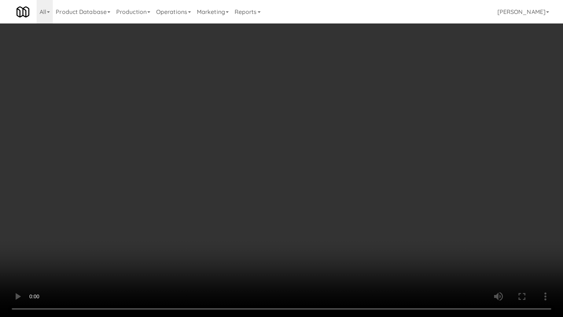
click at [367, 201] on video at bounding box center [281, 158] width 563 height 317
drag, startPoint x: 367, startPoint y: 201, endPoint x: 393, endPoint y: 130, distance: 75.3
click at [368, 200] on video at bounding box center [281, 158] width 563 height 317
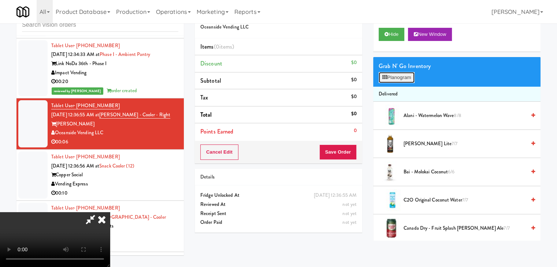
click at [404, 77] on button "Planogram" at bounding box center [397, 77] width 36 height 11
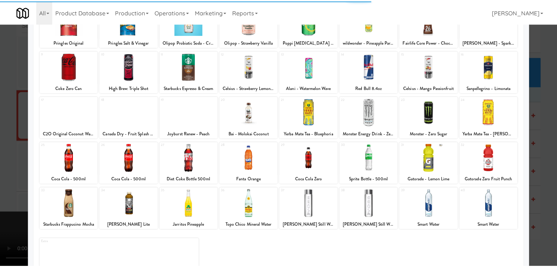
scroll to position [73, 0]
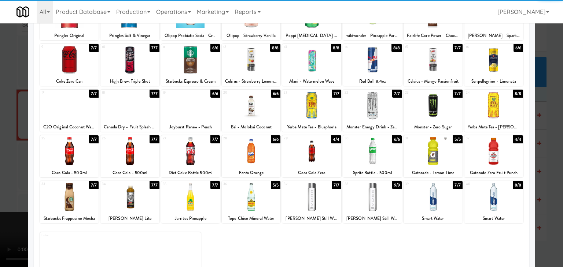
click at [432, 112] on div at bounding box center [432, 106] width 59 height 28
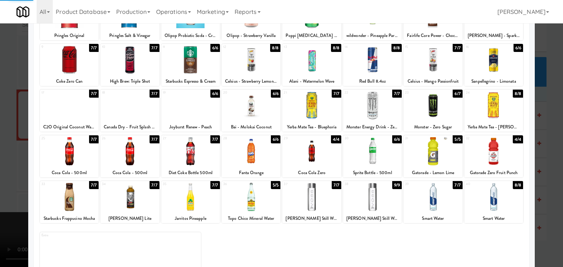
click at [0, 137] on div at bounding box center [281, 133] width 563 height 267
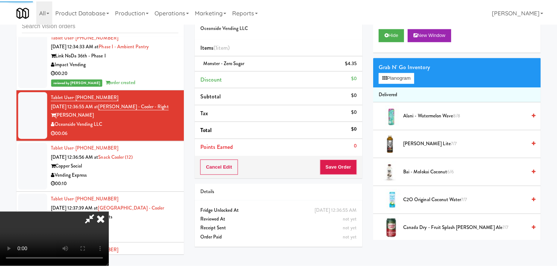
scroll to position [6870, 0]
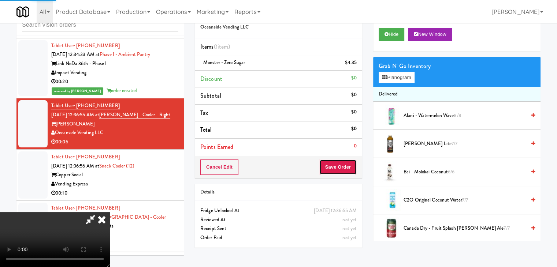
click at [349, 165] on button "Save Order" at bounding box center [337, 167] width 37 height 15
click at [348, 167] on button "Save Order" at bounding box center [337, 167] width 37 height 15
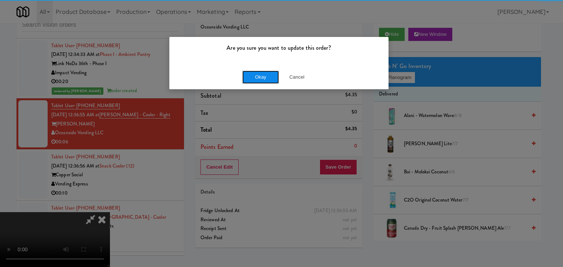
click at [265, 77] on button "Okay" at bounding box center [260, 77] width 37 height 13
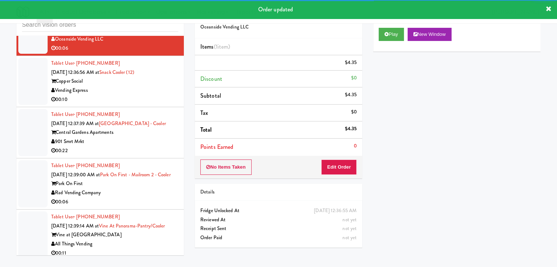
scroll to position [6980, 0]
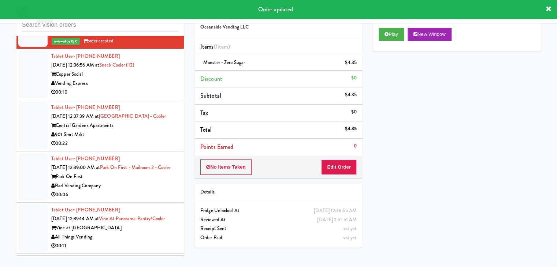
drag, startPoint x: 151, startPoint y: 131, endPoint x: 147, endPoint y: 136, distance: 6.5
click at [153, 97] on div "00:10" at bounding box center [114, 92] width 127 height 9
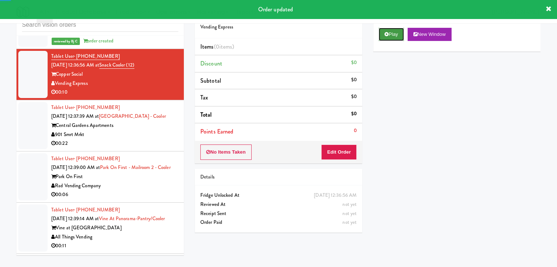
drag, startPoint x: 397, startPoint y: 35, endPoint x: 398, endPoint y: 50, distance: 15.4
click at [397, 35] on button "Play" at bounding box center [391, 34] width 25 height 13
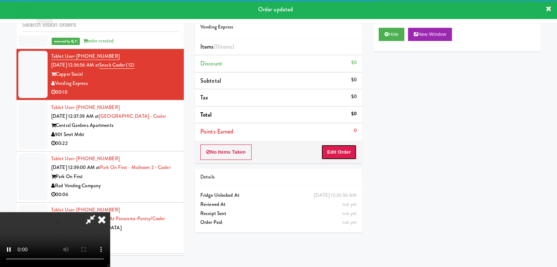
click at [354, 151] on button "Edit Order" at bounding box center [339, 152] width 36 height 15
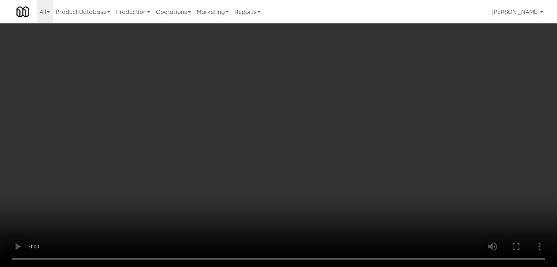
scroll to position [6970, 0]
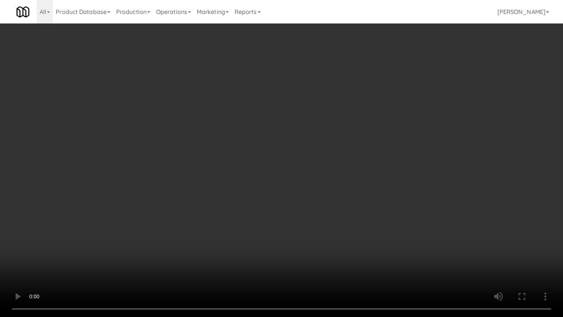
click at [315, 237] on video at bounding box center [281, 158] width 563 height 317
click at [315, 236] on video at bounding box center [281, 158] width 563 height 317
click at [317, 237] on video at bounding box center [281, 158] width 563 height 317
click at [319, 237] on video at bounding box center [281, 158] width 563 height 317
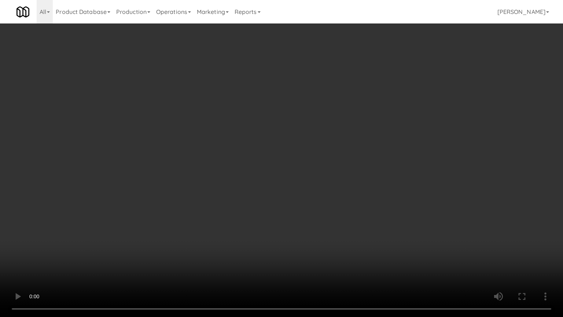
click at [319, 237] on video at bounding box center [281, 158] width 563 height 317
click at [320, 237] on video at bounding box center [281, 158] width 563 height 317
click at [337, 228] on video at bounding box center [281, 158] width 563 height 317
click at [340, 230] on video at bounding box center [281, 158] width 563 height 317
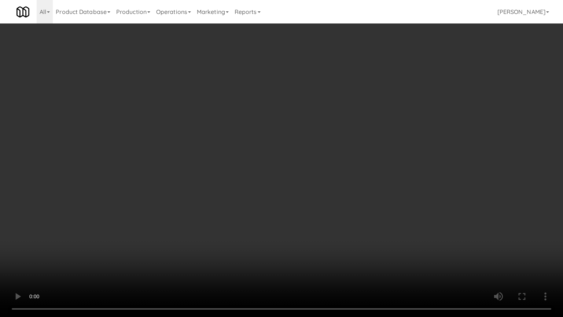
click at [343, 226] on video at bounding box center [281, 158] width 563 height 317
drag, startPoint x: 343, startPoint y: 226, endPoint x: 413, endPoint y: 88, distance: 155.0
click at [350, 214] on video at bounding box center [281, 158] width 563 height 317
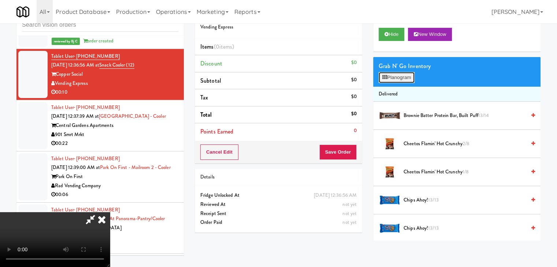
click at [403, 78] on button "Planogram" at bounding box center [397, 77] width 36 height 11
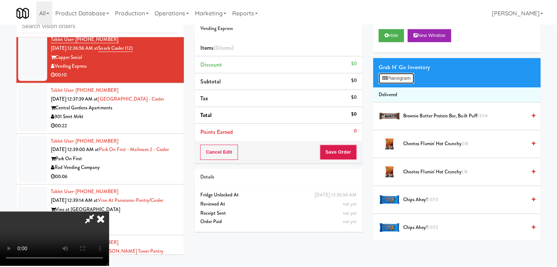
scroll to position [6970, 0]
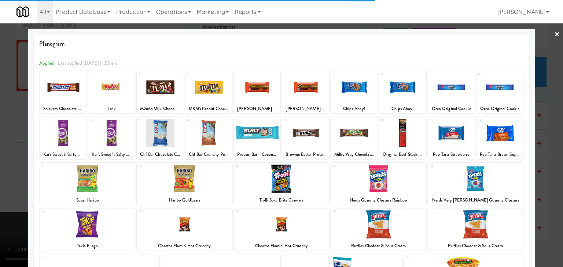
drag, startPoint x: 96, startPoint y: 181, endPoint x: 218, endPoint y: 181, distance: 122.7
click at [97, 181] on div at bounding box center [87, 179] width 95 height 28
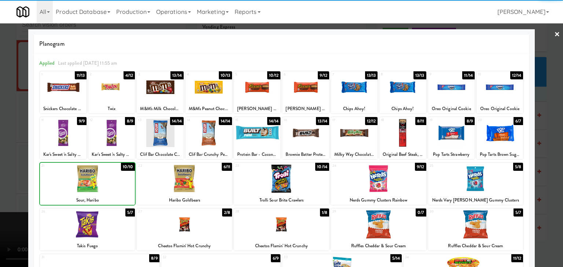
click at [277, 181] on div at bounding box center [281, 179] width 95 height 28
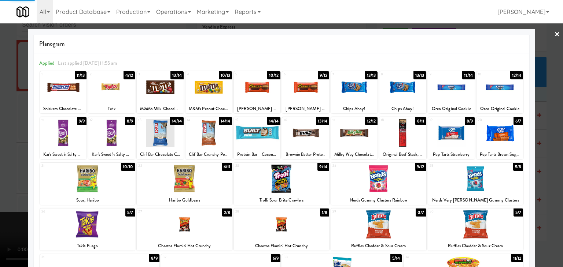
click at [450, 185] on div at bounding box center [475, 179] width 95 height 28
drag, startPoint x: 0, startPoint y: 171, endPoint x: 203, endPoint y: 189, distance: 203.7
click at [0, 172] on div at bounding box center [281, 133] width 563 height 267
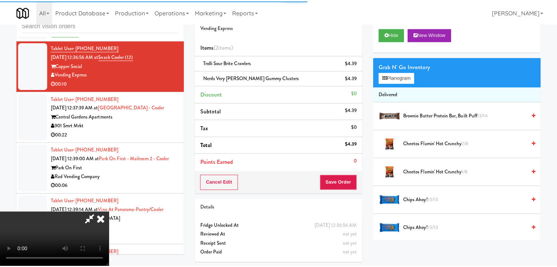
scroll to position [6980, 0]
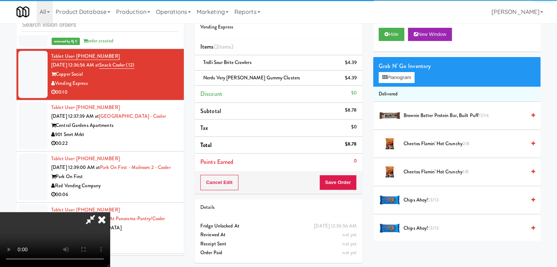
click at [110, 212] on video at bounding box center [55, 239] width 110 height 55
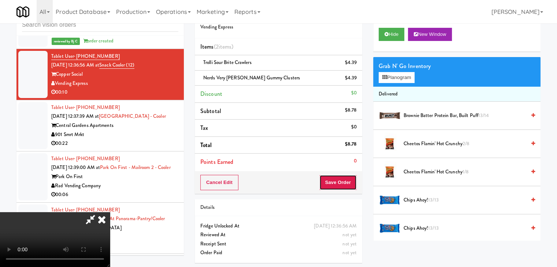
click at [347, 184] on button "Save Order" at bounding box center [337, 182] width 37 height 15
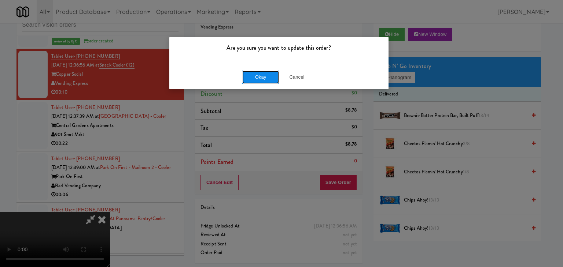
click at [264, 75] on button "Okay" at bounding box center [260, 77] width 37 height 13
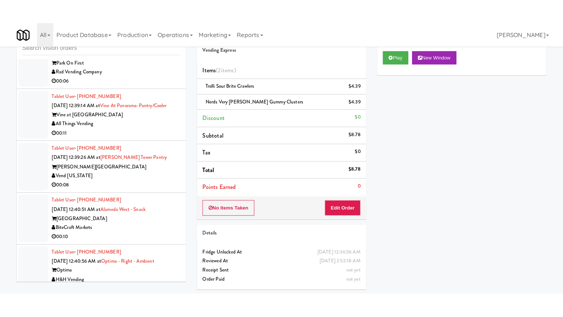
scroll to position [7053, 0]
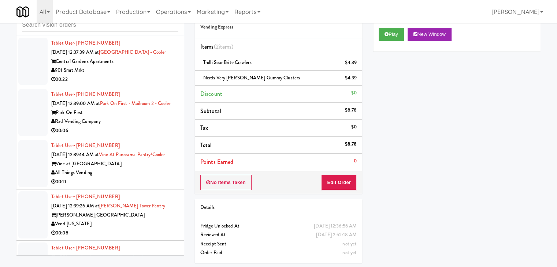
click at [134, 126] on div "Rad Vending Company" at bounding box center [114, 121] width 127 height 9
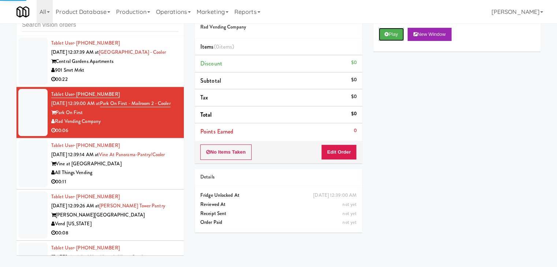
click at [387, 37] on button "Play" at bounding box center [391, 34] width 25 height 13
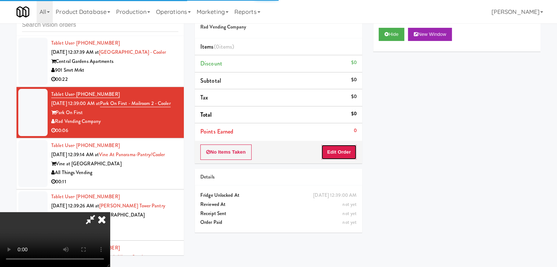
click at [335, 153] on button "Edit Order" at bounding box center [339, 152] width 36 height 15
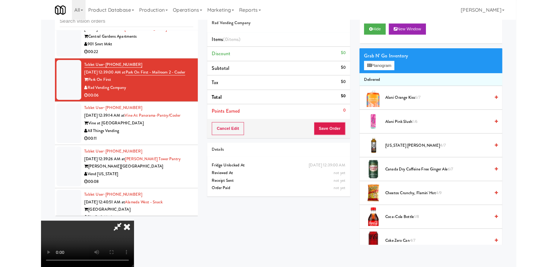
scroll to position [7044, 0]
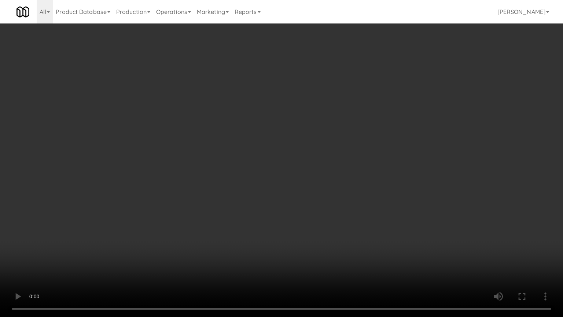
click at [321, 234] on video at bounding box center [281, 158] width 563 height 317
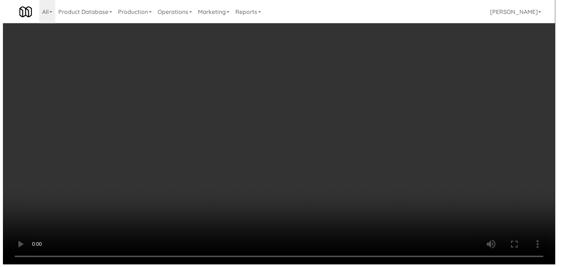
scroll to position [7053, 0]
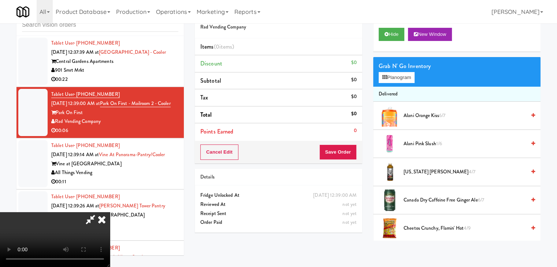
click at [110, 212] on video at bounding box center [55, 239] width 110 height 55
drag, startPoint x: 305, startPoint y: 197, endPoint x: 301, endPoint y: 197, distance: 4.5
click at [110, 212] on video at bounding box center [55, 239] width 110 height 55
click at [401, 81] on button "Planogram" at bounding box center [397, 77] width 36 height 11
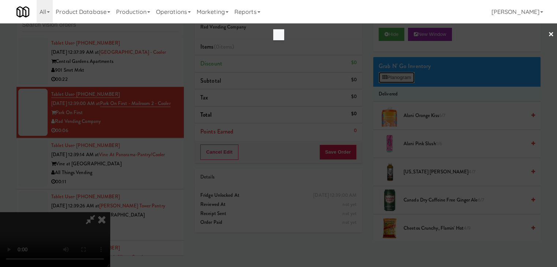
scroll to position [7044, 0]
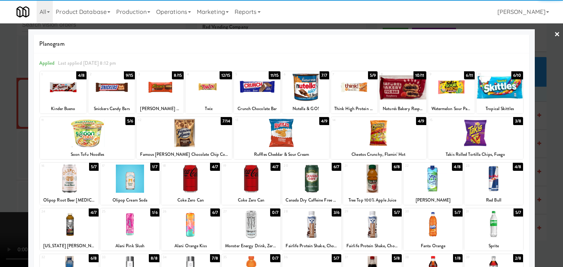
click at [217, 93] on div at bounding box center [208, 87] width 47 height 28
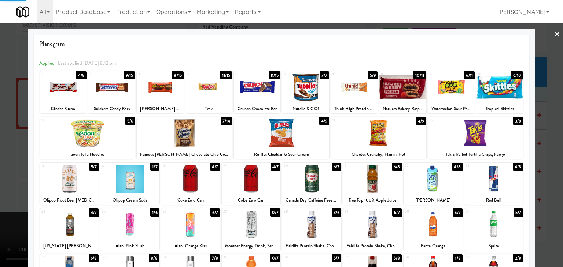
drag, startPoint x: 1, startPoint y: 170, endPoint x: 297, endPoint y: 183, distance: 295.5
click at [3, 169] on div at bounding box center [281, 133] width 563 height 267
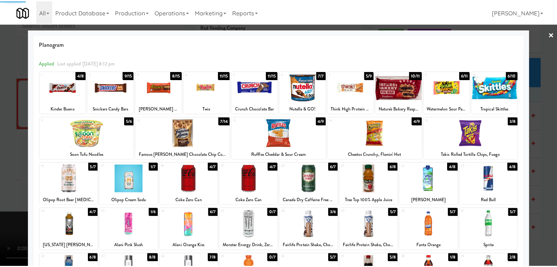
scroll to position [7053, 0]
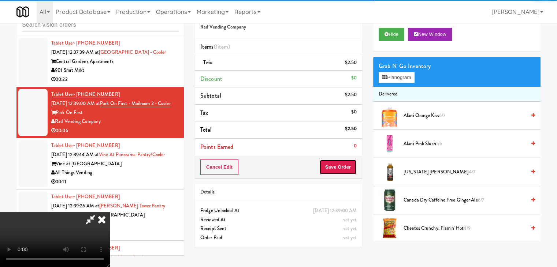
click at [343, 166] on button "Save Order" at bounding box center [337, 167] width 37 height 15
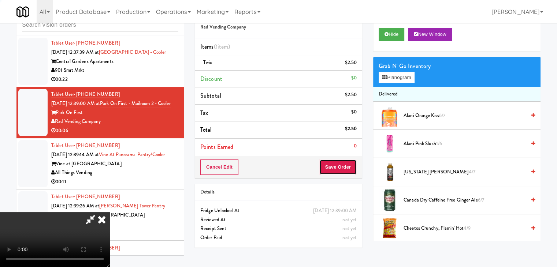
click at [343, 166] on button "Save Order" at bounding box center [337, 167] width 37 height 15
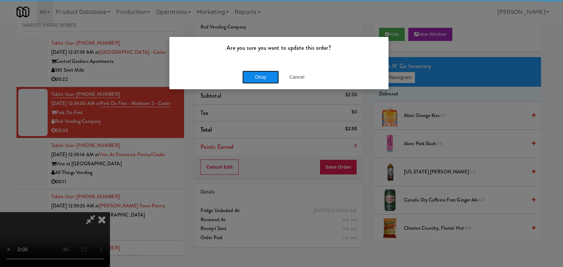
click at [260, 79] on button "Okay" at bounding box center [260, 77] width 37 height 13
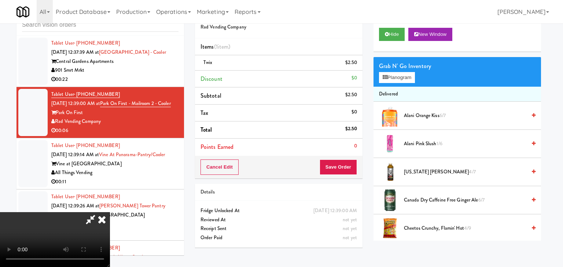
click at [260, 78] on body "Are you sure you want to update this order? Okay Cancel Okay Are you sure you w…" at bounding box center [281, 133] width 563 height 267
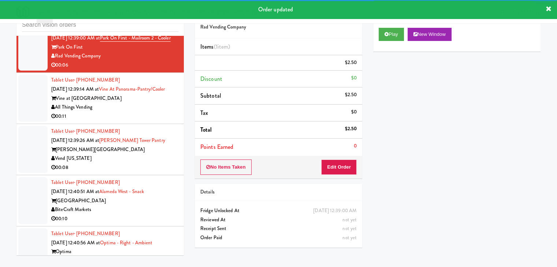
scroll to position [7126, 0]
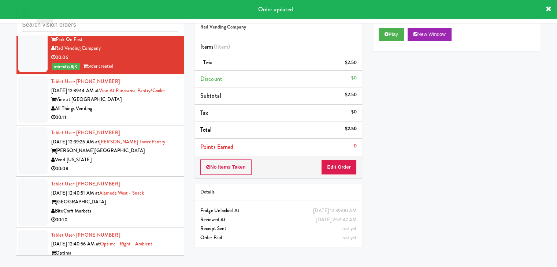
drag, startPoint x: 156, startPoint y: 165, endPoint x: 157, endPoint y: 169, distance: 4.5
click at [158, 114] on div "All Things Vending" at bounding box center [114, 108] width 127 height 9
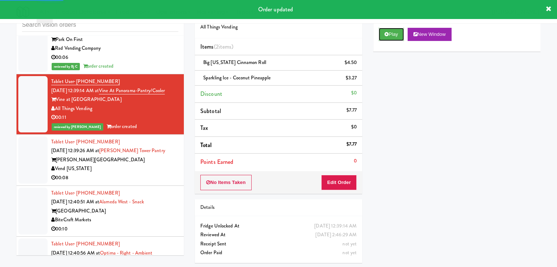
drag, startPoint x: 387, startPoint y: 34, endPoint x: 128, endPoint y: 152, distance: 284.3
click at [128, 152] on div "inbox reviewed all all unclear take inventory issue suspicious failed recent Ho…" at bounding box center [278, 136] width 535 height 266
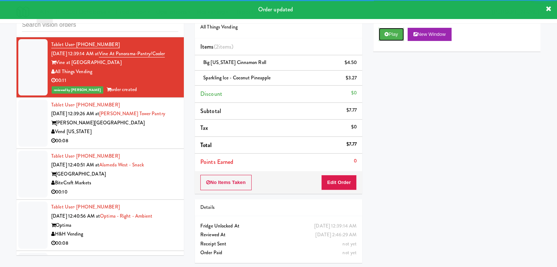
scroll to position [7236, 0]
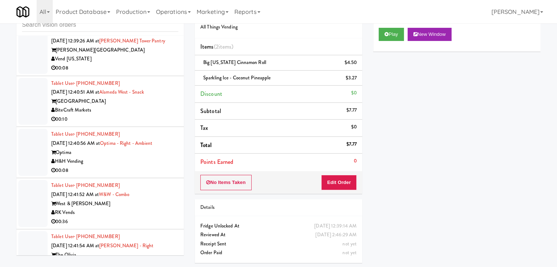
drag, startPoint x: 171, startPoint y: 116, endPoint x: 169, endPoint y: 120, distance: 4.8
click at [171, 64] on div "Vend [US_STATE]" at bounding box center [114, 59] width 127 height 9
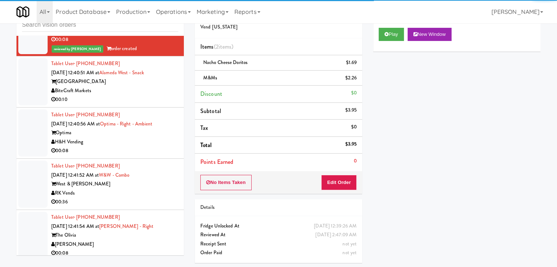
scroll to position [7309, 0]
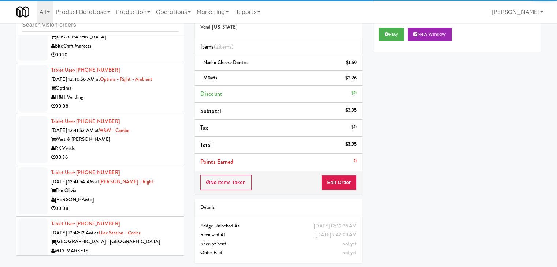
click at [156, 60] on div "00:10" at bounding box center [114, 55] width 127 height 9
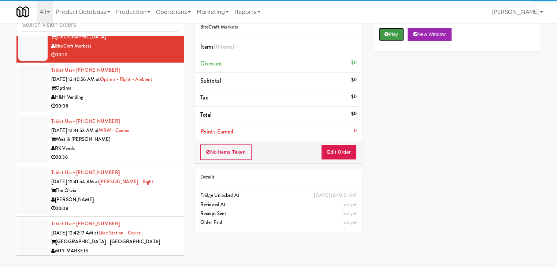
click at [387, 36] on icon at bounding box center [387, 34] width 4 height 5
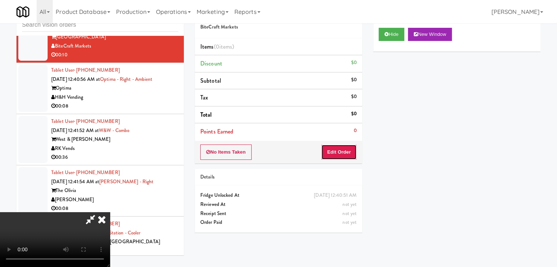
click at [336, 156] on button "Edit Order" at bounding box center [339, 152] width 36 height 15
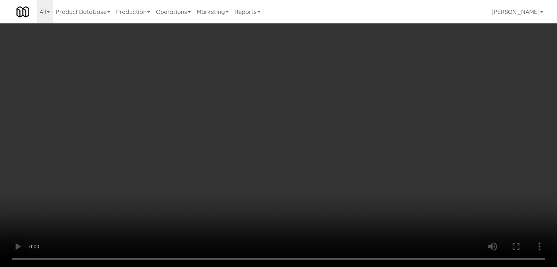
scroll to position [7301, 0]
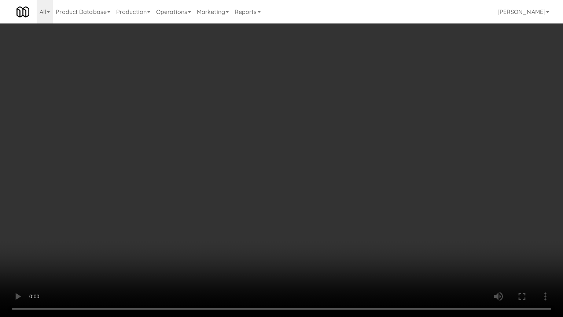
click at [333, 207] on video at bounding box center [281, 158] width 563 height 317
drag, startPoint x: 331, startPoint y: 204, endPoint x: 332, endPoint y: 208, distance: 4.4
click at [331, 205] on video at bounding box center [281, 158] width 563 height 317
click at [341, 206] on video at bounding box center [281, 158] width 563 height 317
click at [341, 205] on video at bounding box center [281, 158] width 563 height 317
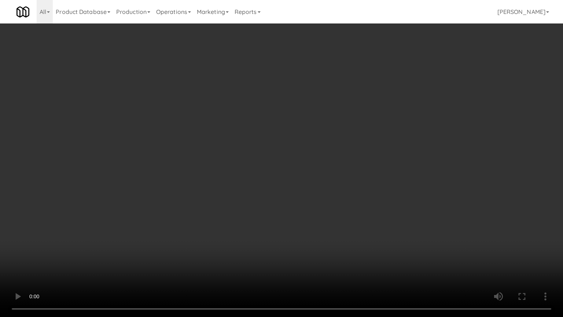
click at [343, 205] on video at bounding box center [281, 158] width 563 height 317
click at [339, 205] on video at bounding box center [281, 158] width 563 height 317
click at [336, 205] on video at bounding box center [281, 158] width 563 height 317
click at [334, 204] on video at bounding box center [281, 158] width 563 height 317
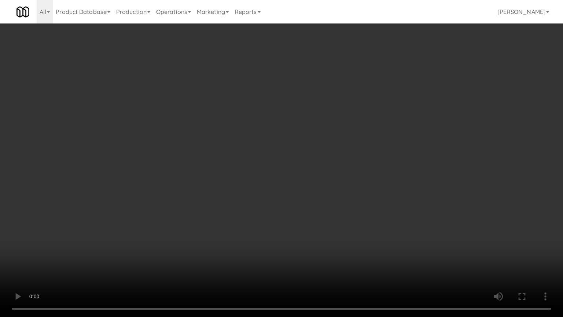
click at [334, 204] on video at bounding box center [281, 158] width 563 height 317
click at [341, 201] on video at bounding box center [281, 158] width 563 height 317
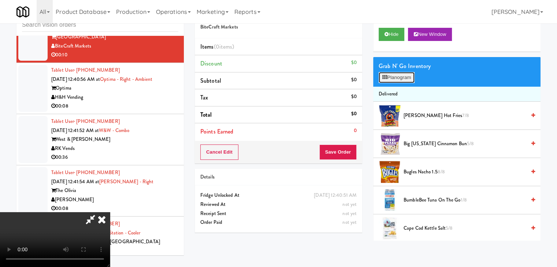
drag, startPoint x: 393, startPoint y: 75, endPoint x: 394, endPoint y: 82, distance: 6.6
click at [394, 75] on button "Planogram" at bounding box center [397, 77] width 36 height 11
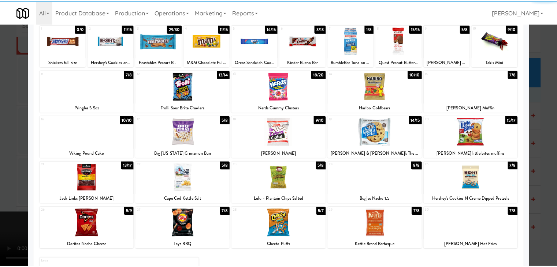
scroll to position [73, 0]
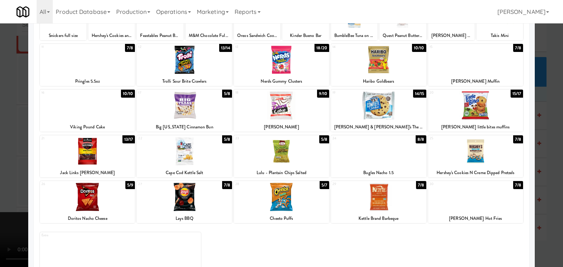
click at [11, 192] on div at bounding box center [281, 133] width 563 height 267
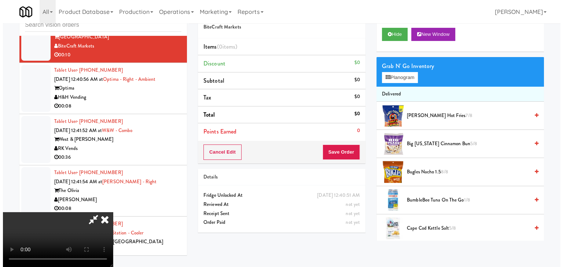
scroll to position [103, 0]
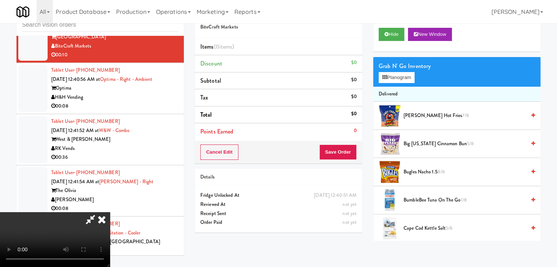
drag, startPoint x: 229, startPoint y: 195, endPoint x: 233, endPoint y: 195, distance: 4.0
click at [110, 212] on video at bounding box center [55, 239] width 110 height 55
click at [346, 156] on button "Save Order" at bounding box center [337, 152] width 37 height 15
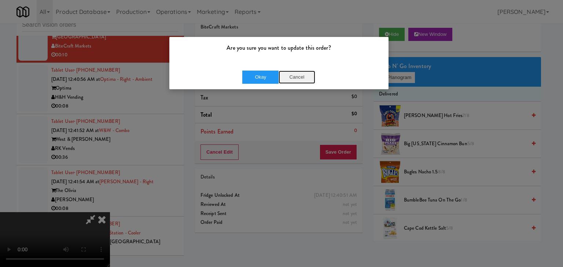
drag, startPoint x: 297, startPoint y: 75, endPoint x: 314, endPoint y: 75, distance: 16.9
click at [295, 75] on button "Cancel" at bounding box center [296, 77] width 37 height 13
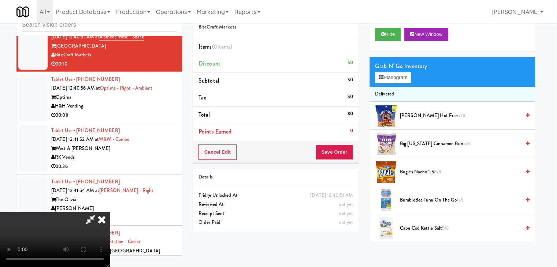
click at [391, 75] on body "Are you sure you want to update this order? Okay Cancel Okay Are you sure you w…" at bounding box center [278, 133] width 557 height 267
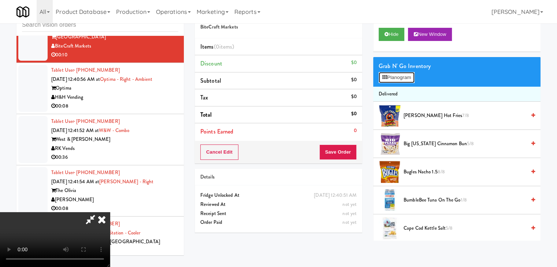
click at [391, 79] on button "Planogram" at bounding box center [397, 77] width 36 height 11
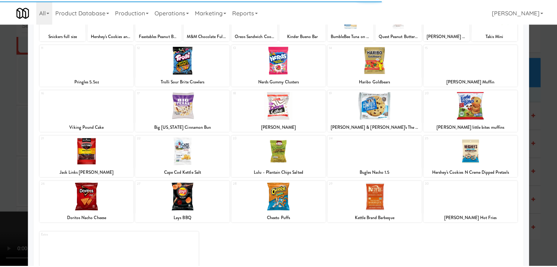
scroll to position [92, 0]
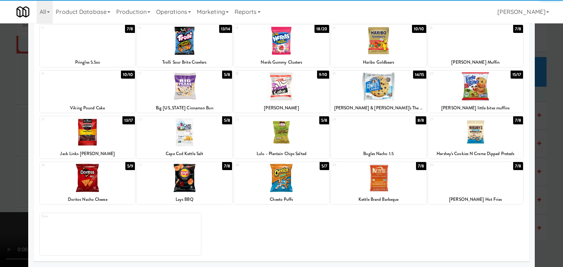
click at [193, 182] on div at bounding box center [184, 178] width 95 height 28
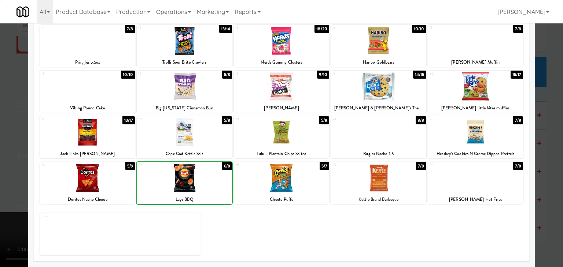
click at [2, 170] on div at bounding box center [281, 133] width 563 height 267
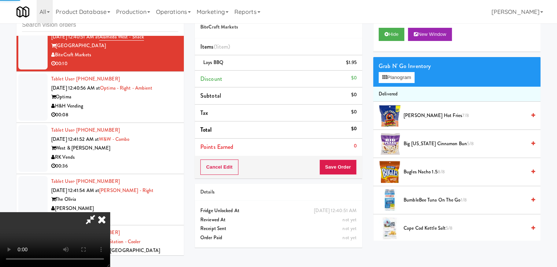
scroll to position [7309, 0]
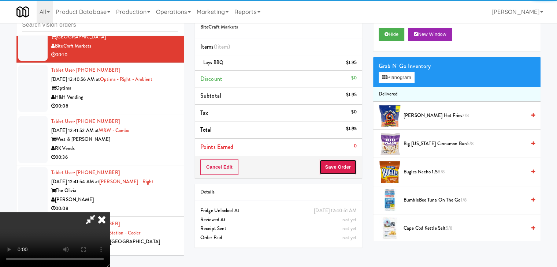
click at [342, 167] on button "Save Order" at bounding box center [337, 167] width 37 height 15
drag, startPoint x: 342, startPoint y: 168, endPoint x: 346, endPoint y: 171, distance: 5.4
click at [342, 168] on button "Save Order" at bounding box center [337, 167] width 37 height 15
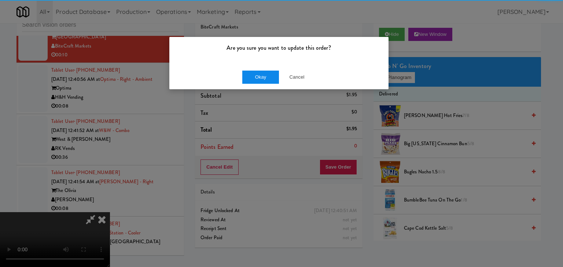
click at [254, 73] on div "Okay Cancel" at bounding box center [278, 77] width 219 height 25
click at [255, 75] on button "Okay" at bounding box center [260, 77] width 37 height 13
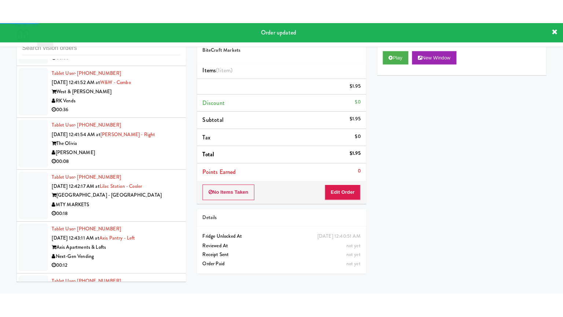
scroll to position [7383, 0]
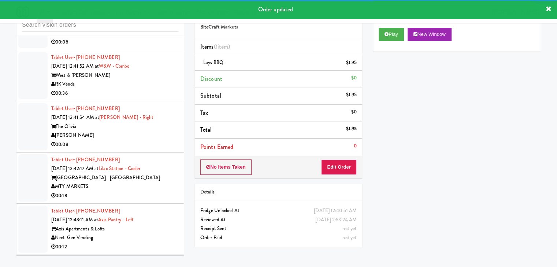
click at [162, 38] on div "H&H Vending" at bounding box center [114, 33] width 127 height 9
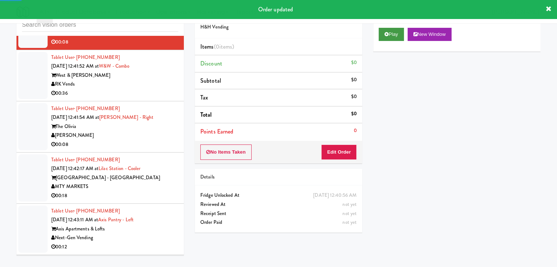
drag, startPoint x: 396, startPoint y: 26, endPoint x: 394, endPoint y: 35, distance: 8.7
click at [396, 28] on div "Play New Window" at bounding box center [456, 36] width 167 height 29
click at [394, 36] on button "Play" at bounding box center [391, 34] width 25 height 13
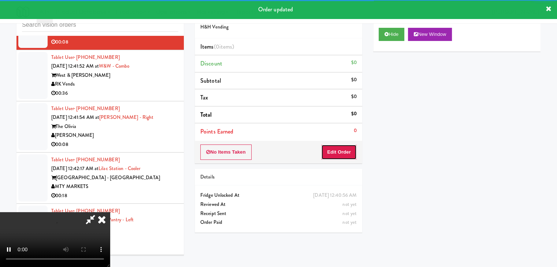
click at [339, 152] on button "Edit Order" at bounding box center [339, 152] width 36 height 15
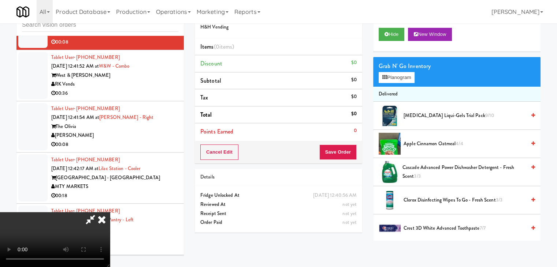
scroll to position [7373, 0]
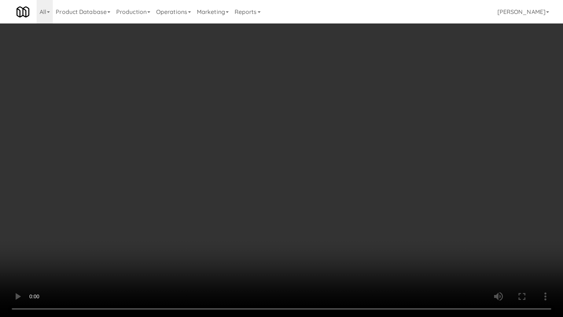
click at [351, 226] on video at bounding box center [281, 158] width 563 height 317
click at [282, 220] on video at bounding box center [281, 158] width 563 height 317
click at [296, 196] on video at bounding box center [281, 158] width 563 height 317
click at [297, 196] on video at bounding box center [281, 158] width 563 height 317
drag, startPoint x: 299, startPoint y: 198, endPoint x: 302, endPoint y: 198, distance: 3.7
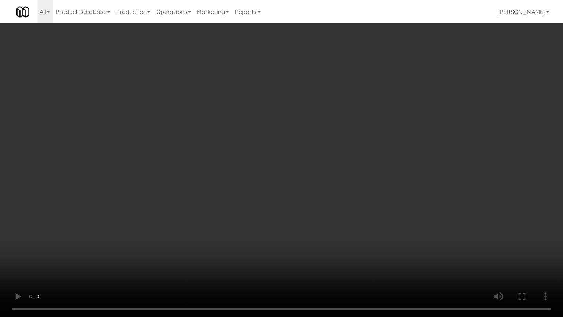
click at [299, 198] on video at bounding box center [281, 158] width 563 height 317
click at [302, 197] on video at bounding box center [281, 158] width 563 height 317
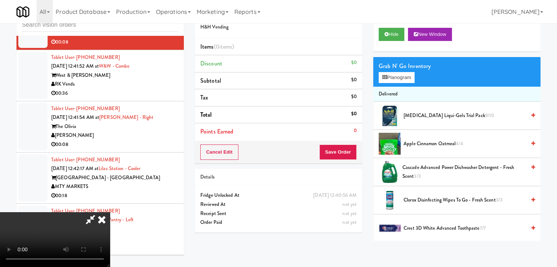
click at [110, 212] on video at bounding box center [55, 239] width 110 height 55
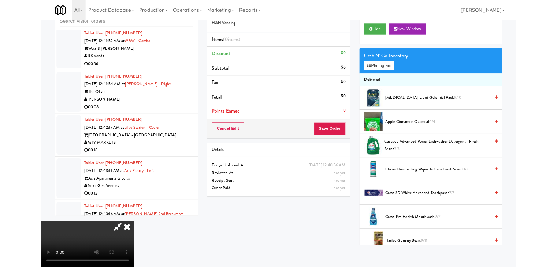
scroll to position [7373, 0]
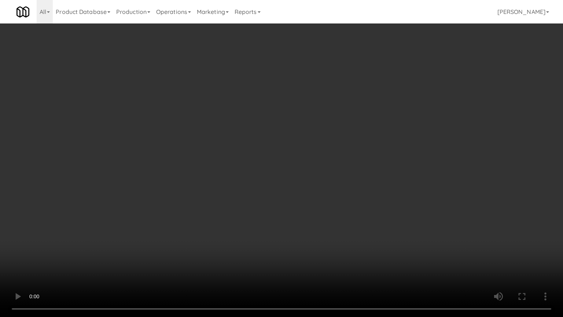
click at [317, 227] on video at bounding box center [281, 158] width 563 height 317
drag, startPoint x: 318, startPoint y: 226, endPoint x: 315, endPoint y: 228, distance: 3.8
click at [318, 226] on video at bounding box center [281, 158] width 563 height 317
click at [340, 218] on video at bounding box center [281, 158] width 563 height 317
drag, startPoint x: 340, startPoint y: 218, endPoint x: 350, endPoint y: 142, distance: 76.1
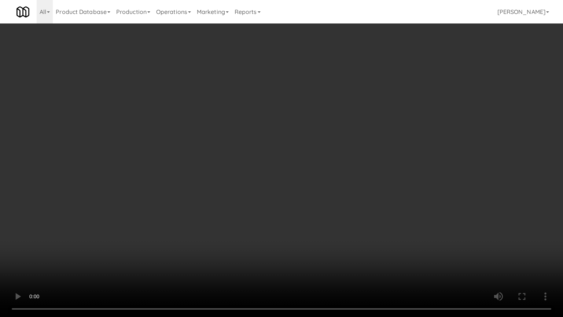
click at [340, 217] on video at bounding box center [281, 158] width 563 height 317
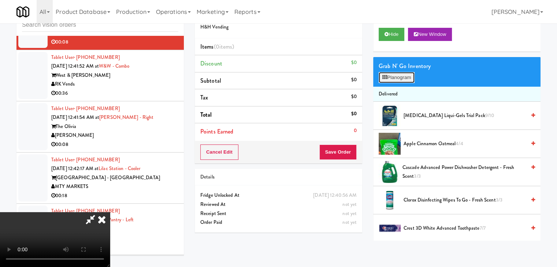
click at [402, 81] on button "Planogram" at bounding box center [397, 77] width 36 height 11
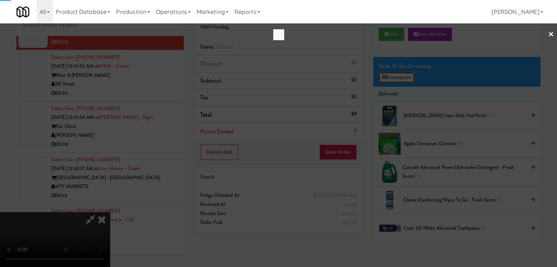
scroll to position [7373, 0]
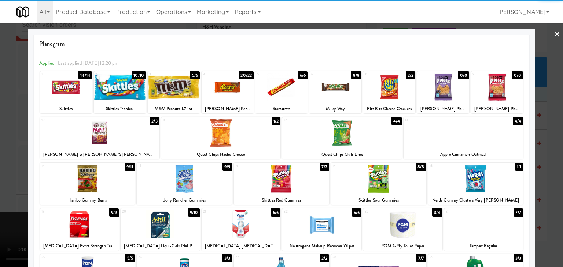
drag, startPoint x: 223, startPoint y: 135, endPoint x: 311, endPoint y: 135, distance: 88.7
click at [223, 135] on div at bounding box center [220, 133] width 119 height 28
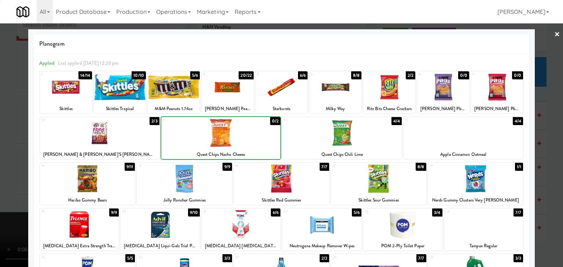
click at [346, 127] on div at bounding box center [341, 133] width 119 height 28
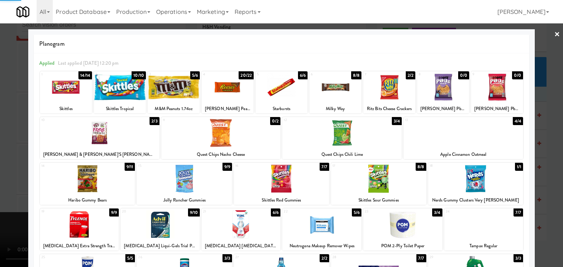
drag, startPoint x: 0, startPoint y: 167, endPoint x: 293, endPoint y: 171, distance: 293.4
click at [1, 167] on div at bounding box center [281, 133] width 563 height 267
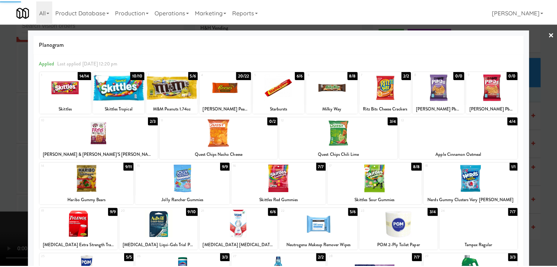
scroll to position [7383, 0]
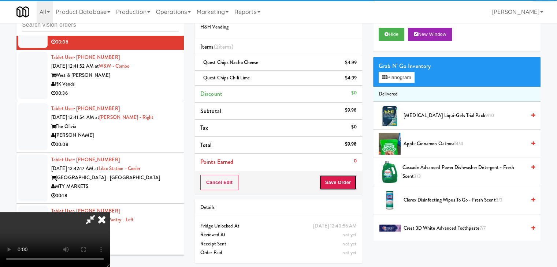
click at [347, 185] on button "Save Order" at bounding box center [337, 182] width 37 height 15
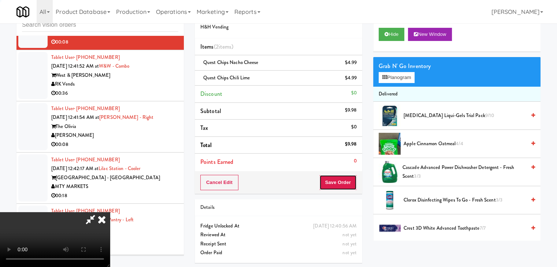
click at [347, 185] on button "Save Order" at bounding box center [337, 182] width 37 height 15
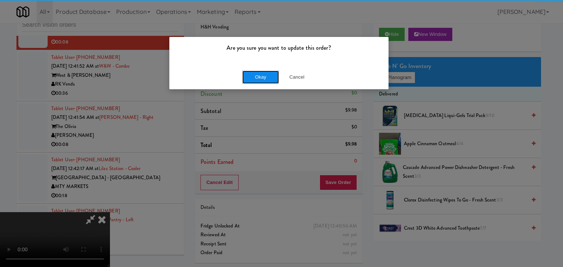
click at [260, 71] on button "Okay" at bounding box center [260, 77] width 37 height 13
click at [261, 71] on button "Okay" at bounding box center [260, 77] width 37 height 13
